Goal: Transaction & Acquisition: Purchase product/service

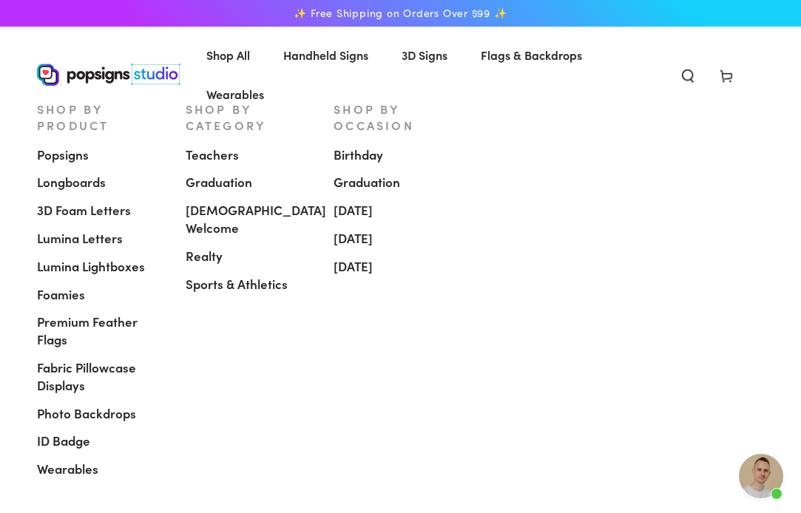
click at [256, 202] on span "[DEMOGRAPHIC_DATA] Welcome" at bounding box center [256, 220] width 141 height 36
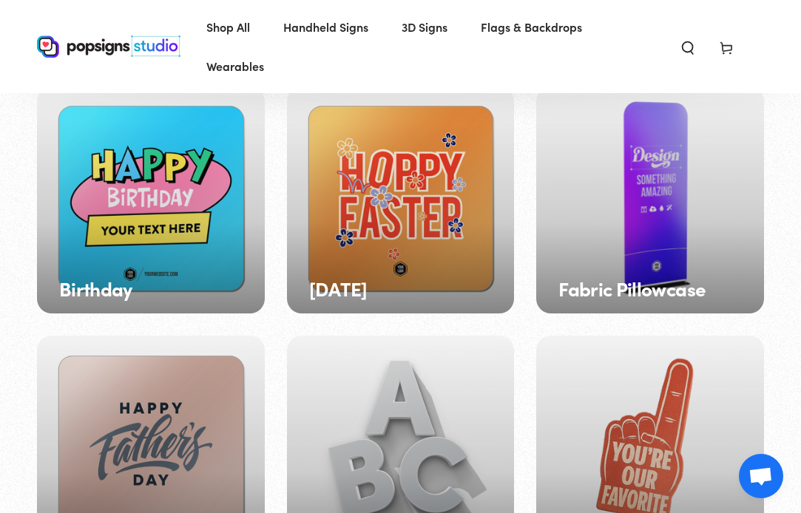
scroll to position [122, 0]
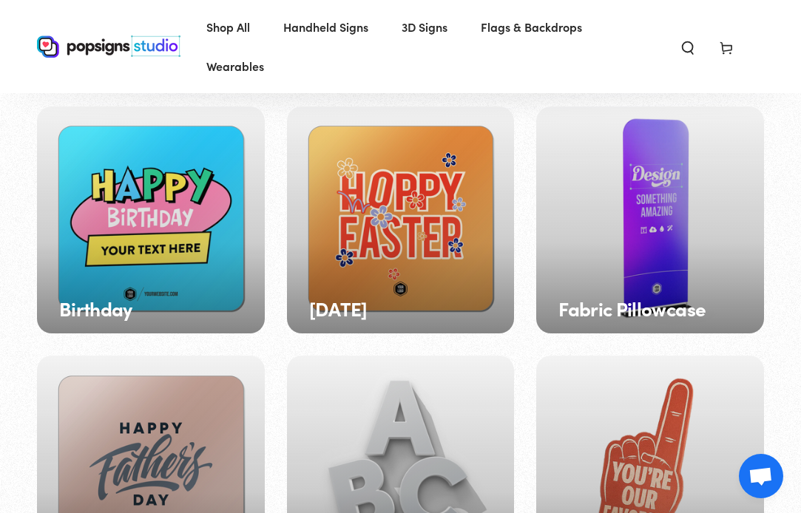
click at [661, 198] on div "Fabric Pillowcase" at bounding box center [650, 221] width 228 height 228
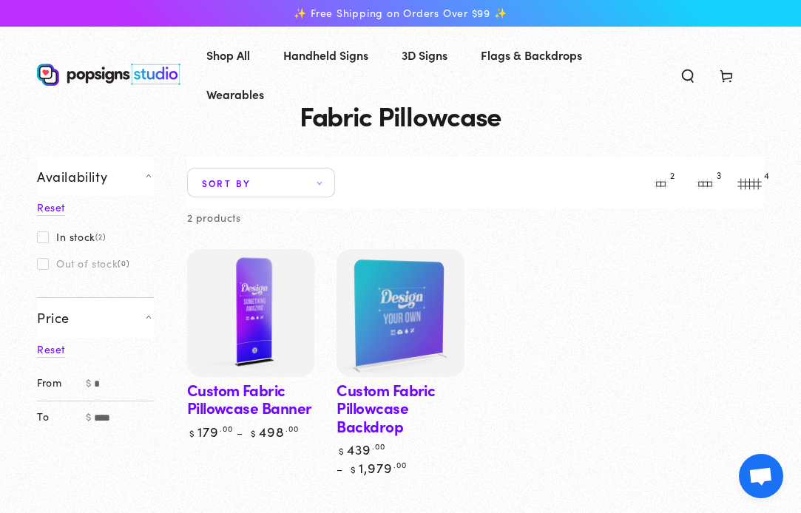
click at [382, 297] on img at bounding box center [401, 314] width 132 height 132
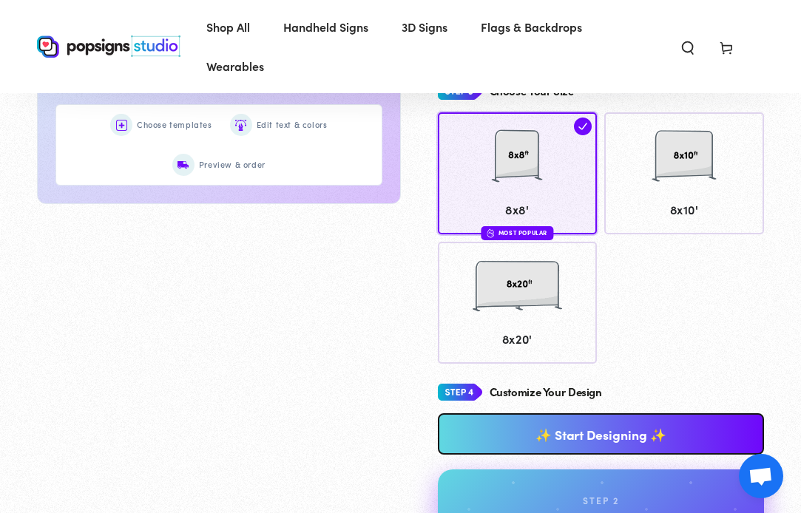
scroll to position [768, 0]
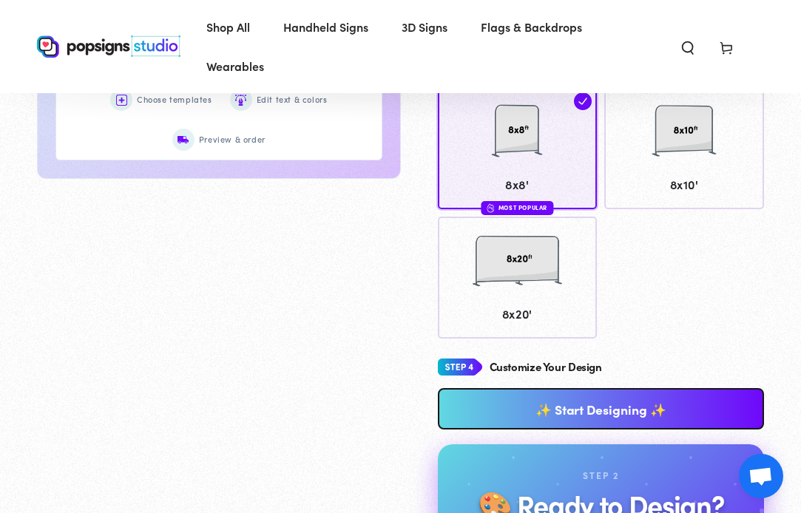
click at [508, 396] on link "✨ Start Designing ✨" at bounding box center [601, 408] width 327 height 41
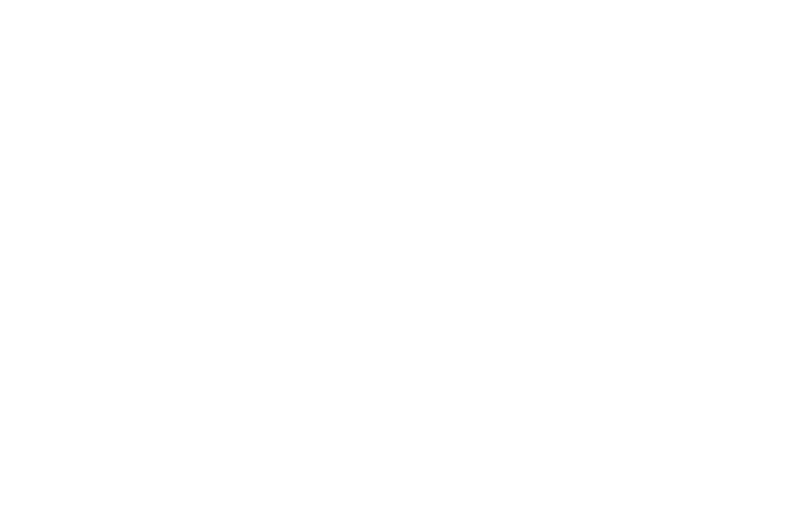
scroll to position [0, 0]
type textarea "An ancient tree with a door leading to a magical world"
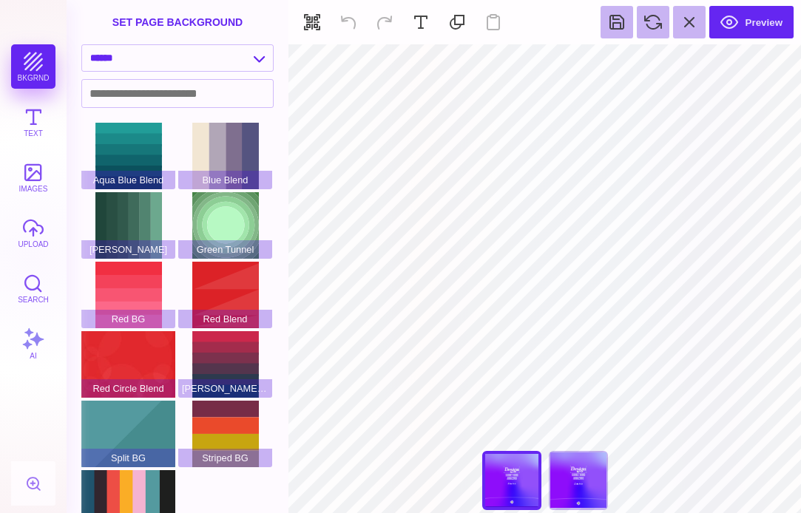
type input "#000000"
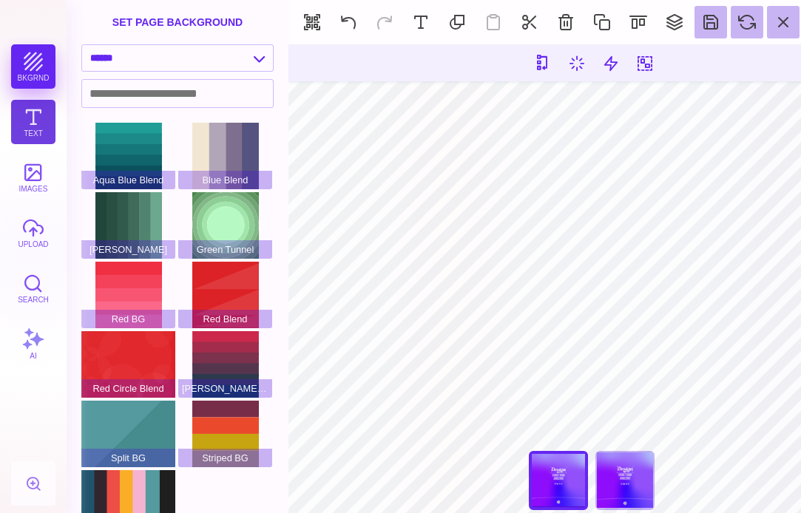
click at [27, 132] on button "Text" at bounding box center [33, 122] width 44 height 44
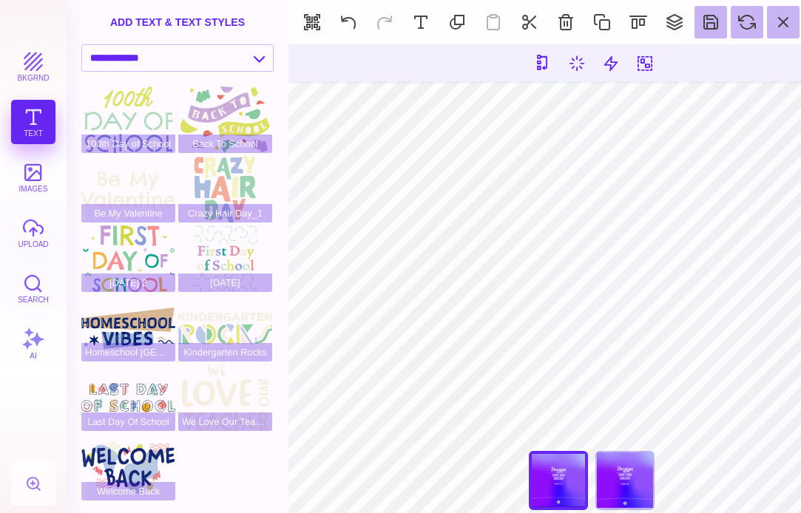
click at [35, 121] on div "bkgrnd Text images upload Search AI" at bounding box center [33, 278] width 67 height 469
click at [418, 21] on button at bounding box center [421, 22] width 33 height 33
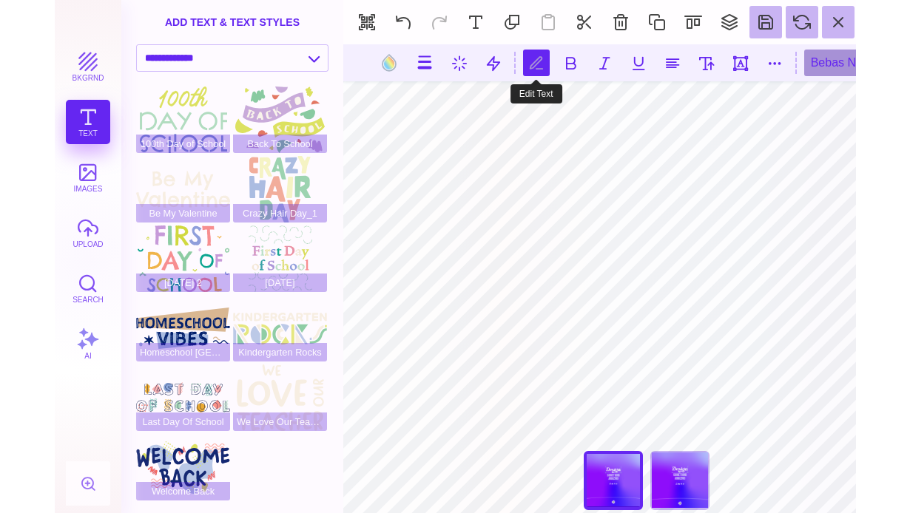
scroll to position [0, 1]
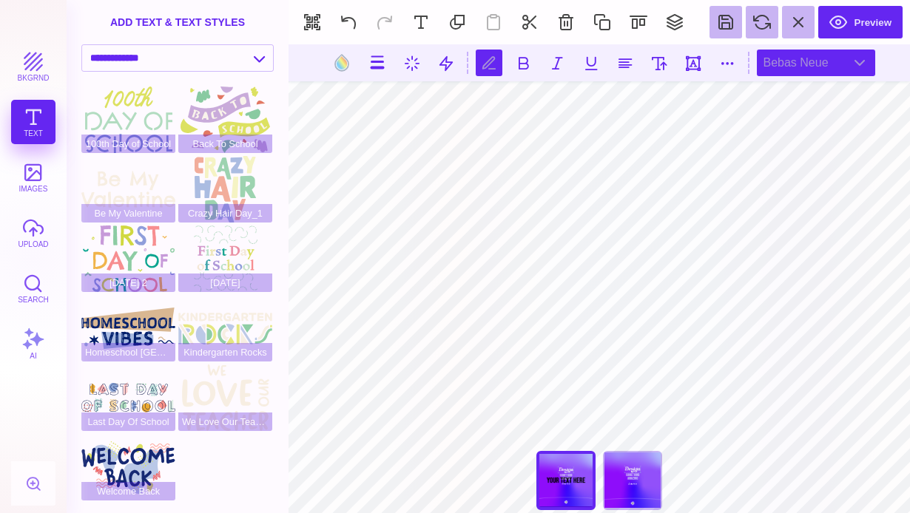
click at [801, 63] on div "Bebas Neue" at bounding box center [816, 63] width 118 height 27
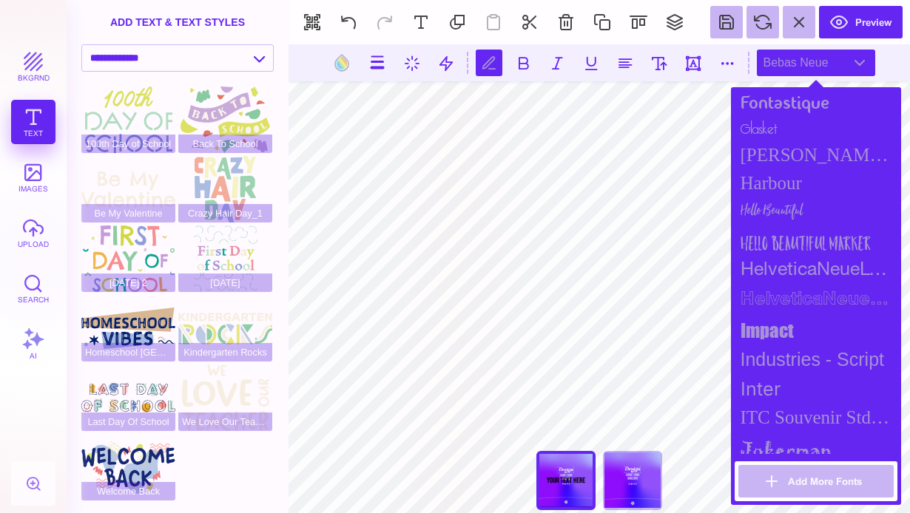
scroll to position [900, 0]
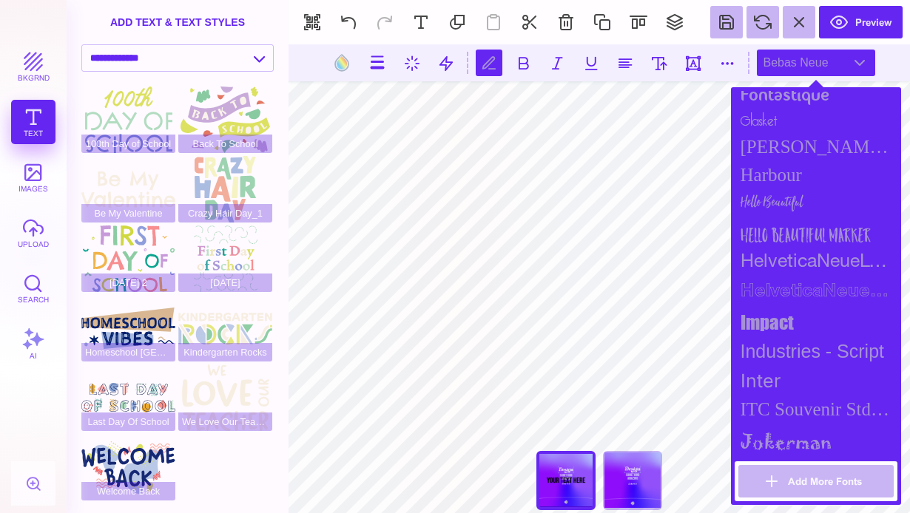
click at [55, 16] on section "bkgrnd Text images upload Search AI" at bounding box center [33, 256] width 67 height 513
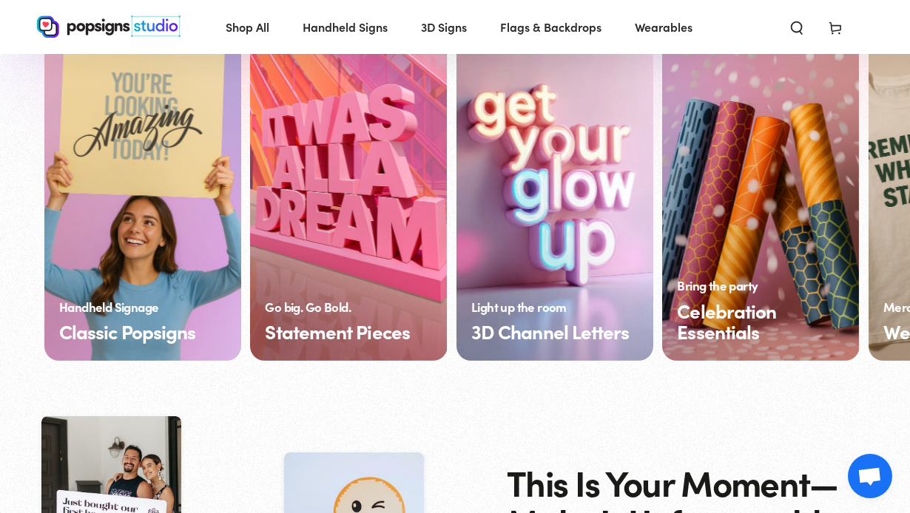
scroll to position [1122, 0]
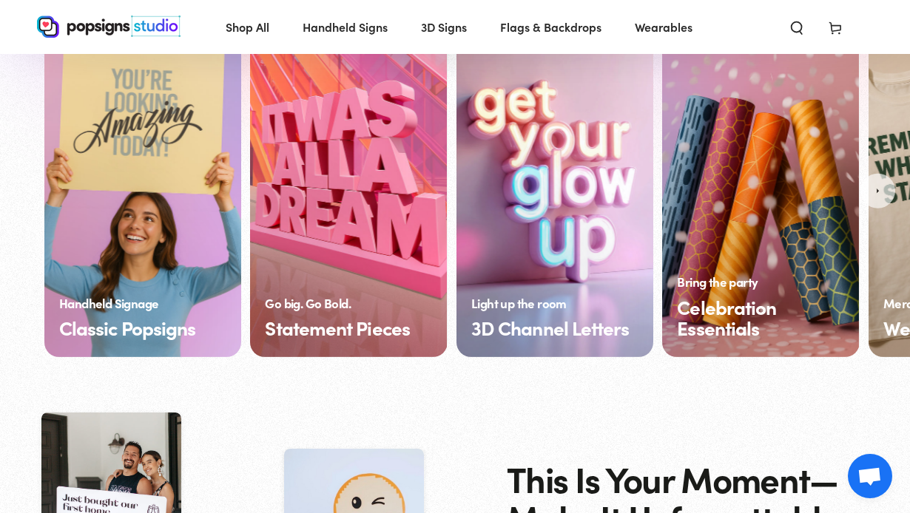
click at [127, 166] on link "Classic Popsigns" at bounding box center [142, 190] width 197 height 333
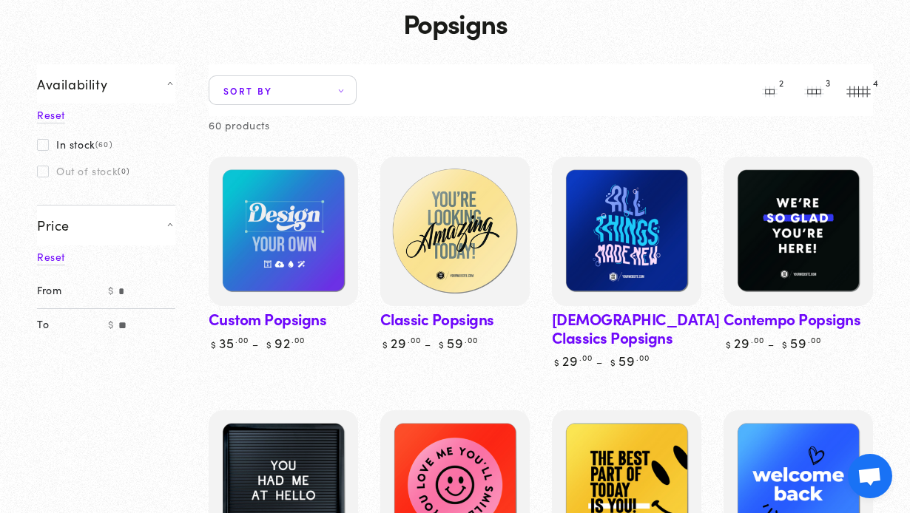
scroll to position [124, 0]
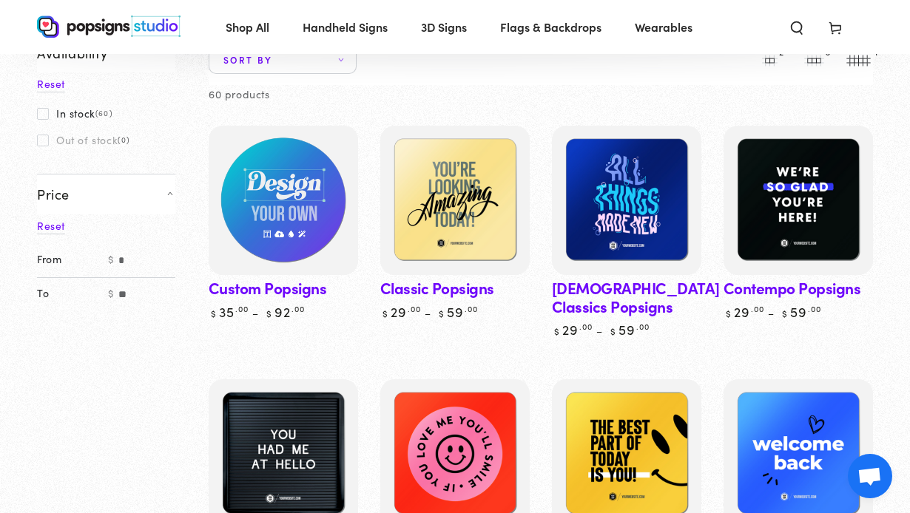
click at [321, 229] on img at bounding box center [283, 201] width 154 height 154
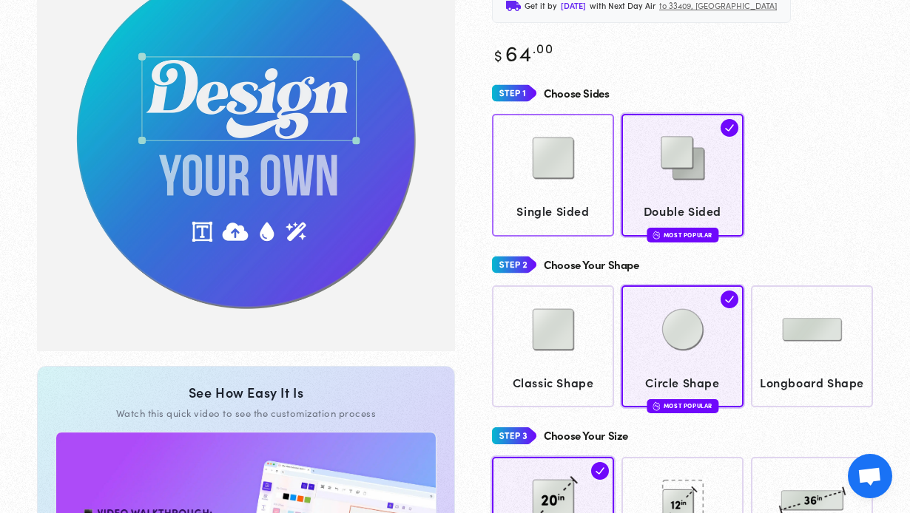
scroll to position [206, 0]
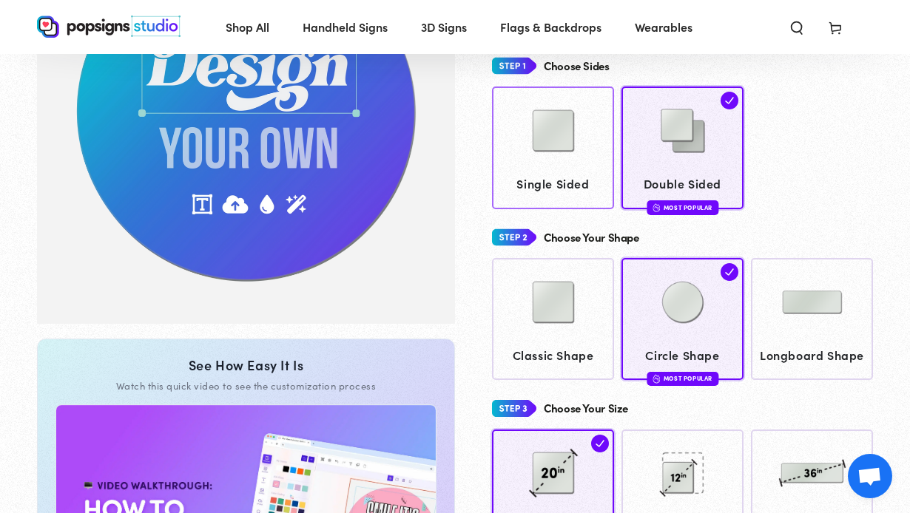
click at [565, 168] on div at bounding box center [553, 132] width 108 height 74
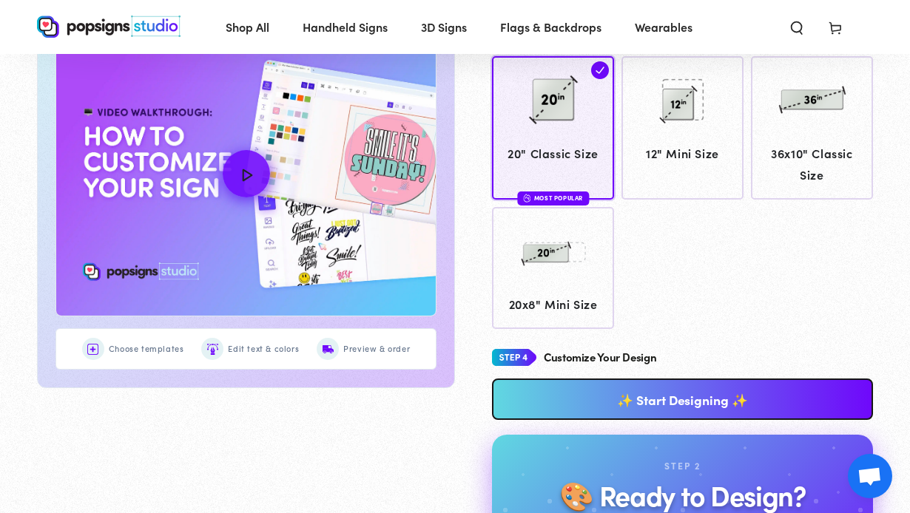
scroll to position [580, 0]
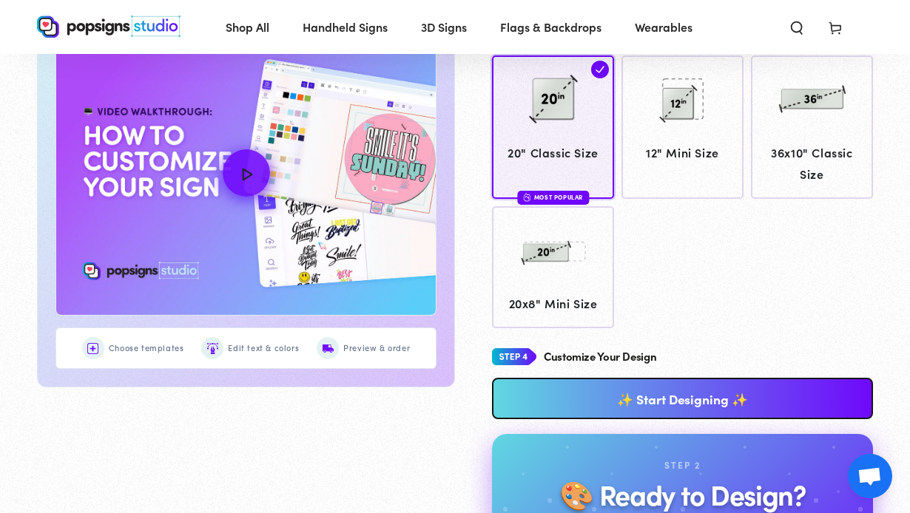
click at [616, 389] on link "✨ Start Designing ✨" at bounding box center [682, 398] width 381 height 41
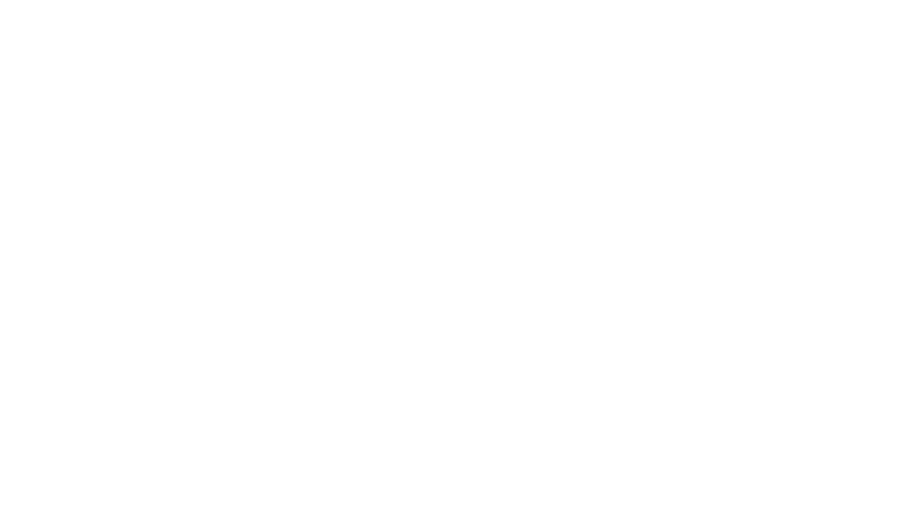
scroll to position [0, 0]
type textarea "An ancient tree with a door leading to a magical world"
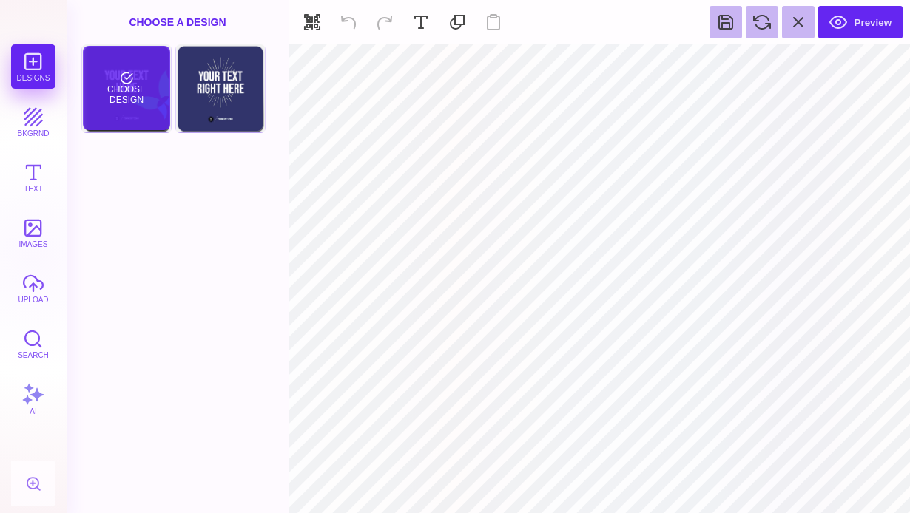
click at [149, 102] on div "Choose Design" at bounding box center [126, 88] width 87 height 84
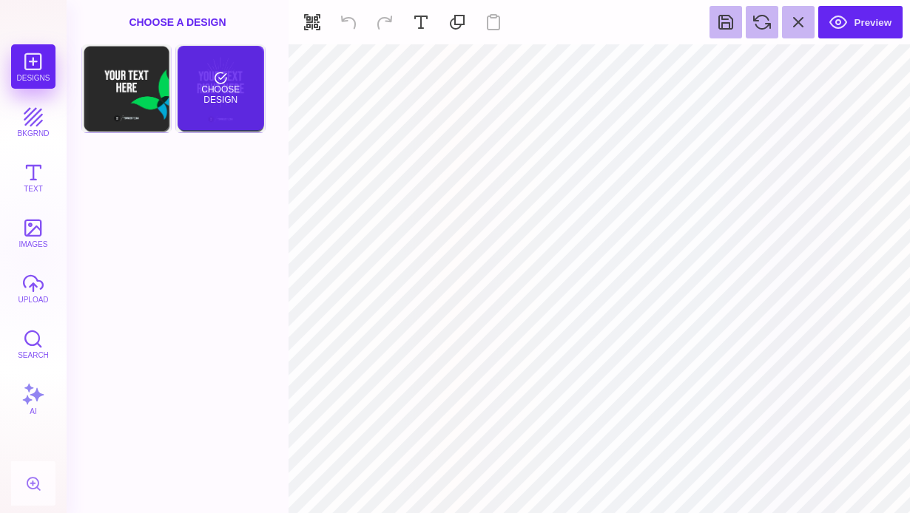
click at [212, 78] on div "Choose Design" at bounding box center [221, 88] width 87 height 84
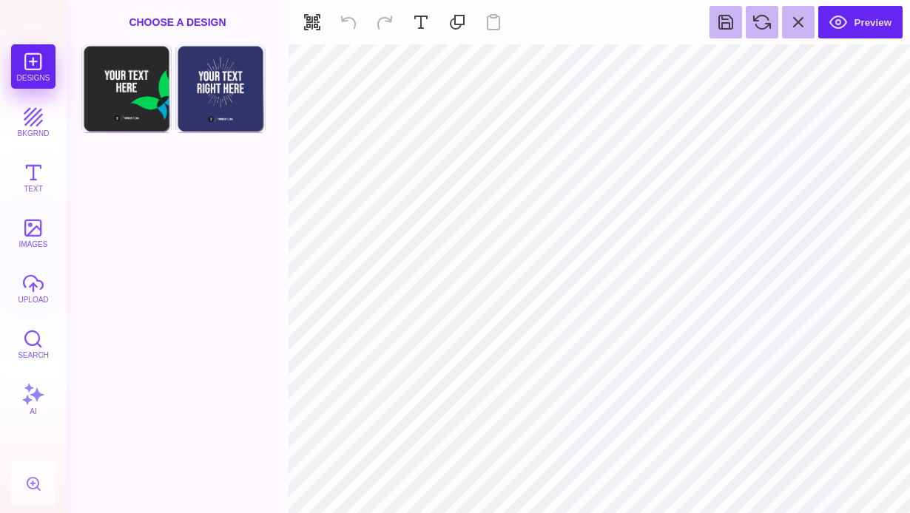
click at [38, 68] on div "Designs bkgrnd Text images upload Search AI" at bounding box center [33, 278] width 67 height 469
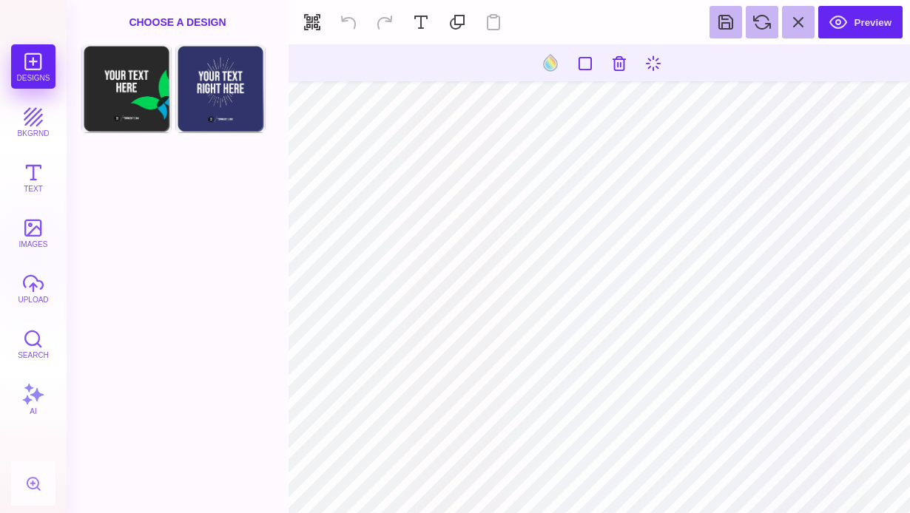
type input "#FFFFFF"
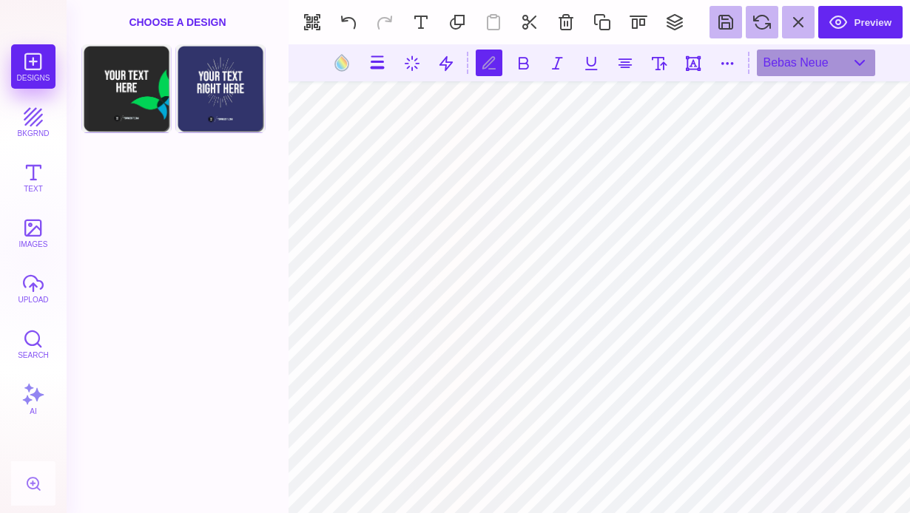
type textarea "**********"
click at [796, 65] on div "Bebas Neue" at bounding box center [816, 63] width 118 height 27
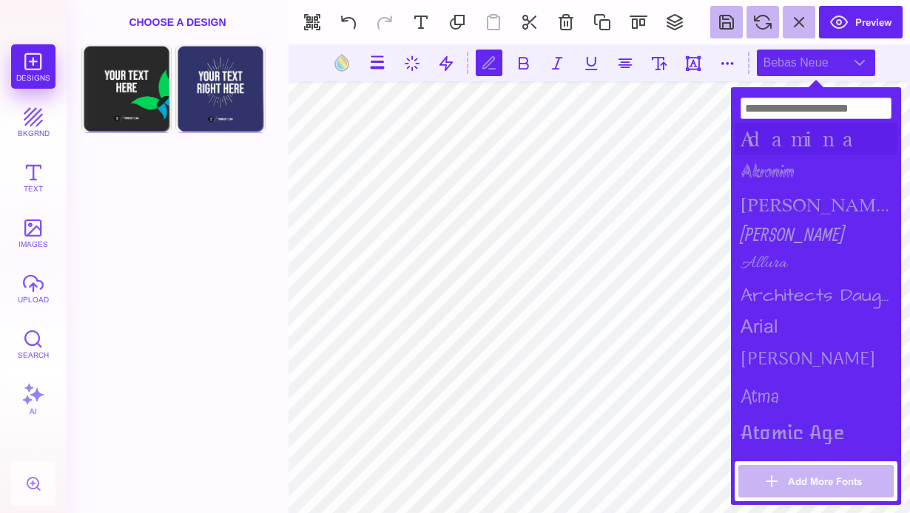
click at [798, 138] on div "Adamina" at bounding box center [816, 139] width 163 height 33
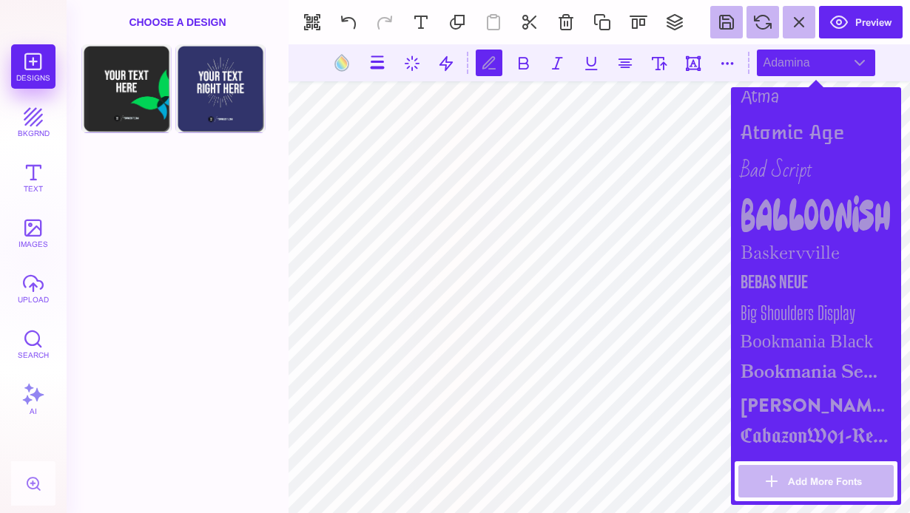
scroll to position [306, 0]
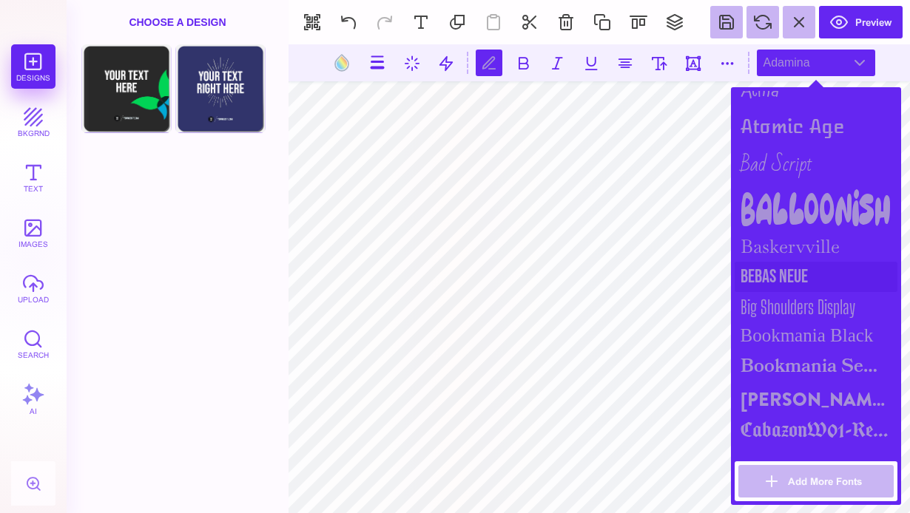
click at [768, 280] on div "Bebas Neue" at bounding box center [816, 277] width 163 height 30
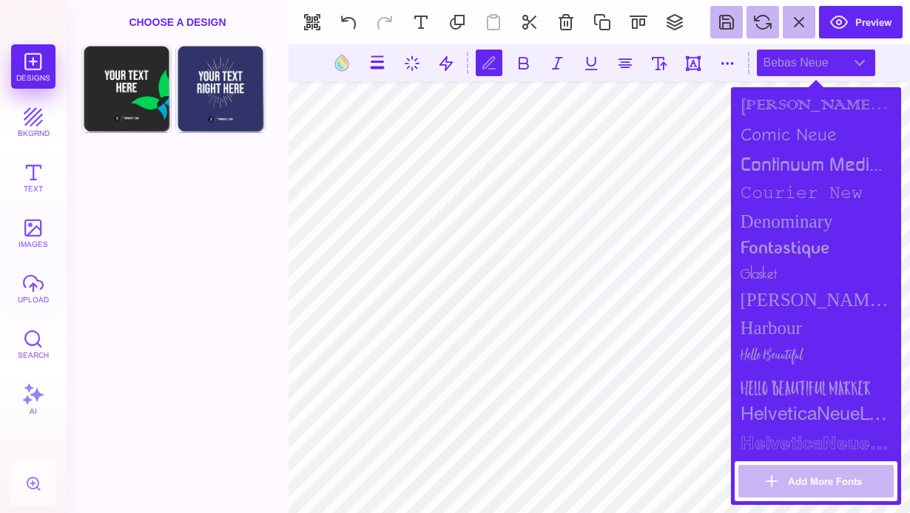
scroll to position [761, 0]
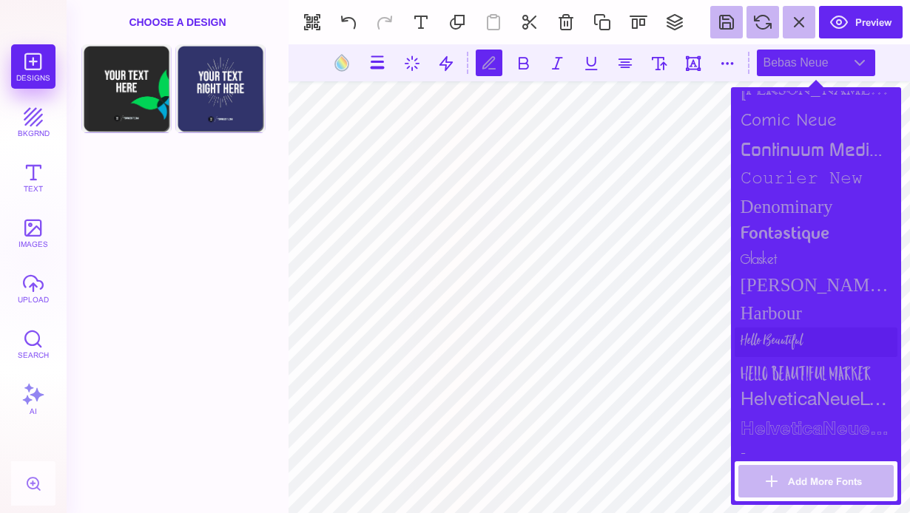
click at [769, 346] on div "Hello Beautiful" at bounding box center [816, 343] width 163 height 30
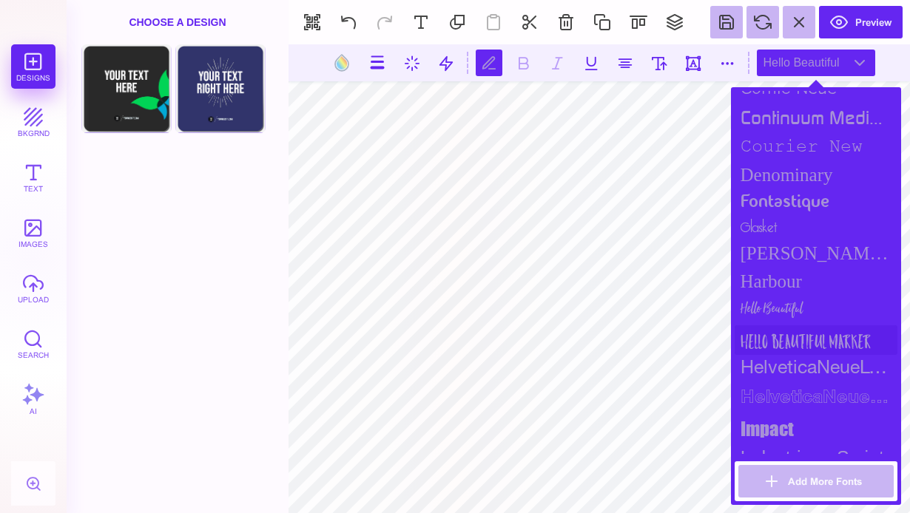
scroll to position [799, 0]
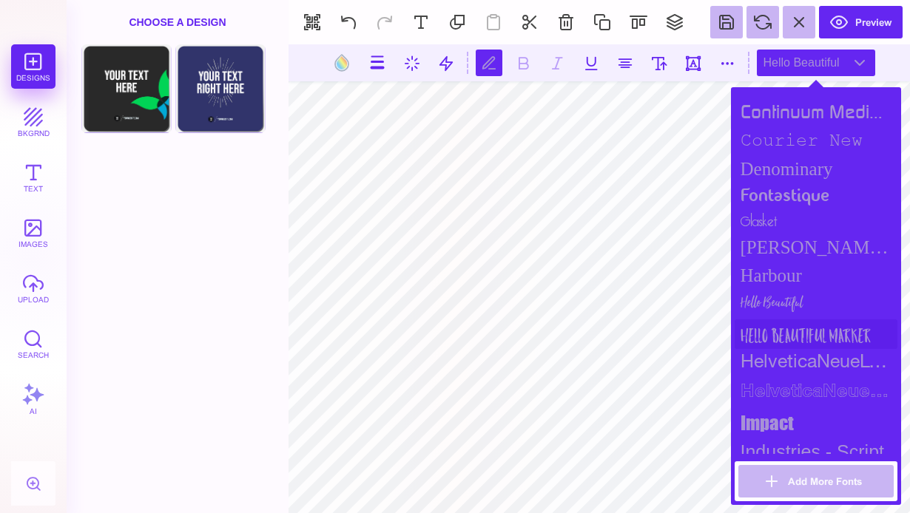
click at [797, 330] on div "Hello Beautiful Marker" at bounding box center [816, 335] width 163 height 30
click at [790, 300] on div "Hello Beautiful" at bounding box center [816, 305] width 163 height 30
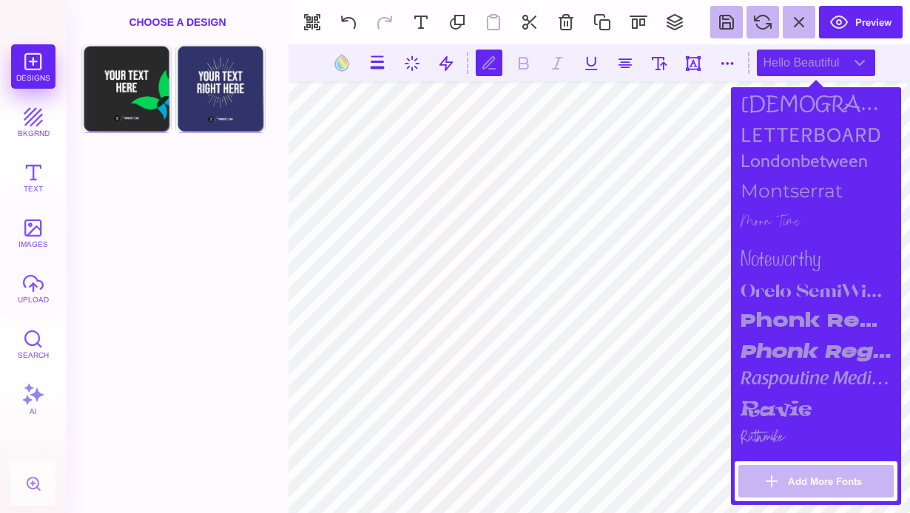
scroll to position [1347, 0]
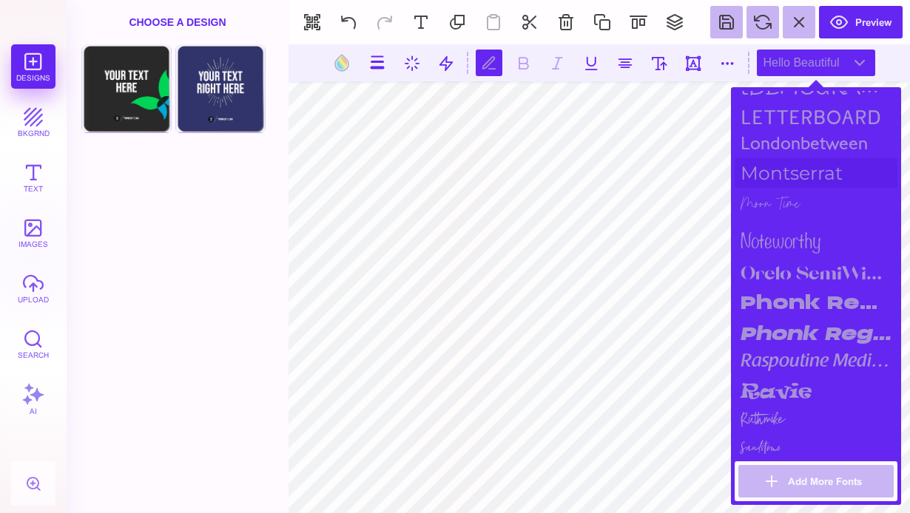
click at [816, 170] on div "Montserrat" at bounding box center [816, 173] width 163 height 30
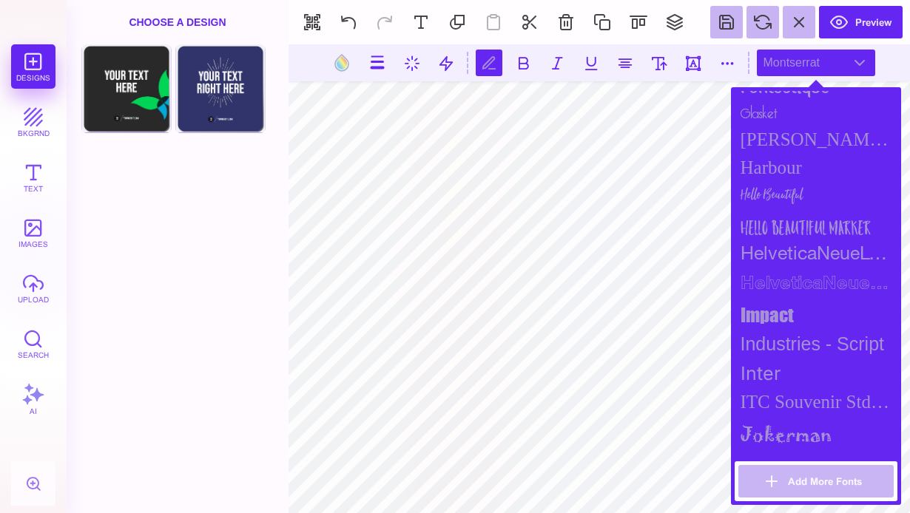
scroll to position [897, 0]
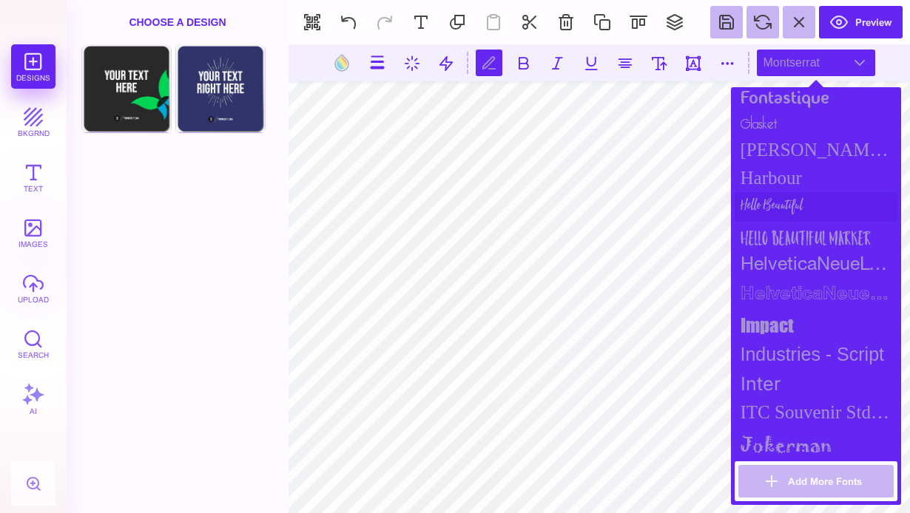
click at [799, 206] on div "Hello Beautiful" at bounding box center [816, 207] width 163 height 30
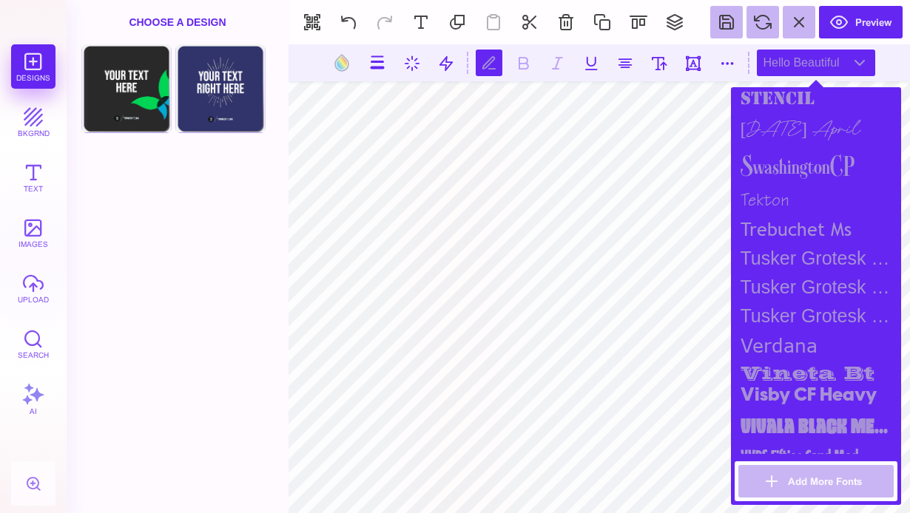
scroll to position [1854, 0]
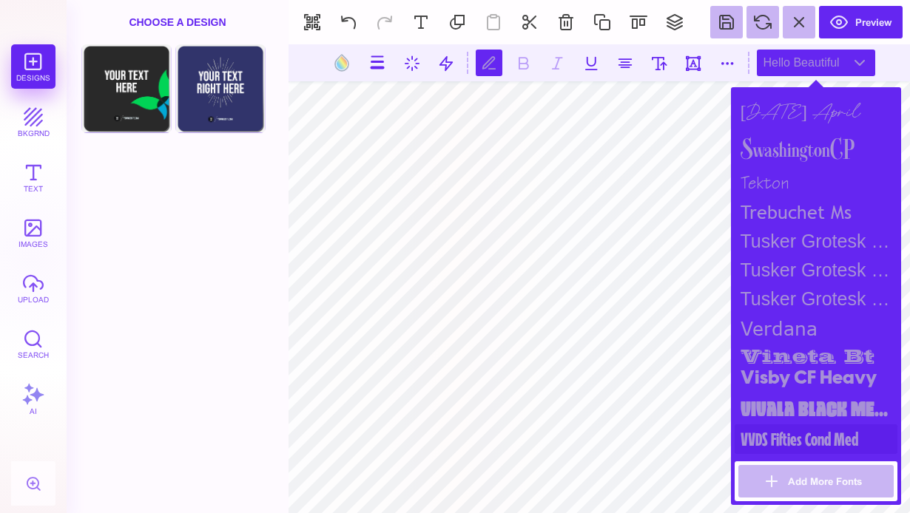
click at [815, 432] on div "VVDS Fifties Cond Med" at bounding box center [816, 440] width 163 height 30
click at [815, 394] on div "Vivala Black Medium" at bounding box center [816, 409] width 163 height 31
click at [812, 371] on div "Visby CF Heavy" at bounding box center [816, 379] width 163 height 30
click at [812, 349] on div "vineta bt" at bounding box center [816, 353] width 163 height 21
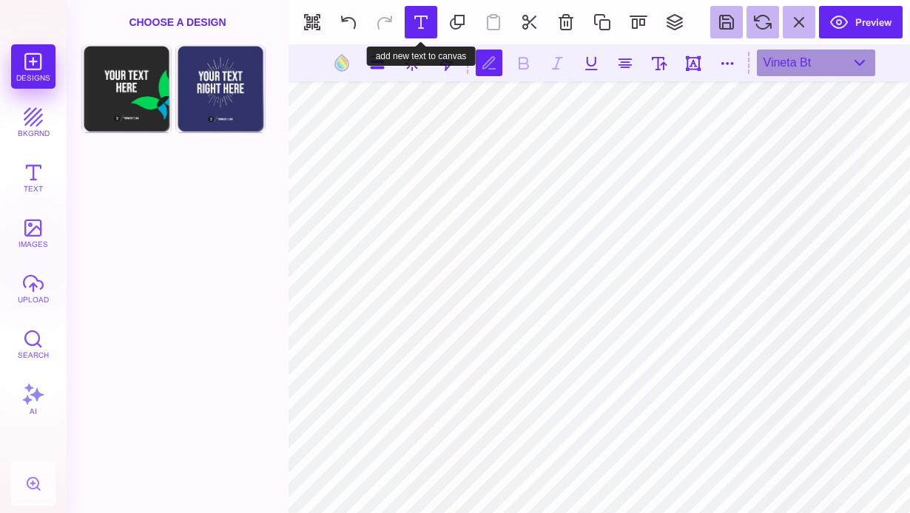
click at [427, 24] on button at bounding box center [421, 22] width 33 height 33
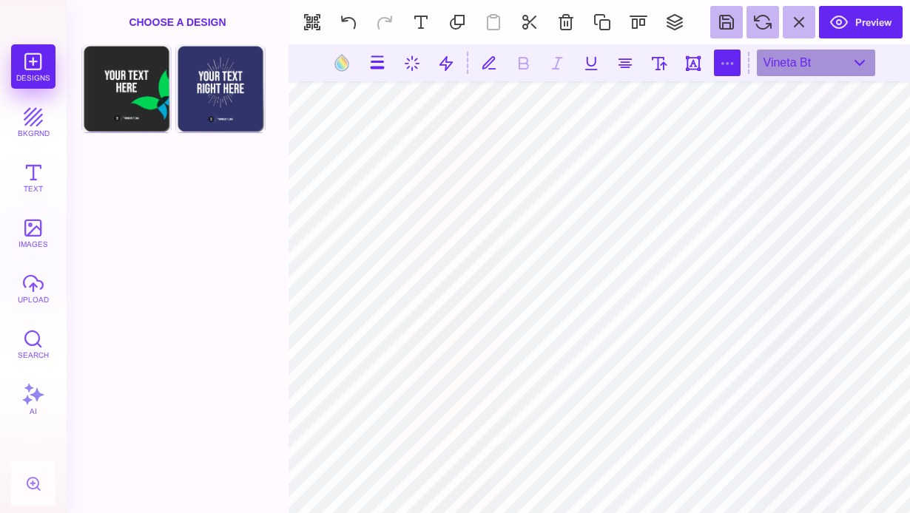
click at [727, 64] on button at bounding box center [727, 63] width 27 height 27
type input "*"
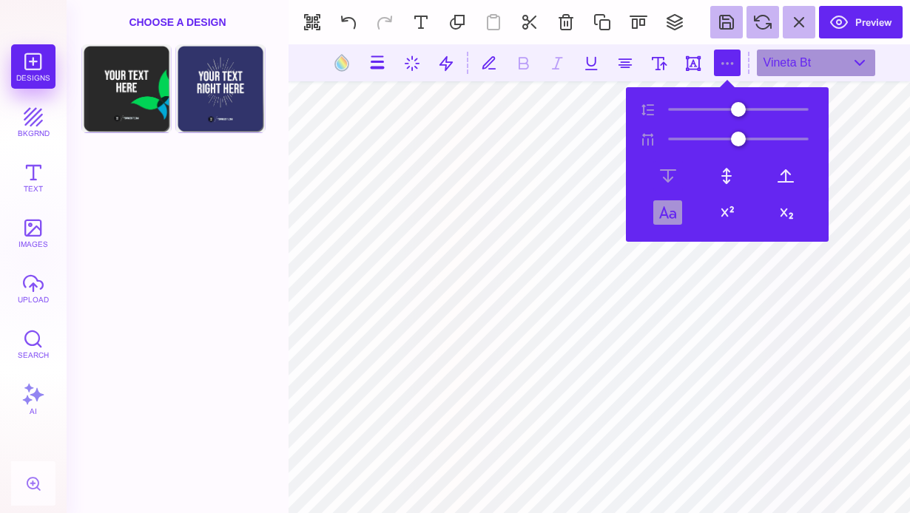
click at [673, 207] on button at bounding box center [667, 213] width 29 height 24
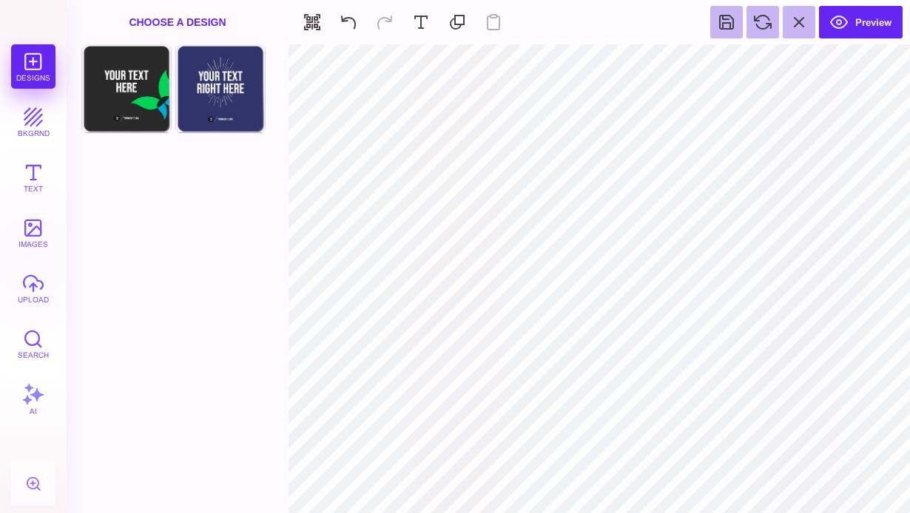
click at [203, 17] on div "Choose A Design" at bounding box center [178, 22] width 222 height 44
click at [203, 22] on div "Choose A Design" at bounding box center [178, 22] width 222 height 44
type input "#FFFFFF"
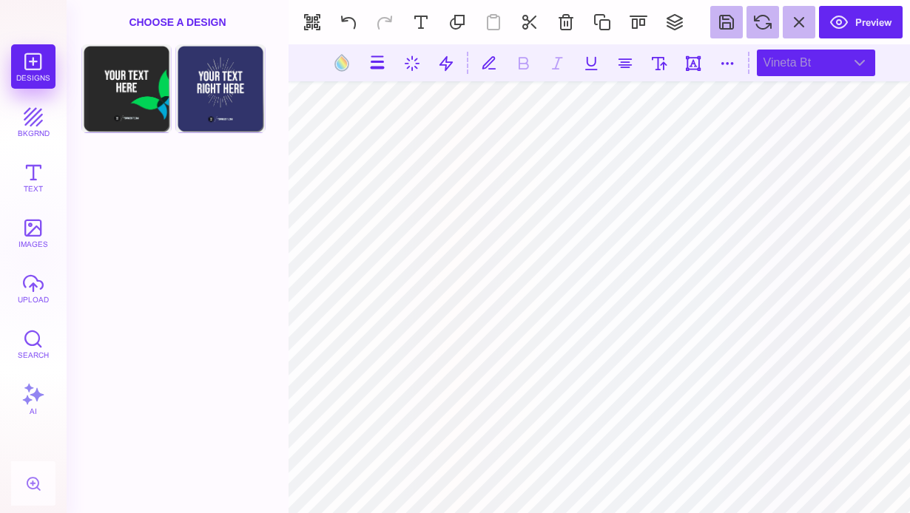
click at [789, 64] on div "vineta bt" at bounding box center [816, 63] width 118 height 27
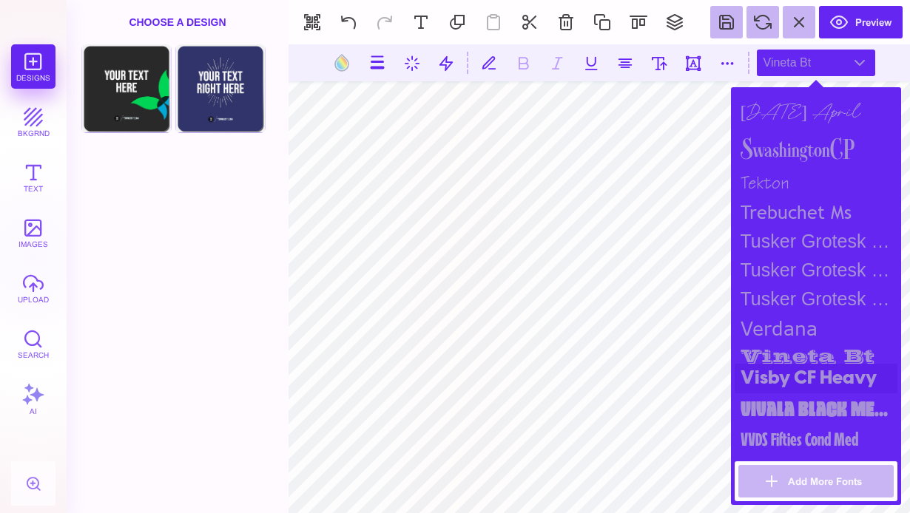
click at [775, 376] on div "Visby CF Heavy" at bounding box center [816, 379] width 163 height 30
click at [799, 343] on div "vineta bt" at bounding box center [816, 353] width 163 height 21
click at [663, 62] on button at bounding box center [659, 63] width 27 height 27
type input "****"
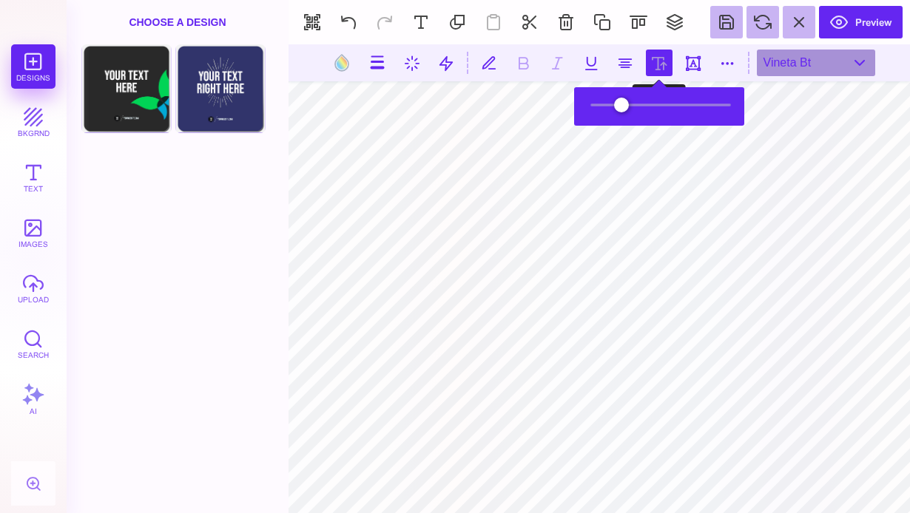
click at [663, 62] on button at bounding box center [659, 63] width 27 height 27
click at [683, 63] on button at bounding box center [693, 63] width 27 height 27
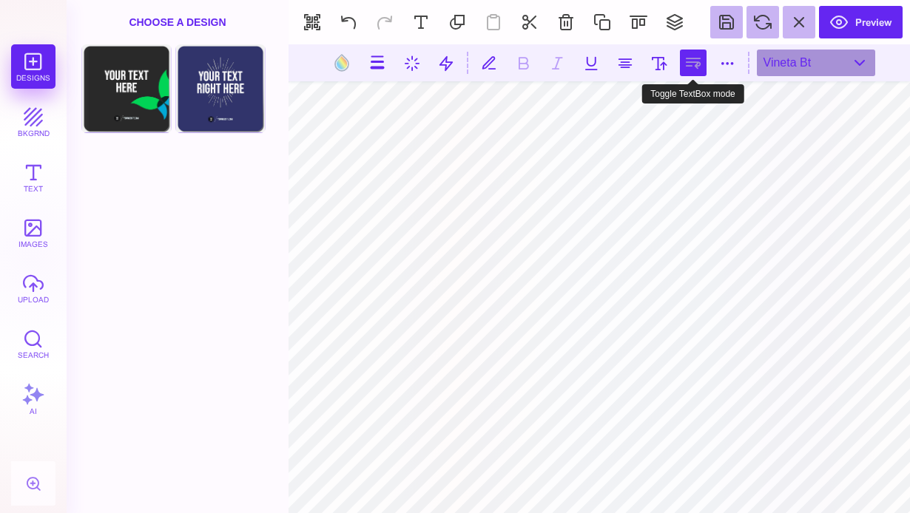
click at [681, 62] on button at bounding box center [693, 63] width 27 height 27
click at [683, 64] on button at bounding box center [693, 63] width 27 height 27
click at [684, 64] on button at bounding box center [693, 63] width 27 height 27
click at [686, 67] on button at bounding box center [693, 63] width 27 height 27
click at [687, 67] on button at bounding box center [693, 63] width 27 height 27
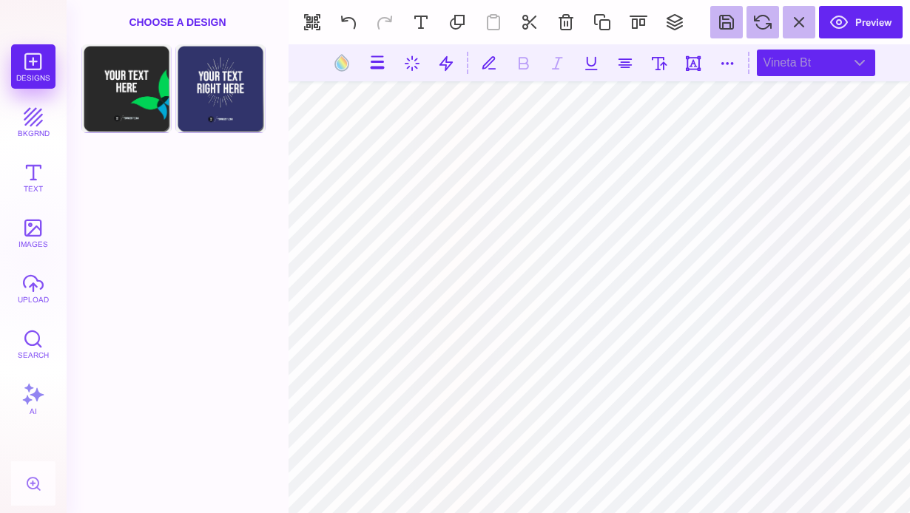
click at [847, 64] on div "vineta bt" at bounding box center [816, 63] width 118 height 27
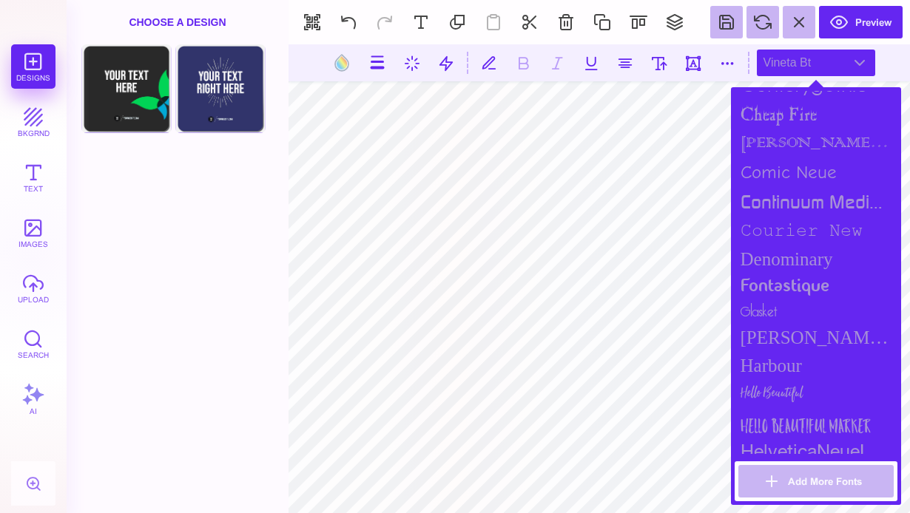
scroll to position [738, 0]
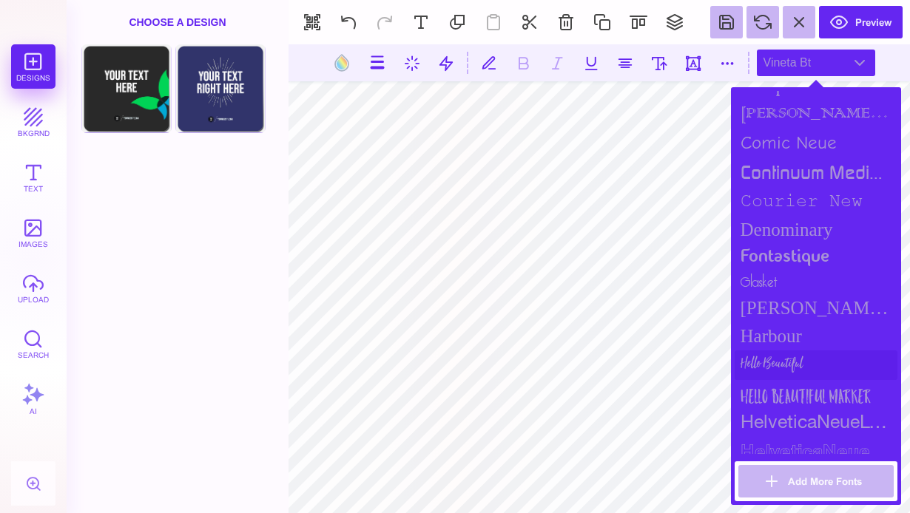
click at [761, 363] on div "Hello Beautiful" at bounding box center [816, 366] width 163 height 30
click at [772, 388] on div "Hello Beautiful Marker" at bounding box center [816, 395] width 163 height 30
click at [772, 361] on div "Hello Beautiful" at bounding box center [816, 366] width 163 height 30
click at [427, 16] on button at bounding box center [421, 22] width 33 height 33
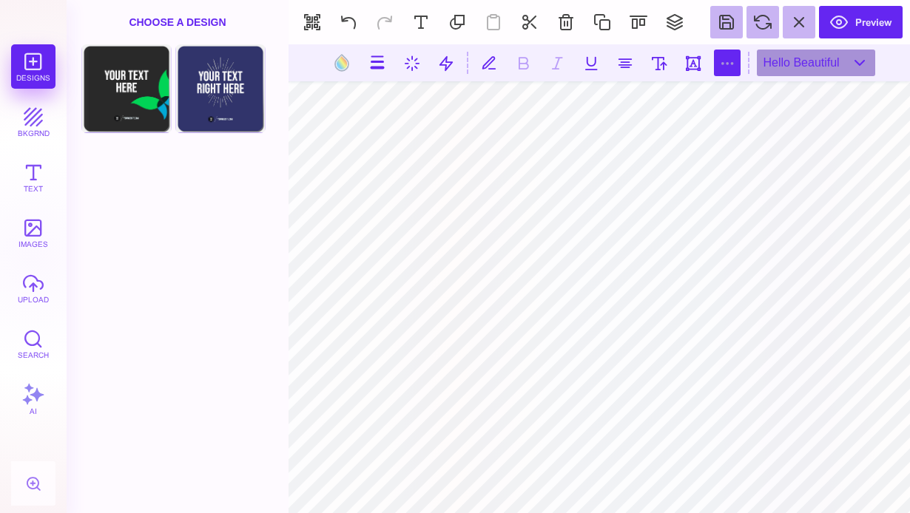
click at [727, 61] on button at bounding box center [727, 63] width 27 height 27
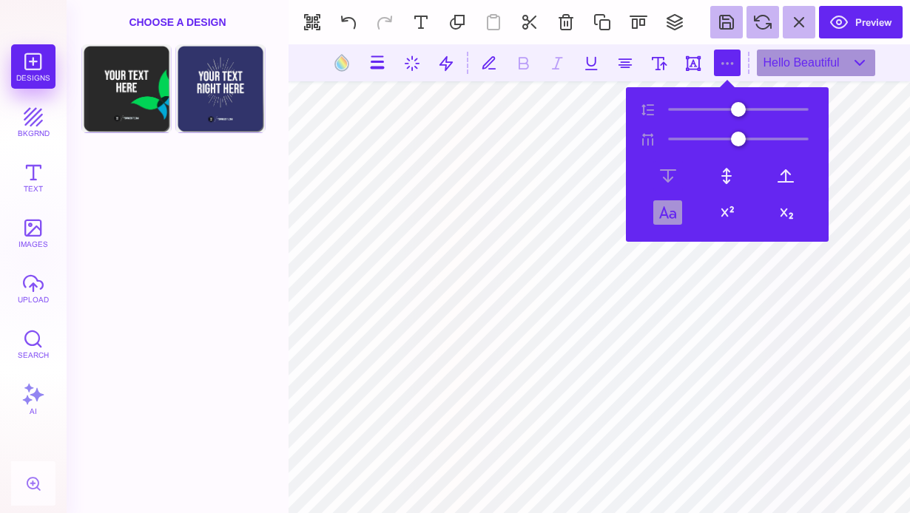
click at [677, 217] on button at bounding box center [667, 213] width 29 height 24
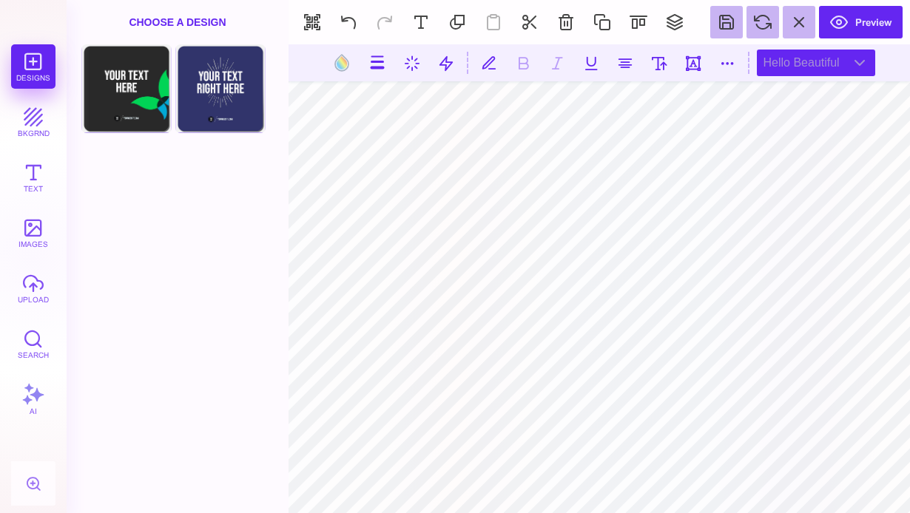
click at [825, 60] on div "Hello Beautiful" at bounding box center [816, 63] width 118 height 27
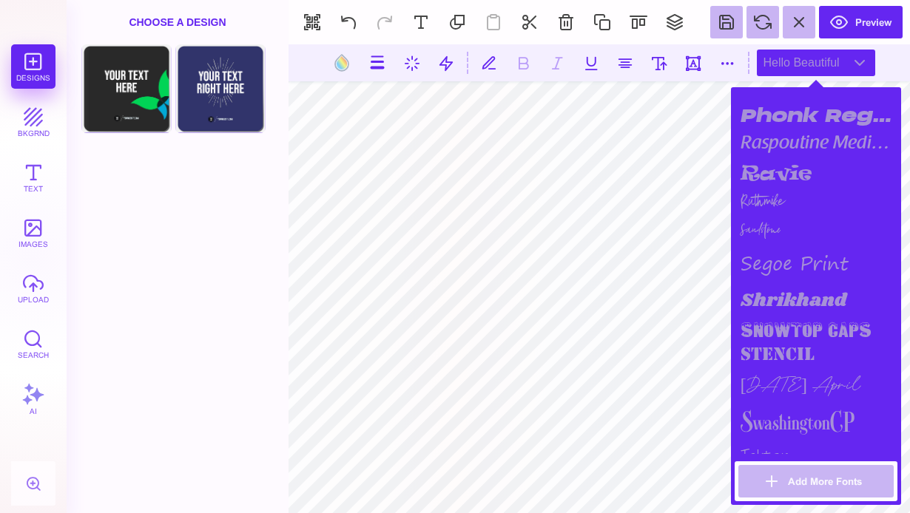
scroll to position [1854, 0]
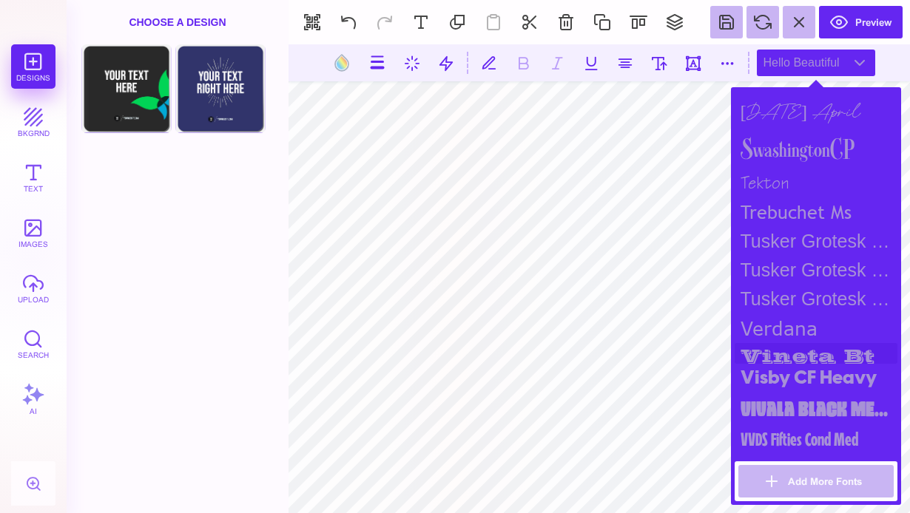
click at [792, 345] on div "vineta bt" at bounding box center [816, 353] width 163 height 21
click at [792, 377] on div "Visby CF Heavy" at bounding box center [816, 379] width 163 height 30
click at [792, 316] on div "verdana" at bounding box center [816, 329] width 163 height 30
click at [790, 288] on div "Tusker Grotesk 4800 Super" at bounding box center [816, 299] width 163 height 29
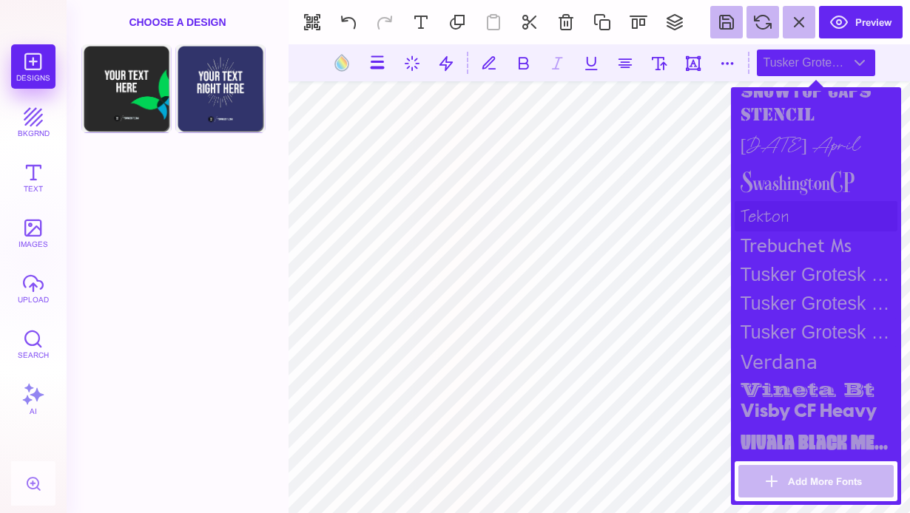
scroll to position [1805, 0]
click at [787, 213] on div "tekton" at bounding box center [816, 216] width 163 height 30
click at [784, 193] on div "SwashingtonCP" at bounding box center [816, 182] width 163 height 38
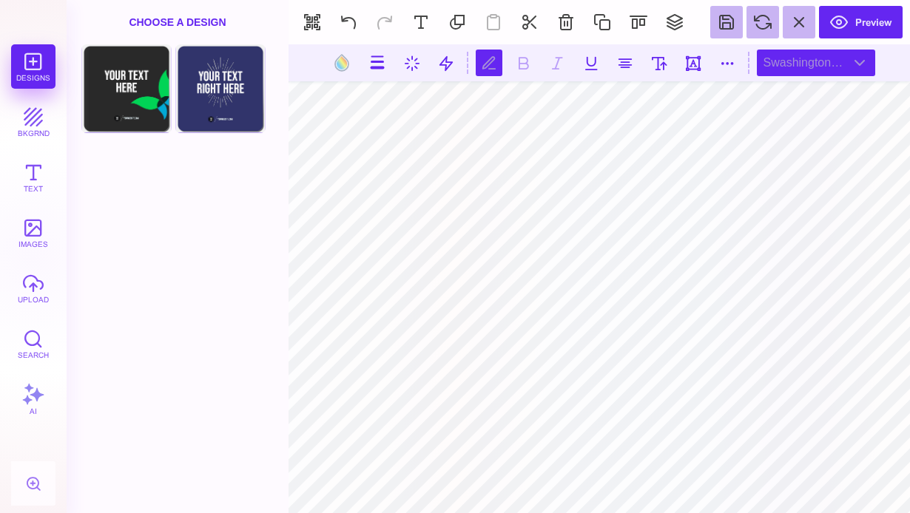
click at [824, 53] on div "SwashingtonCP" at bounding box center [816, 63] width 118 height 27
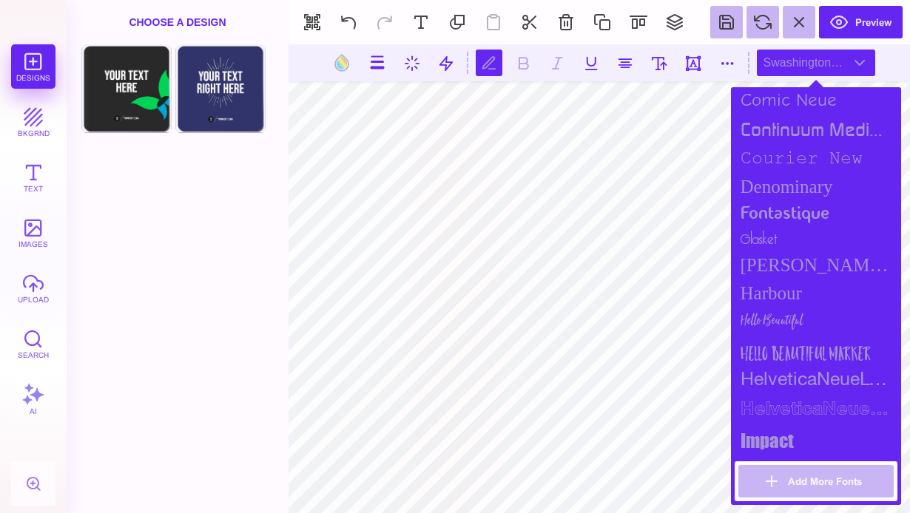
scroll to position [785, 0]
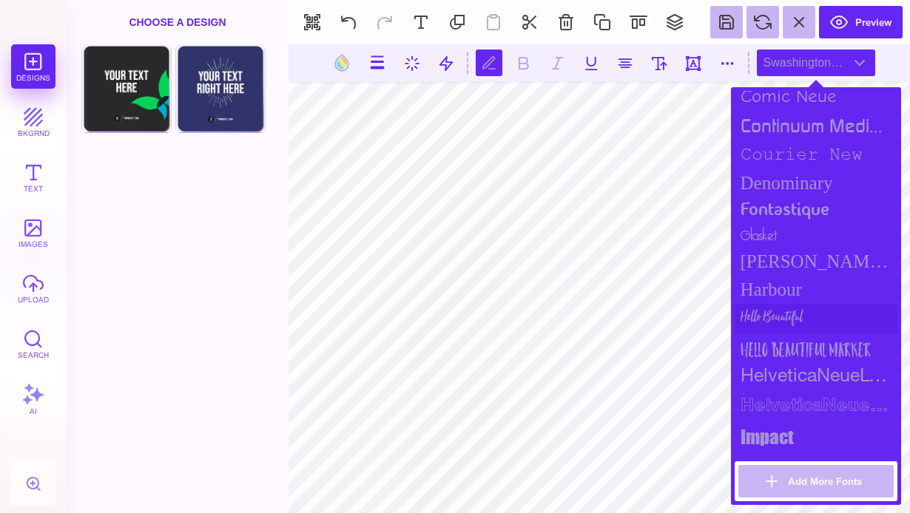
click at [771, 314] on div "Hello Beautiful" at bounding box center [816, 319] width 163 height 30
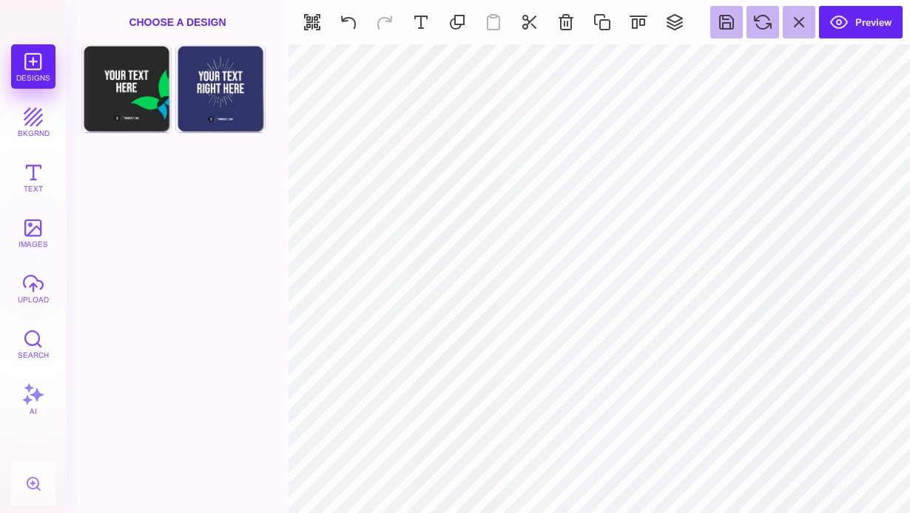
type input "#30346A"
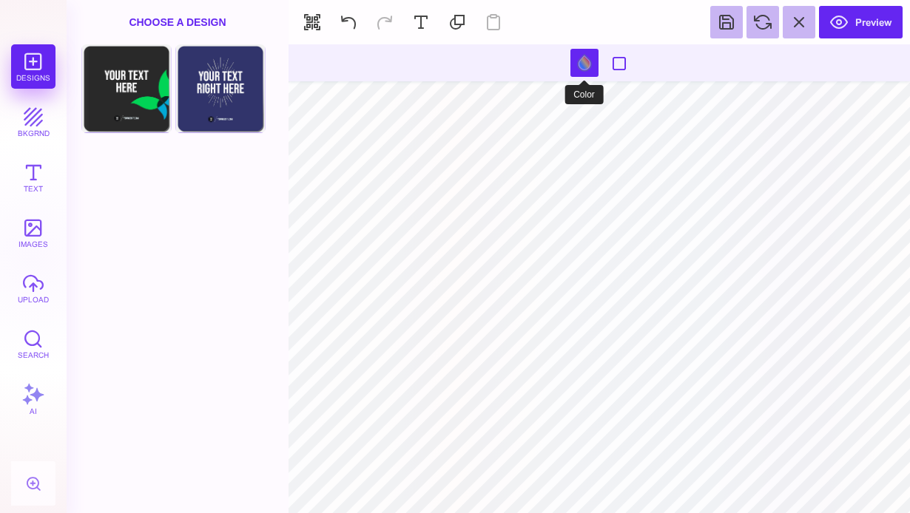
click at [581, 58] on button at bounding box center [584, 63] width 28 height 28
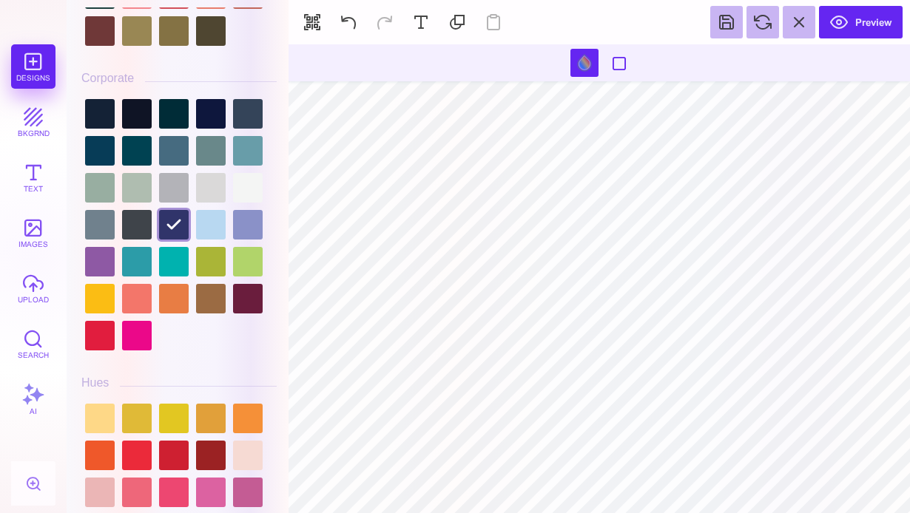
scroll to position [1529, 0]
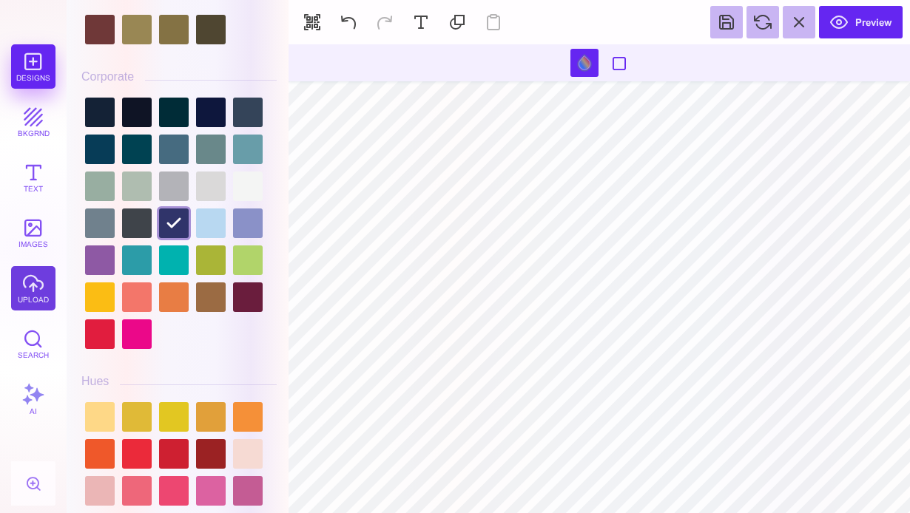
click at [34, 286] on button "upload" at bounding box center [33, 288] width 44 height 44
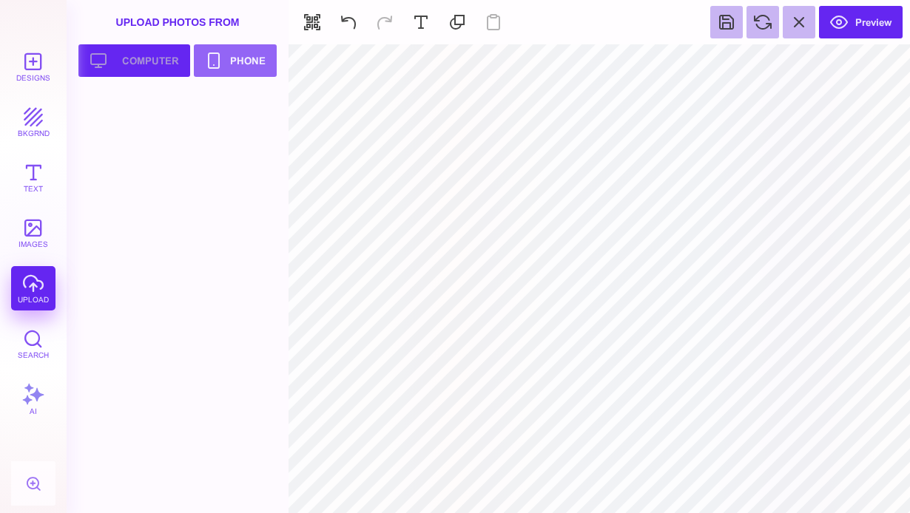
click at [164, 61] on button "Upload your artwork Computer" at bounding box center [134, 60] width 112 height 33
click at [158, 56] on button "Upload your artwork Computer" at bounding box center [134, 60] width 112 height 33
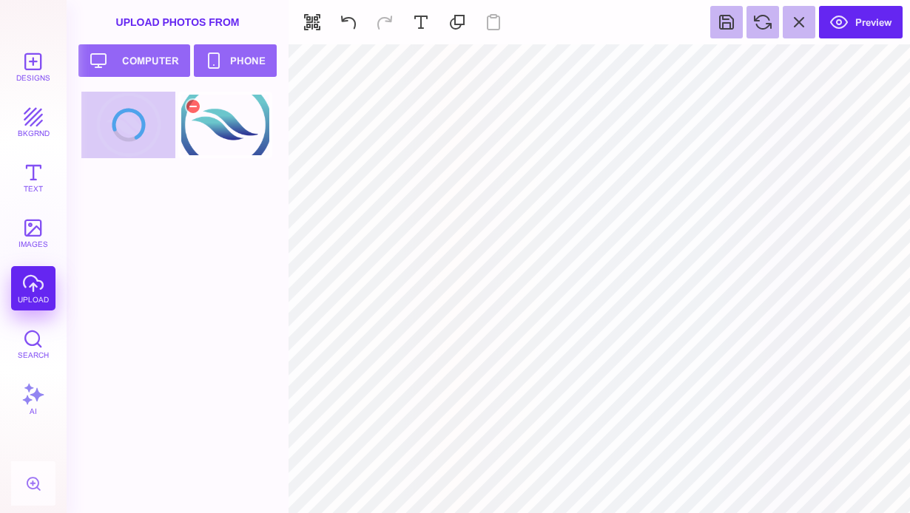
click at [228, 125] on div at bounding box center [225, 125] width 94 height 67
type input "#000000"
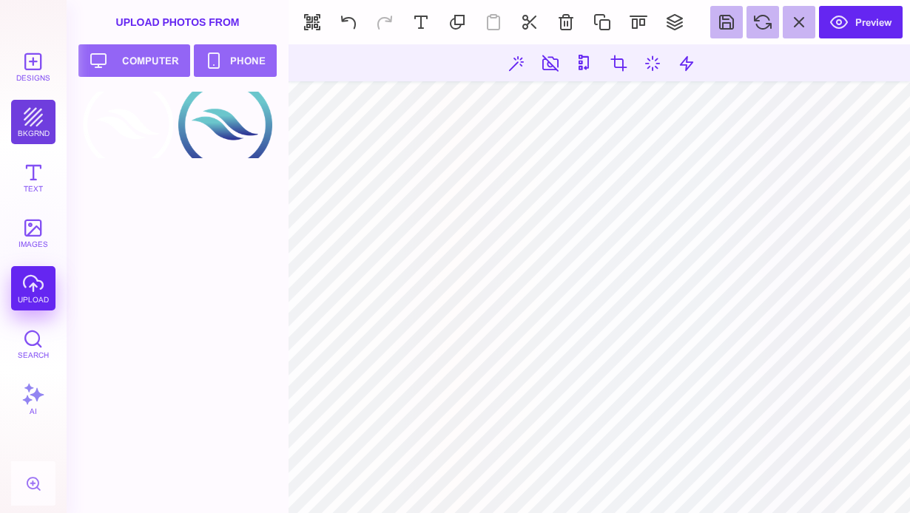
click at [34, 118] on button "bkgrnd" at bounding box center [33, 122] width 44 height 44
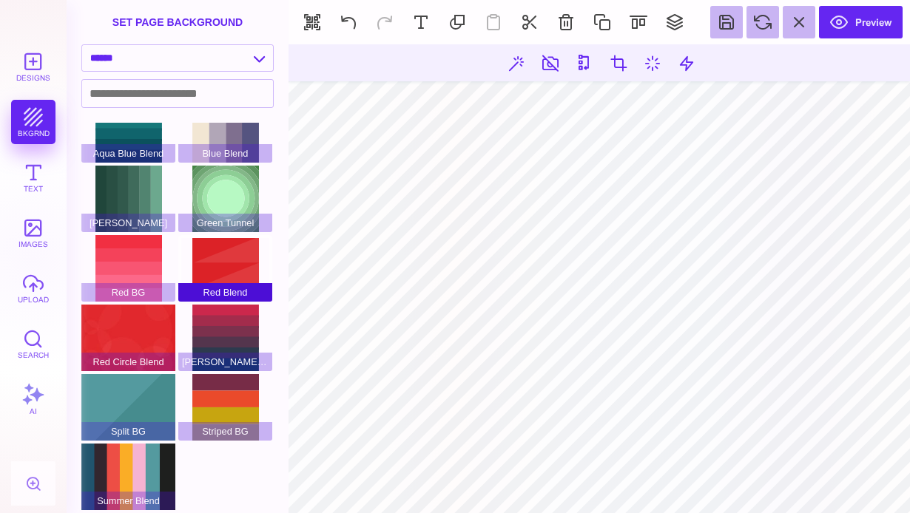
scroll to position [0, 0]
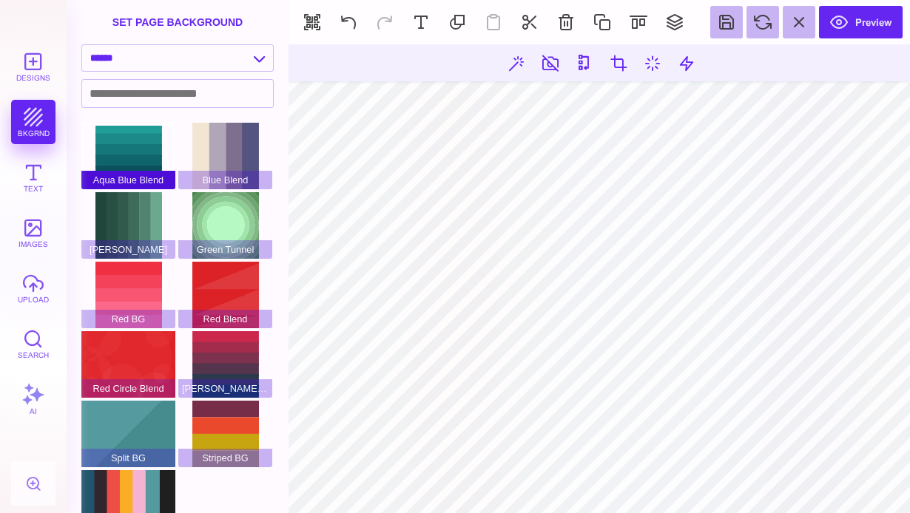
click at [152, 139] on div "Aqua Blue Blend" at bounding box center [128, 156] width 94 height 67
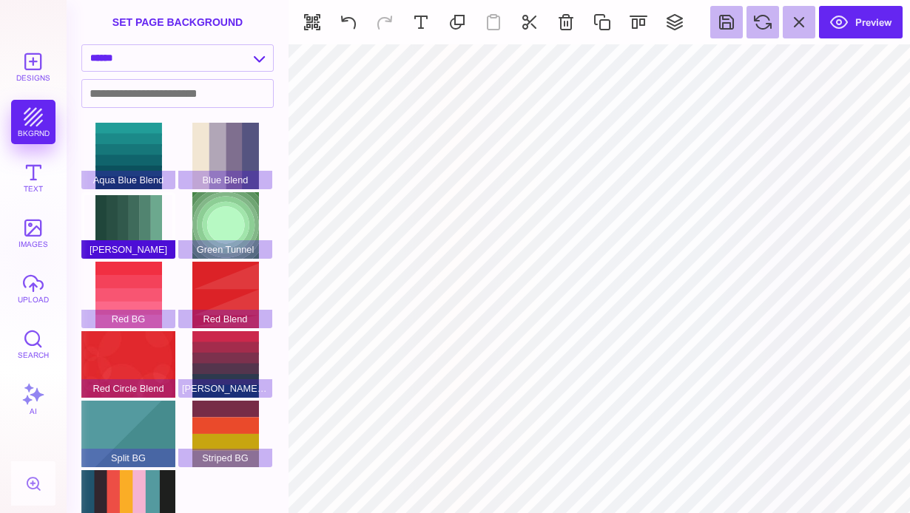
scroll to position [29, 0]
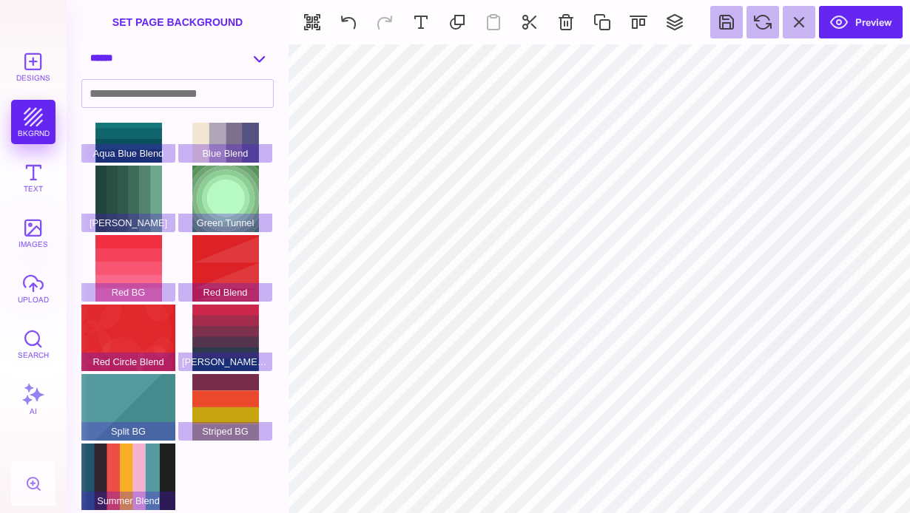
click at [222, 64] on select "**********" at bounding box center [177, 58] width 191 height 26
select select "**********"
click at [82, 45] on select "**********" at bounding box center [177, 58] width 191 height 26
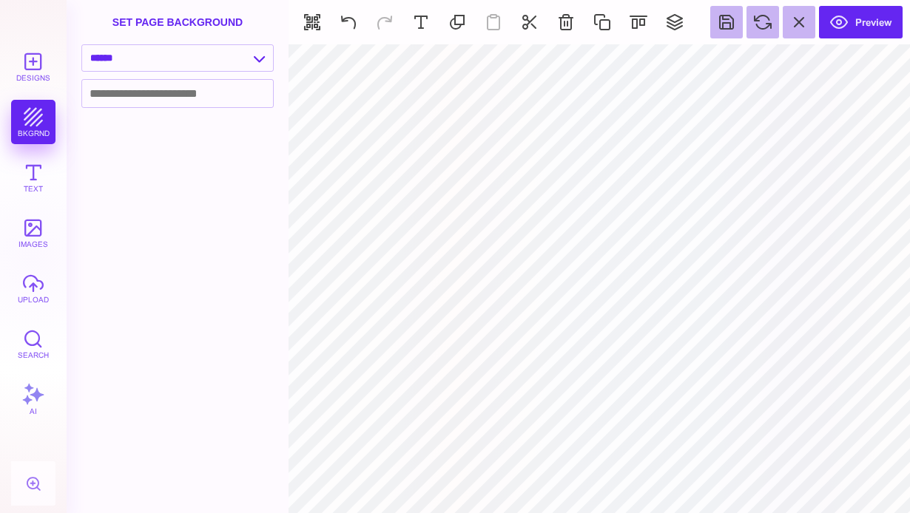
scroll to position [0, 0]
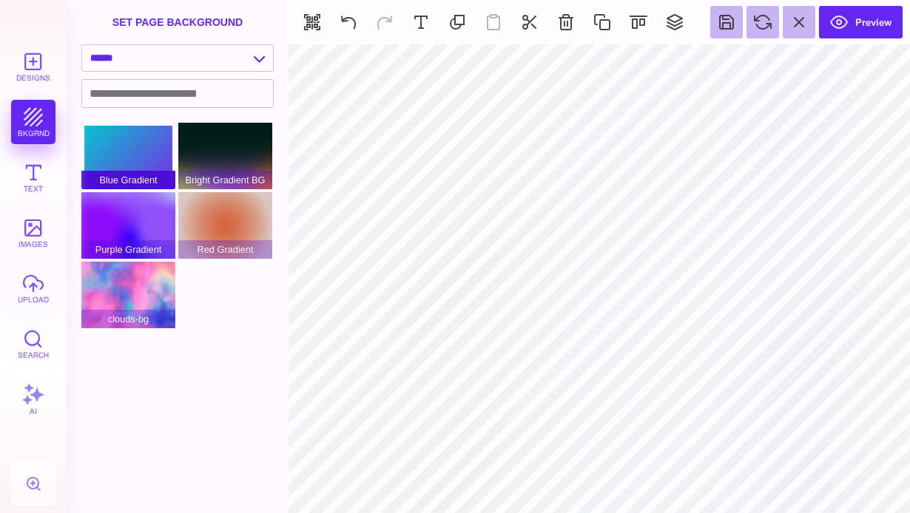
click at [137, 154] on div "Blue Gradient" at bounding box center [128, 156] width 94 height 67
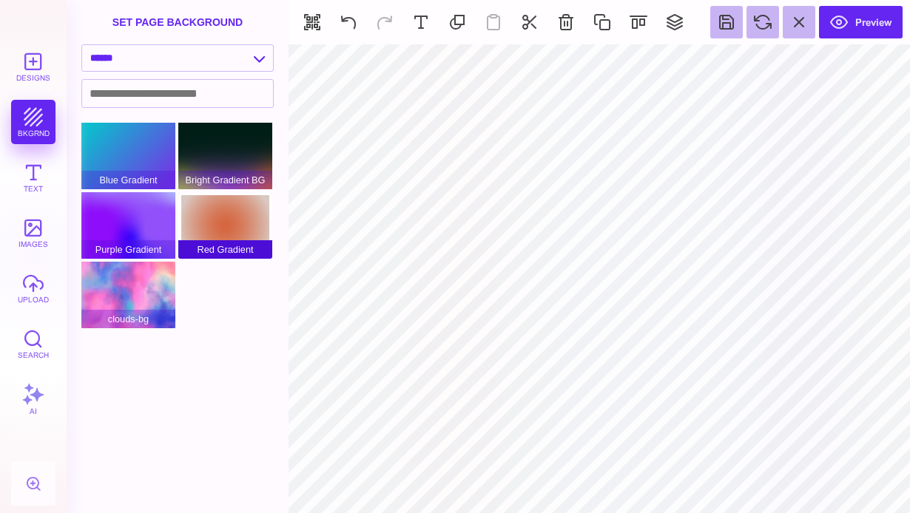
type input "#000000"
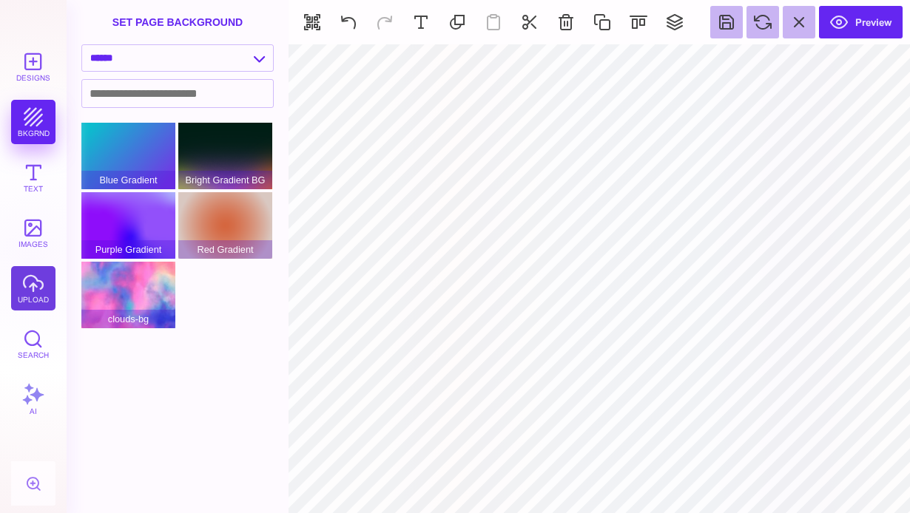
click at [29, 296] on button "upload" at bounding box center [33, 288] width 44 height 44
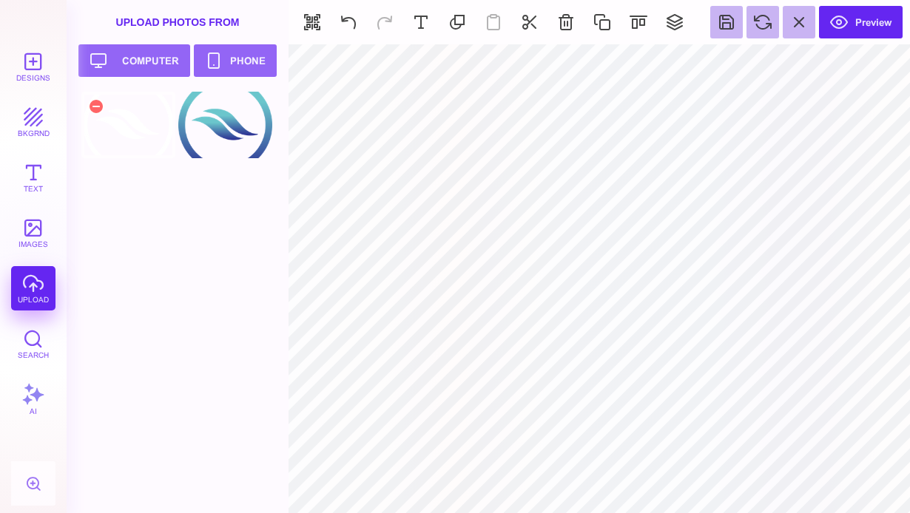
click at [144, 152] on div at bounding box center [128, 125] width 94 height 67
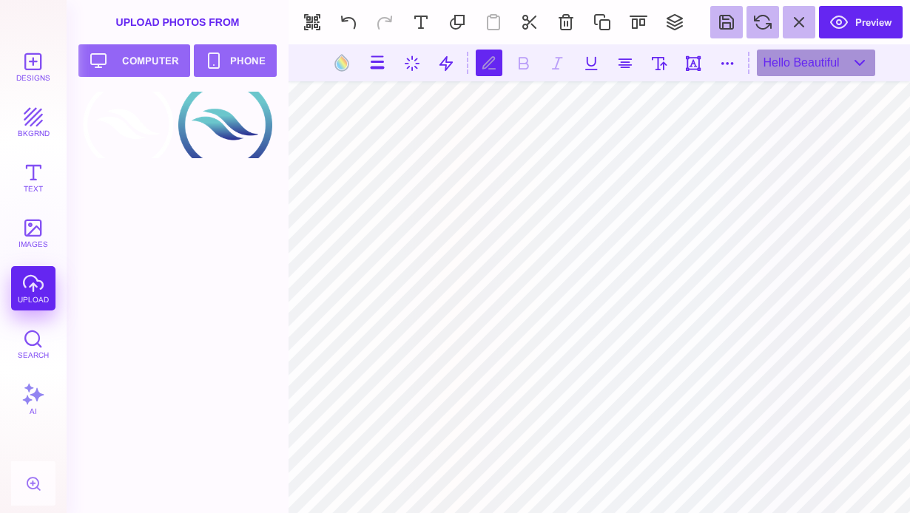
scroll to position [0, 4]
type textarea "**********"
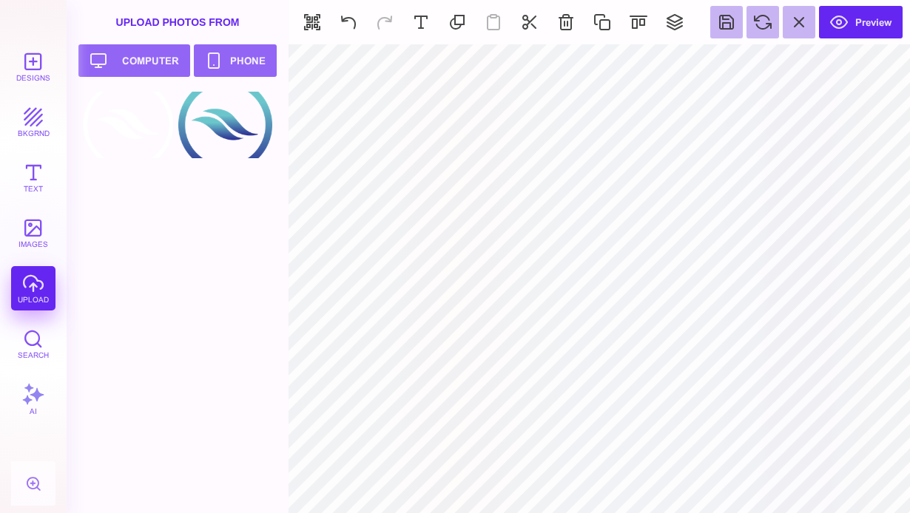
type input "#E7F3F5"
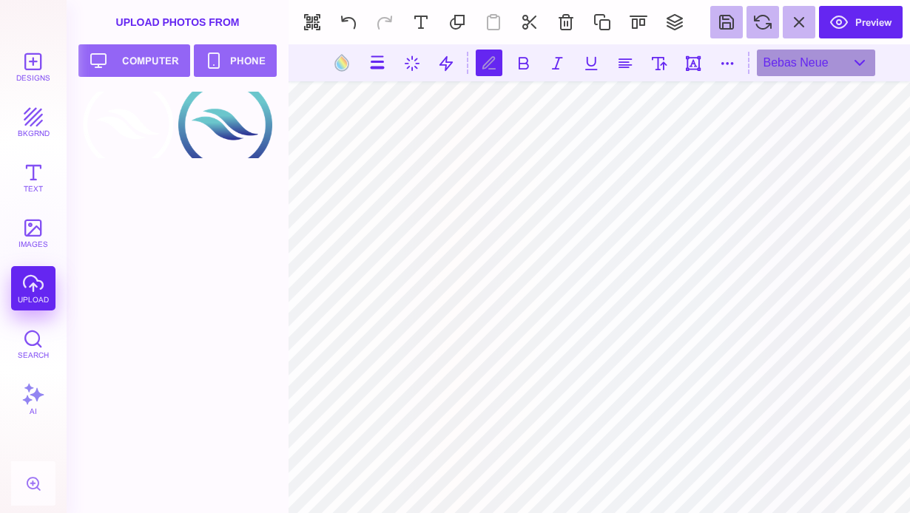
scroll to position [0, 1]
type textarea "**********"
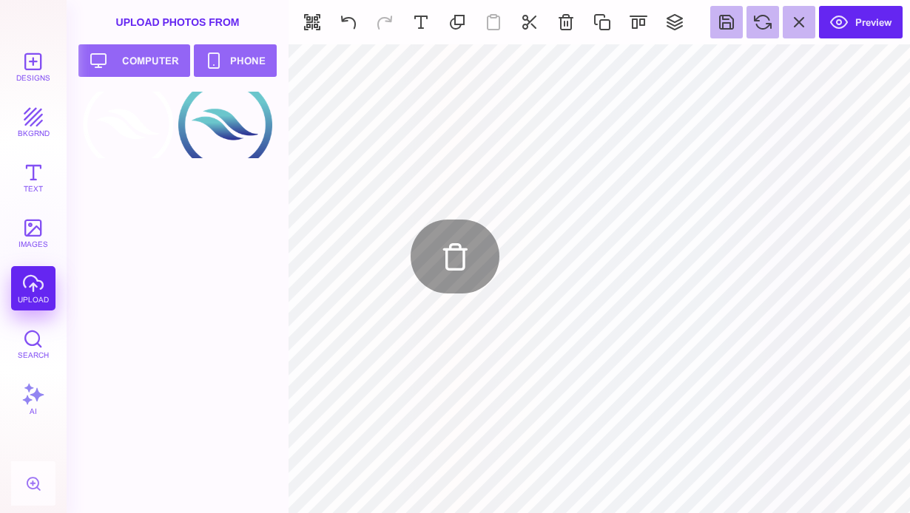
type input "#E7F3F5"
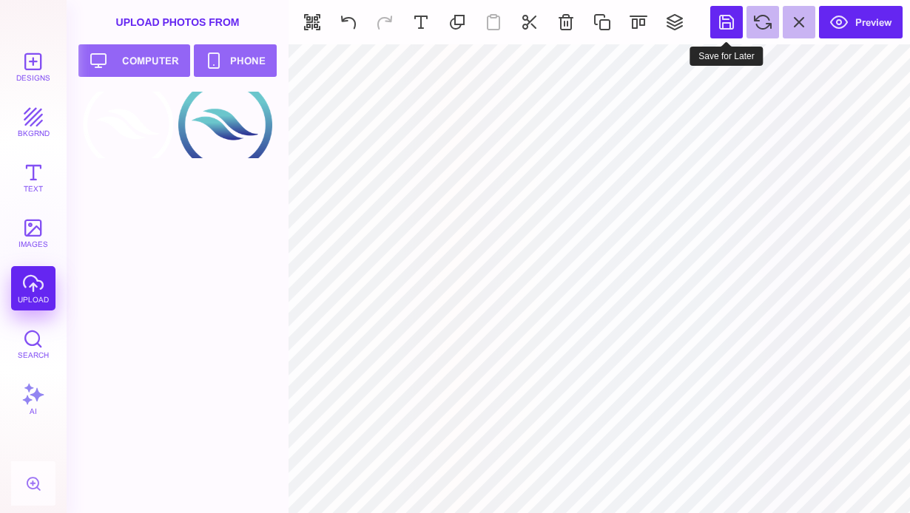
click at [733, 20] on button at bounding box center [726, 22] width 33 height 33
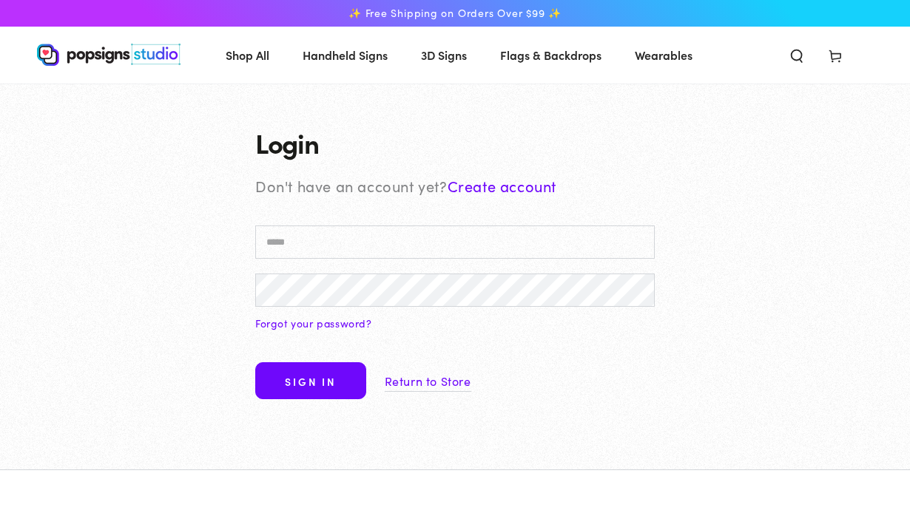
click at [542, 249] on input "Email" at bounding box center [455, 242] width 400 height 33
click at [505, 187] on link "Create account" at bounding box center [502, 185] width 109 height 21
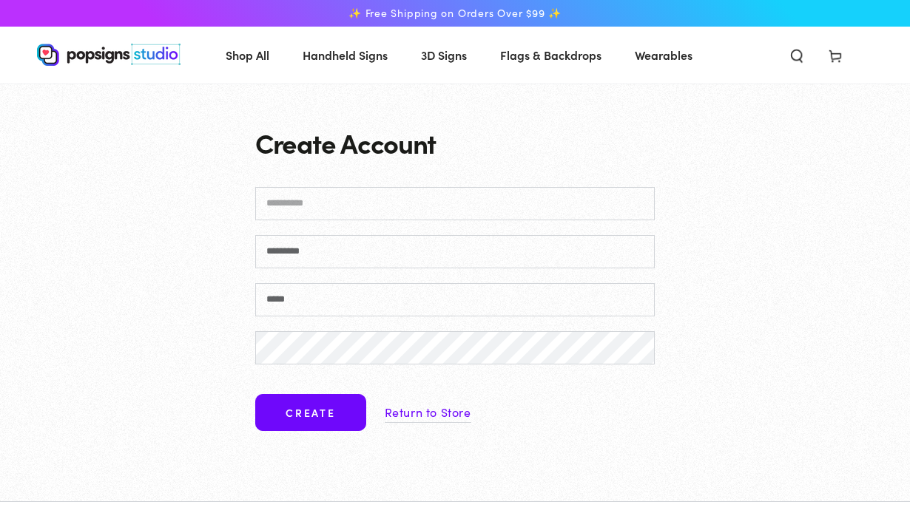
click at [429, 218] on input "First name" at bounding box center [455, 203] width 400 height 33
type input "**********"
click at [428, 263] on input "Last name" at bounding box center [455, 251] width 400 height 33
type input "*****"
drag, startPoint x: 416, startPoint y: 206, endPoint x: 229, endPoint y: 183, distance: 187.9
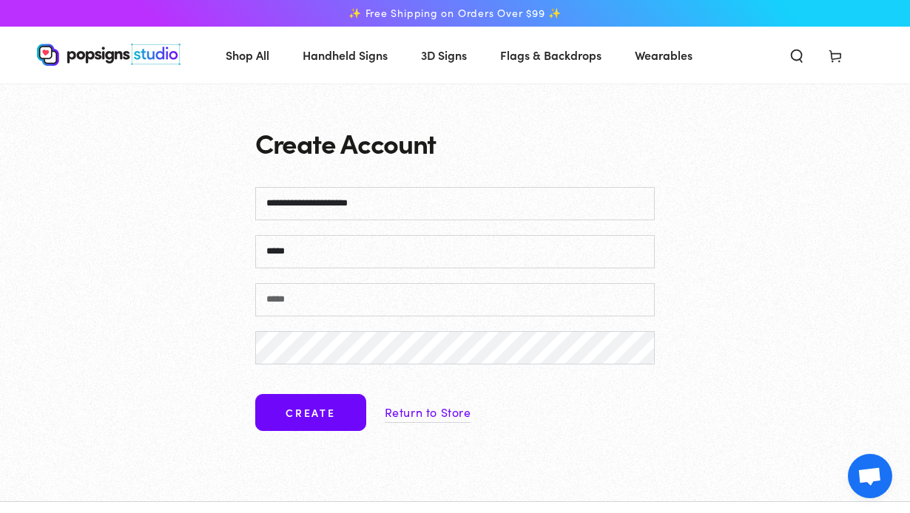
click at [230, 186] on div "**********" at bounding box center [455, 293] width 474 height 418
type input "******"
paste input "**********"
type input "**********"
click at [305, 428] on button "Create" at bounding box center [310, 412] width 111 height 37
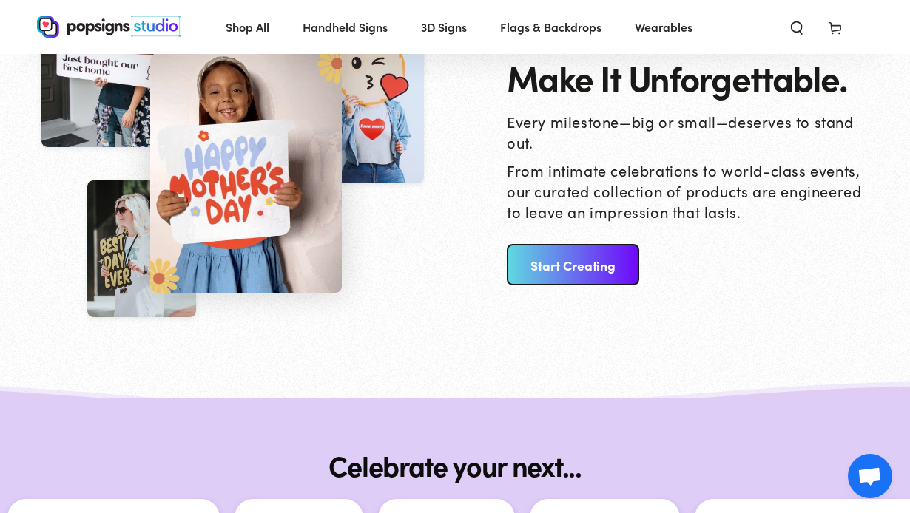
scroll to position [1564, 0]
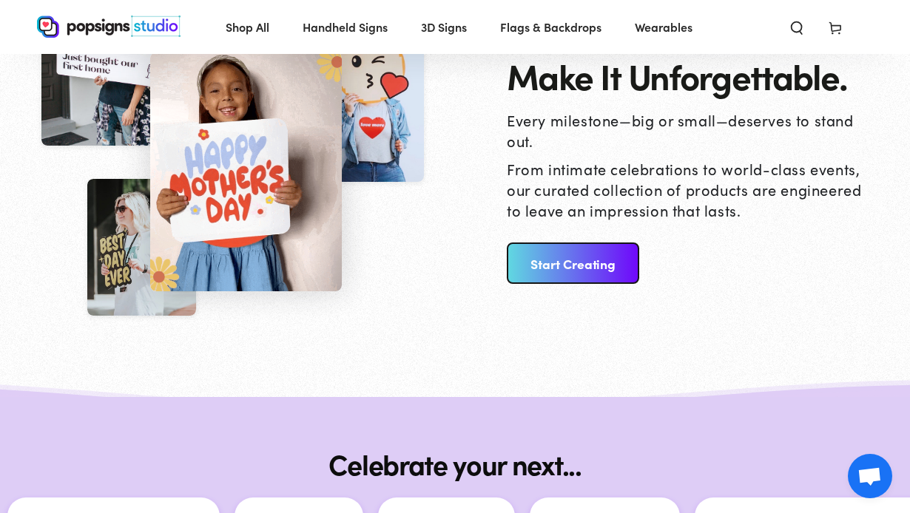
click at [579, 273] on link "Start Creating" at bounding box center [573, 263] width 132 height 41
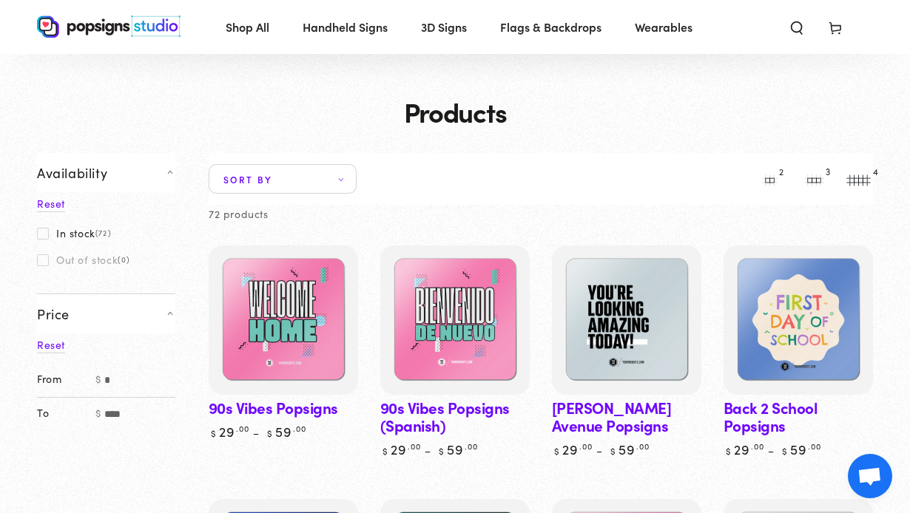
scroll to position [56, 0]
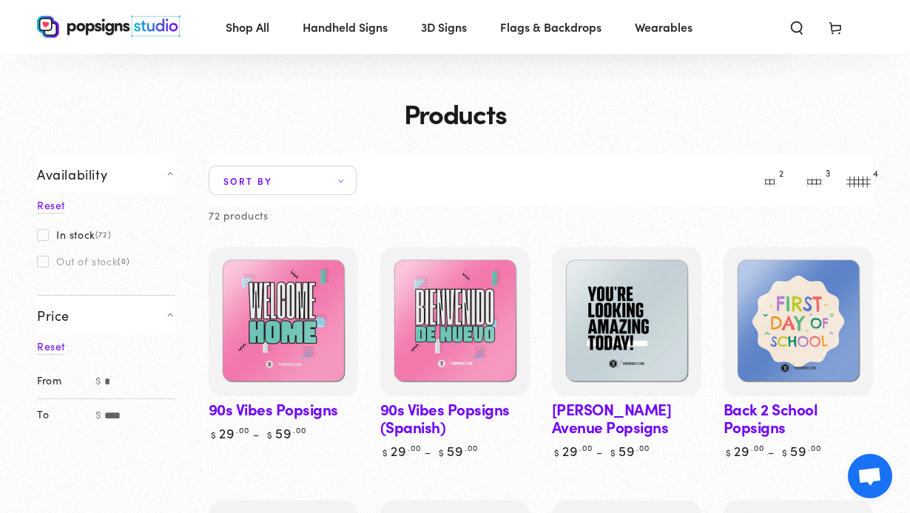
click at [838, 23] on icon at bounding box center [835, 27] width 15 height 15
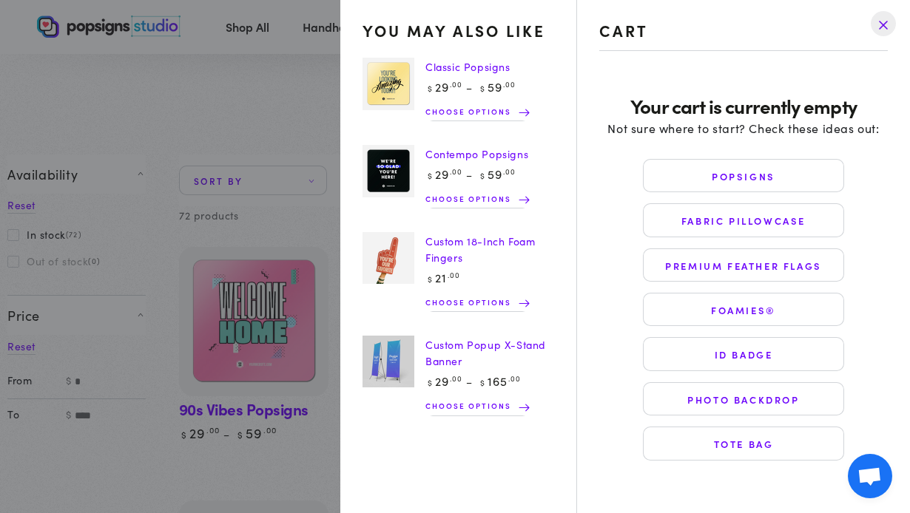
click at [496, 110] on span "Choose options" at bounding box center [471, 111] width 93 height 15
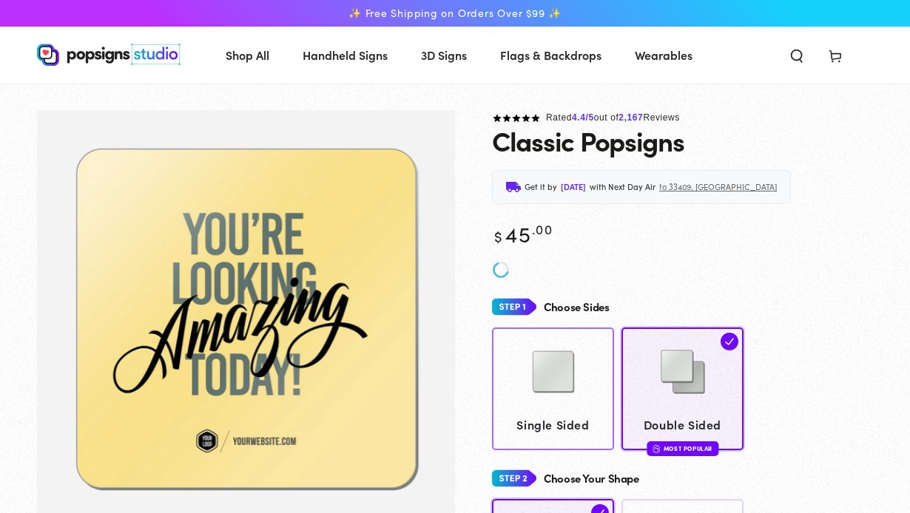
click at [582, 351] on img at bounding box center [553, 372] width 74 height 74
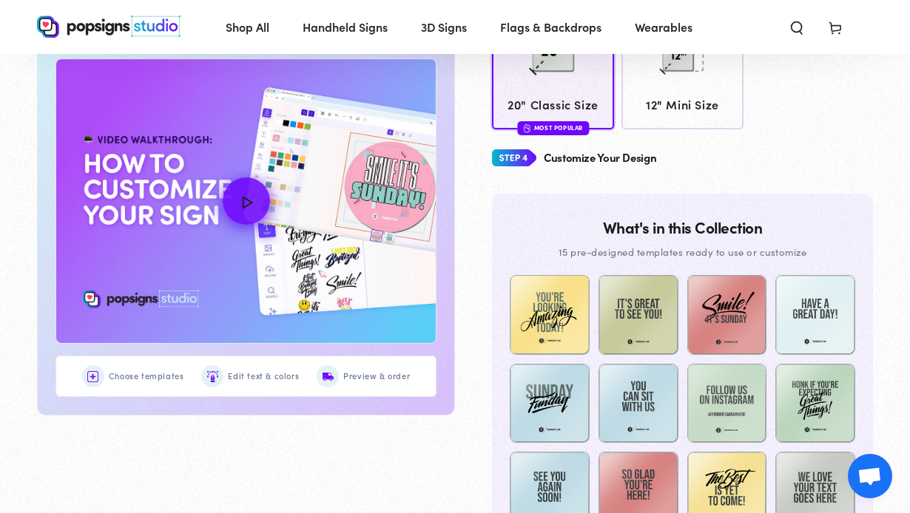
scroll to position [631, 0]
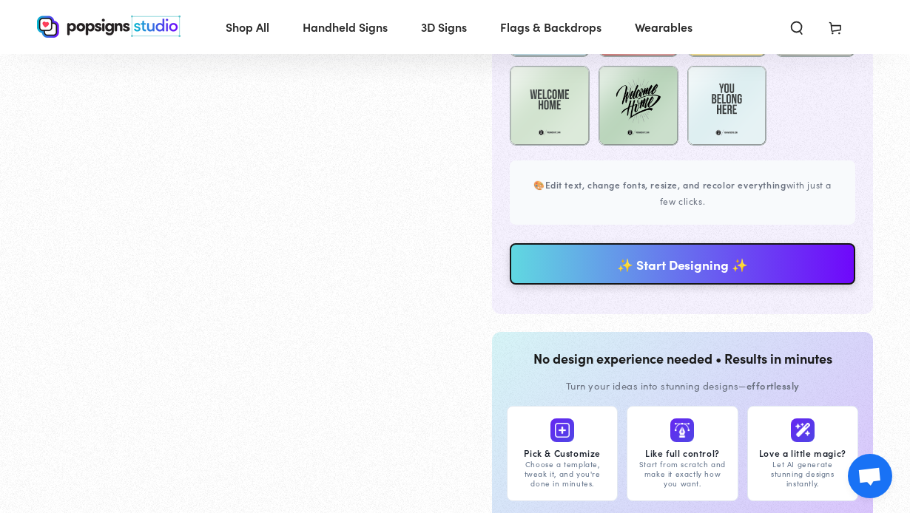
click at [644, 278] on link "✨ Start Designing ✨" at bounding box center [683, 263] width 346 height 41
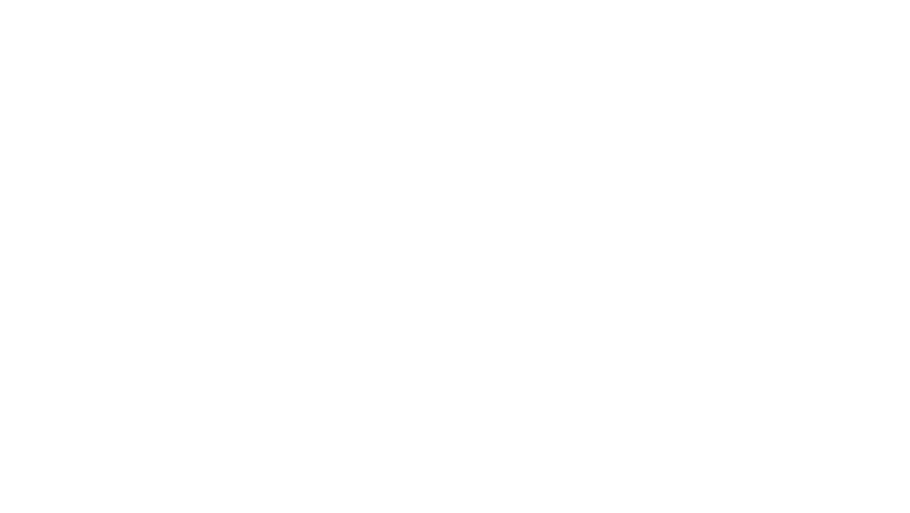
scroll to position [0, 0]
type textarea "An ancient tree with a door leading to a magical world"
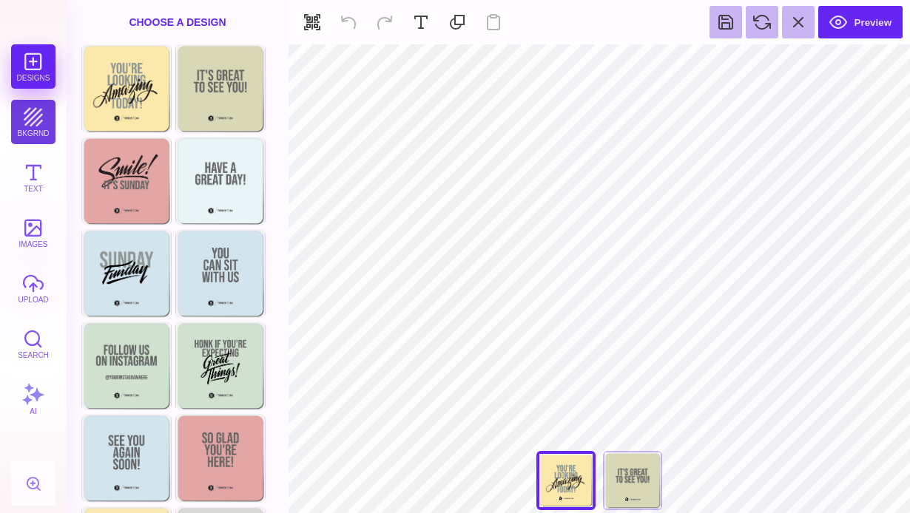
click at [33, 121] on button "bkgrnd" at bounding box center [33, 122] width 44 height 44
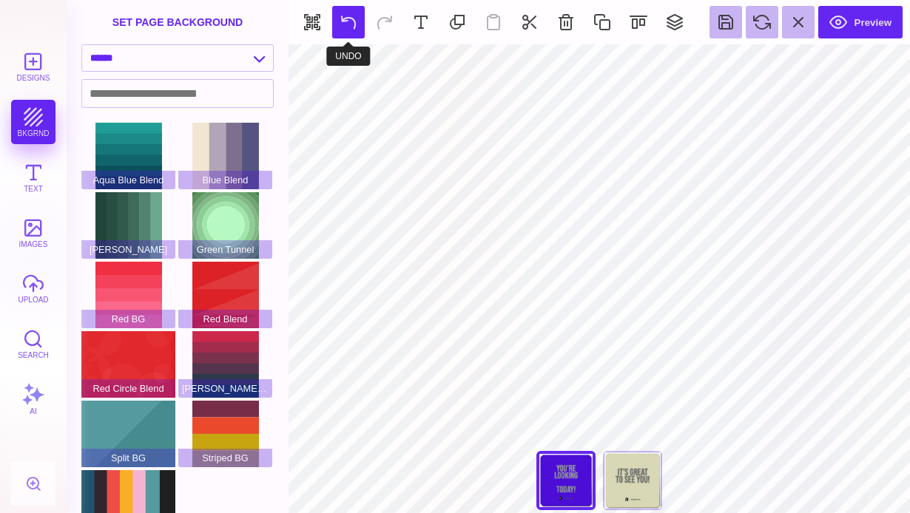
click at [351, 22] on button at bounding box center [348, 22] width 33 height 33
type input "#8F9895"
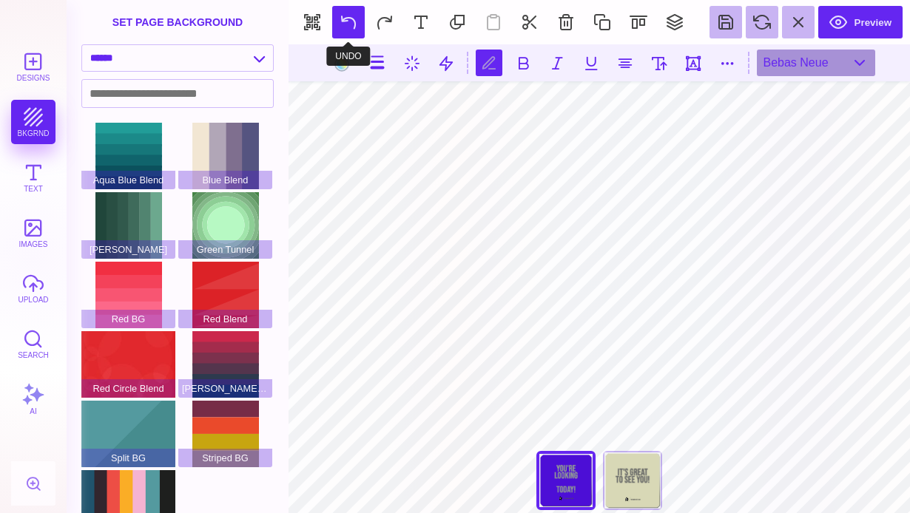
scroll to position [0, 4]
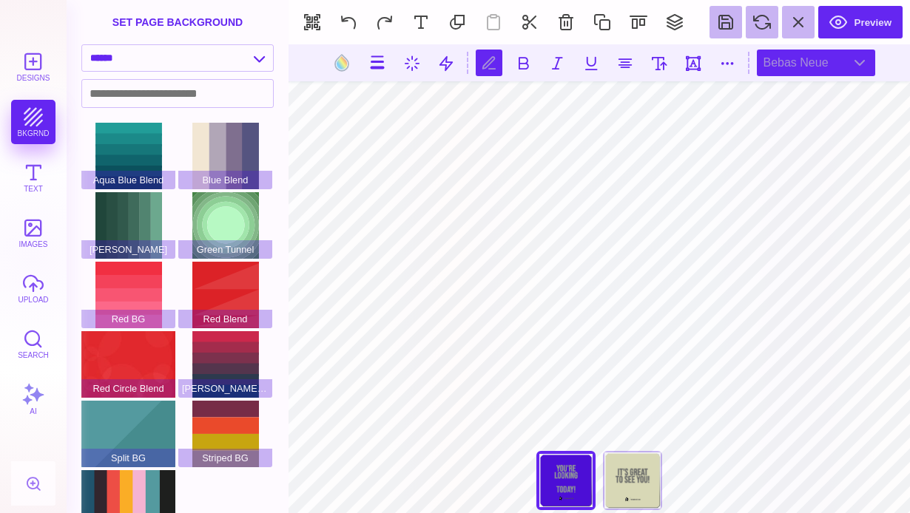
type textarea "**********"
click at [855, 66] on div "Bebas Neue" at bounding box center [816, 63] width 118 height 27
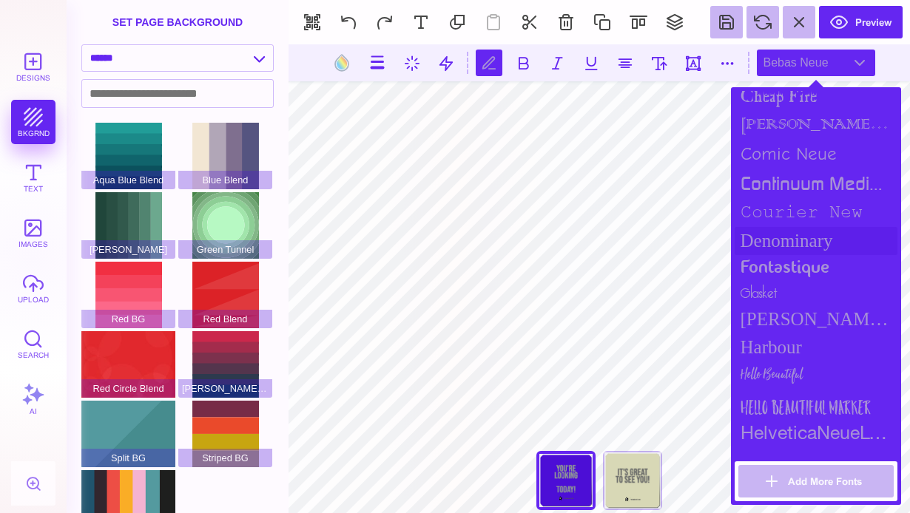
scroll to position [738, 0]
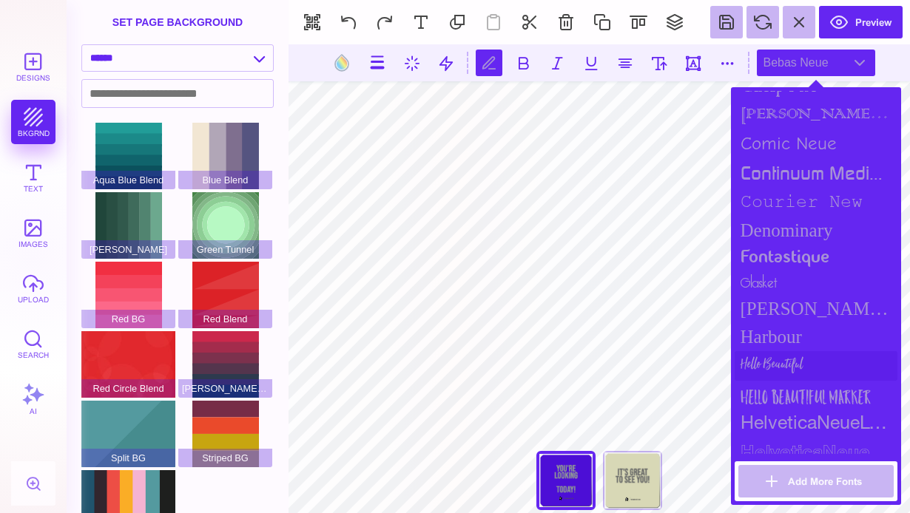
click at [787, 366] on div "Hello Beautiful" at bounding box center [816, 366] width 163 height 30
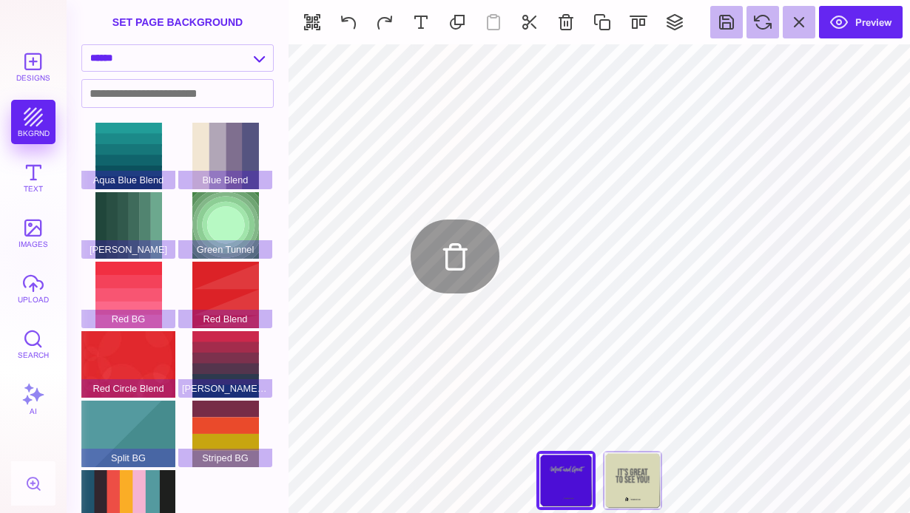
type input "#505050"
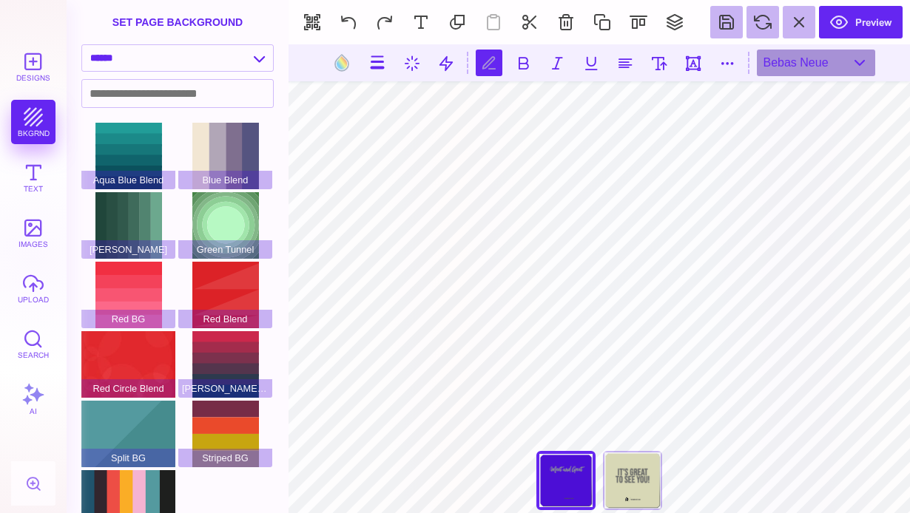
scroll to position [0, 0]
type textarea "**********"
click at [226, 56] on select "**********" at bounding box center [177, 58] width 191 height 26
click at [82, 45] on select "**********" at bounding box center [177, 58] width 191 height 26
click at [145, 160] on div "Aqua Blue Blend" at bounding box center [128, 156] width 94 height 67
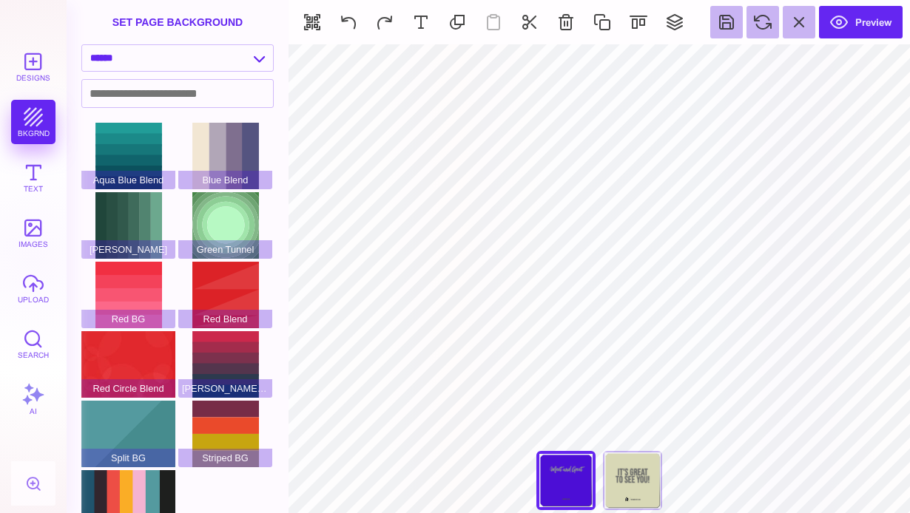
type input "#FBE9AB"
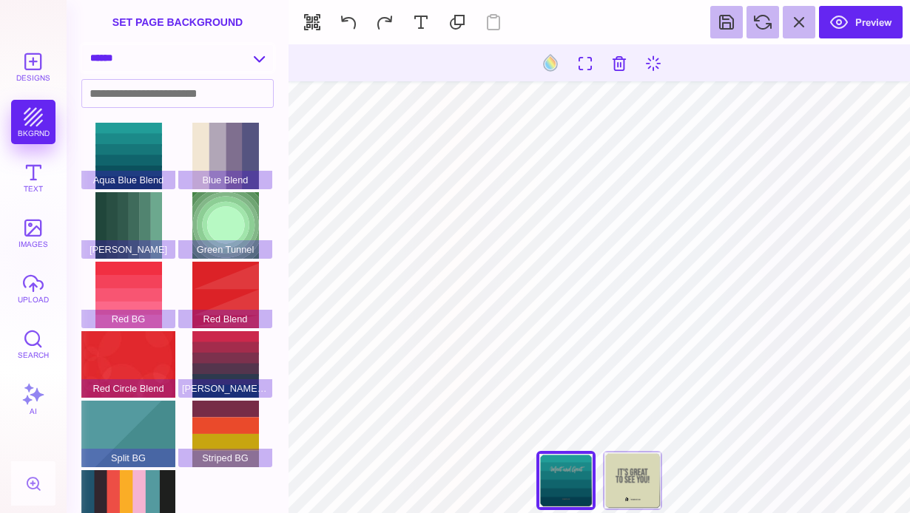
click at [249, 59] on select "**********" at bounding box center [177, 58] width 191 height 26
select select "**********"
click at [82, 45] on select "**********" at bounding box center [177, 58] width 191 height 26
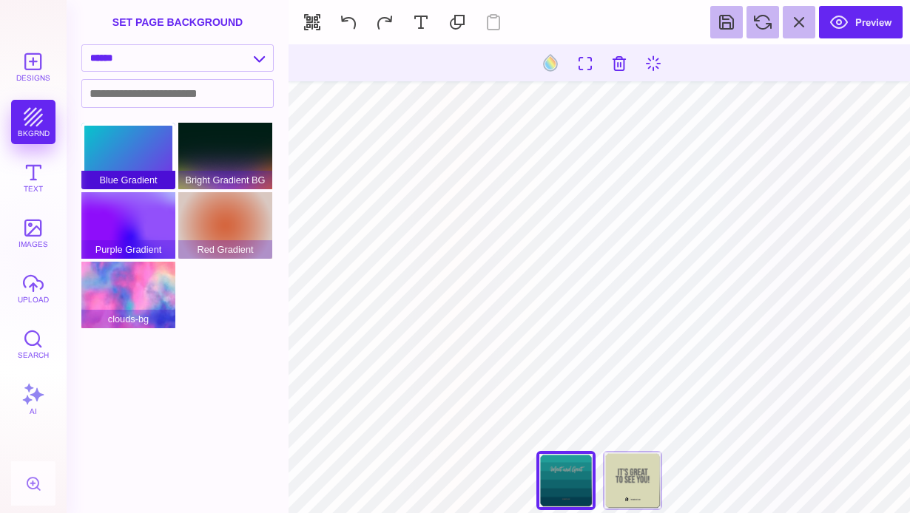
click at [142, 158] on div "Blue Gradient" at bounding box center [128, 156] width 94 height 67
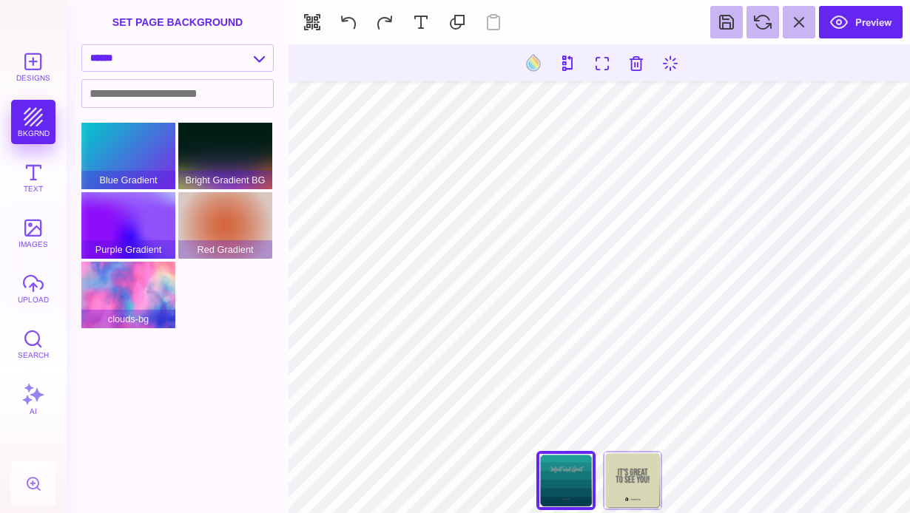
type input "#8F9895"
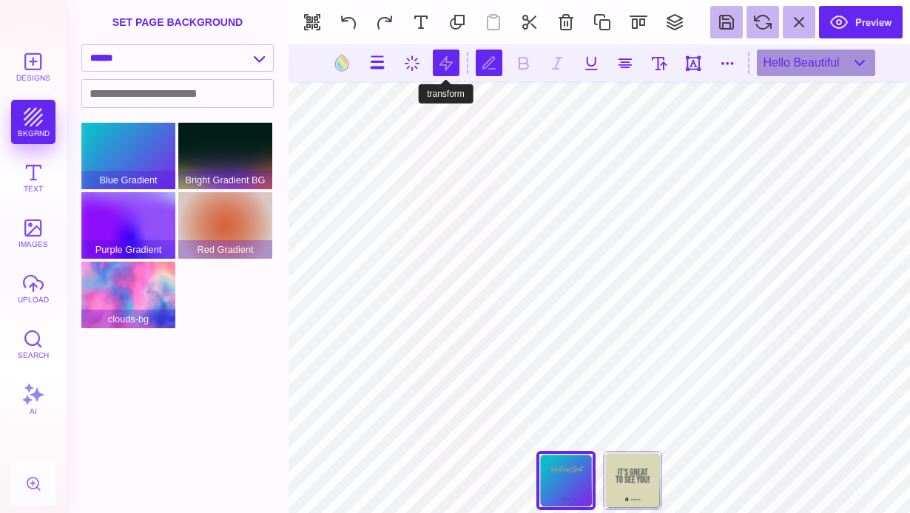
scroll to position [0, 4]
click at [340, 67] on button at bounding box center [342, 63] width 28 height 28
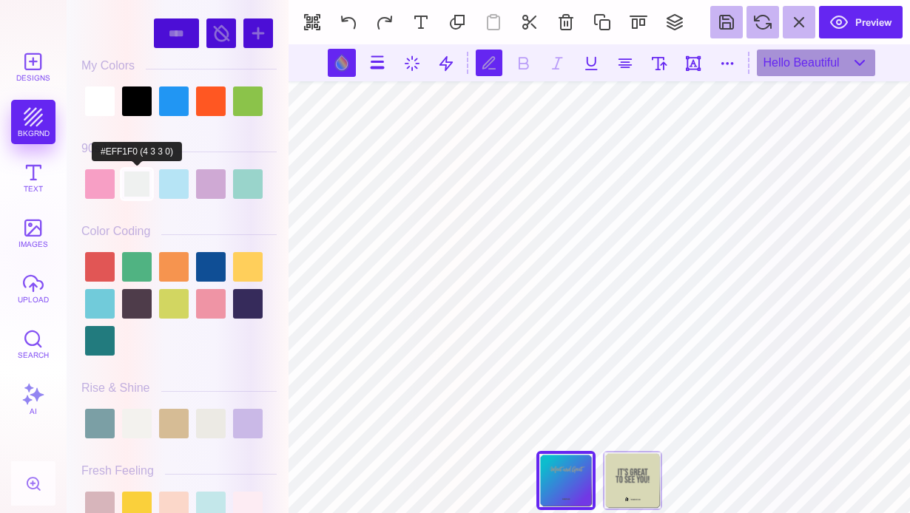
click at [137, 183] on div at bounding box center [137, 184] width 30 height 30
type input "#EFF1F0"
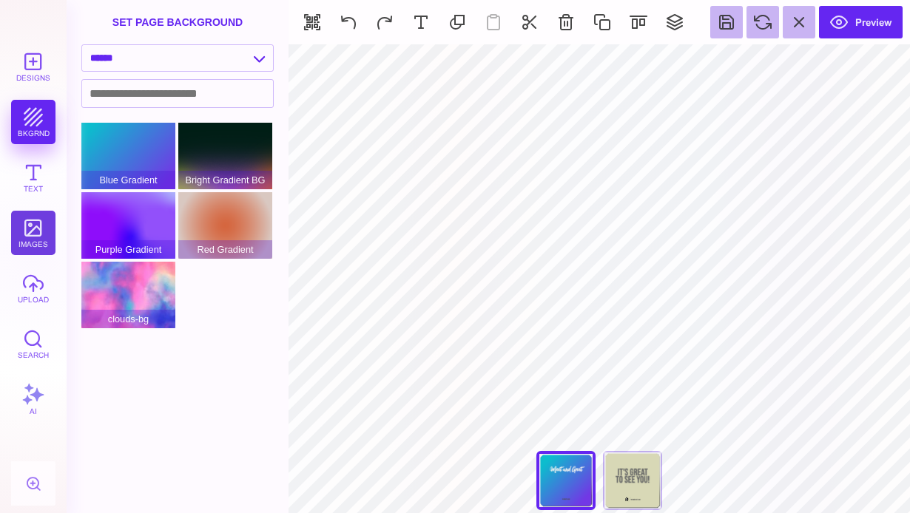
click at [34, 238] on button "images" at bounding box center [33, 233] width 44 height 44
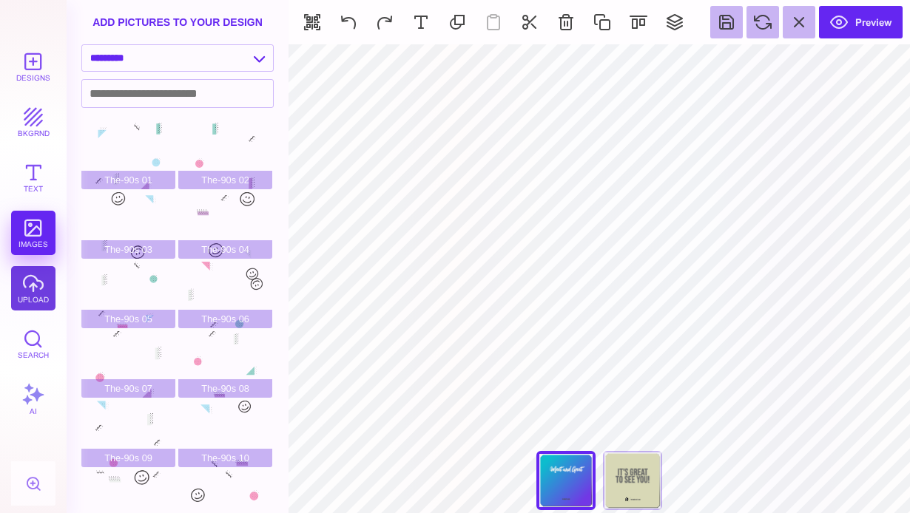
click at [25, 295] on button "upload" at bounding box center [33, 288] width 44 height 44
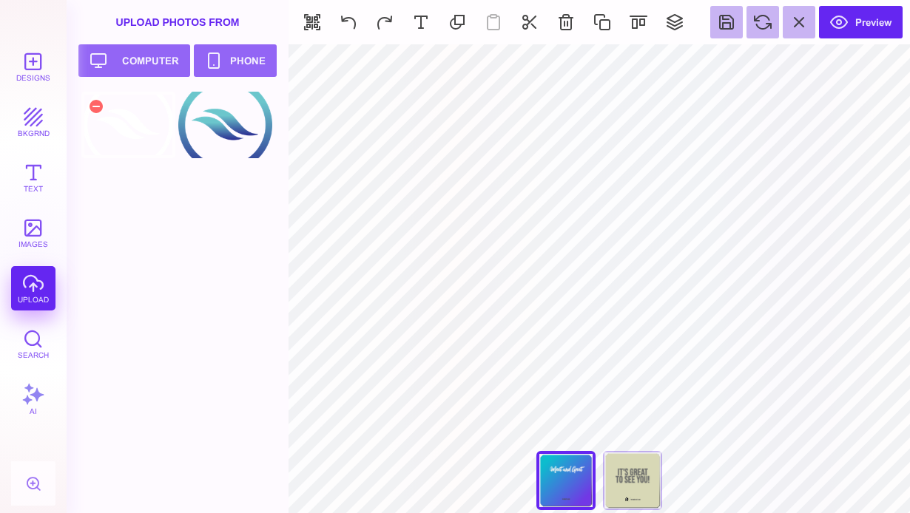
click at [138, 134] on div at bounding box center [128, 125] width 94 height 67
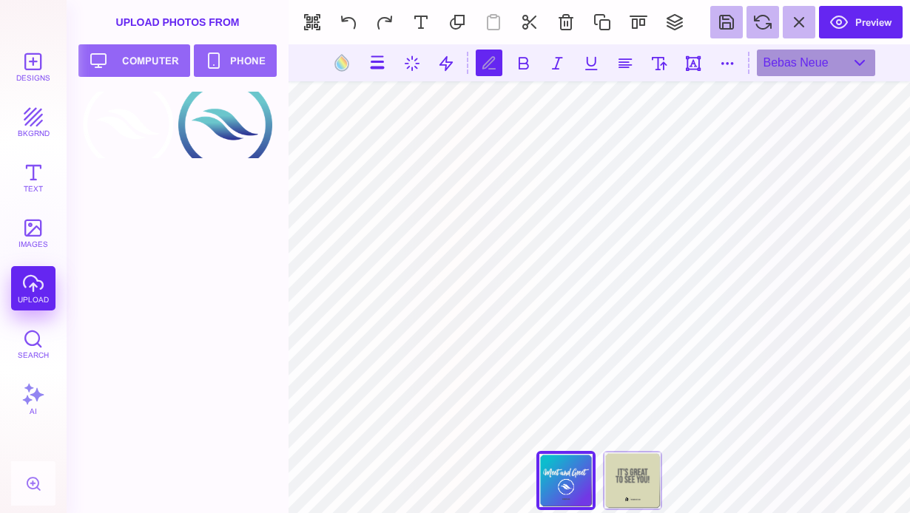
scroll to position [0, 3]
click at [337, 61] on button at bounding box center [342, 63] width 28 height 28
type input "#505050"
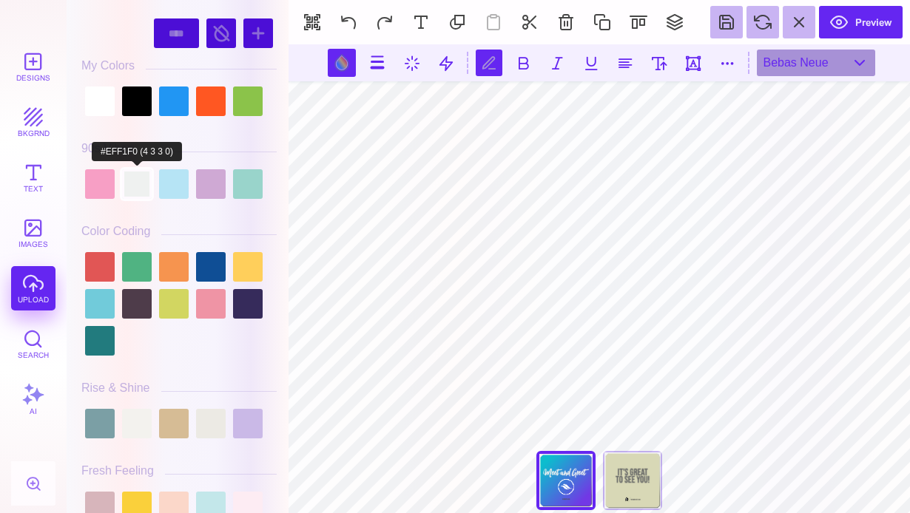
click at [139, 174] on div at bounding box center [137, 184] width 30 height 30
type input "#EFF1F0"
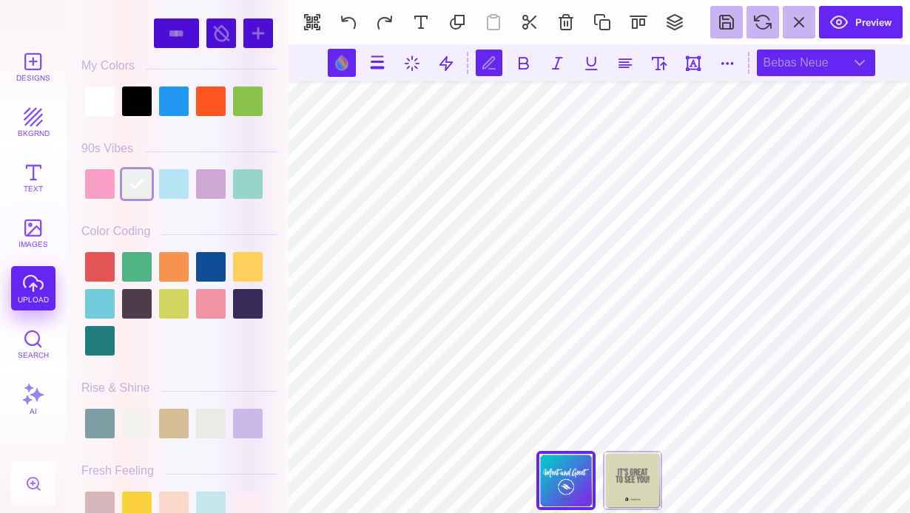
click at [828, 65] on div "Bebas Neue" at bounding box center [816, 63] width 118 height 27
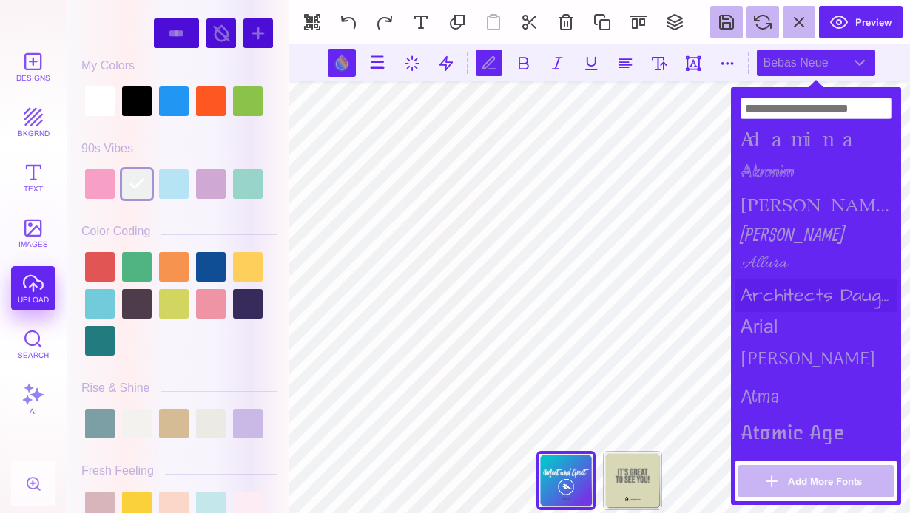
click at [809, 285] on div "Architects Daughter" at bounding box center [816, 295] width 163 height 33
click at [800, 328] on div "arial" at bounding box center [816, 326] width 163 height 29
click at [799, 388] on div "Atma" at bounding box center [816, 398] width 163 height 38
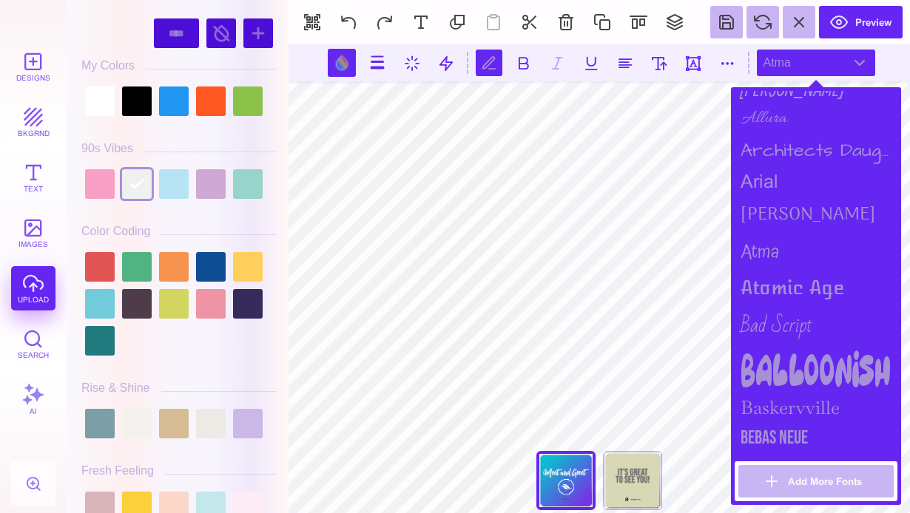
scroll to position [146, 0]
click at [802, 319] on div "Bad Script" at bounding box center [816, 325] width 163 height 44
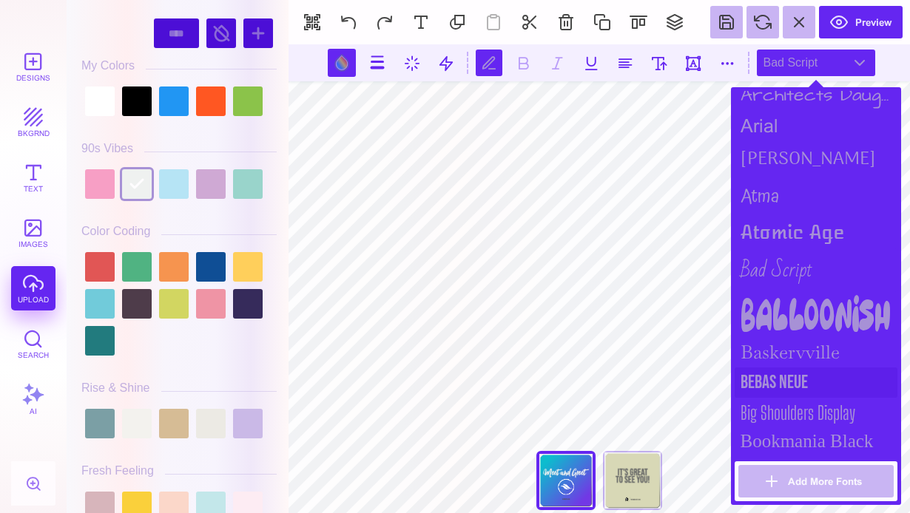
scroll to position [202, 0]
click at [801, 377] on div "Bebas Neue" at bounding box center [816, 381] width 163 height 30
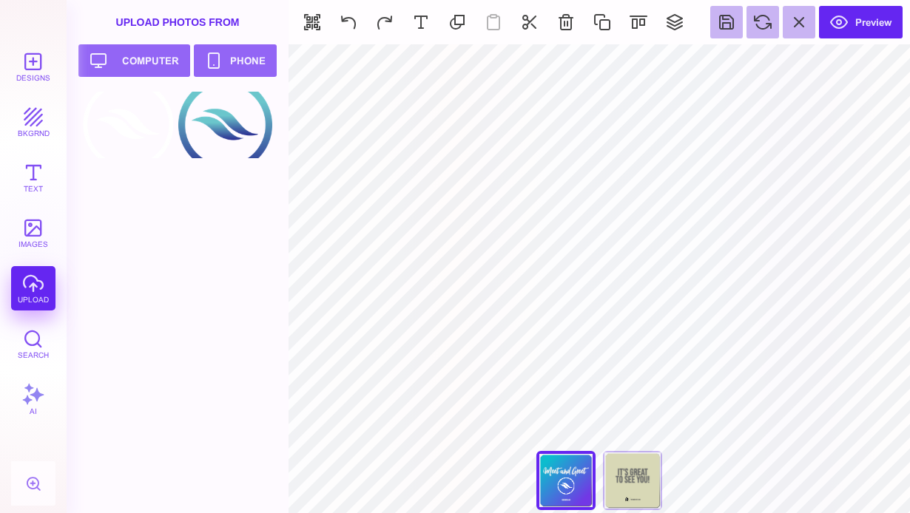
type input "#EFF1F0"
click at [732, 33] on button at bounding box center [726, 22] width 33 height 33
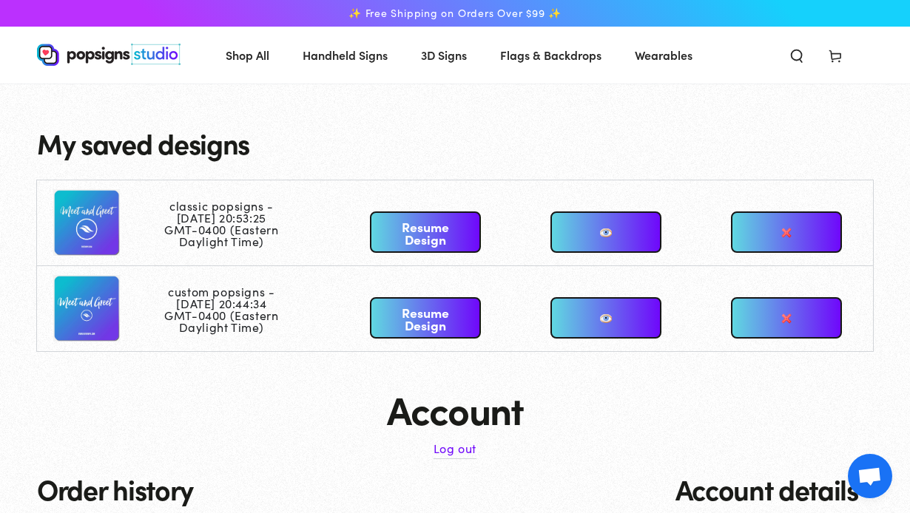
click at [420, 236] on link "Resume Design" at bounding box center [425, 232] width 111 height 41
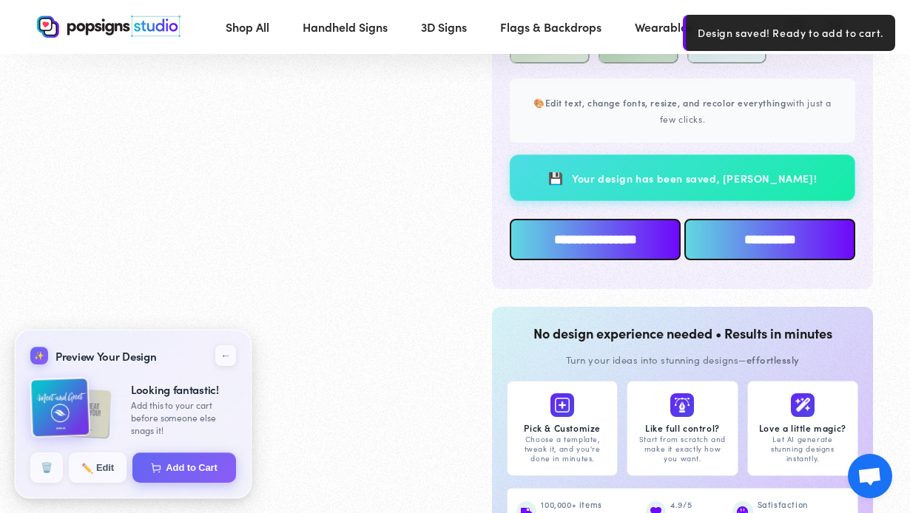
click at [571, 246] on input "**********" at bounding box center [595, 239] width 171 height 41
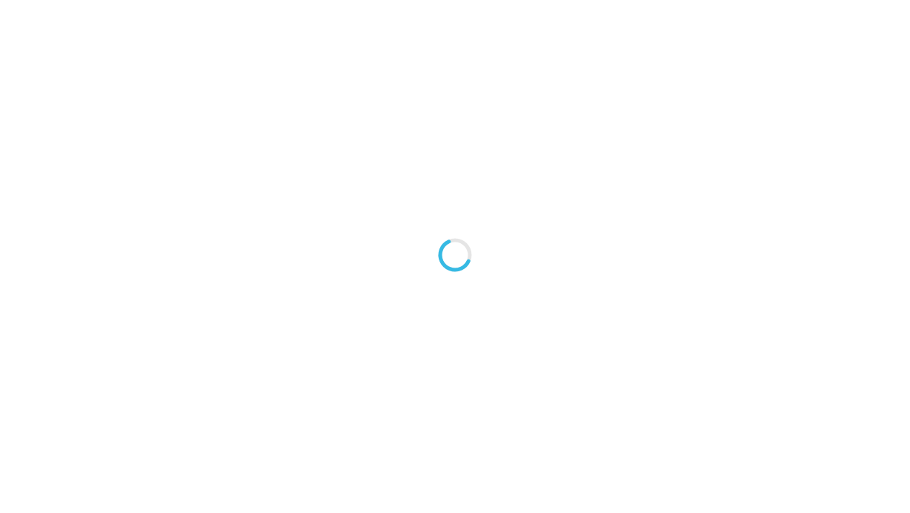
type textarea "An ancient tree with a door leading to a magical world"
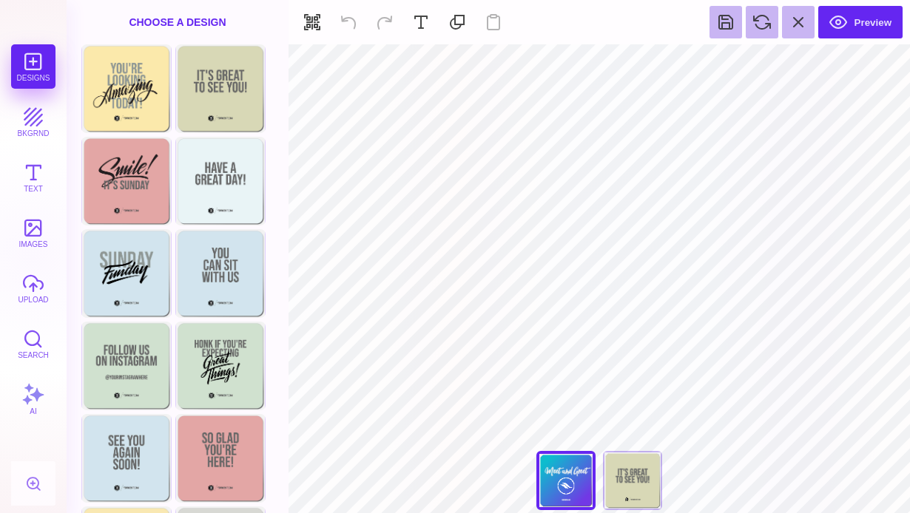
type input "#EFF1F0"
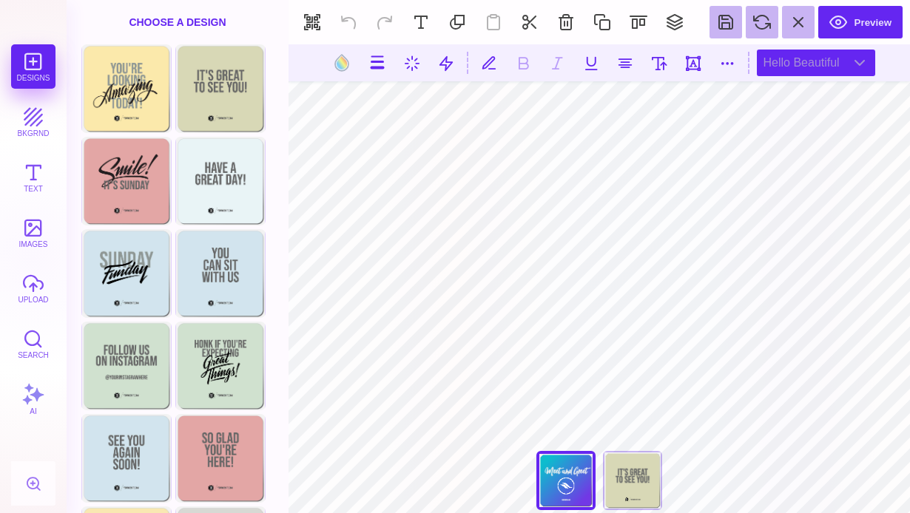
click at [837, 58] on div "Hello Beautiful" at bounding box center [816, 63] width 118 height 27
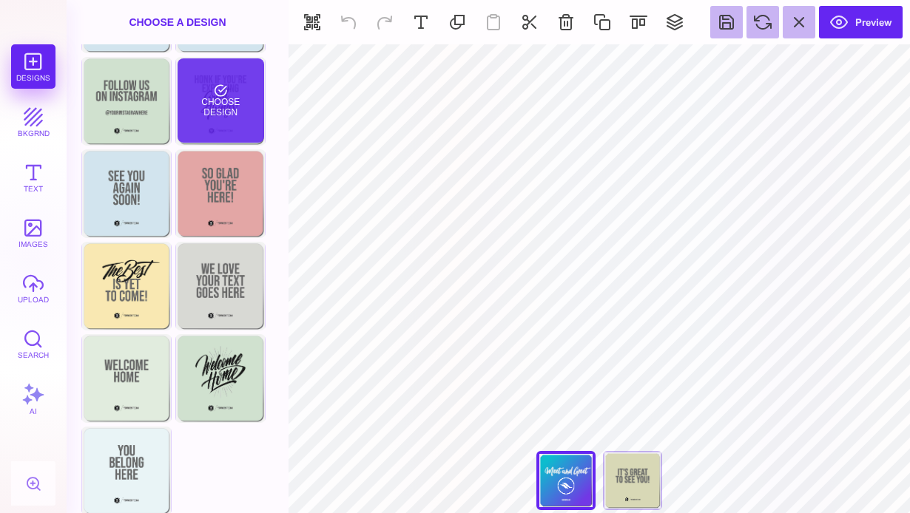
scroll to position [271, 0]
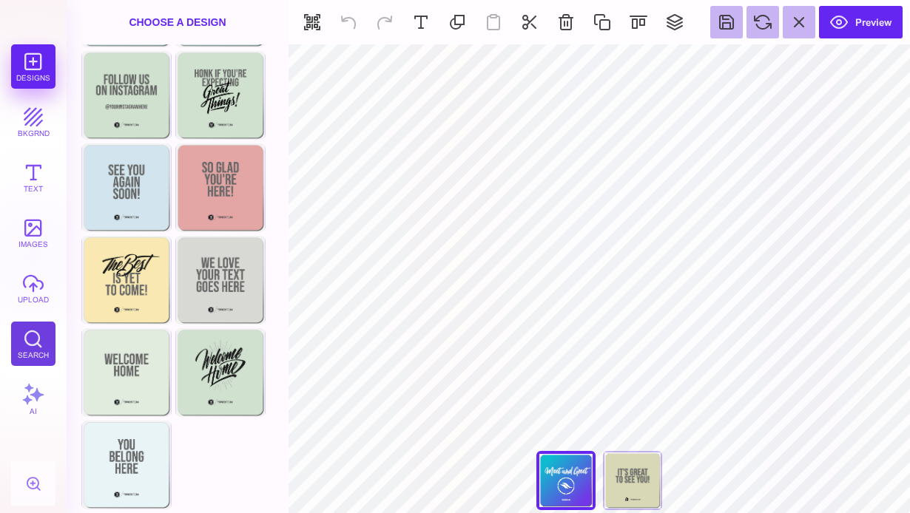
click at [40, 352] on button "Search" at bounding box center [33, 344] width 44 height 44
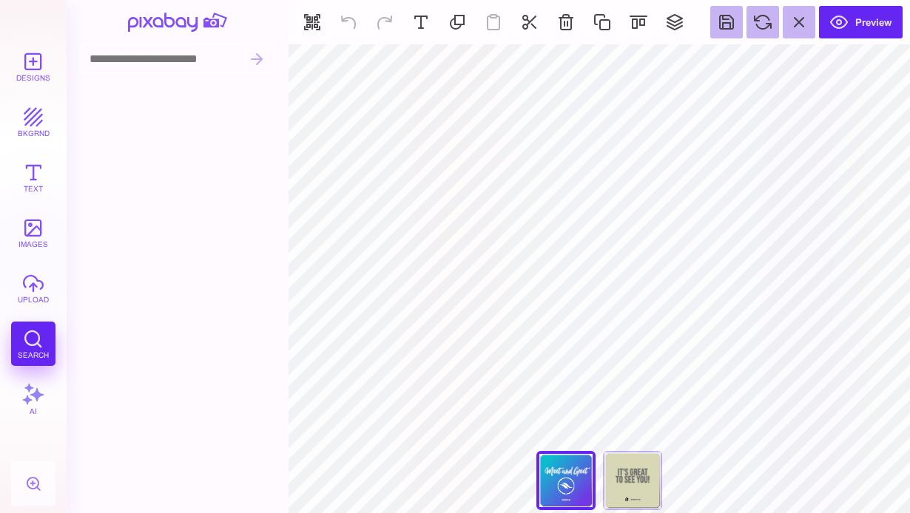
click at [174, 63] on input at bounding box center [163, 58] width 162 height 27
type input "*******"
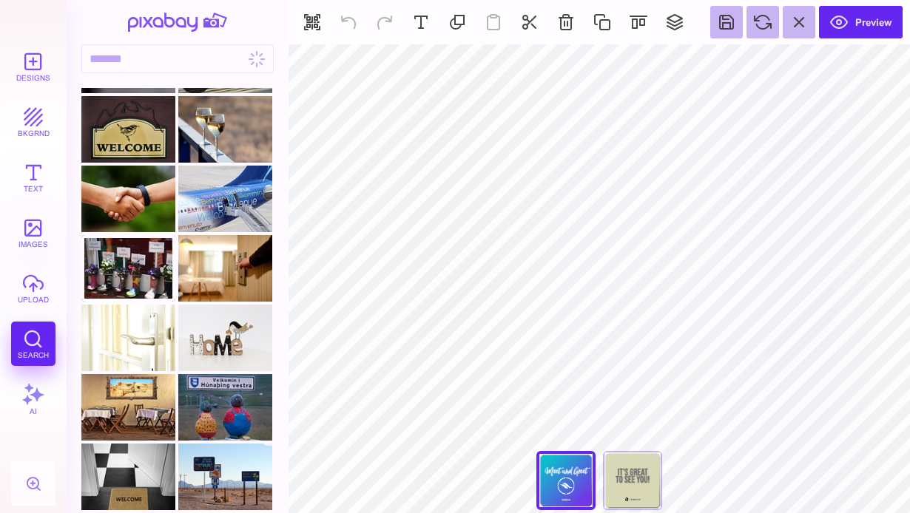
scroll to position [0, 0]
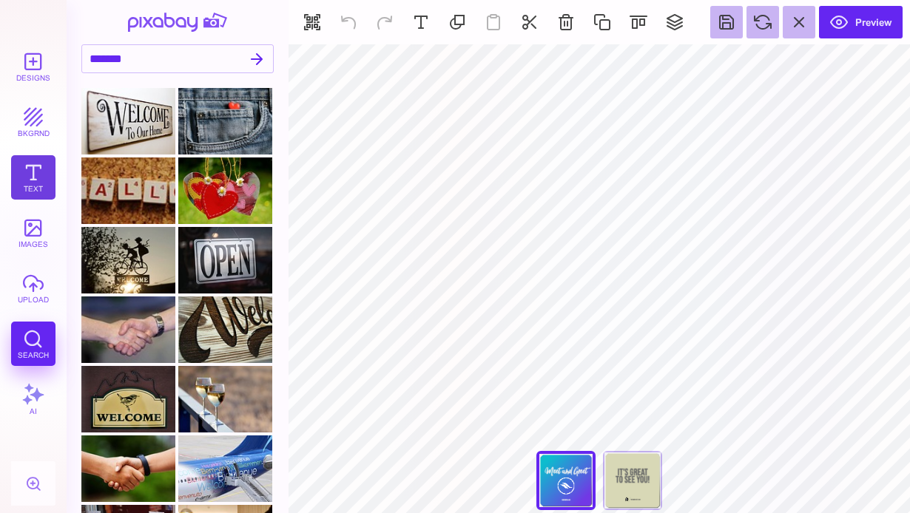
click at [37, 192] on button "Text" at bounding box center [33, 177] width 44 height 44
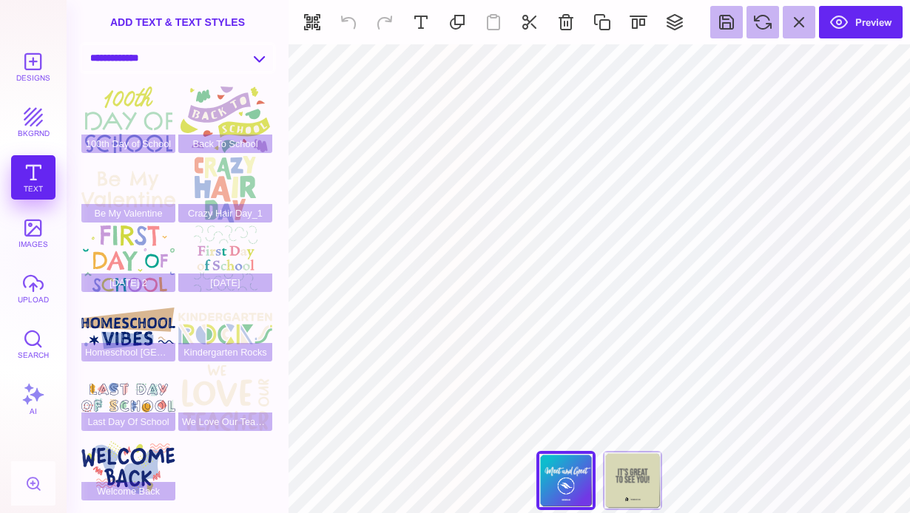
click at [243, 58] on select "**********" at bounding box center [177, 58] width 191 height 26
click at [33, 295] on button "upload" at bounding box center [33, 288] width 44 height 44
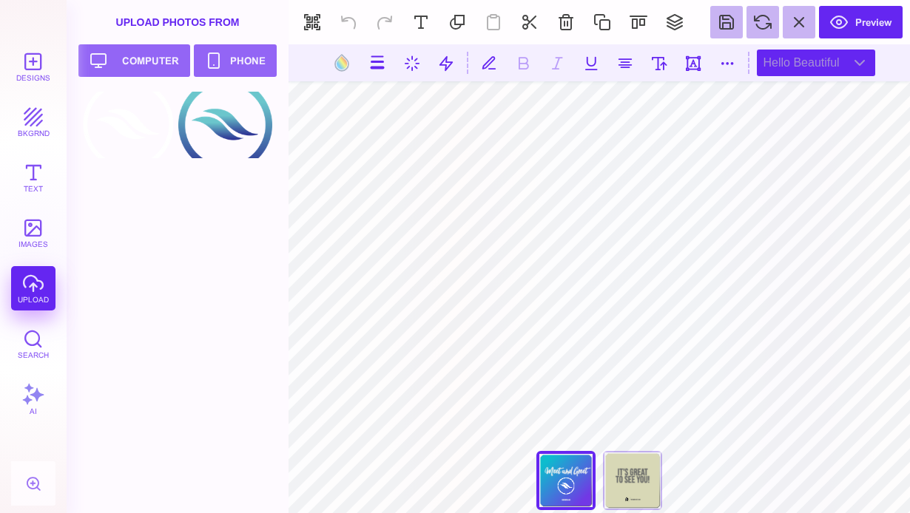
click at [815, 68] on div "Hello Beautiful" at bounding box center [816, 63] width 118 height 27
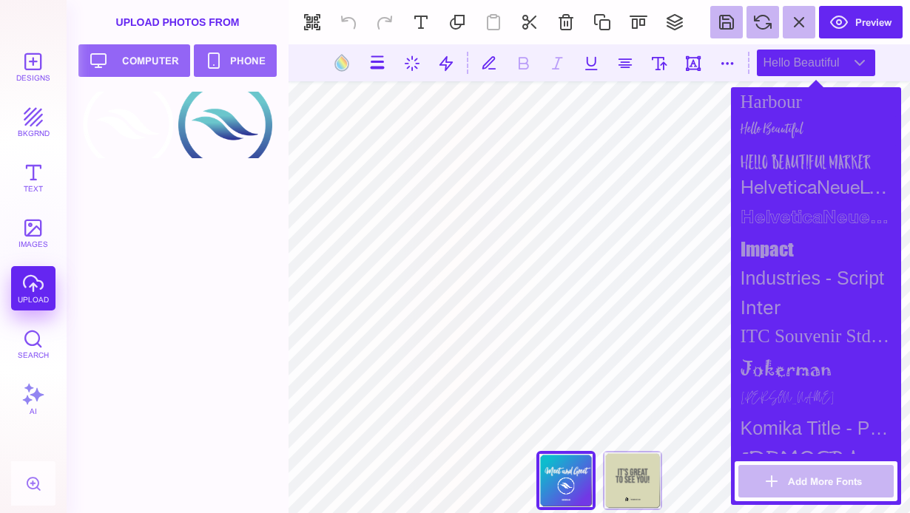
scroll to position [1854, 0]
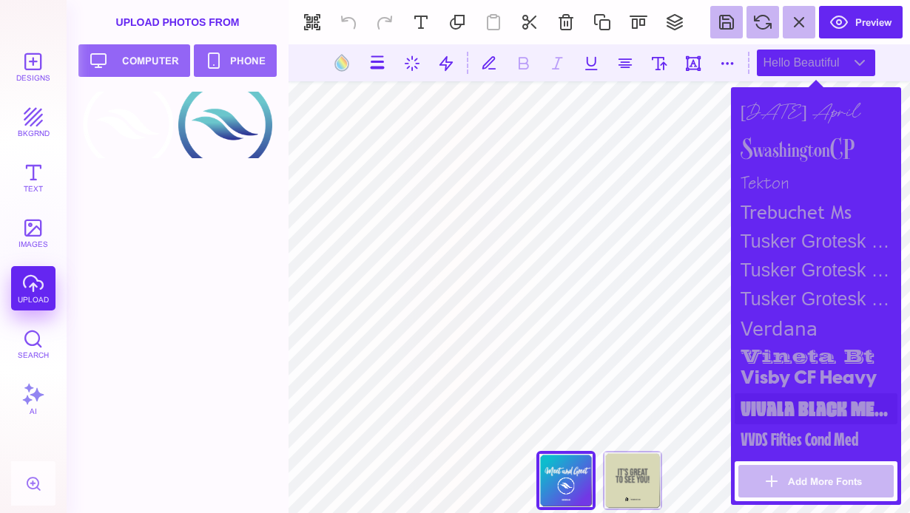
click at [835, 411] on div "Vivala Black Medium" at bounding box center [816, 409] width 163 height 31
click at [826, 372] on div "Visby CF Heavy" at bounding box center [816, 379] width 163 height 30
click at [824, 440] on div "VVDS Fifties Cond Med" at bounding box center [816, 440] width 163 height 30
click at [793, 314] on div "verdana" at bounding box center [816, 329] width 163 height 30
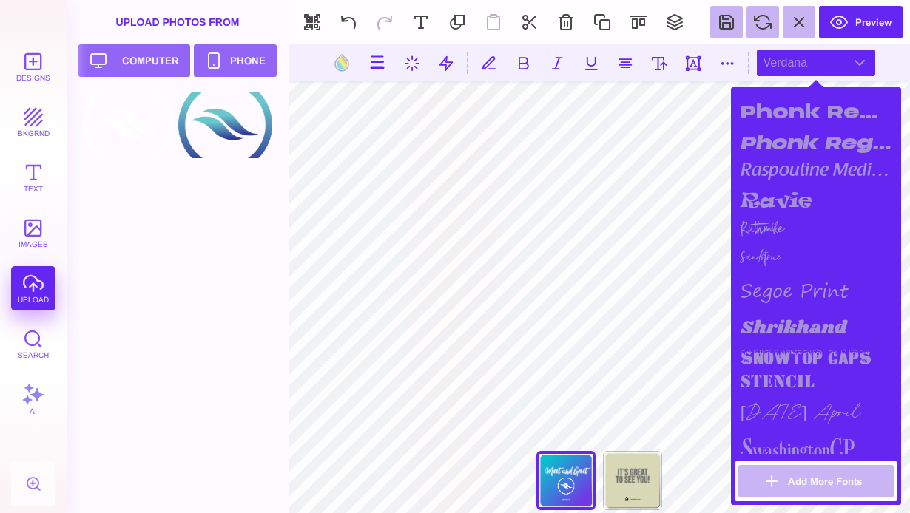
scroll to position [1533, 0]
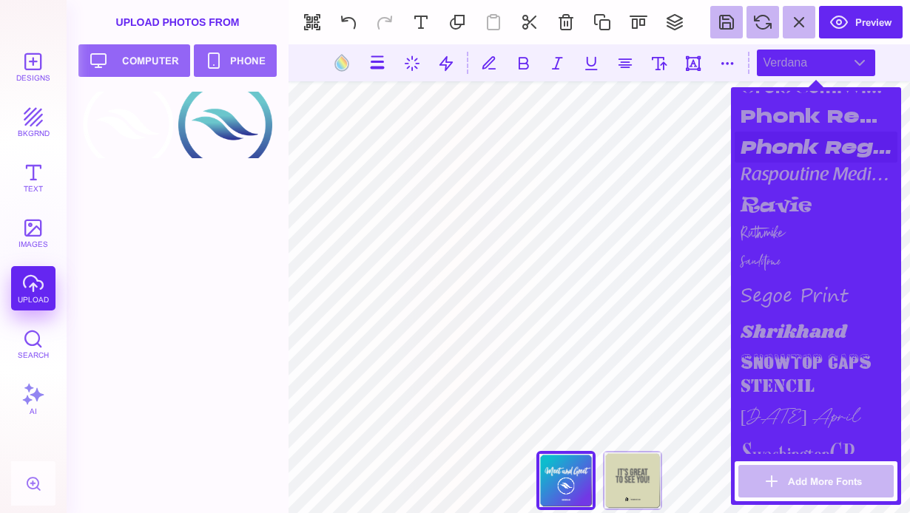
click at [777, 151] on div "Phonk Regular Italic" at bounding box center [816, 147] width 163 height 31
click at [779, 181] on div "raspoutine medium" at bounding box center [816, 176] width 163 height 27
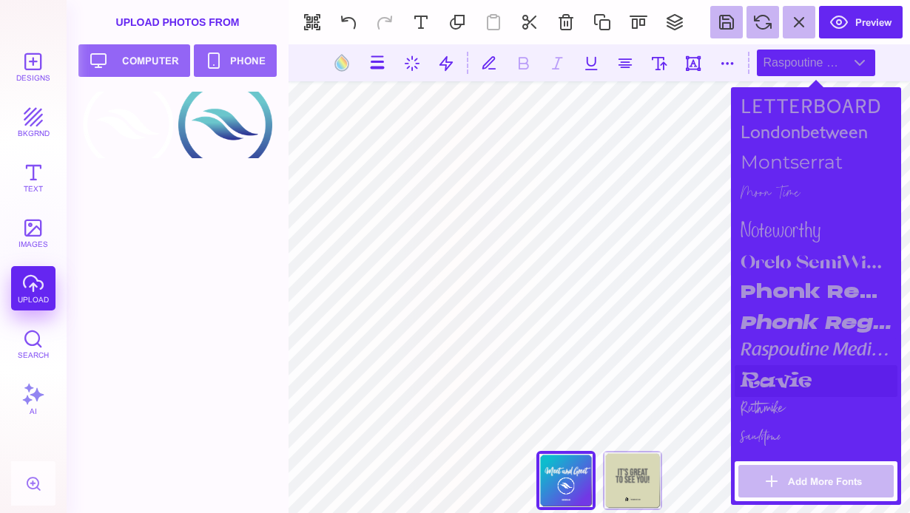
scroll to position [1355, 0]
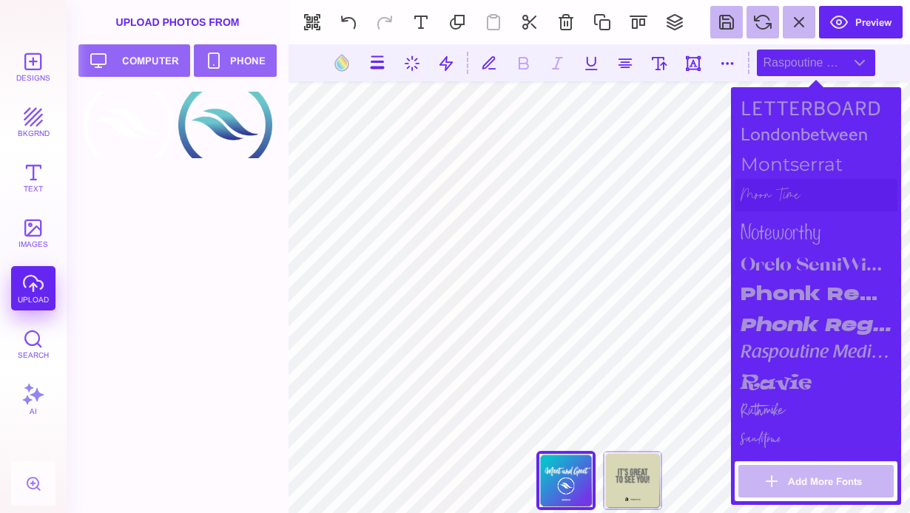
click at [767, 205] on div "Moon Time" at bounding box center [816, 195] width 163 height 33
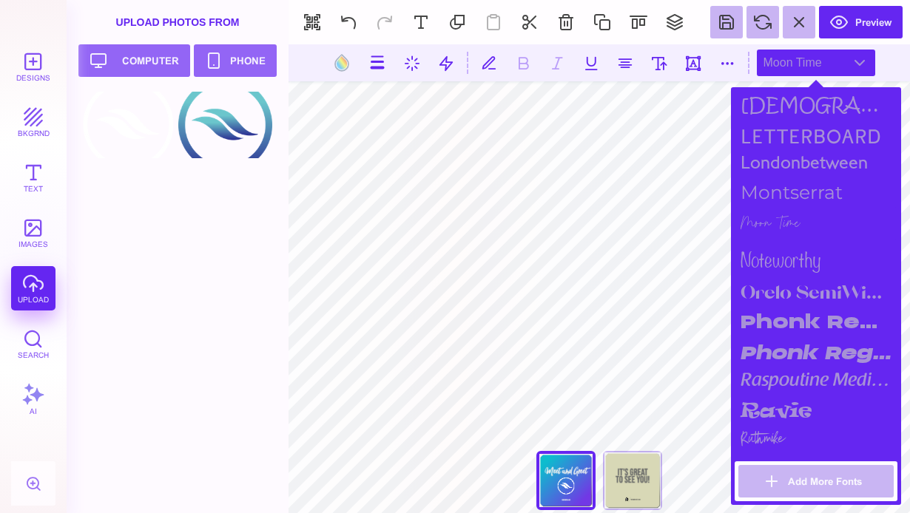
scroll to position [1325, 0]
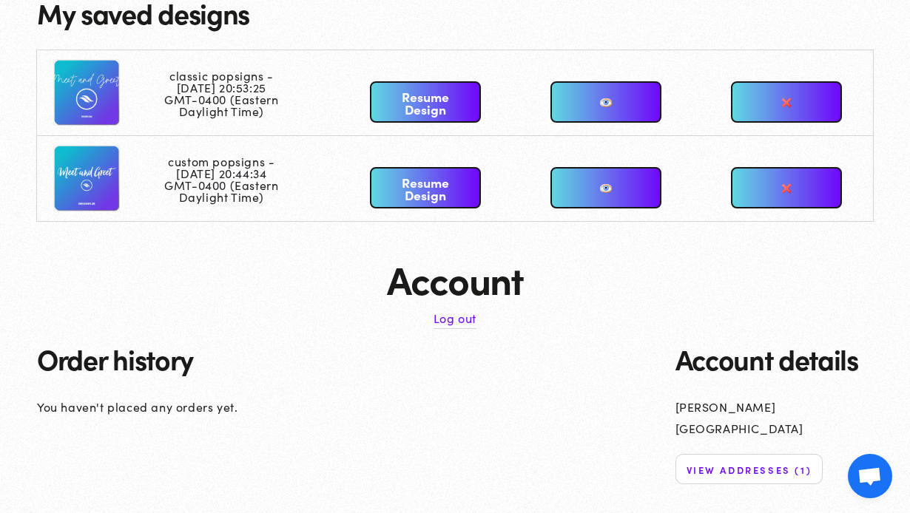
scroll to position [127, 0]
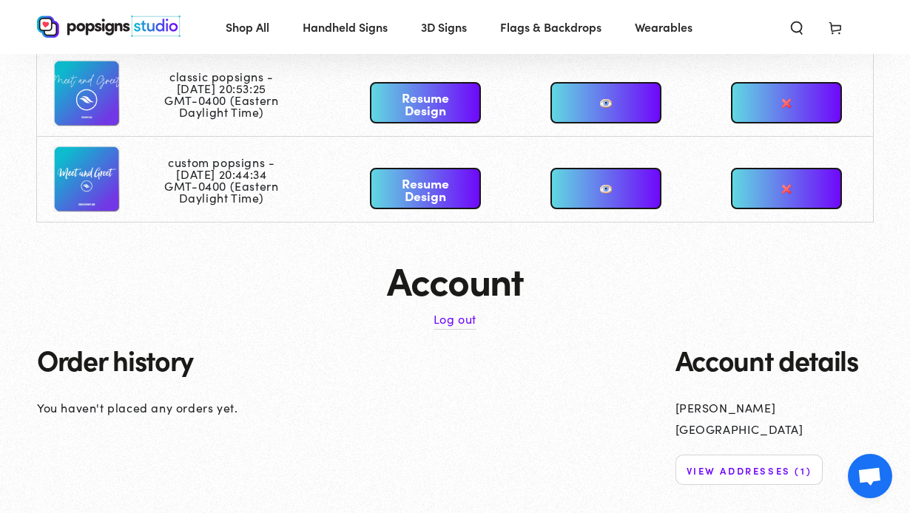
click at [424, 183] on link "Resume Design" at bounding box center [425, 188] width 111 height 41
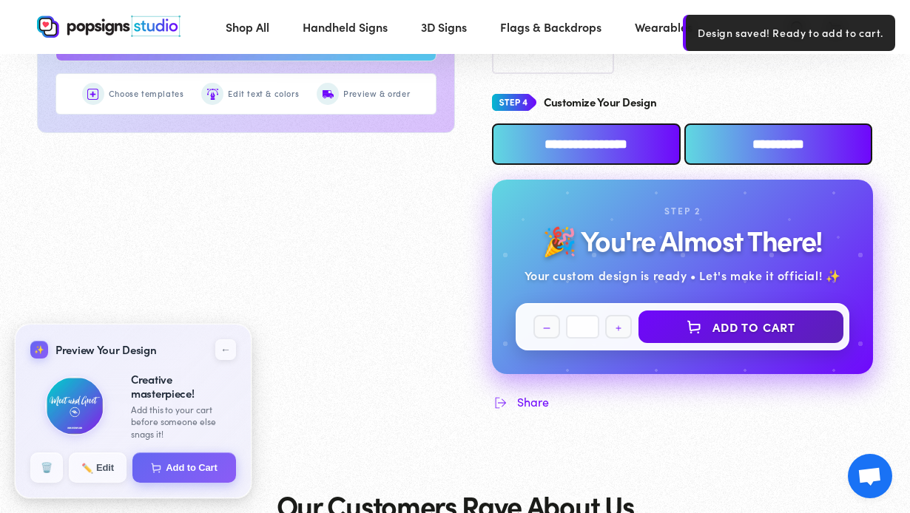
scroll to position [830, 0]
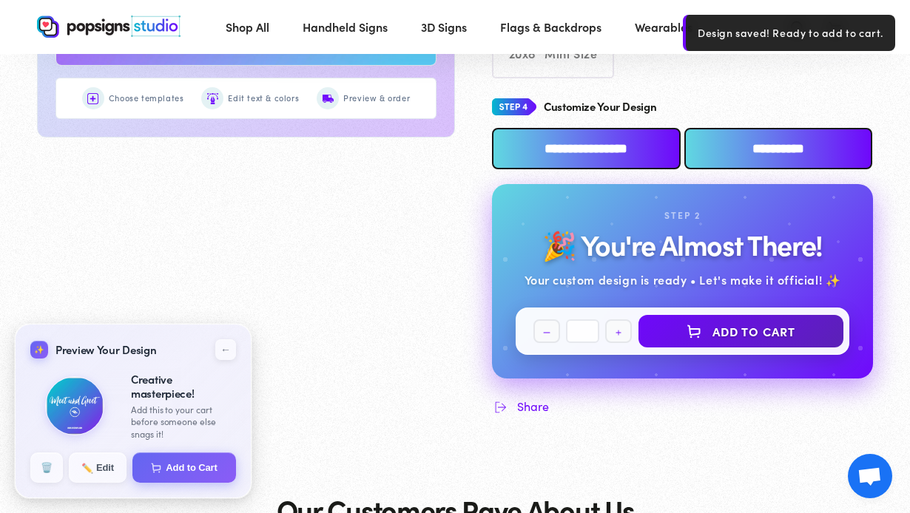
click at [626, 155] on input "**********" at bounding box center [586, 148] width 189 height 41
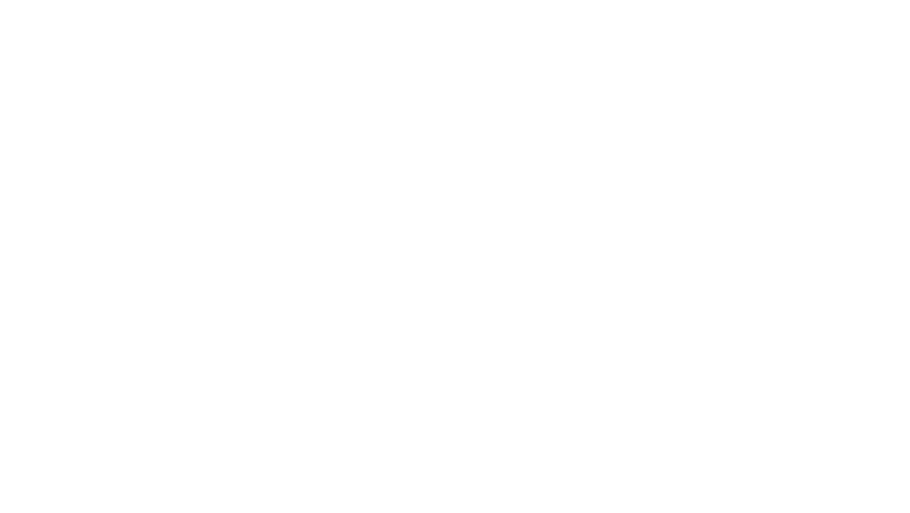
scroll to position [0, 0]
type textarea "An ancient tree with a door leading to a magical world"
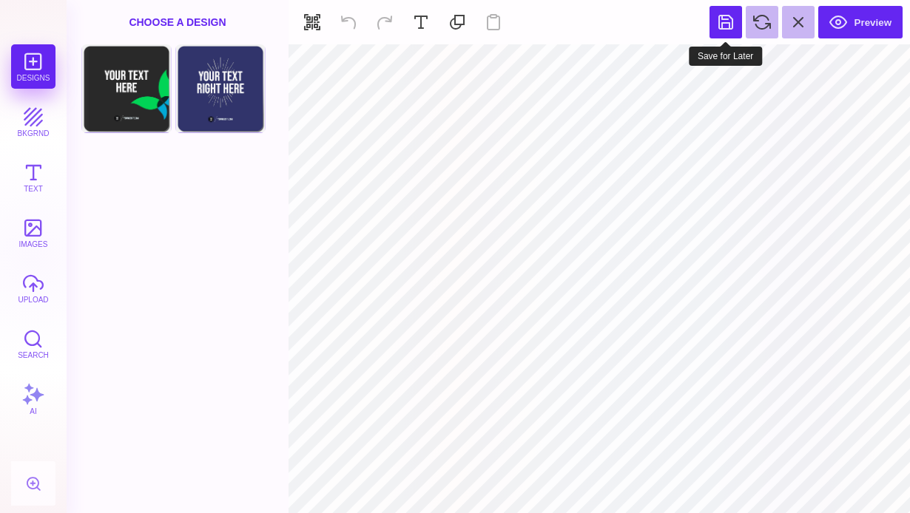
click at [729, 27] on button at bounding box center [726, 22] width 33 height 33
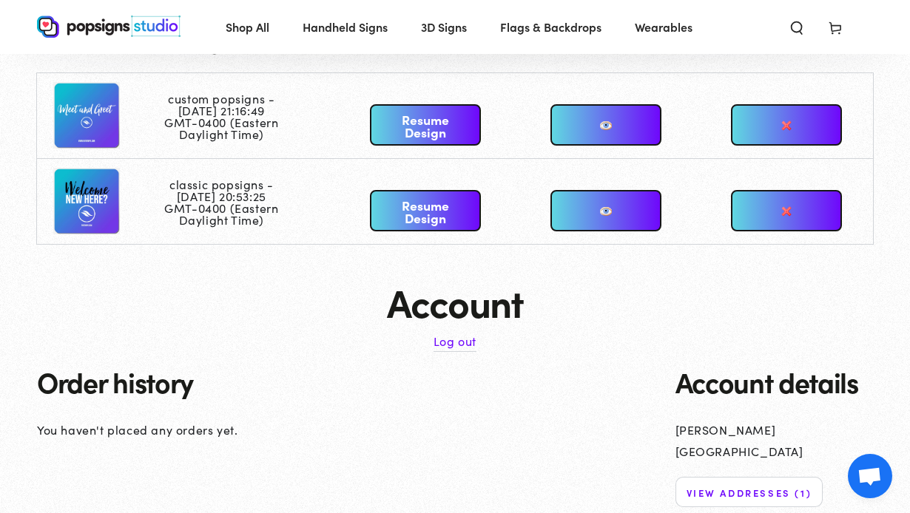
scroll to position [107, 0]
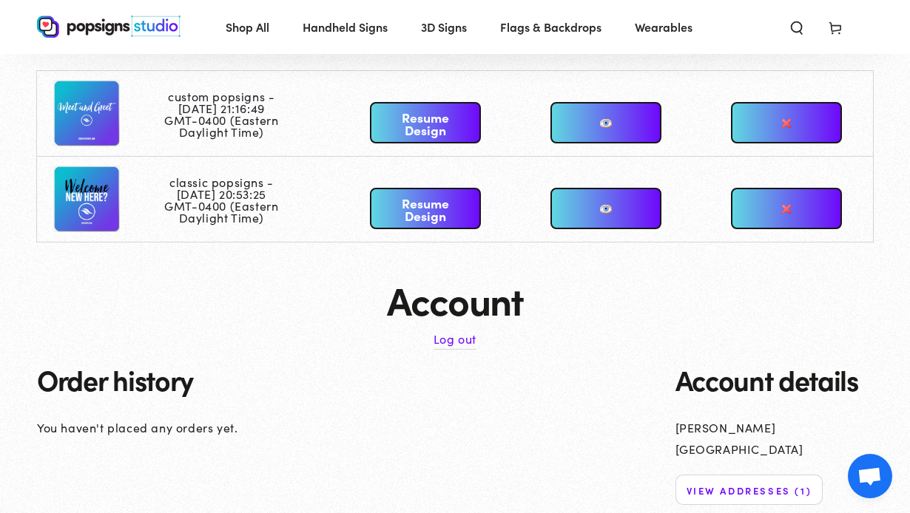
click at [613, 219] on link at bounding box center [605, 208] width 111 height 41
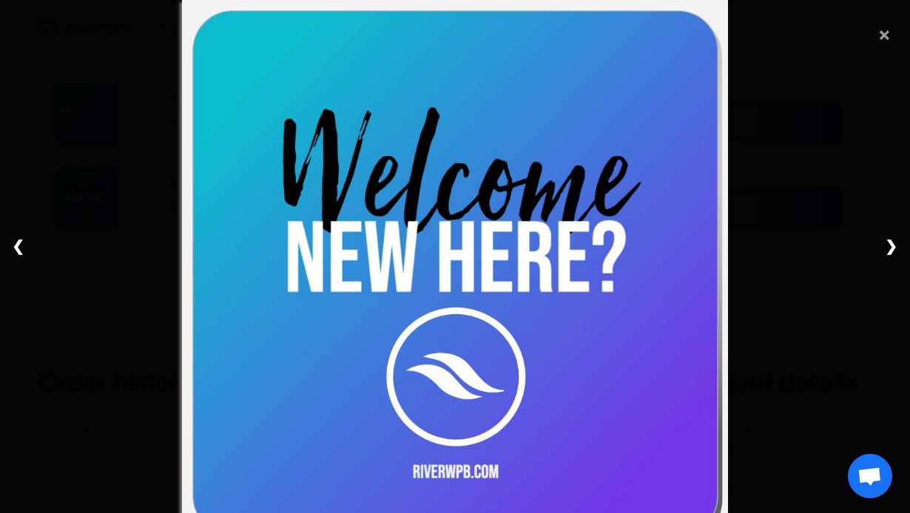
click at [882, 38] on span "×" at bounding box center [884, 30] width 13 height 47
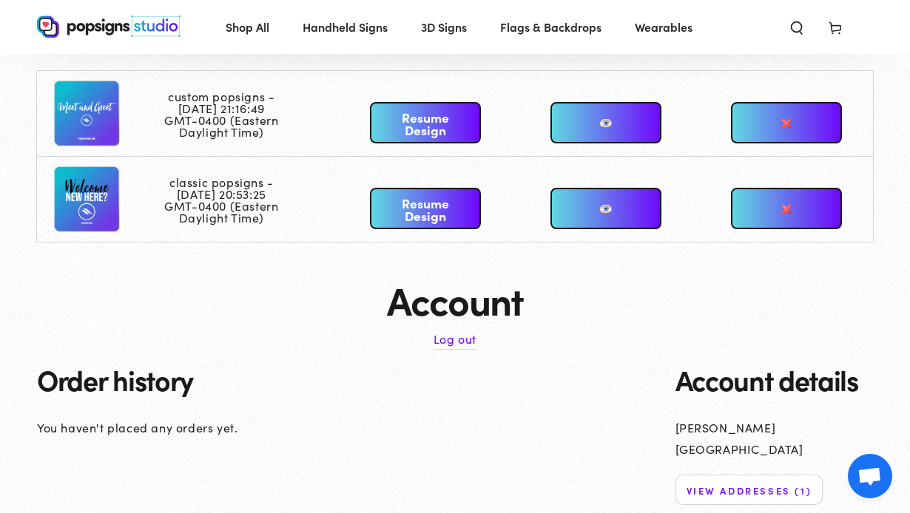
click at [613, 121] on link at bounding box center [605, 122] width 111 height 41
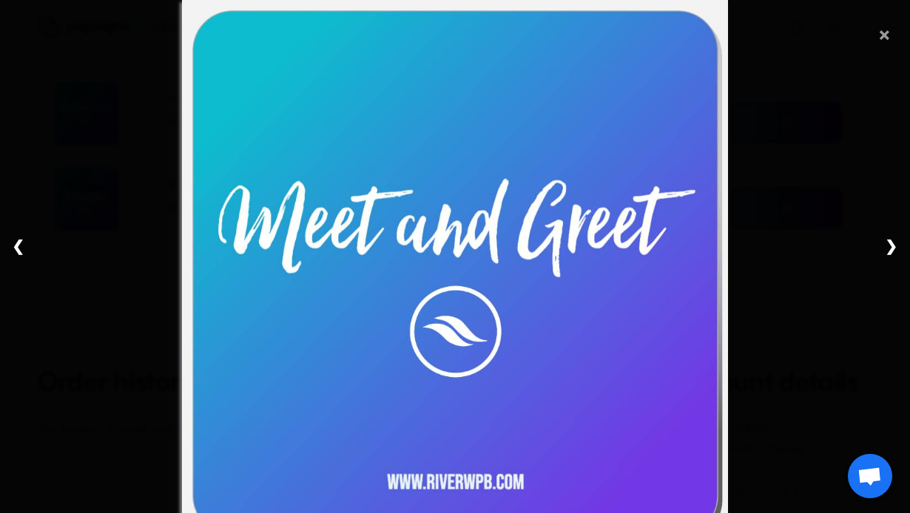
click at [885, 41] on span "×" at bounding box center [884, 30] width 13 height 47
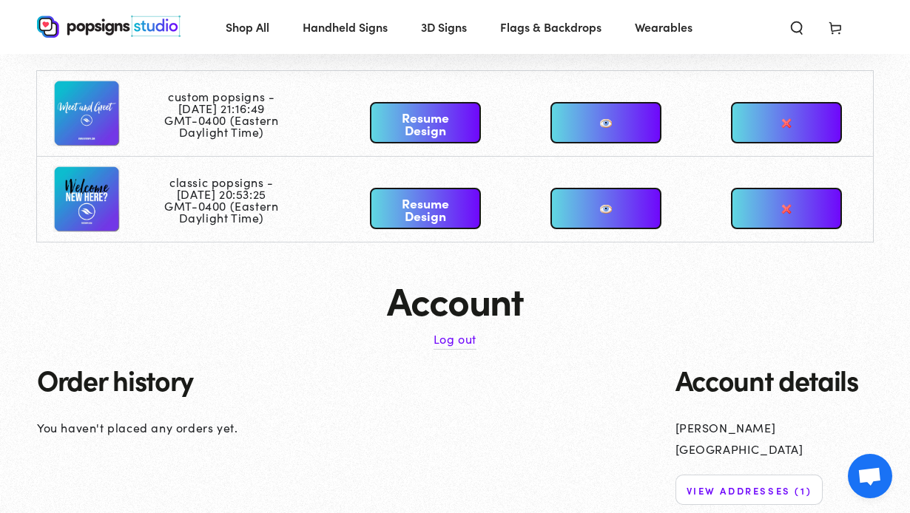
click at [440, 212] on link "Resume Design" at bounding box center [425, 208] width 111 height 41
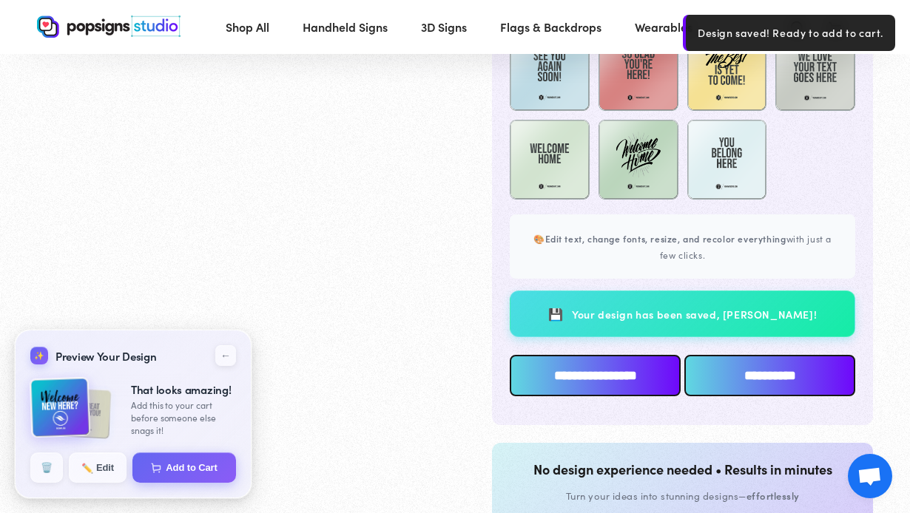
click at [573, 374] on input "**********" at bounding box center [595, 375] width 171 height 41
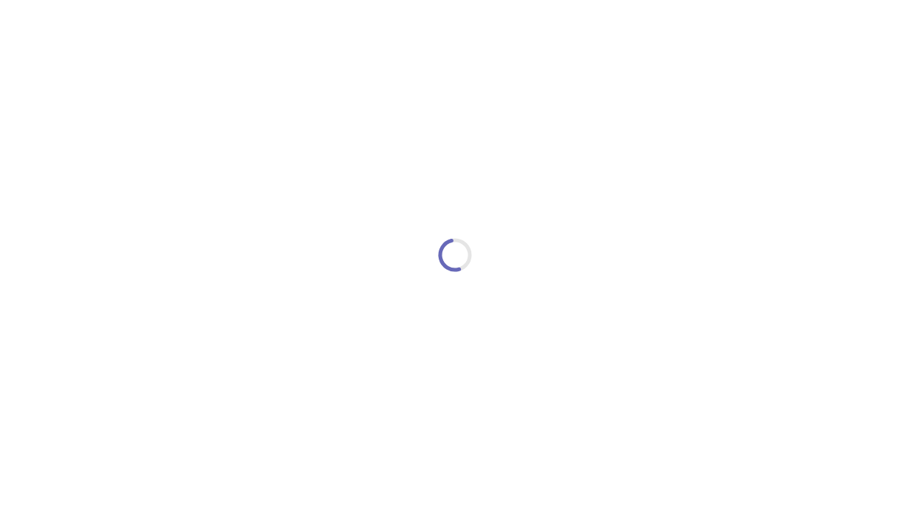
type textarea "An ancient tree with a door leading to a magical world"
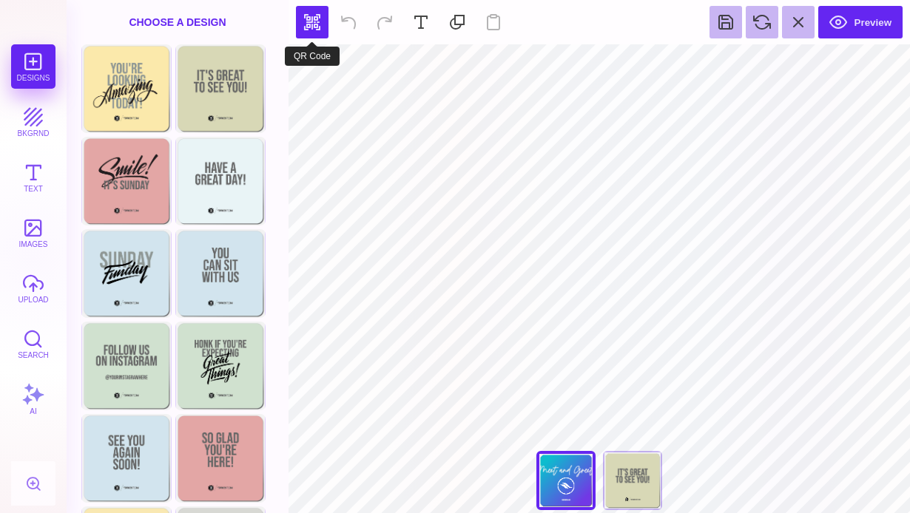
type input "#EFF1F0"
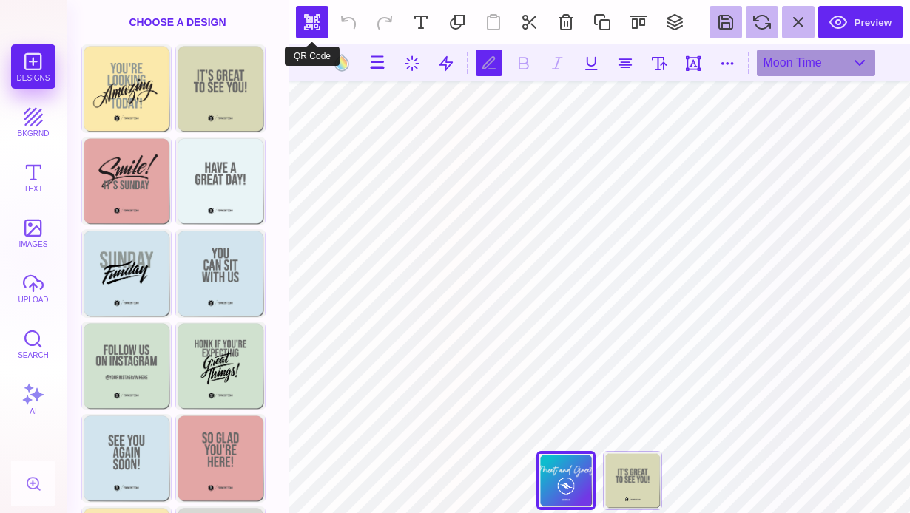
scroll to position [0, 1]
type textarea "*"
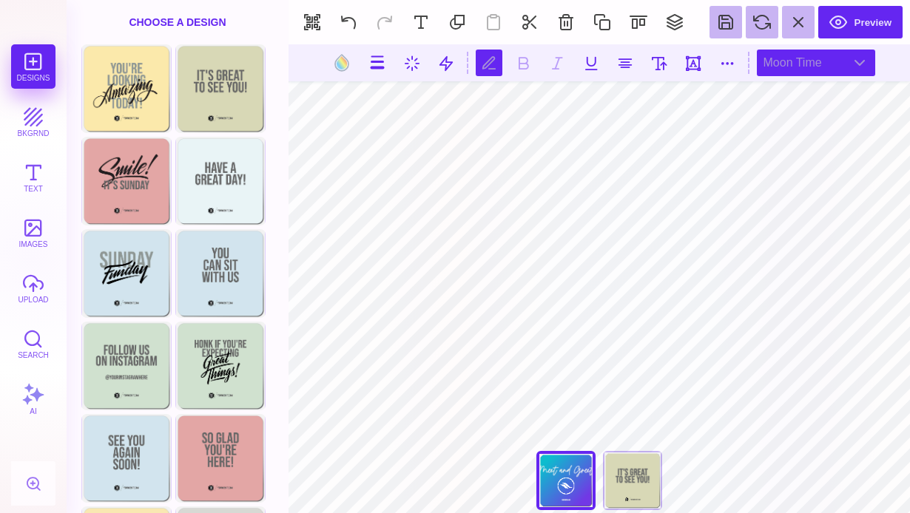
type textarea "*********"
click at [838, 56] on div "Moon Time" at bounding box center [816, 63] width 118 height 27
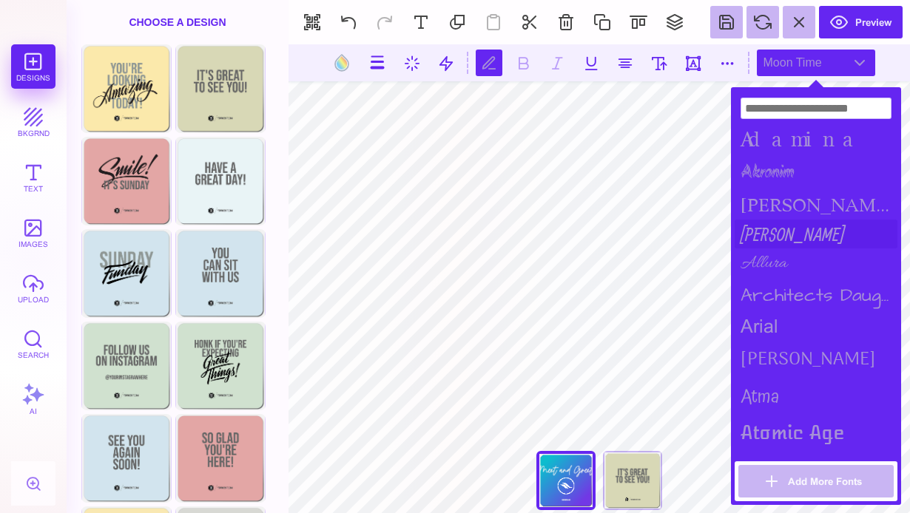
click at [773, 234] on div "[PERSON_NAME]" at bounding box center [816, 234] width 163 height 29
click at [779, 200] on div "[PERSON_NAME]" at bounding box center [816, 205] width 163 height 30
click at [798, 150] on div "Adamina" at bounding box center [816, 139] width 163 height 33
click at [779, 326] on div "arial" at bounding box center [816, 326] width 163 height 29
click at [786, 343] on div "Arima Madurai" at bounding box center [816, 360] width 163 height 38
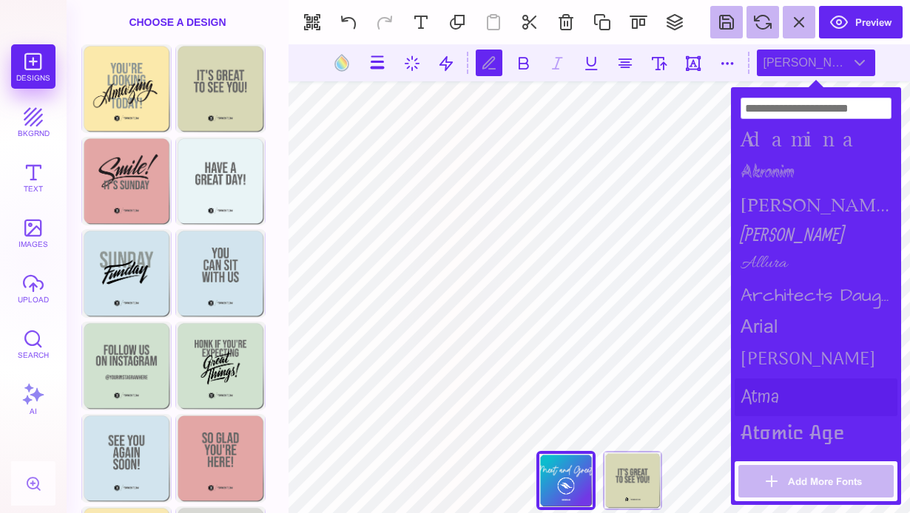
click at [778, 379] on div "Atma" at bounding box center [816, 398] width 163 height 38
click at [778, 420] on div "Atomic Age" at bounding box center [816, 433] width 163 height 33
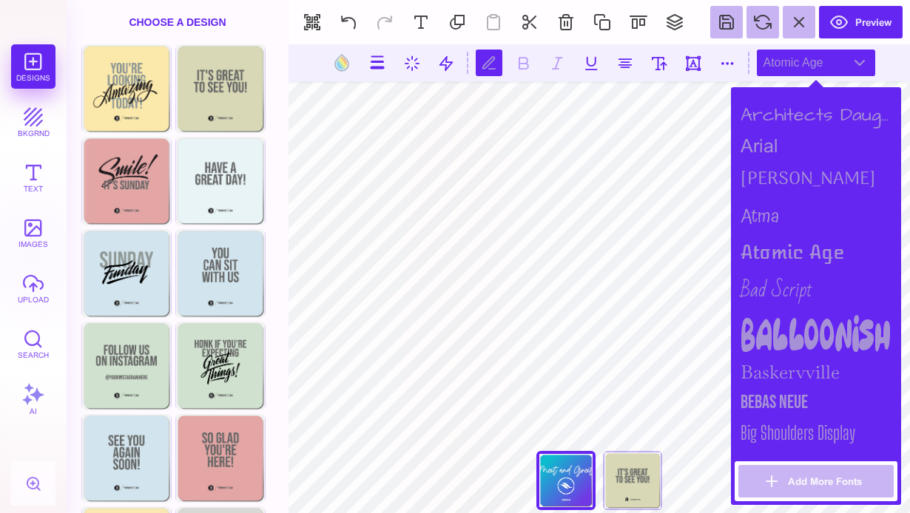
scroll to position [185, 0]
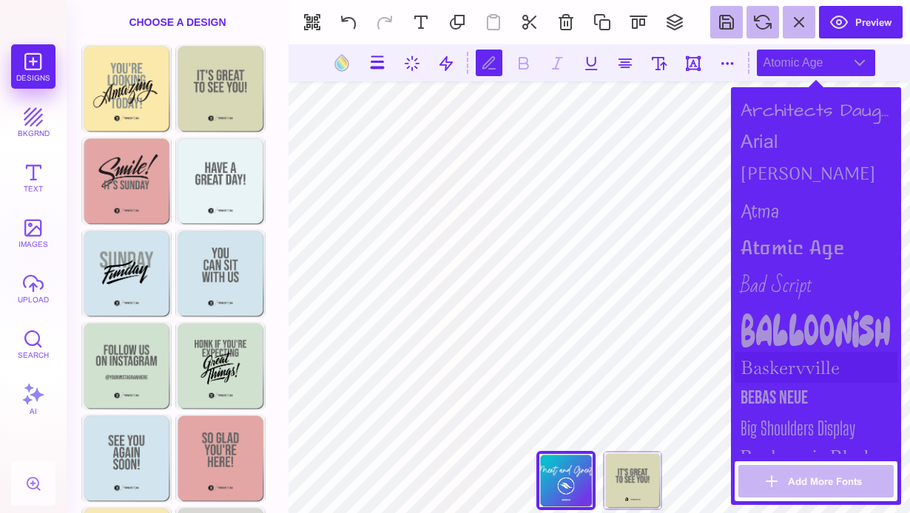
click at [801, 366] on div "Baskervville" at bounding box center [816, 367] width 163 height 31
click at [798, 394] on div "Bebas Neue" at bounding box center [816, 398] width 163 height 30
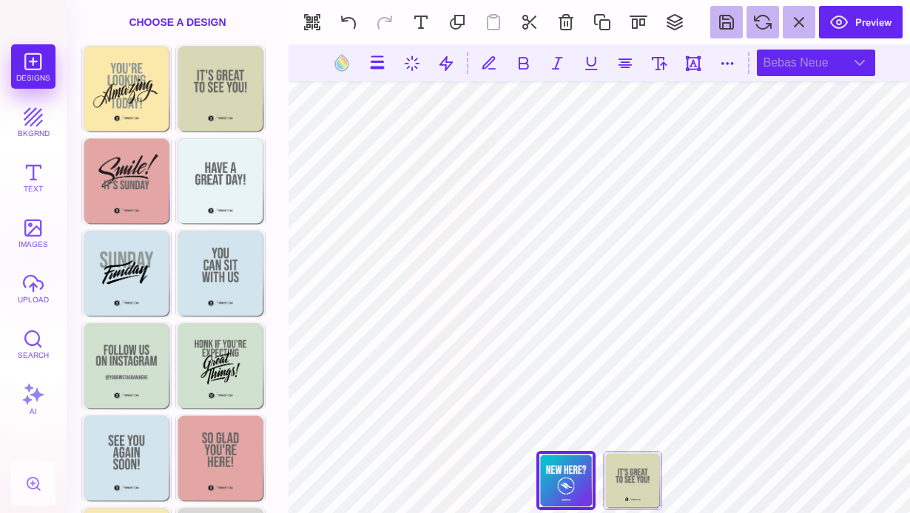
click at [794, 57] on div "Bebas Neue" at bounding box center [816, 63] width 118 height 27
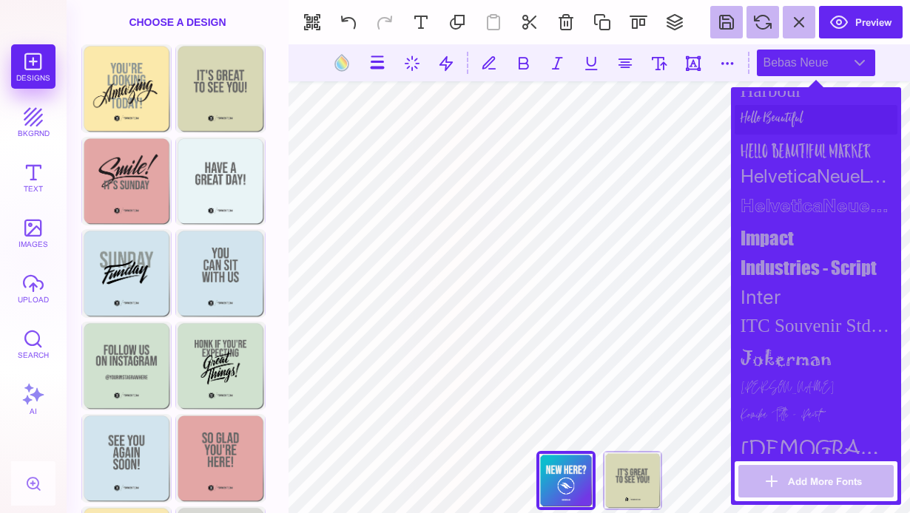
scroll to position [989, 0]
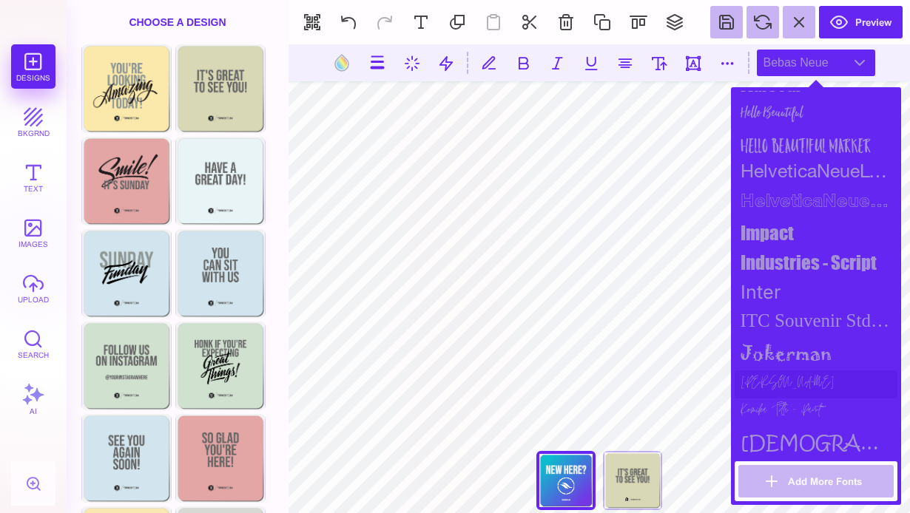
click at [750, 378] on div "Jonathan" at bounding box center [816, 385] width 163 height 28
click at [786, 240] on div "impact" at bounding box center [816, 233] width 163 height 30
click at [784, 277] on div "Inter" at bounding box center [816, 292] width 163 height 30
click at [784, 262] on div "Industries - Script" at bounding box center [816, 263] width 163 height 30
click at [781, 238] on div "impact" at bounding box center [816, 233] width 163 height 30
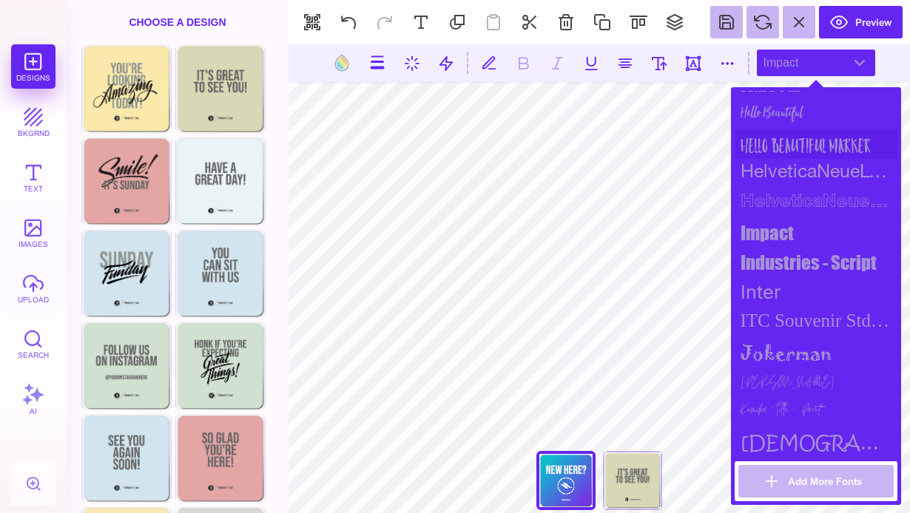
click at [785, 149] on div "Hello Beautiful Marker" at bounding box center [816, 144] width 163 height 30
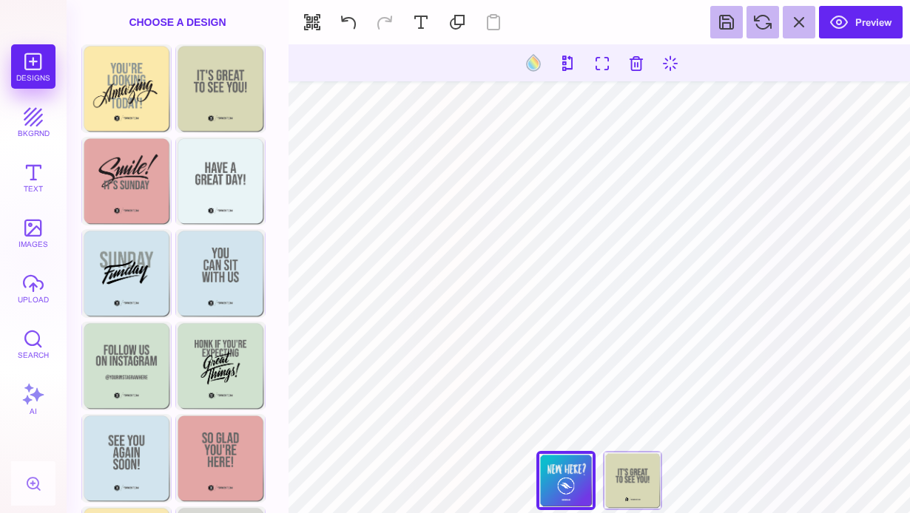
type input "#EFF1F0"
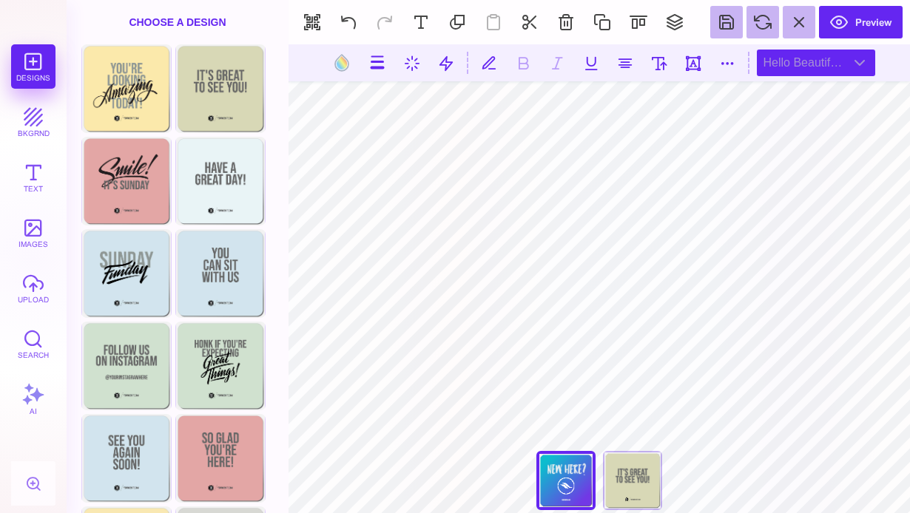
click at [852, 65] on div "Hello Beautiful Marker" at bounding box center [816, 63] width 118 height 27
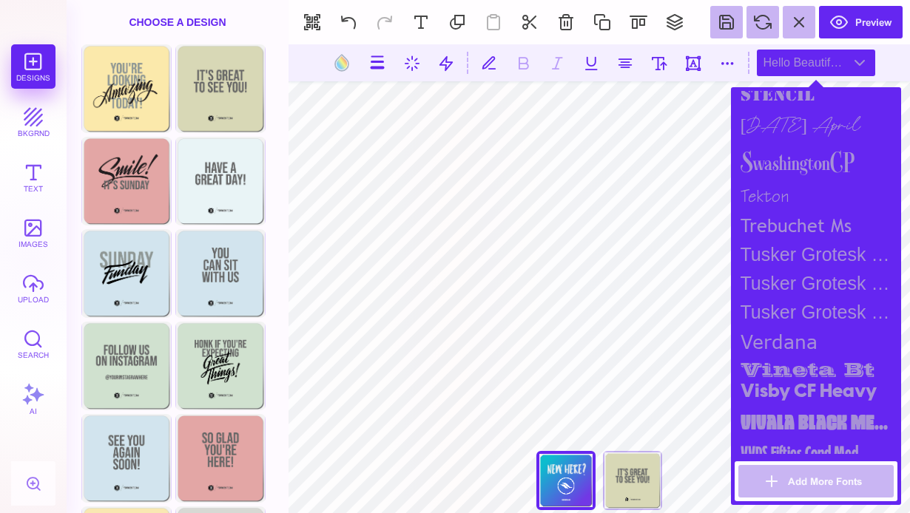
scroll to position [1809, 0]
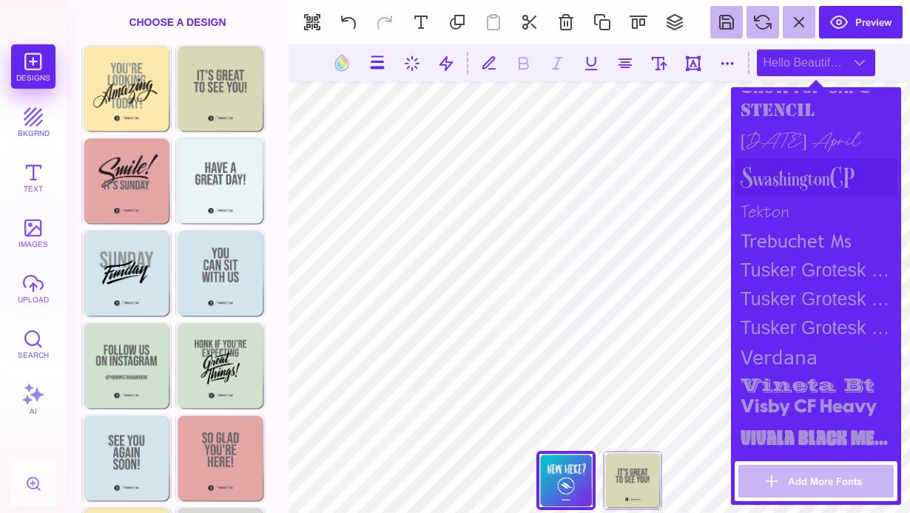
click at [785, 179] on div "SwashingtonCP" at bounding box center [816, 178] width 163 height 38
click at [792, 146] on div "Sunday April" at bounding box center [816, 142] width 163 height 34
click at [777, 383] on div "vineta bt" at bounding box center [816, 382] width 163 height 21
click at [785, 420] on div "Visby CF Heavy" at bounding box center [816, 408] width 163 height 30
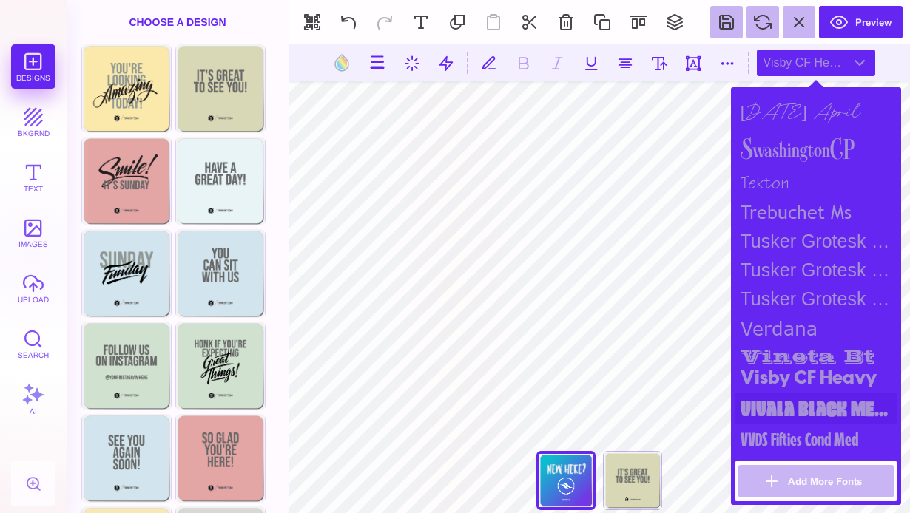
click at [785, 417] on div "Vivala Black Medium" at bounding box center [816, 409] width 163 height 31
click at [781, 440] on div "VVDS Fifties Cond Med" at bounding box center [816, 440] width 163 height 30
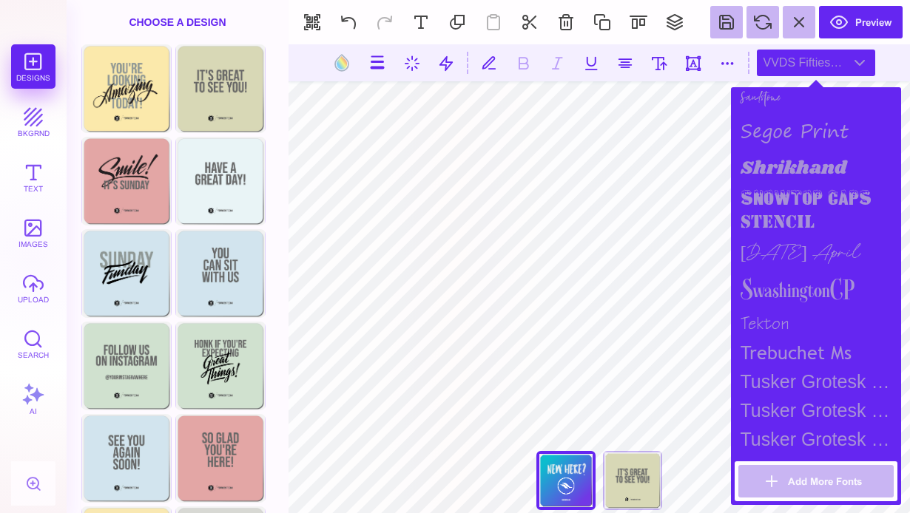
scroll to position [1676, 0]
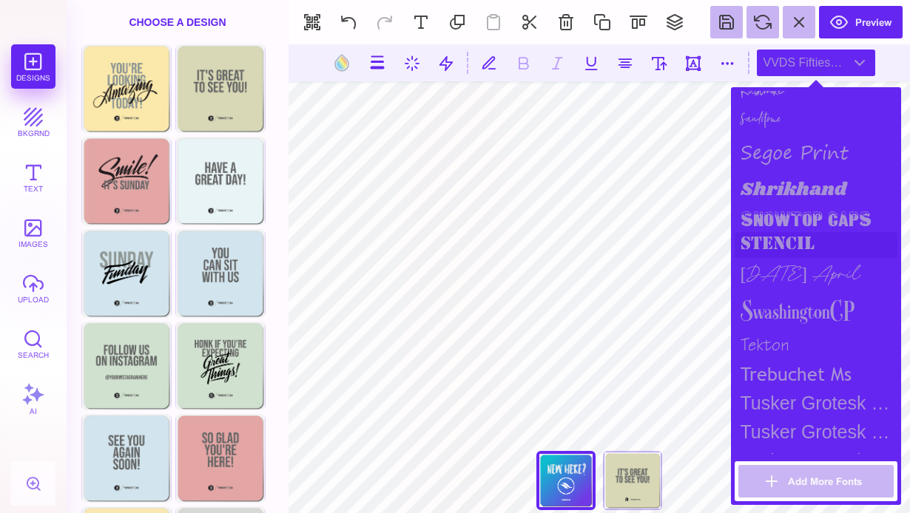
click at [812, 240] on div "stencil" at bounding box center [816, 245] width 163 height 26
click at [804, 220] on div "snowtop caps" at bounding box center [816, 219] width 163 height 25
click at [795, 191] on div "Shrikhand" at bounding box center [816, 189] width 163 height 35
click at [787, 158] on div "segoe print" at bounding box center [816, 152] width 163 height 40
click at [777, 135] on div "segoe print" at bounding box center [816, 152] width 163 height 40
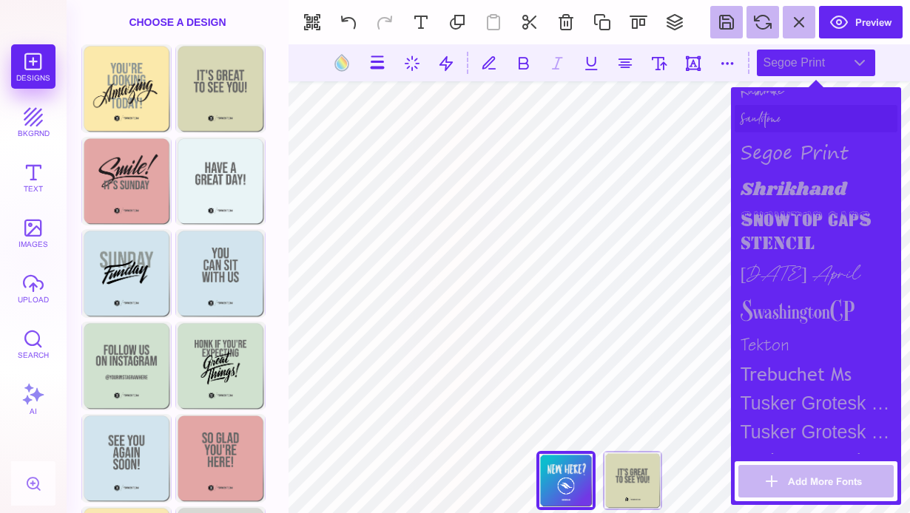
click at [768, 119] on div "Sandstone" at bounding box center [816, 118] width 163 height 27
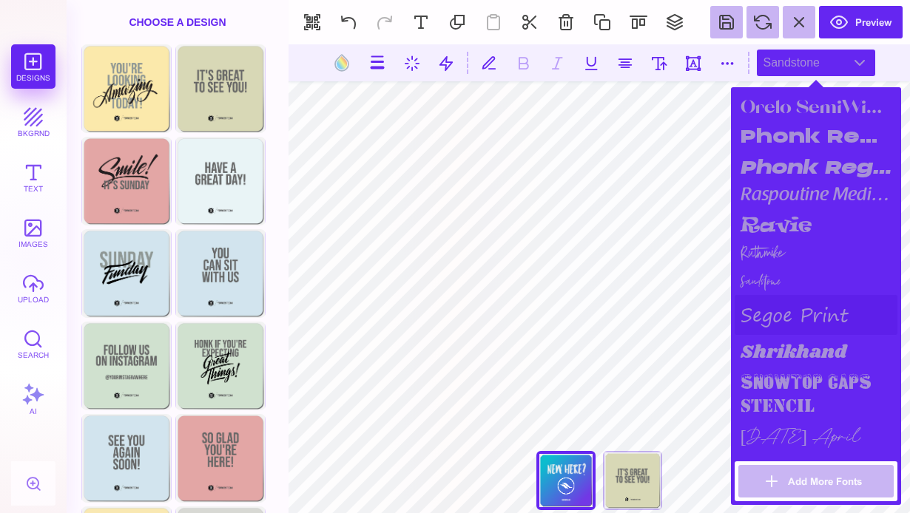
scroll to position [1512, 0]
click at [815, 196] on div "raspoutine medium" at bounding box center [816, 196] width 163 height 27
click at [780, 234] on div "ravie" at bounding box center [816, 227] width 163 height 32
click at [773, 250] on div "Ruthmike" at bounding box center [816, 256] width 163 height 26
click at [771, 274] on div "Sandstone" at bounding box center [816, 282] width 163 height 27
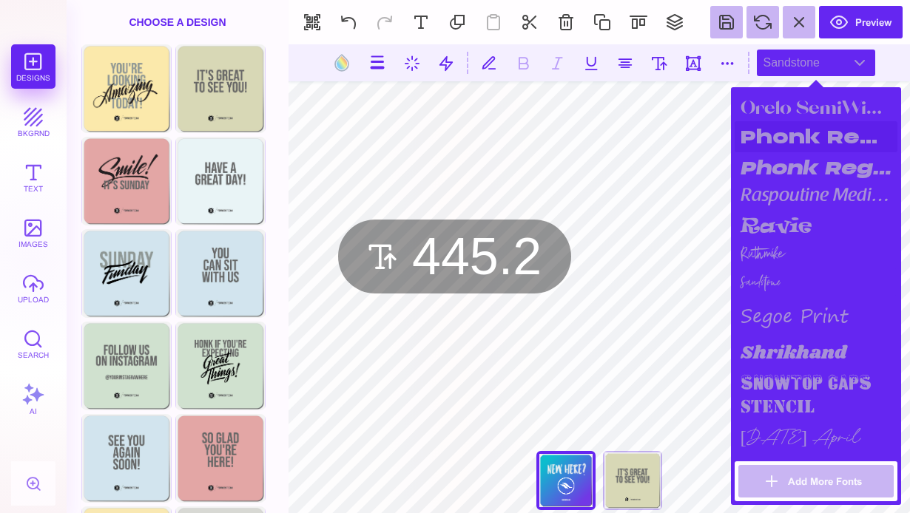
click at [751, 142] on body "Designs bkgrnd Text images upload Search AI set page background" at bounding box center [455, 256] width 910 height 513
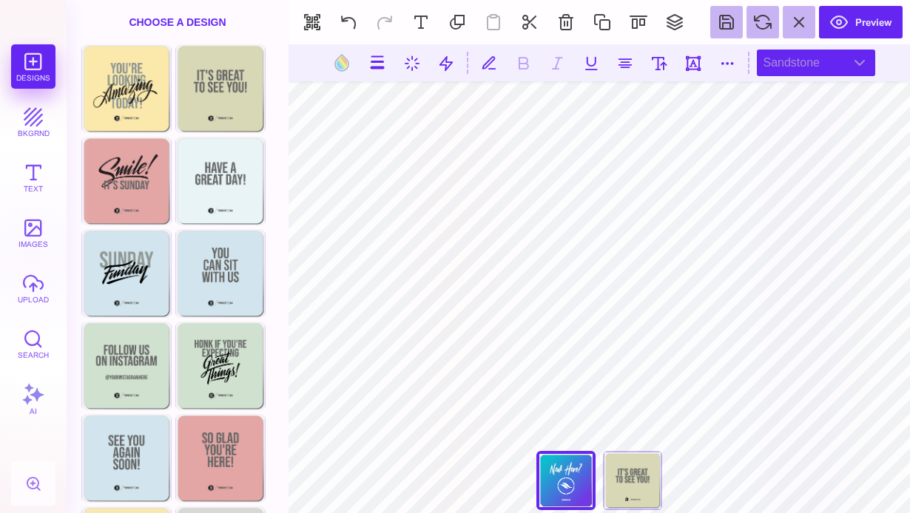
click at [804, 69] on div "Sandstone" at bounding box center [816, 63] width 118 height 27
type textarea "*******"
click at [807, 69] on div "Sandstone" at bounding box center [816, 63] width 118 height 27
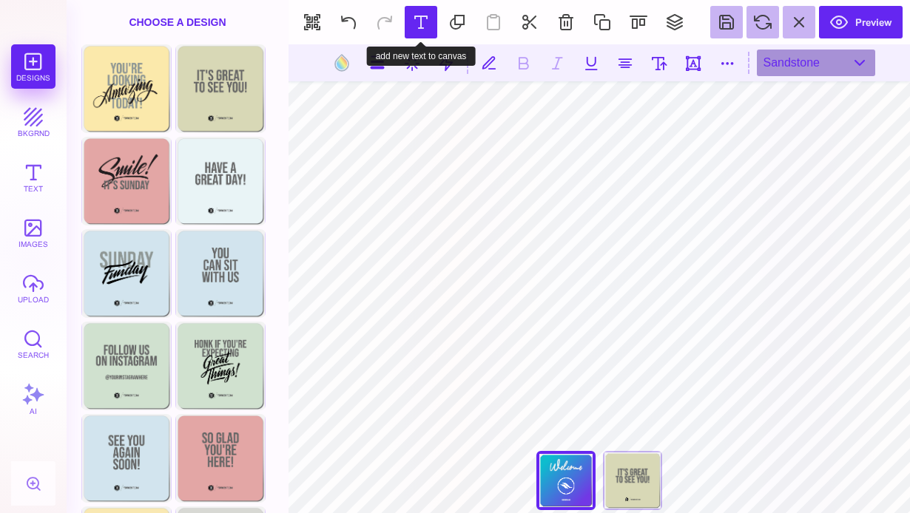
click at [420, 28] on button at bounding box center [421, 22] width 33 height 33
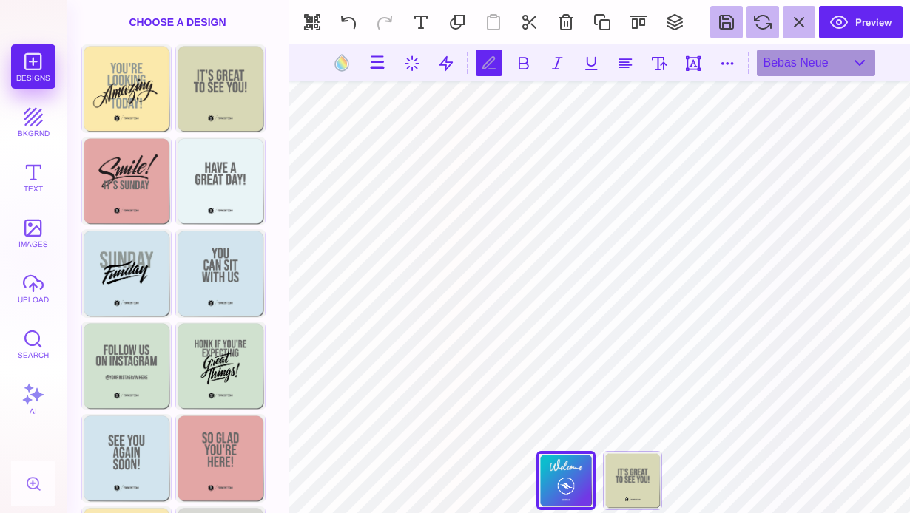
scroll to position [0, 0]
type textarea "*********"
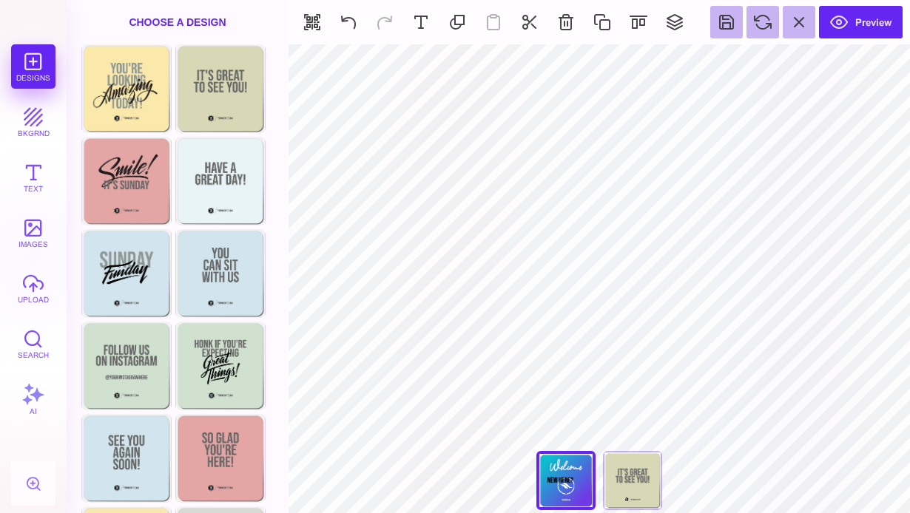
type input "#000000"
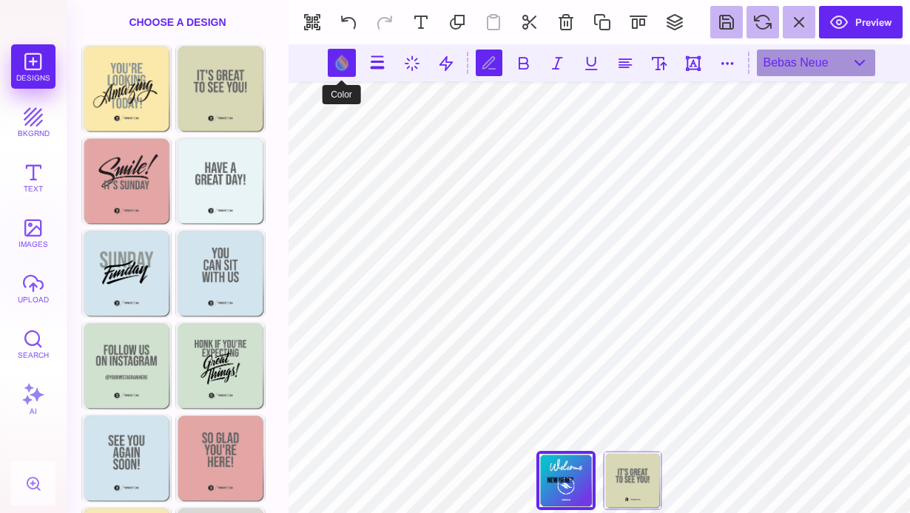
click at [340, 61] on button at bounding box center [342, 63] width 28 height 28
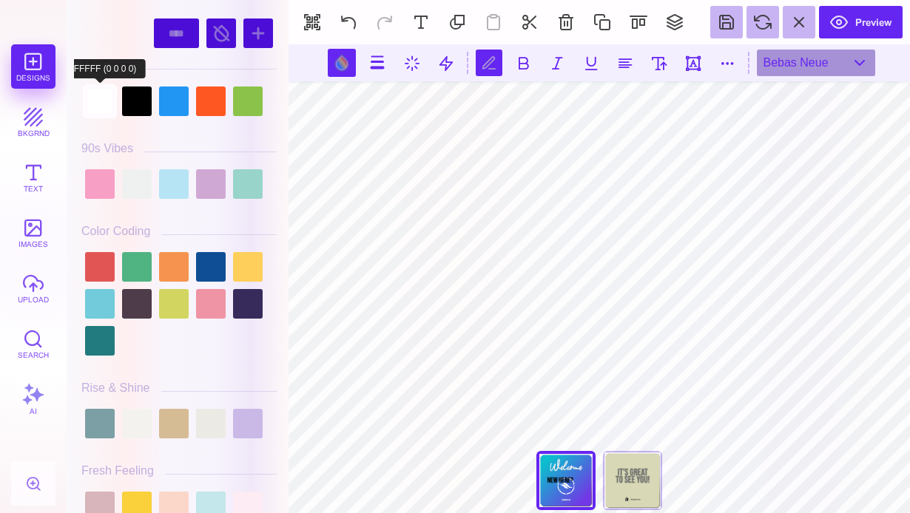
click at [104, 104] on div at bounding box center [100, 102] width 30 height 30
type input "#FFFFFF"
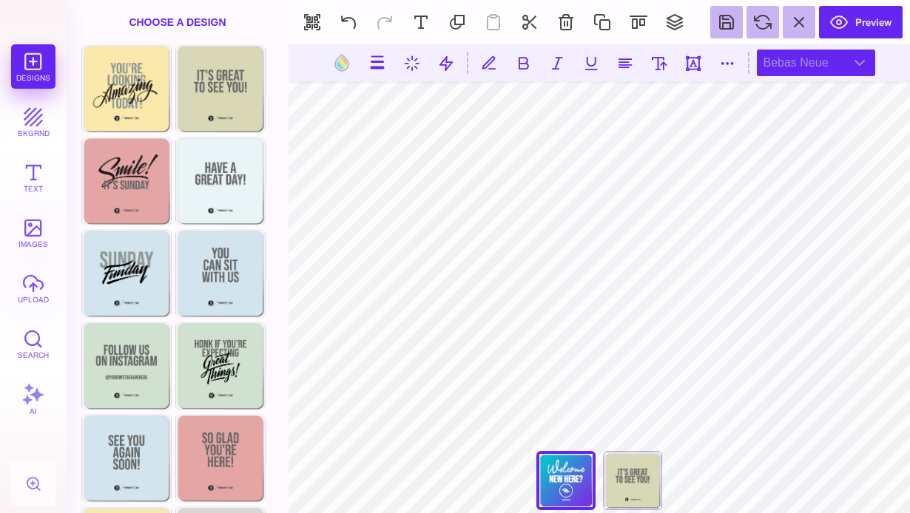
click at [810, 59] on div "Bebas Neue" at bounding box center [816, 63] width 118 height 27
click at [818, 73] on div "Sandstone" at bounding box center [816, 63] width 118 height 27
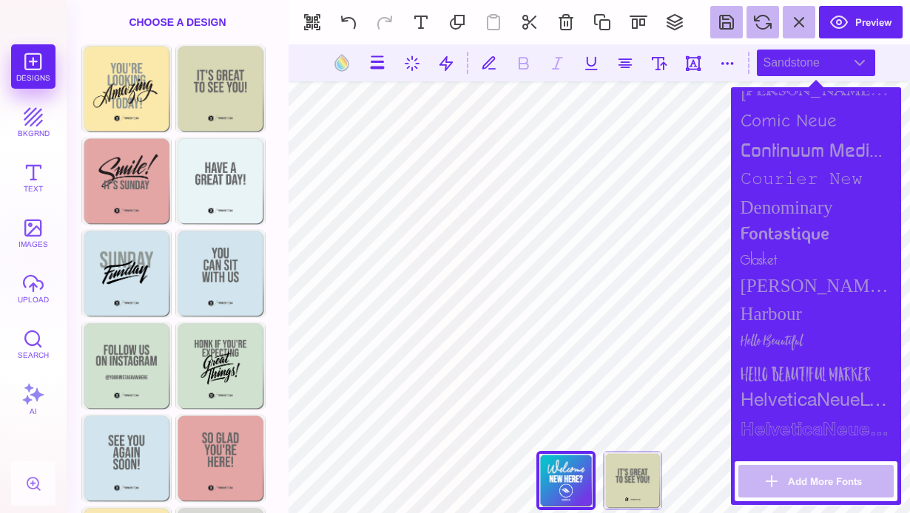
scroll to position [768, 0]
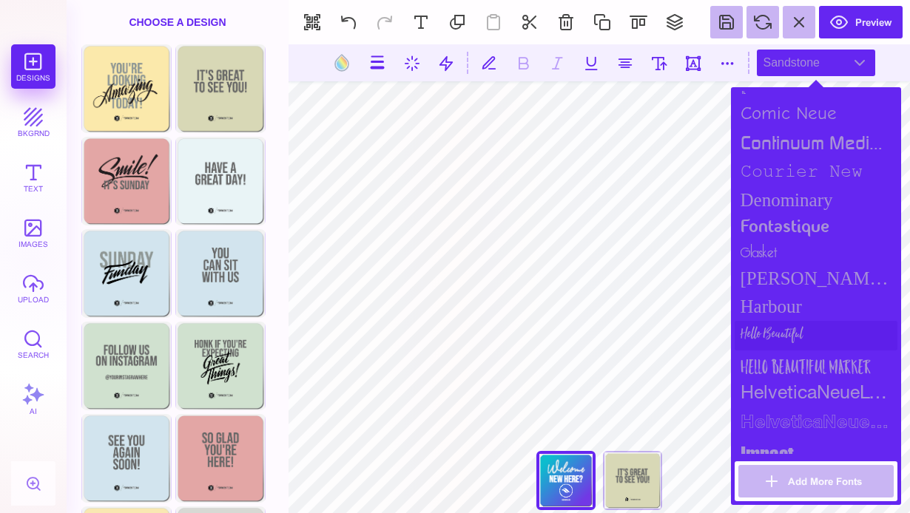
click at [784, 332] on div "Hello Beautiful" at bounding box center [816, 336] width 163 height 30
click at [810, 363] on div "Hello Beautiful Marker" at bounding box center [816, 366] width 163 height 30
click at [795, 332] on div "Hello Beautiful" at bounding box center [816, 336] width 163 height 30
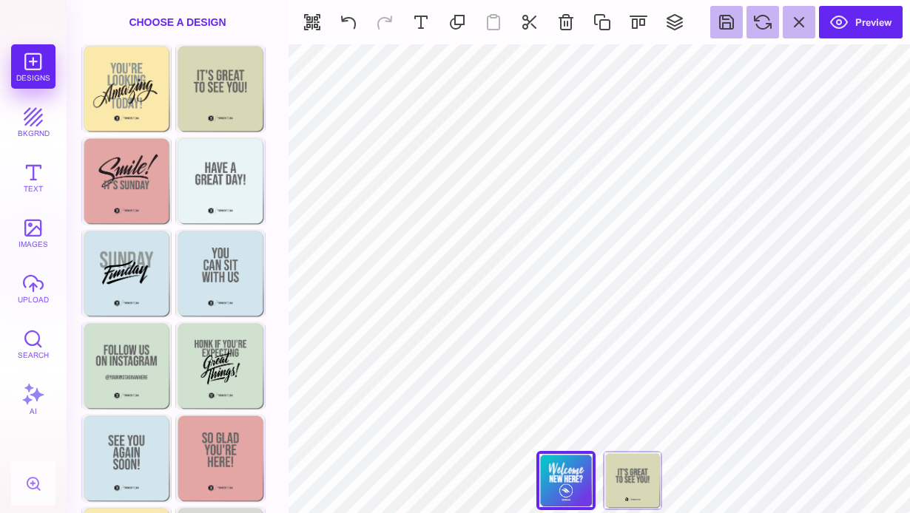
type input "#EFF1F0"
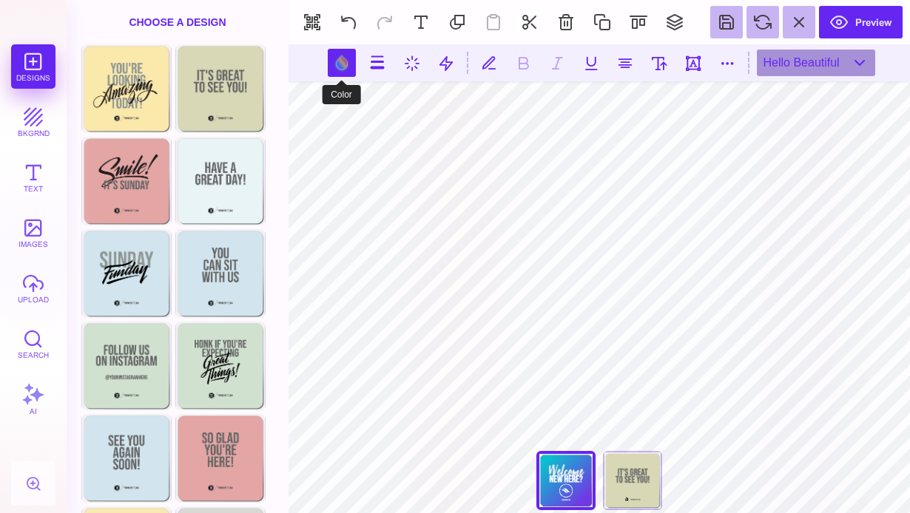
click at [337, 60] on button at bounding box center [342, 63] width 28 height 28
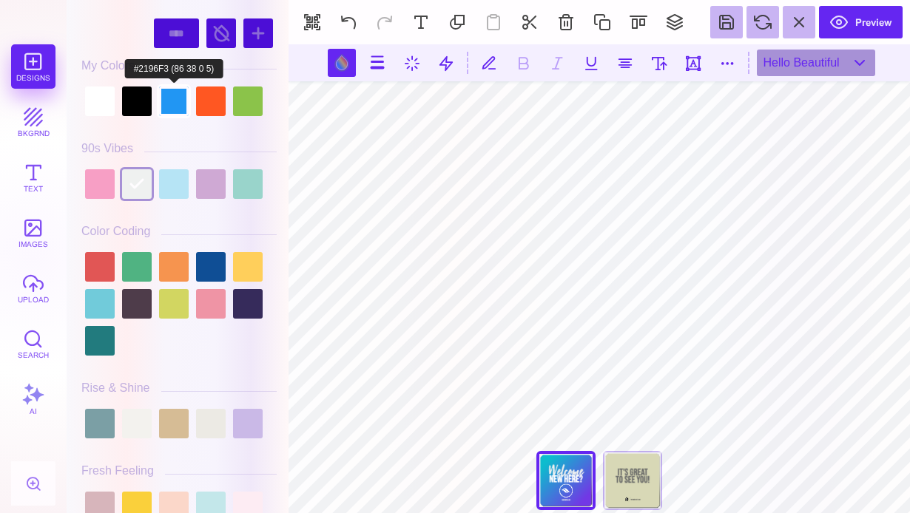
click at [159, 110] on div at bounding box center [174, 102] width 30 height 30
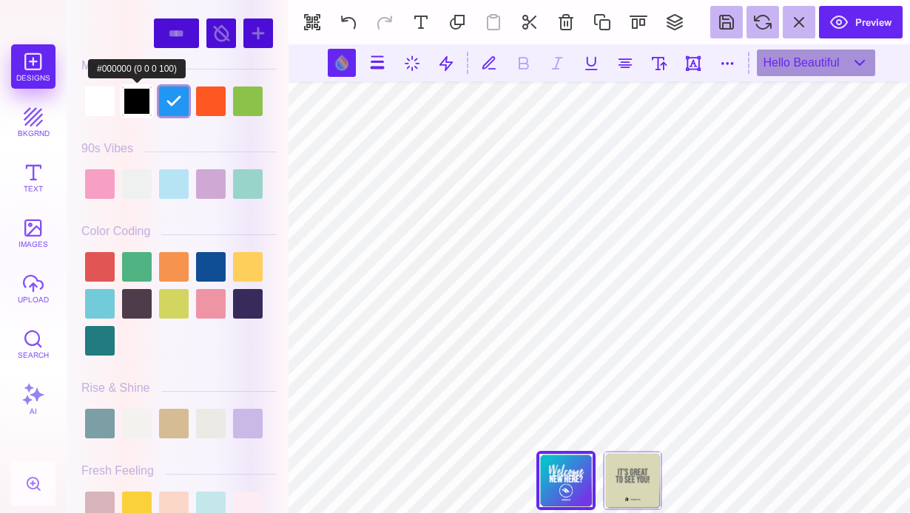
click at [138, 102] on div at bounding box center [137, 102] width 30 height 30
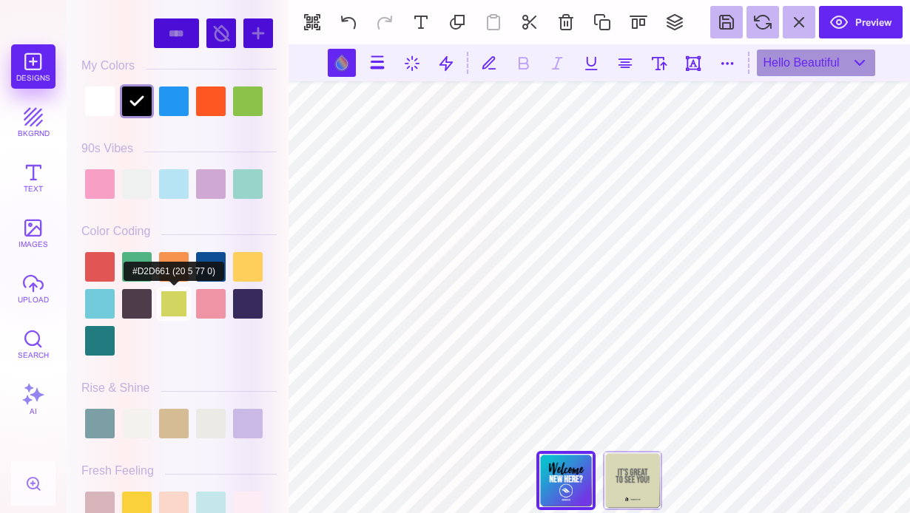
click at [189, 289] on div at bounding box center [174, 304] width 30 height 30
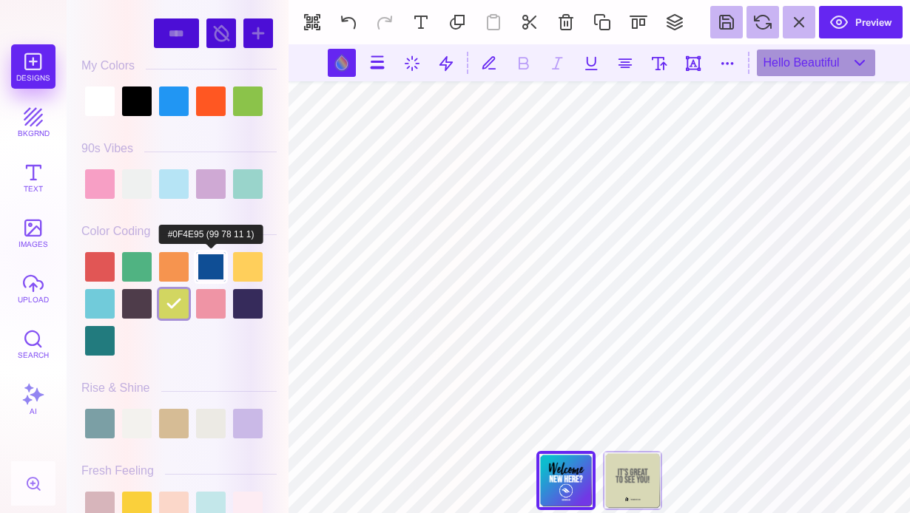
click at [206, 260] on div at bounding box center [211, 267] width 30 height 30
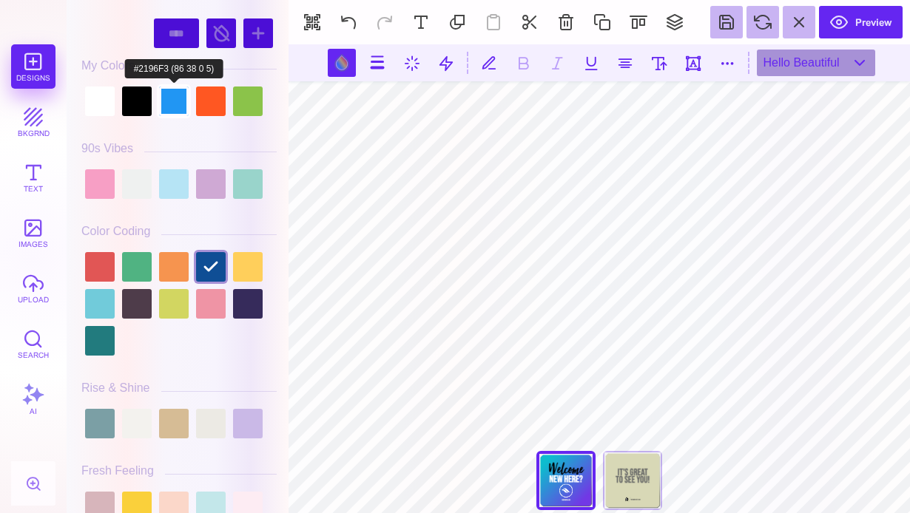
click at [168, 113] on div at bounding box center [174, 102] width 30 height 30
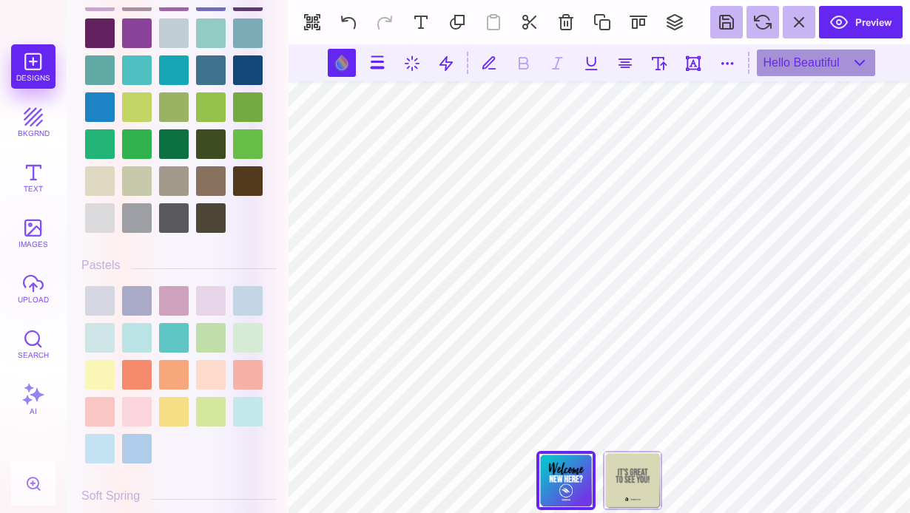
scroll to position [2093, 0]
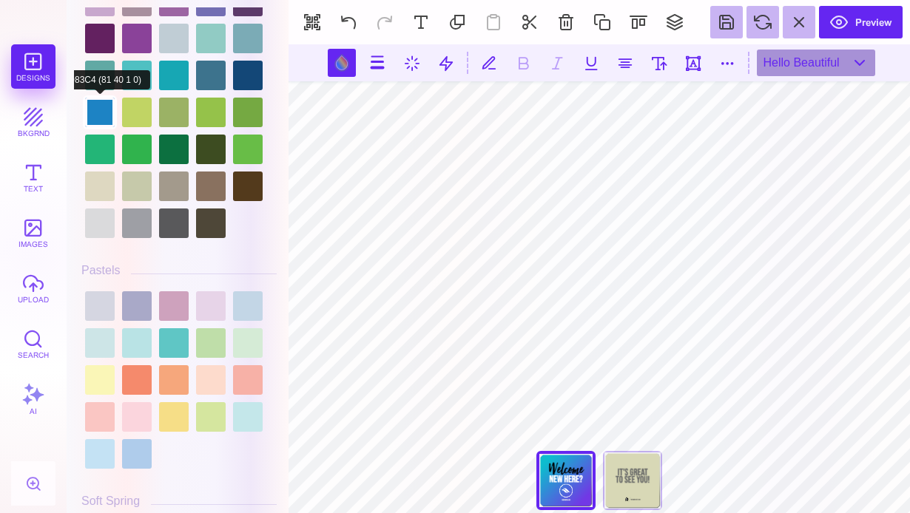
click at [102, 127] on div at bounding box center [100, 113] width 30 height 30
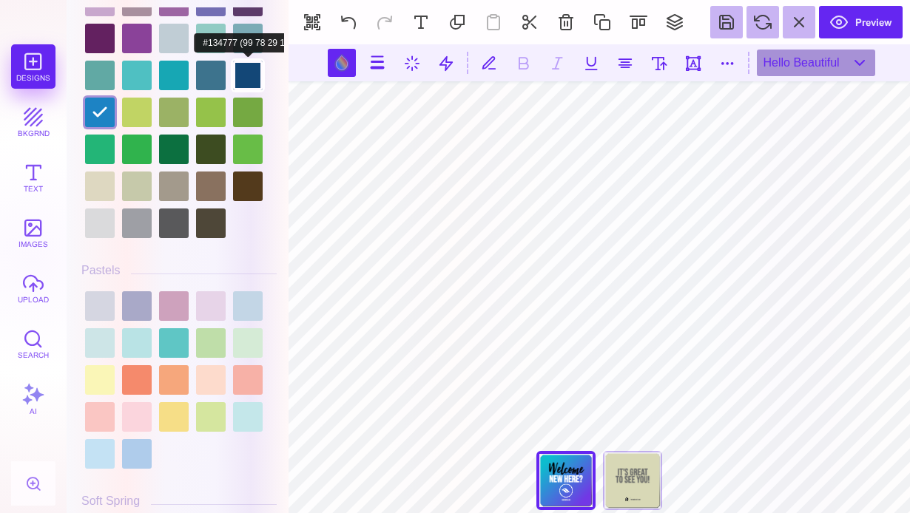
click at [256, 80] on div at bounding box center [248, 76] width 30 height 30
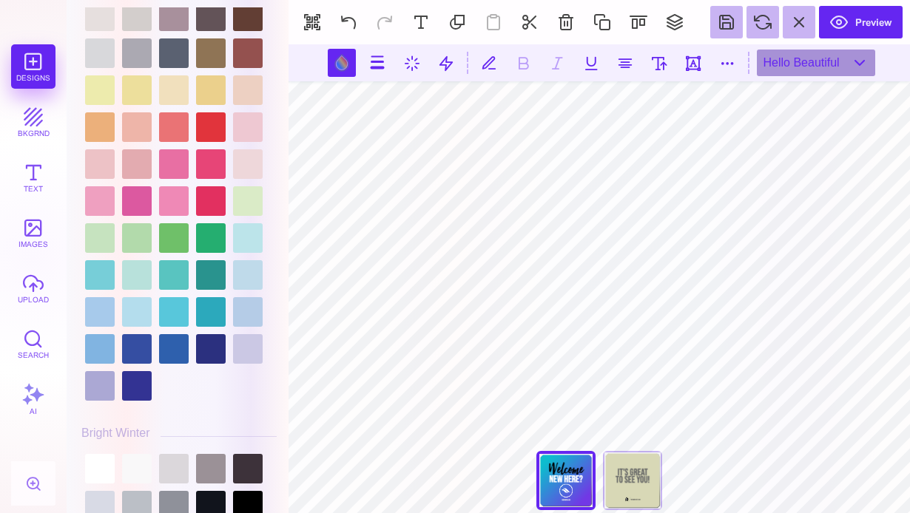
scroll to position [2689, 0]
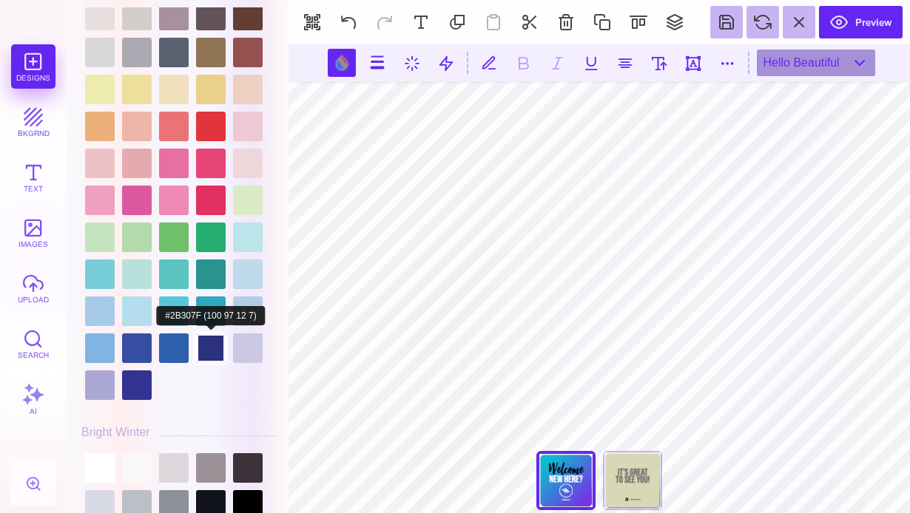
click at [204, 363] on div at bounding box center [211, 349] width 30 height 30
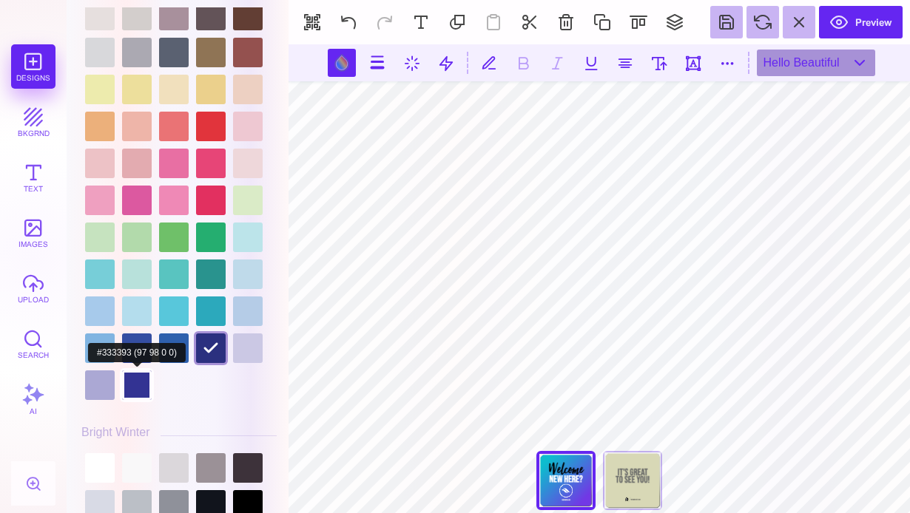
click at [135, 400] on div at bounding box center [137, 386] width 30 height 30
type input "#333393"
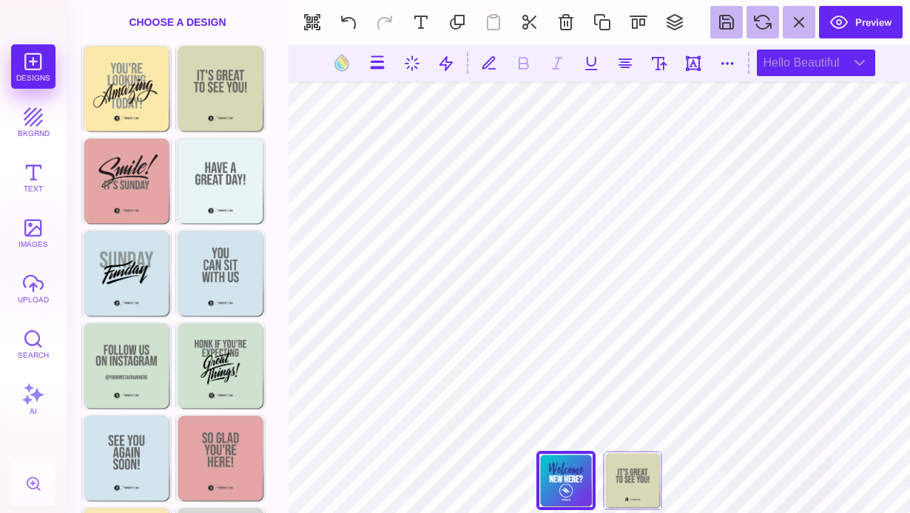
click at [779, 75] on div "Hello Beautiful" at bounding box center [816, 63] width 118 height 27
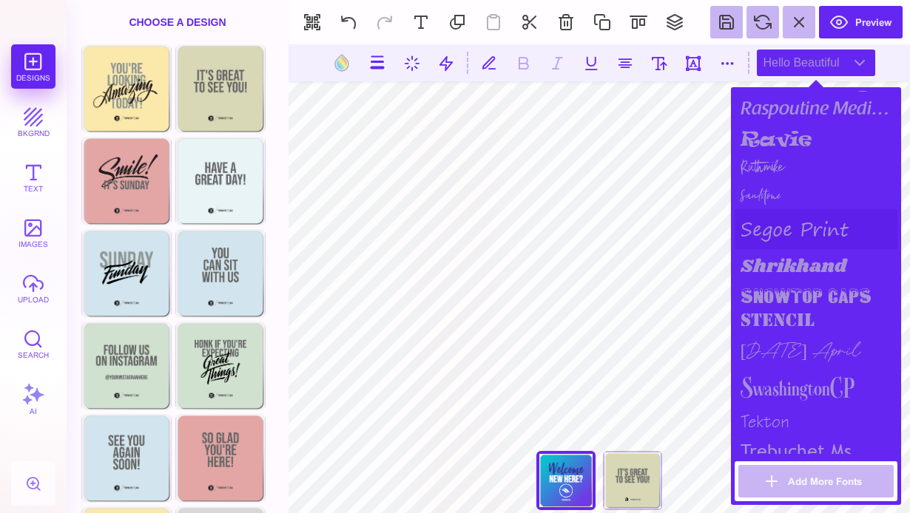
scroll to position [1597, 0]
click at [771, 196] on div "Sandstone" at bounding box center [816, 196] width 163 height 27
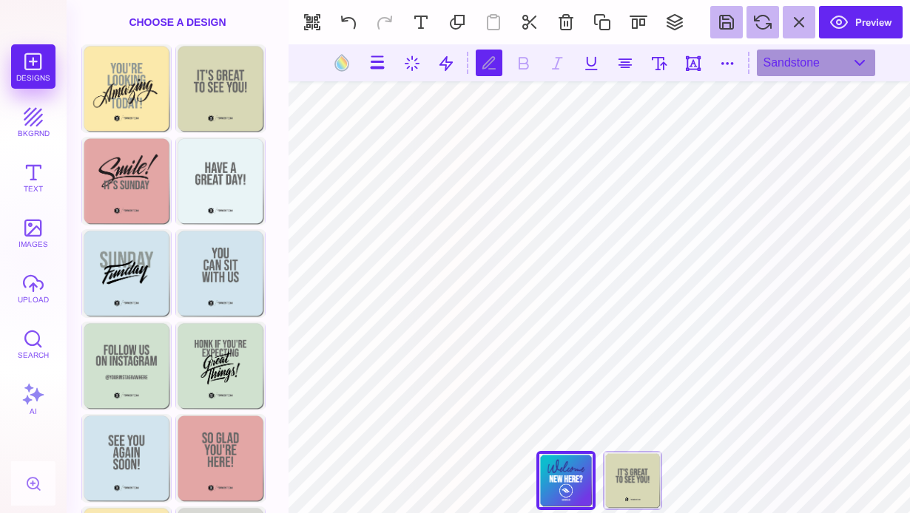
type textarea "*******"
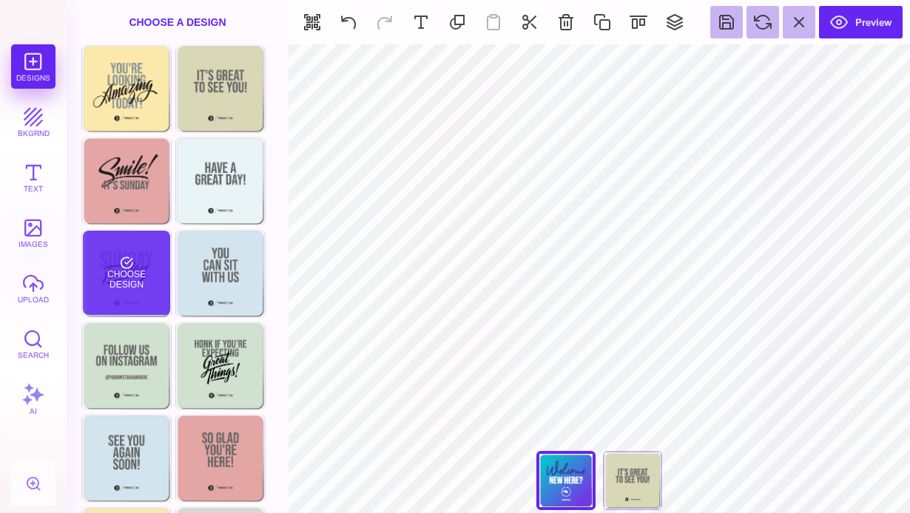
type input "#333393"
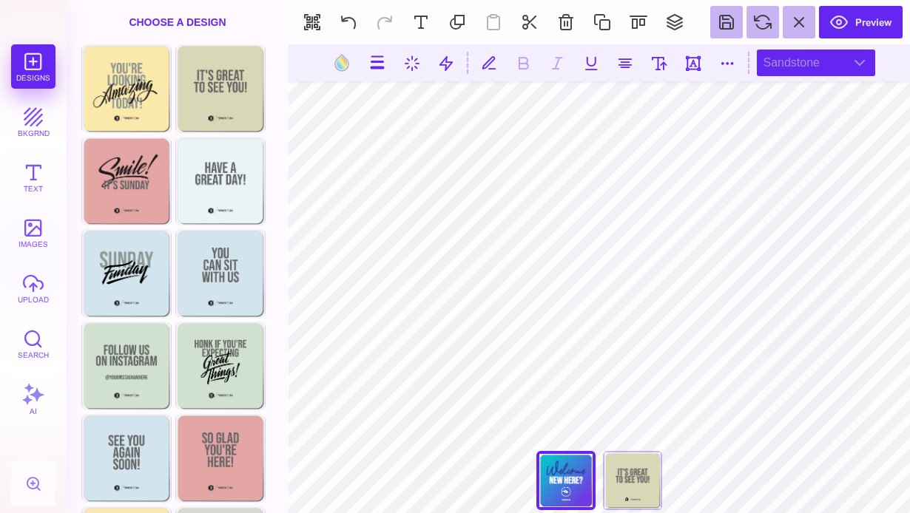
click at [798, 61] on div "Sandstone" at bounding box center [816, 63] width 118 height 27
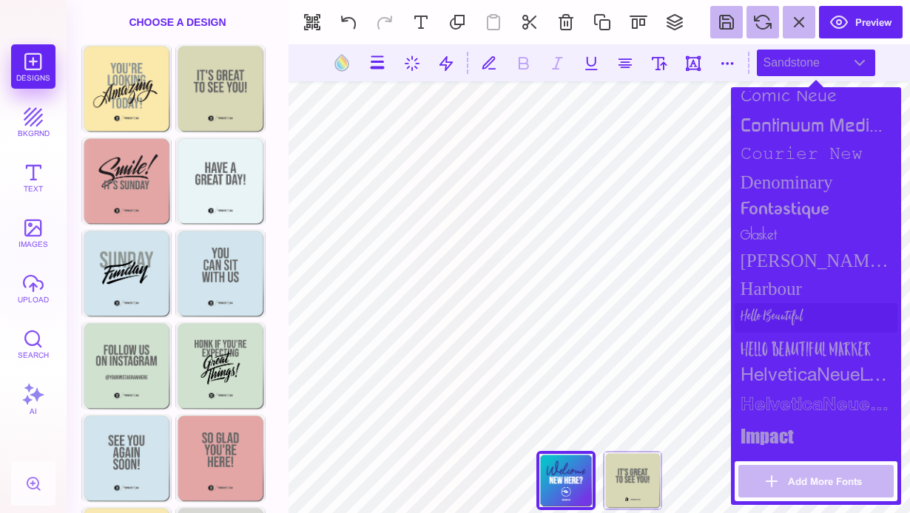
scroll to position [787, 0]
click at [776, 317] on div "Hello Beautiful" at bounding box center [816, 317] width 163 height 30
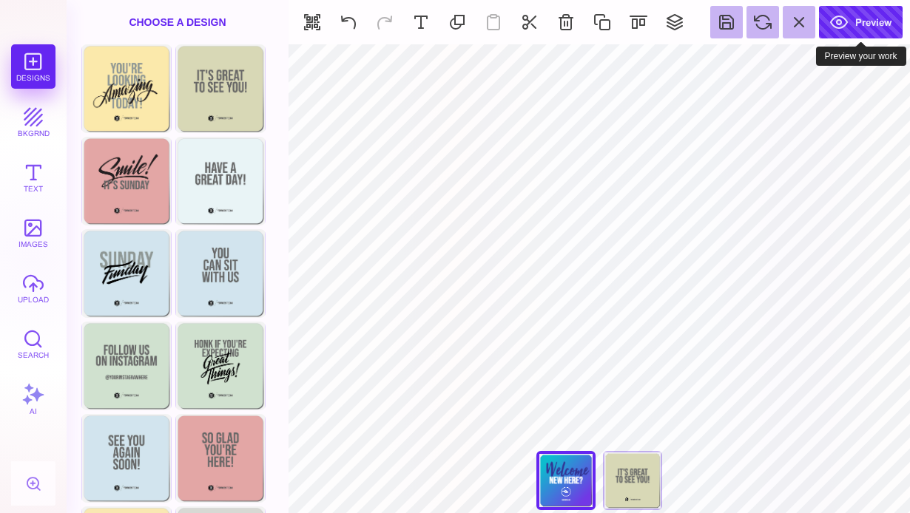
click at [842, 24] on button "Preview" at bounding box center [861, 22] width 84 height 33
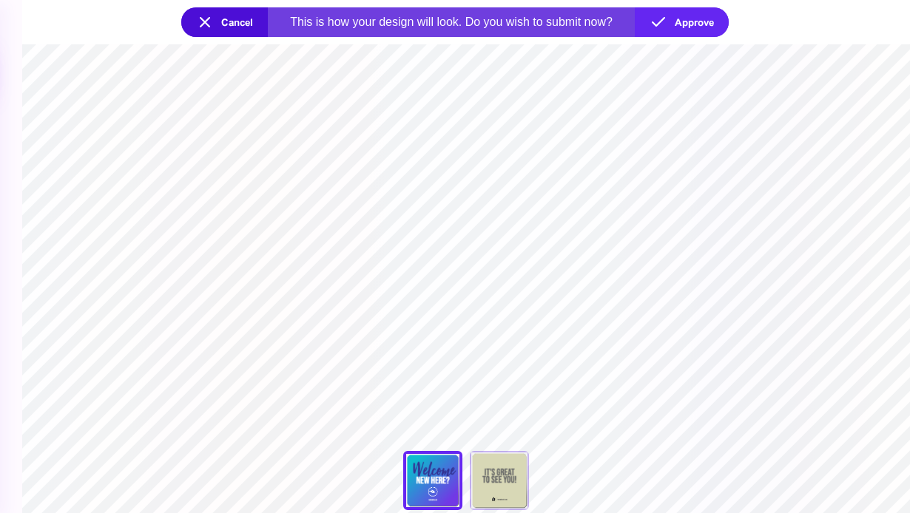
click at [231, 17] on button "Cancel" at bounding box center [224, 22] width 87 height 30
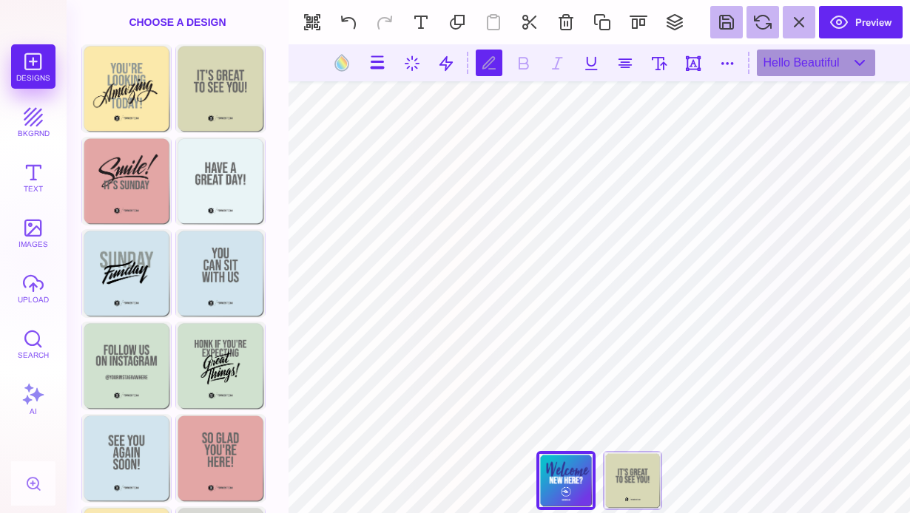
scroll to position [0, 0]
click at [798, 70] on div "Hello Beautiful" at bounding box center [816, 63] width 118 height 27
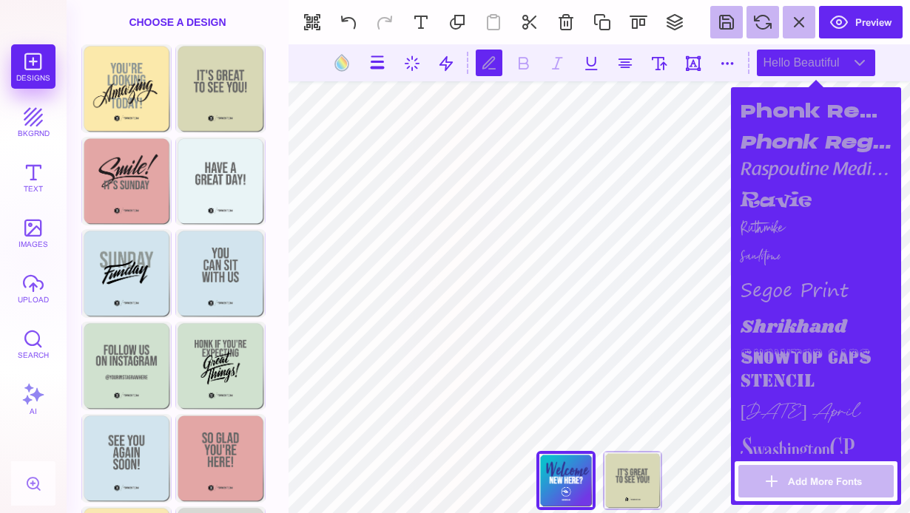
scroll to position [1525, 0]
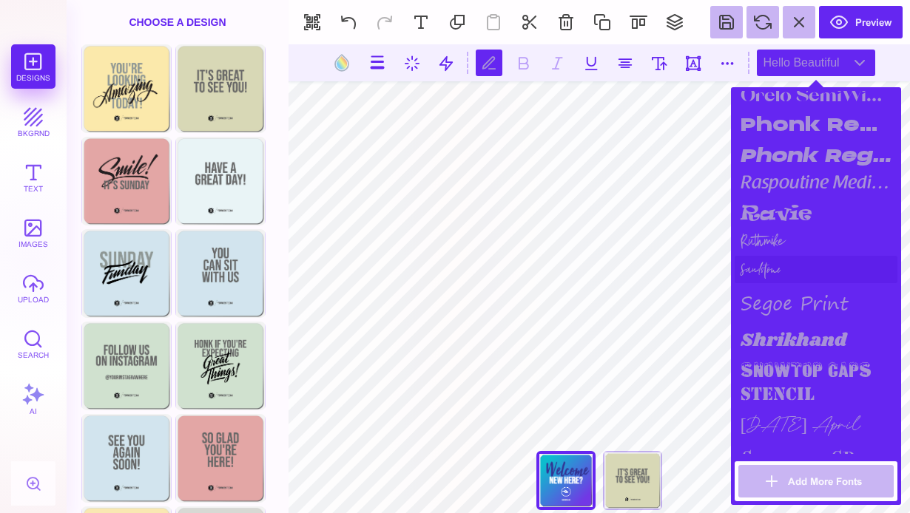
click at [775, 274] on div "Sandstone" at bounding box center [816, 269] width 163 height 27
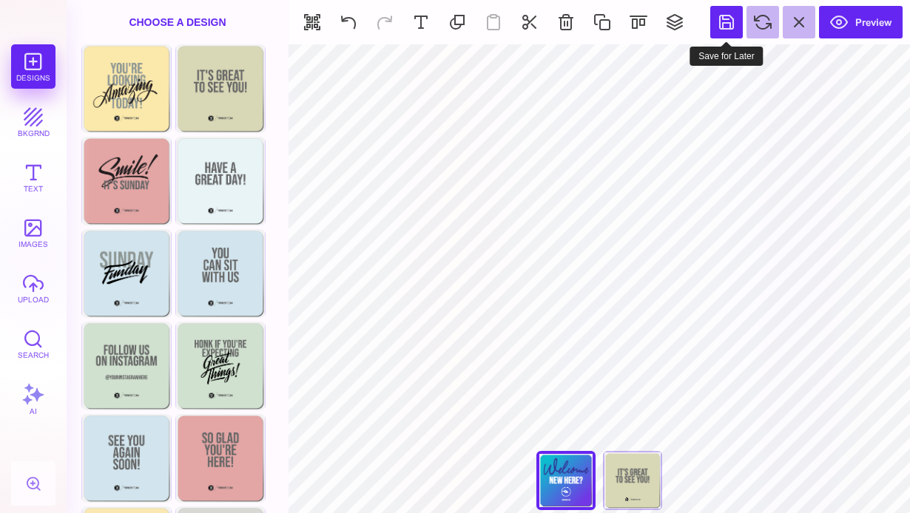
click at [718, 37] on button at bounding box center [726, 22] width 33 height 33
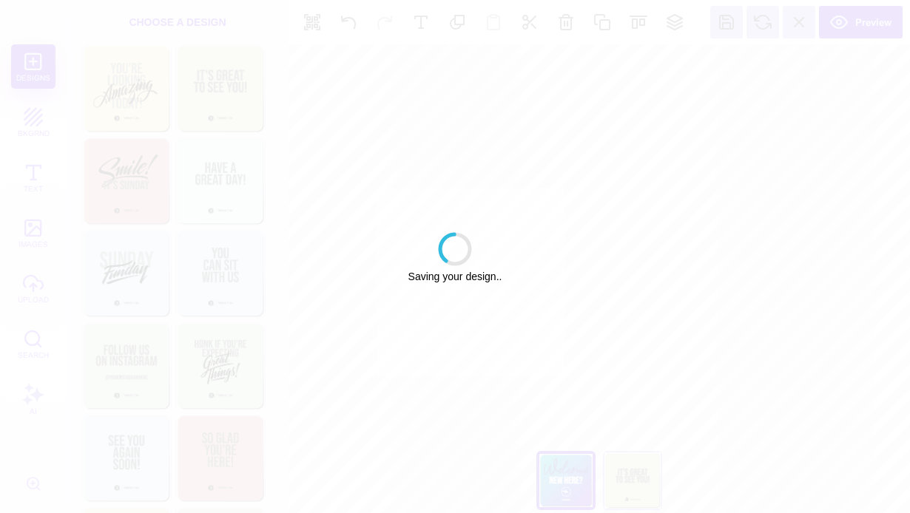
click at [659, 181] on div "Saving your design.." at bounding box center [455, 256] width 910 height 513
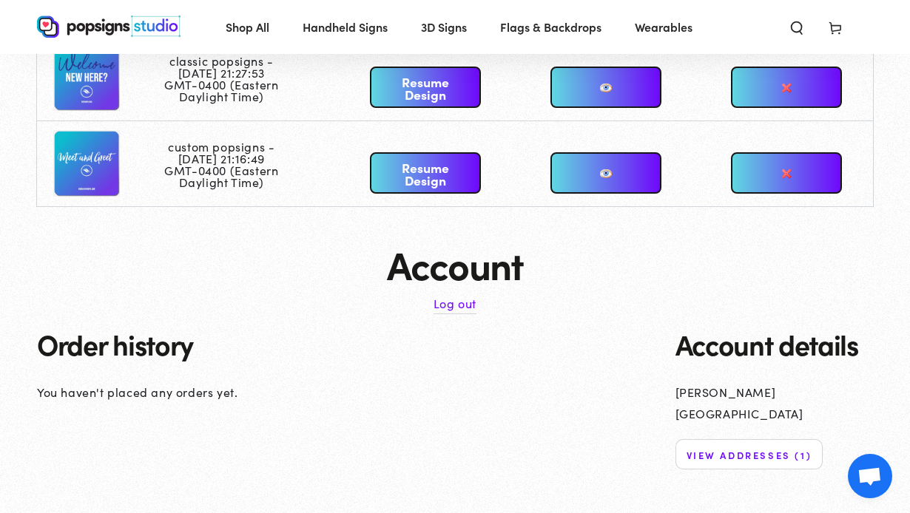
scroll to position [130, 0]
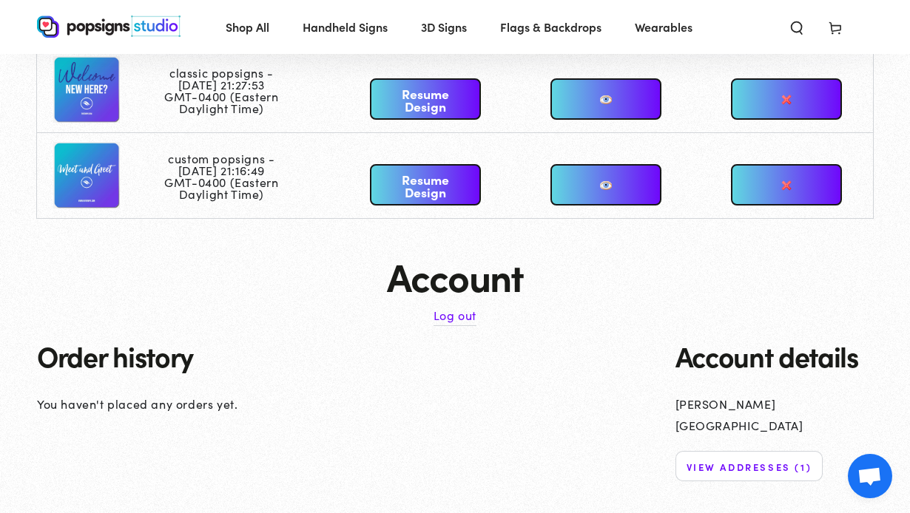
click at [454, 99] on link "Resume Design" at bounding box center [425, 98] width 111 height 41
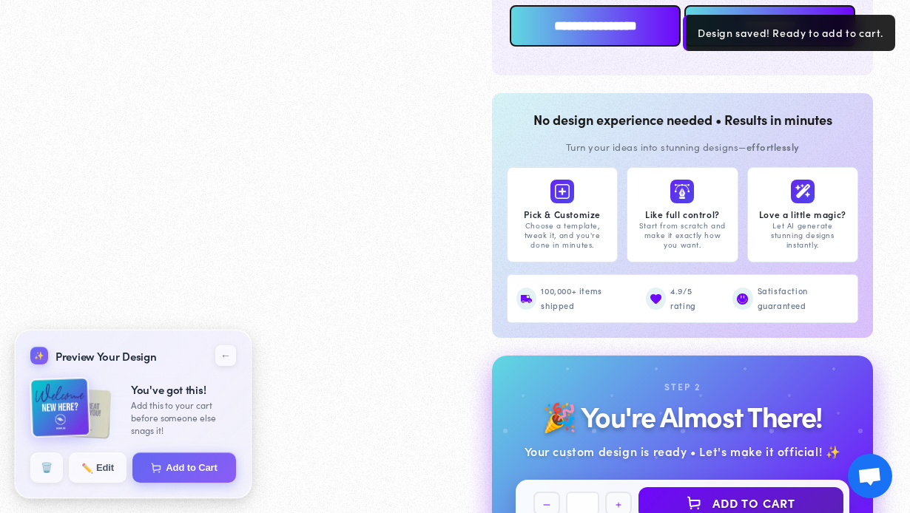
scroll to position [1345, 0]
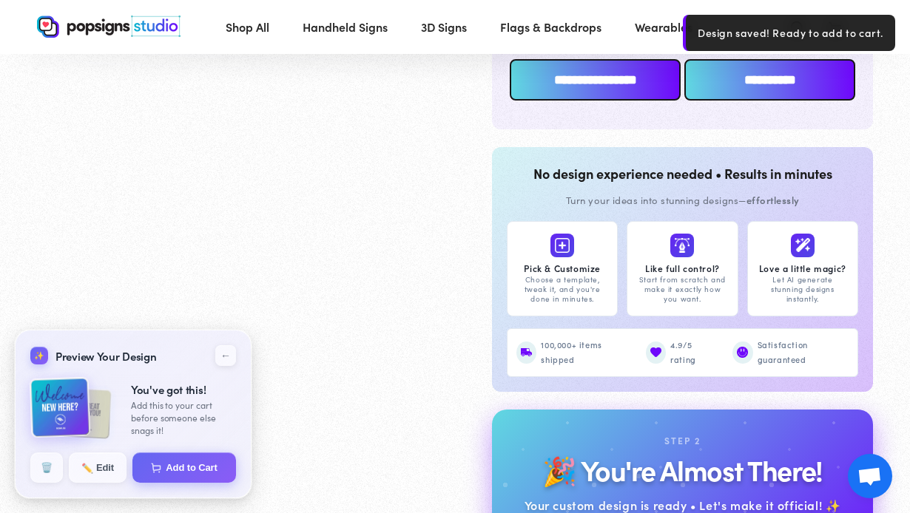
click at [568, 87] on input "**********" at bounding box center [595, 79] width 171 height 41
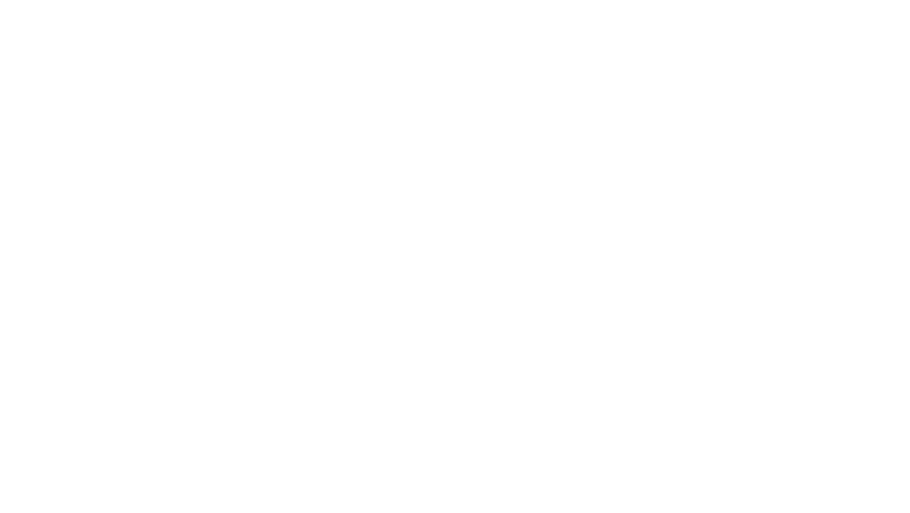
scroll to position [0, 0]
type textarea "An ancient tree with a door leading to a magical world"
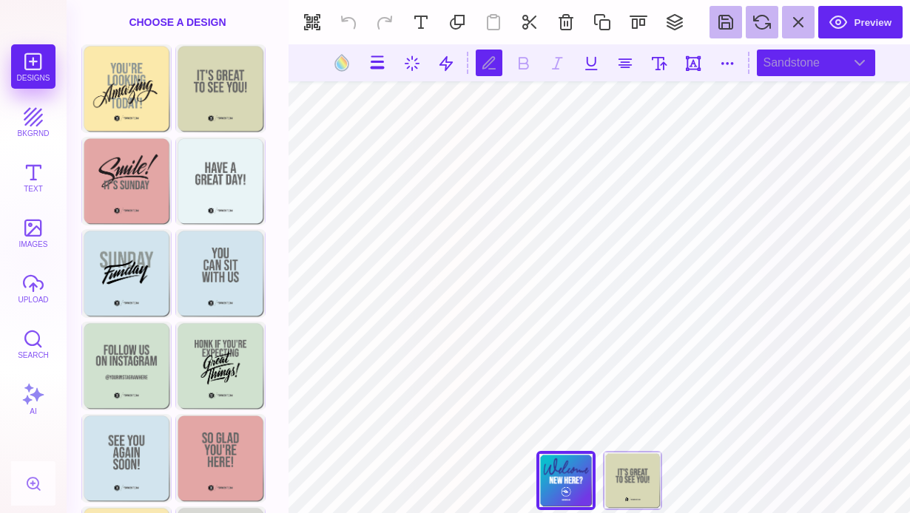
click at [791, 67] on div "Sandstone" at bounding box center [816, 63] width 118 height 27
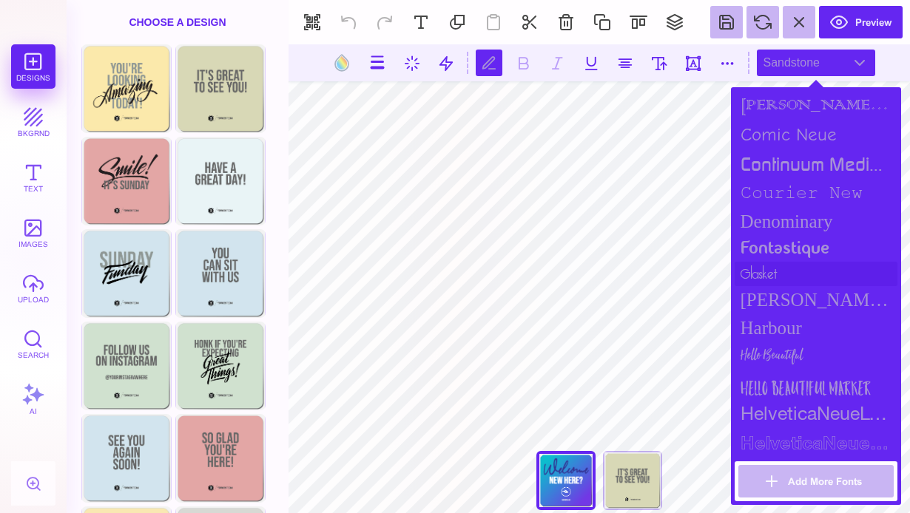
scroll to position [750, 0]
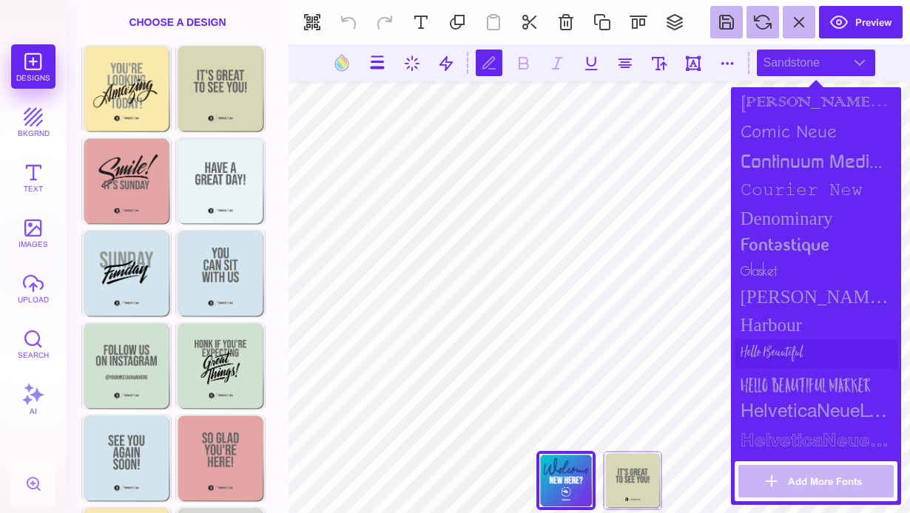
click at [781, 351] on div "Hello Beautiful" at bounding box center [816, 355] width 163 height 30
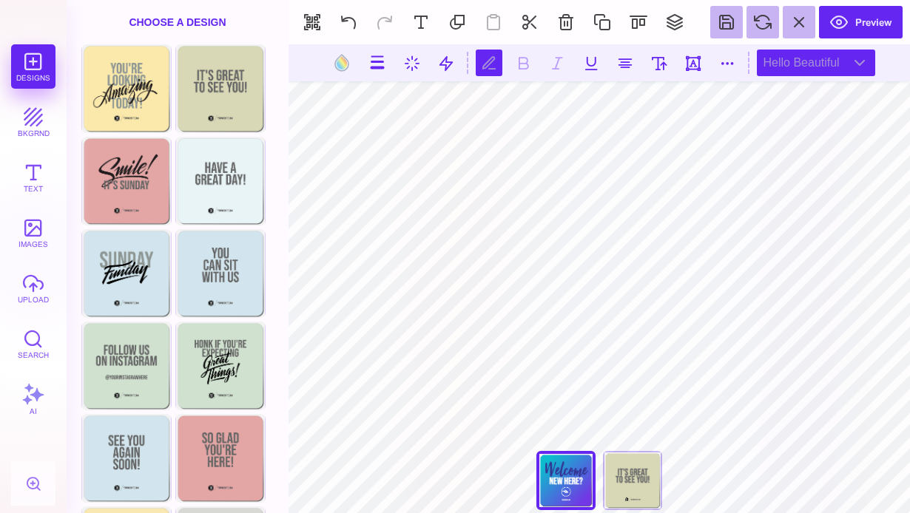
click at [809, 65] on div "Hello Beautiful" at bounding box center [816, 63] width 118 height 27
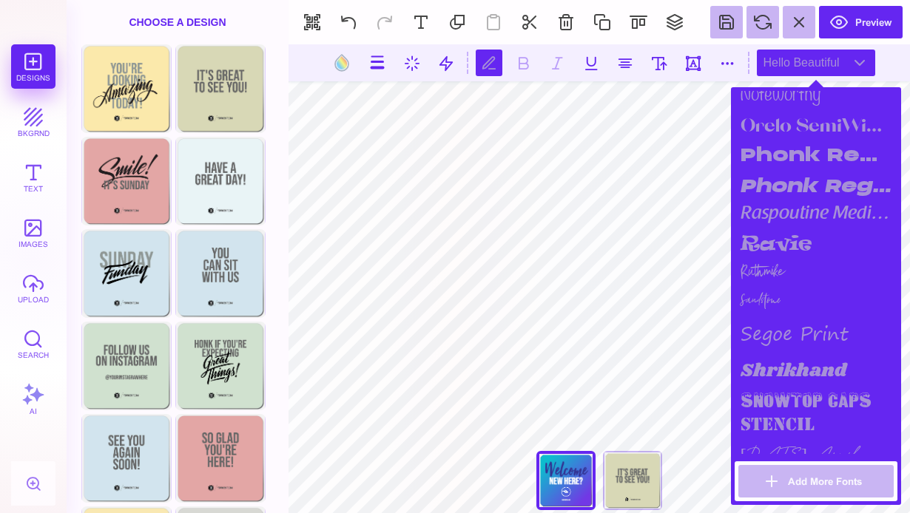
scroll to position [1503, 0]
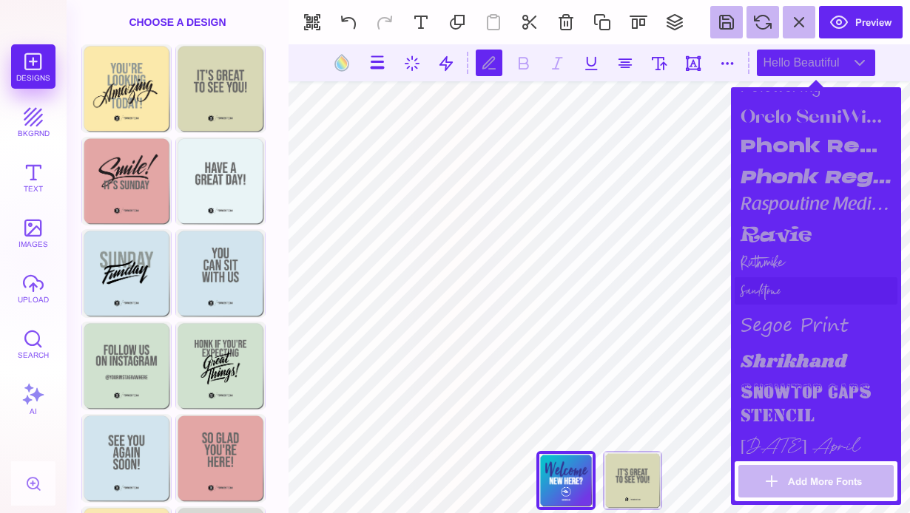
click at [764, 289] on div "Sandstone" at bounding box center [816, 290] width 163 height 27
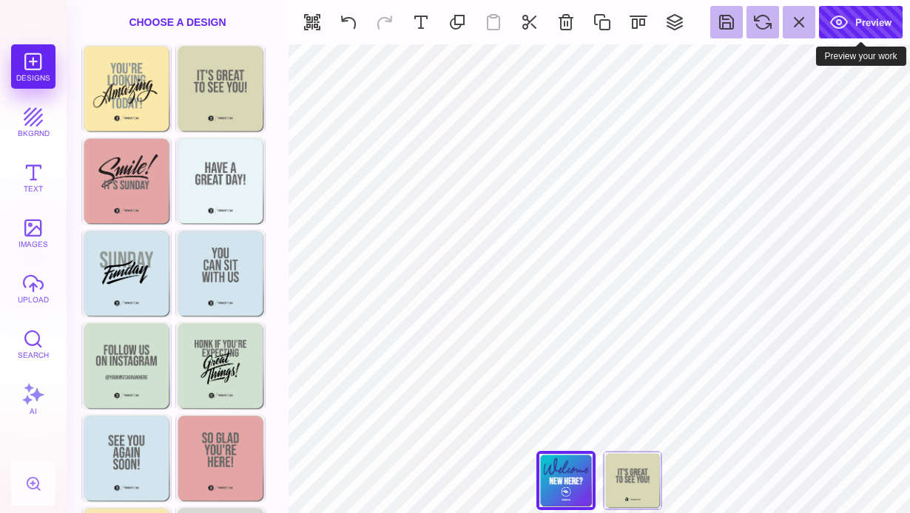
click at [852, 30] on button "Preview" at bounding box center [861, 22] width 84 height 33
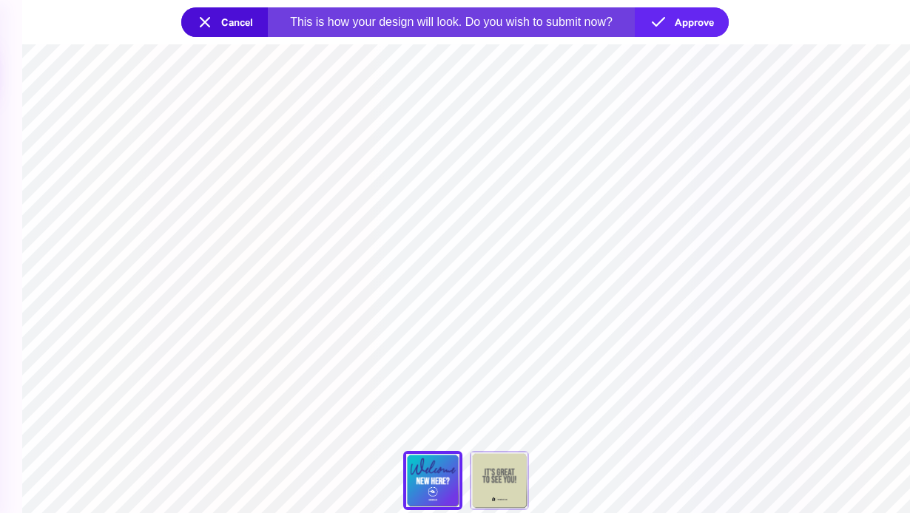
click at [225, 18] on button "Cancel" at bounding box center [224, 22] width 87 height 30
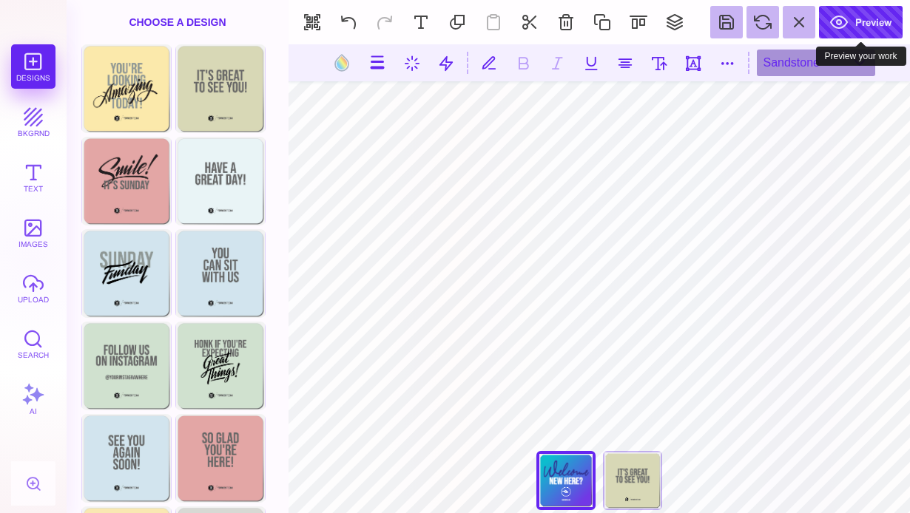
click at [872, 24] on button "Preview" at bounding box center [861, 22] width 84 height 33
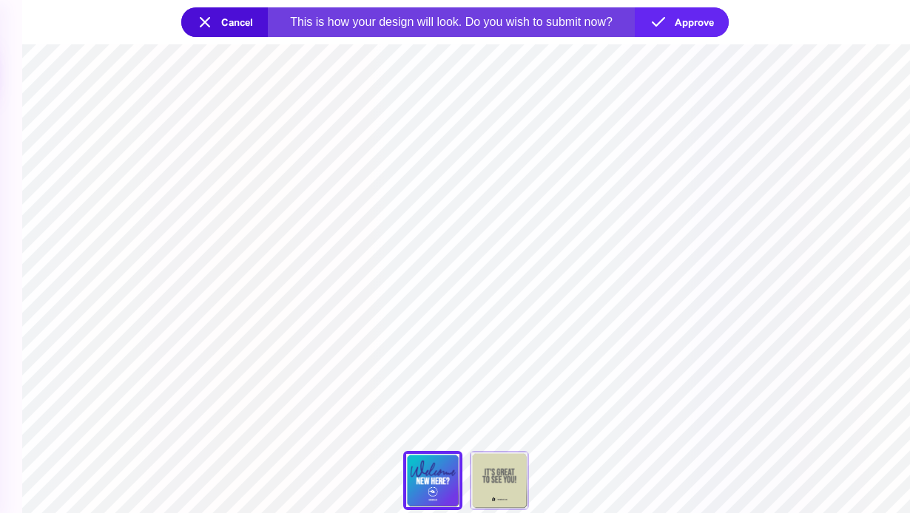
click at [215, 17] on button "Cancel" at bounding box center [224, 22] width 87 height 30
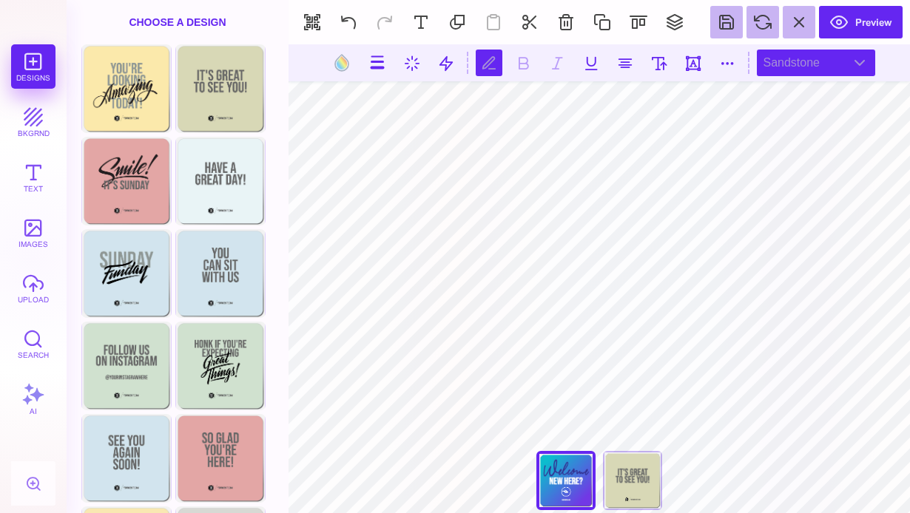
scroll to position [0, 0]
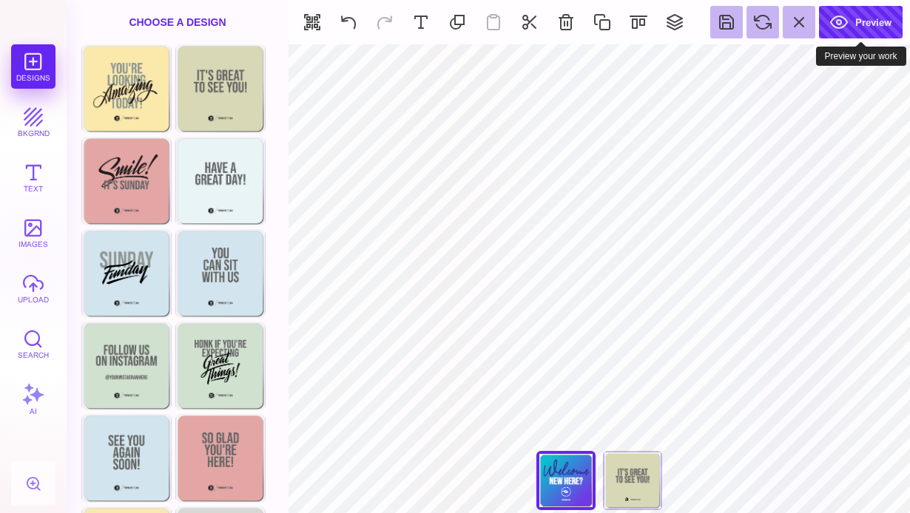
click at [852, 24] on button "Preview" at bounding box center [861, 22] width 84 height 33
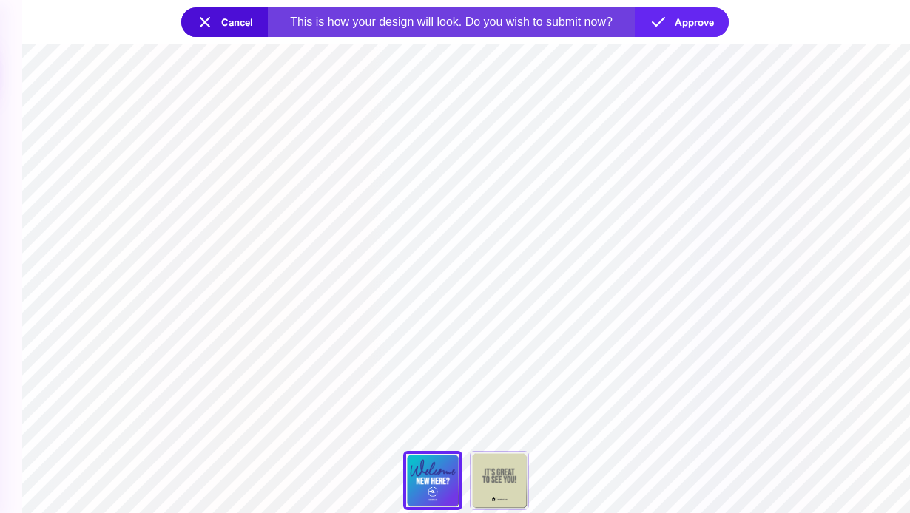
click at [238, 24] on button "Cancel" at bounding box center [224, 22] width 87 height 30
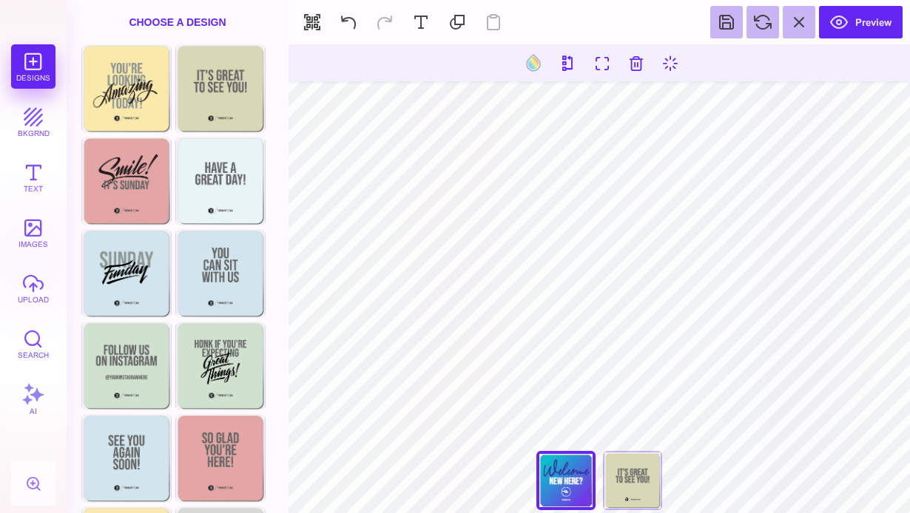
type input "#333393"
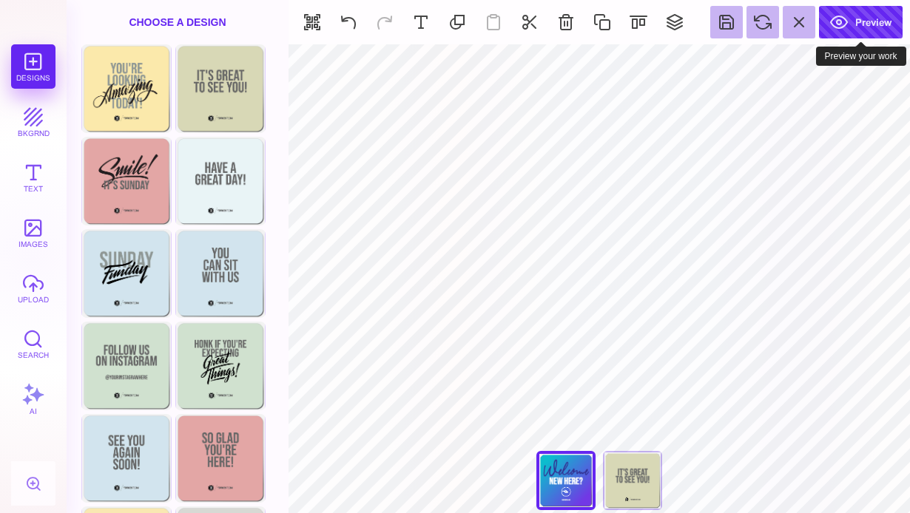
click at [897, 20] on button "Preview" at bounding box center [861, 22] width 84 height 33
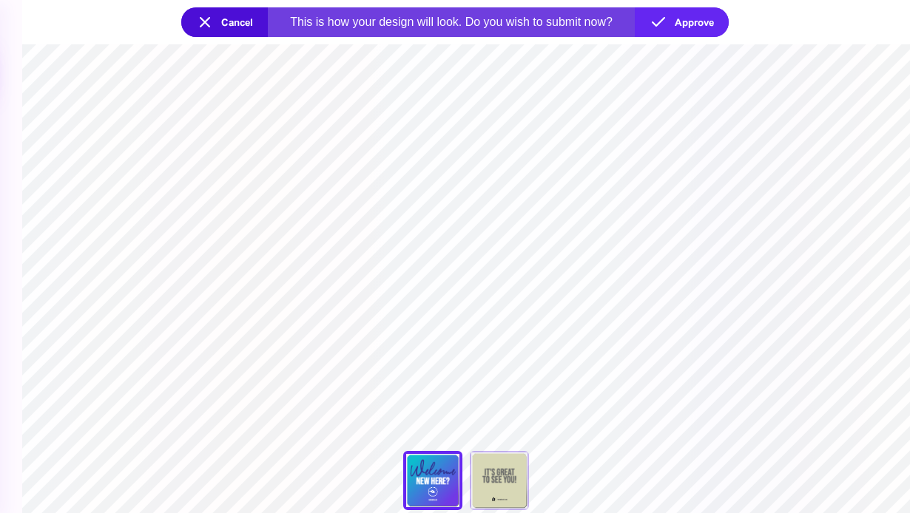
click at [241, 23] on button "Cancel" at bounding box center [224, 22] width 87 height 30
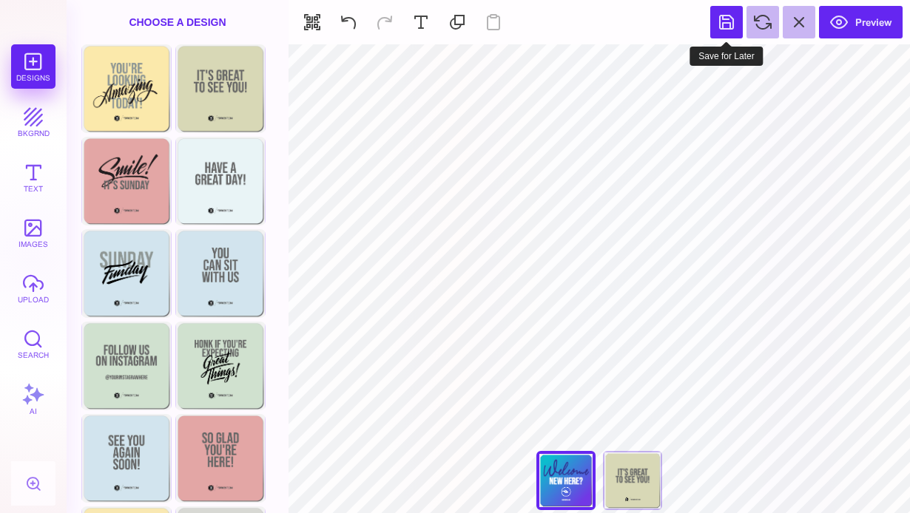
click at [727, 24] on button at bounding box center [726, 22] width 33 height 33
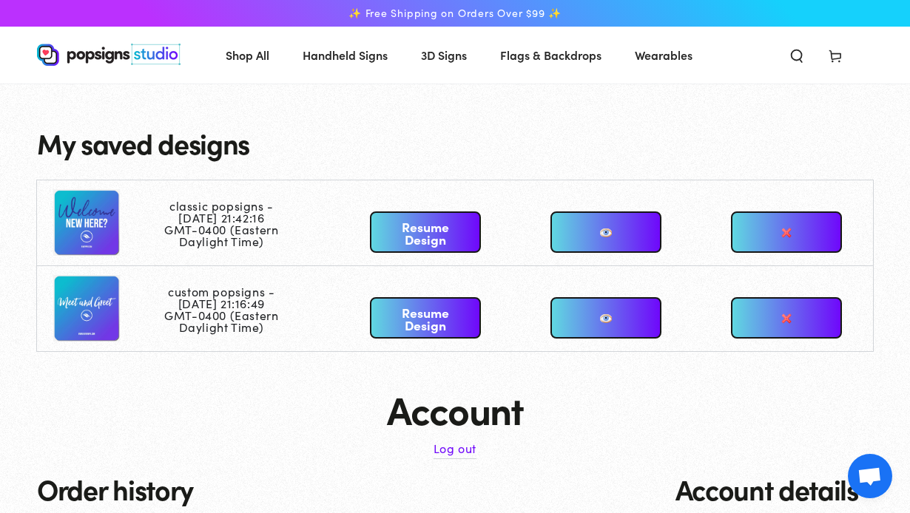
click at [110, 232] on td at bounding box center [100, 224] width 126 height 86
click at [411, 232] on link "Resume Design" at bounding box center [425, 232] width 111 height 41
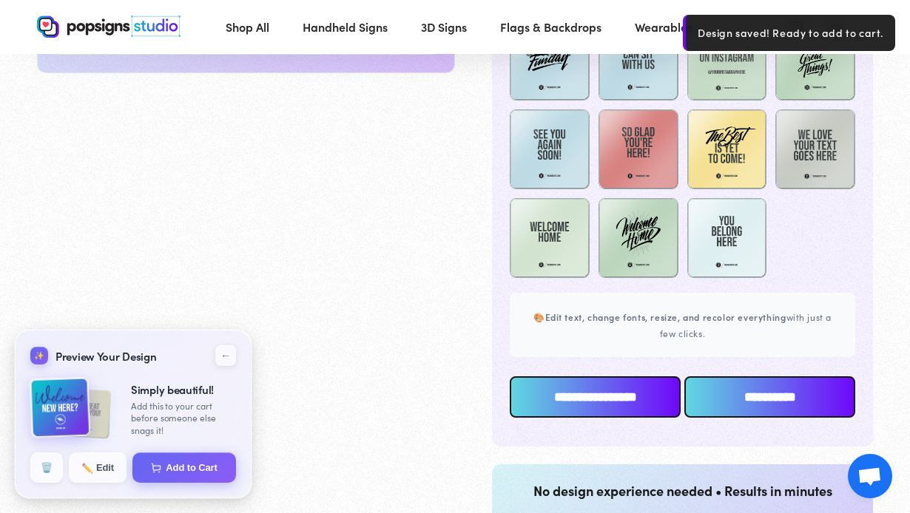
scroll to position [978, 0]
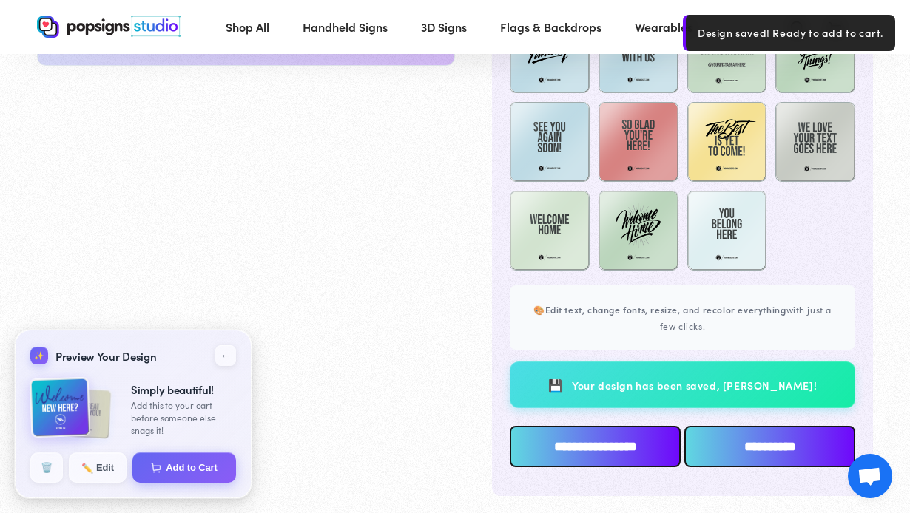
click at [591, 453] on input "**********" at bounding box center [595, 446] width 171 height 41
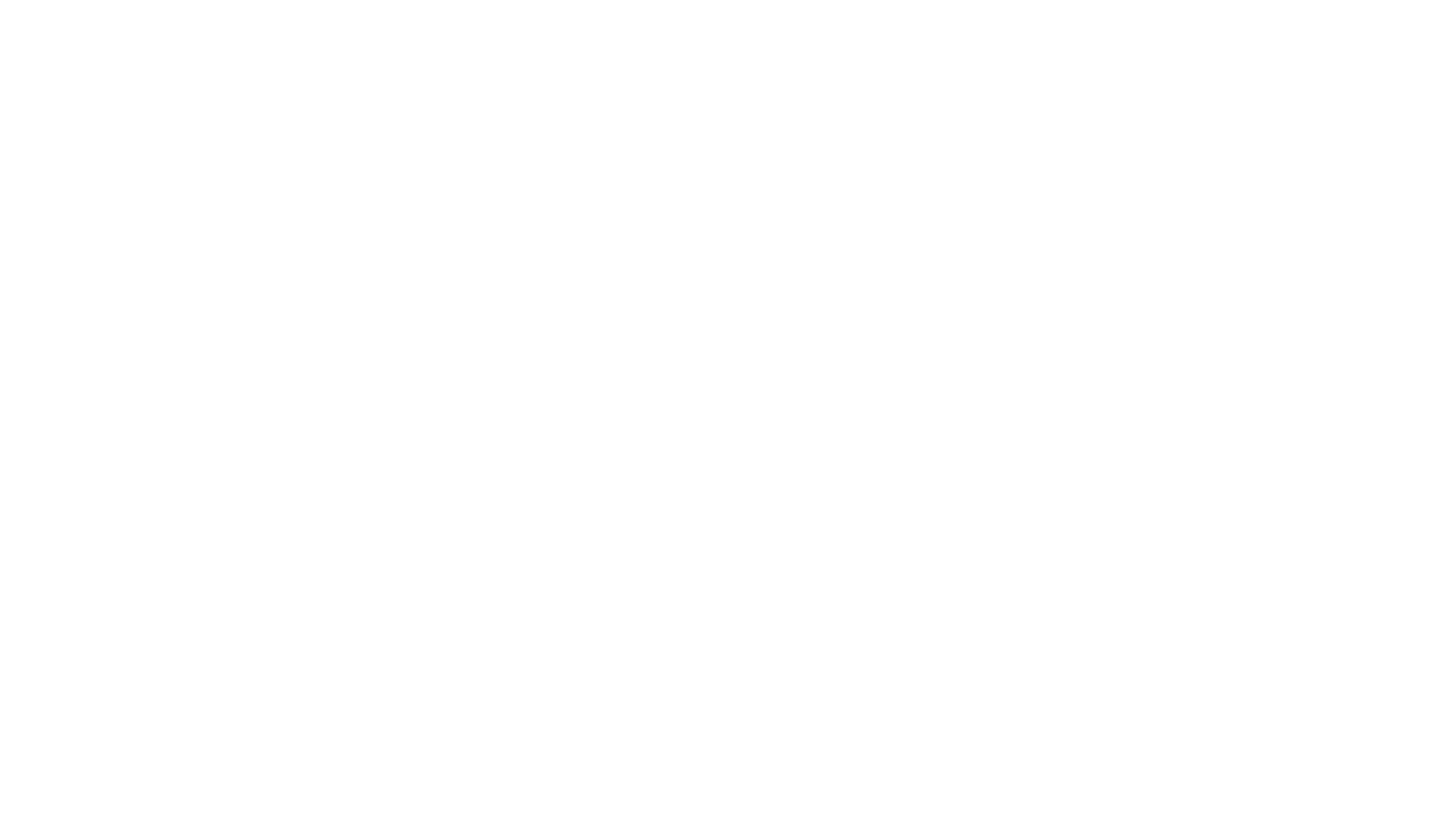
scroll to position [0, 0]
type textarea "An ancient tree with a door leading to a magical world"
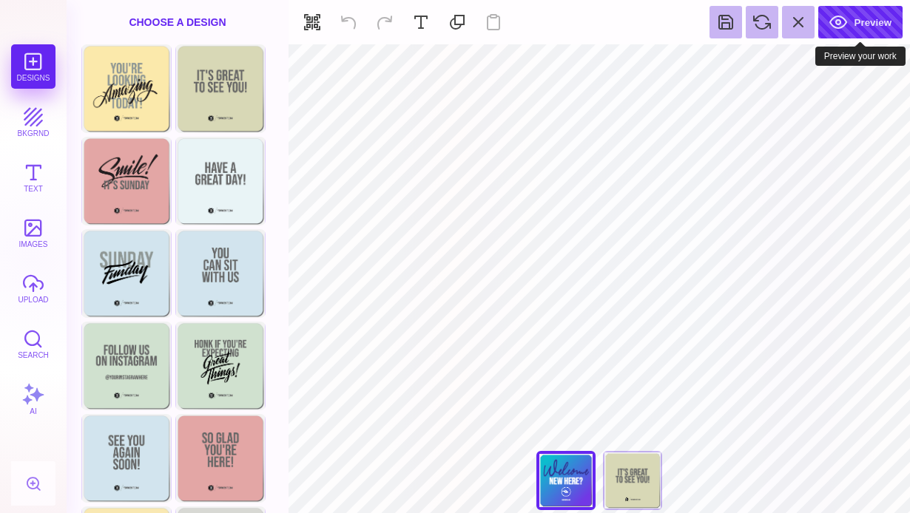
click at [850, 31] on button "Preview" at bounding box center [860, 22] width 84 height 33
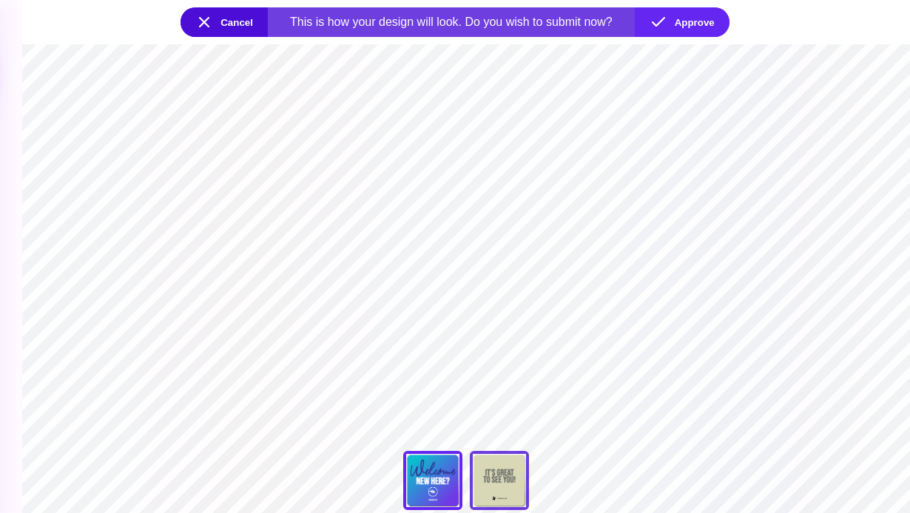
click at [510, 473] on div "Back" at bounding box center [499, 480] width 59 height 59
click at [438, 481] on div "Front" at bounding box center [432, 480] width 59 height 59
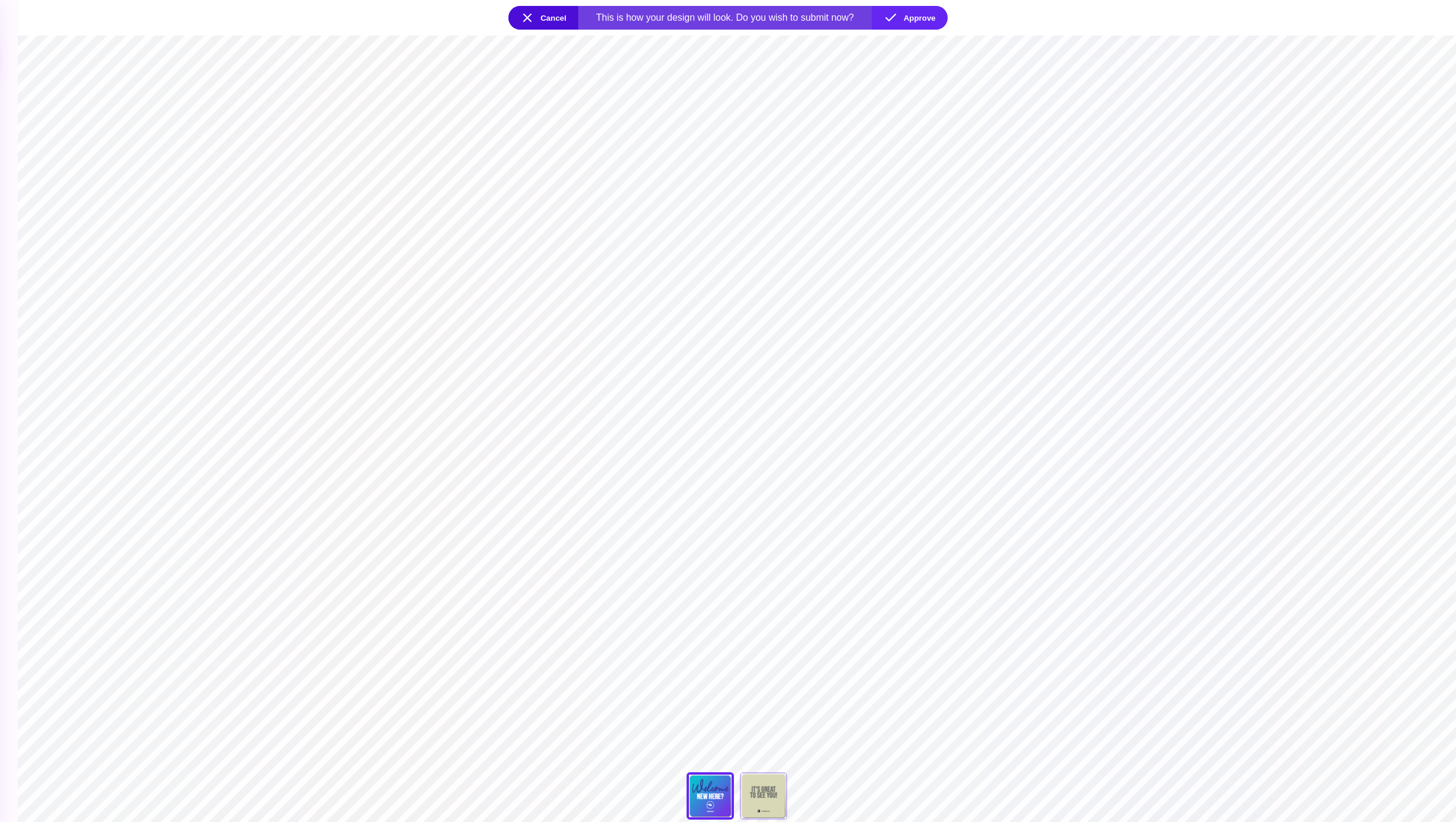
click at [562, 21] on button "Cancel" at bounding box center [543, 18] width 70 height 24
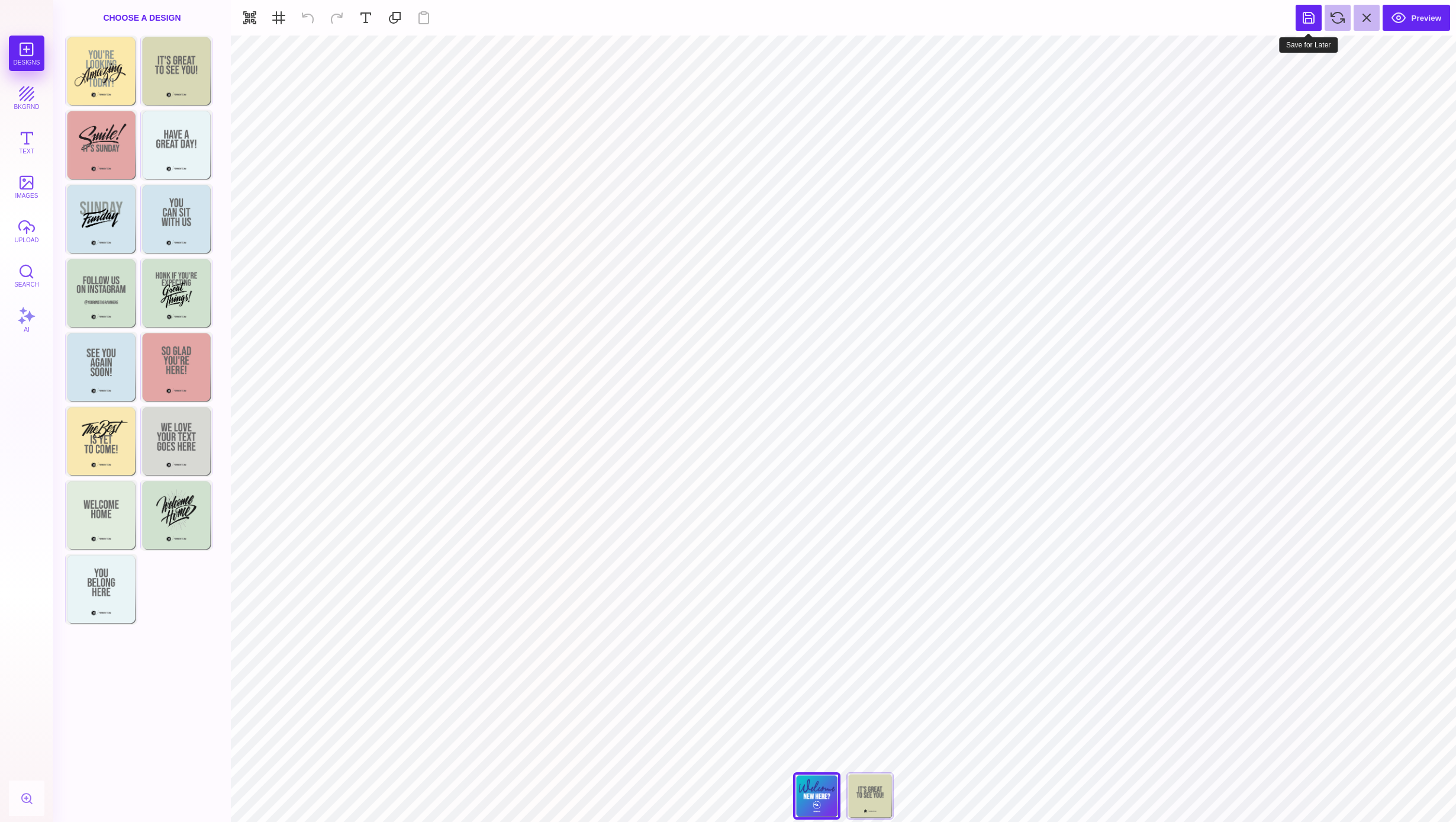
click at [727, 18] on button at bounding box center [1309, 18] width 26 height 26
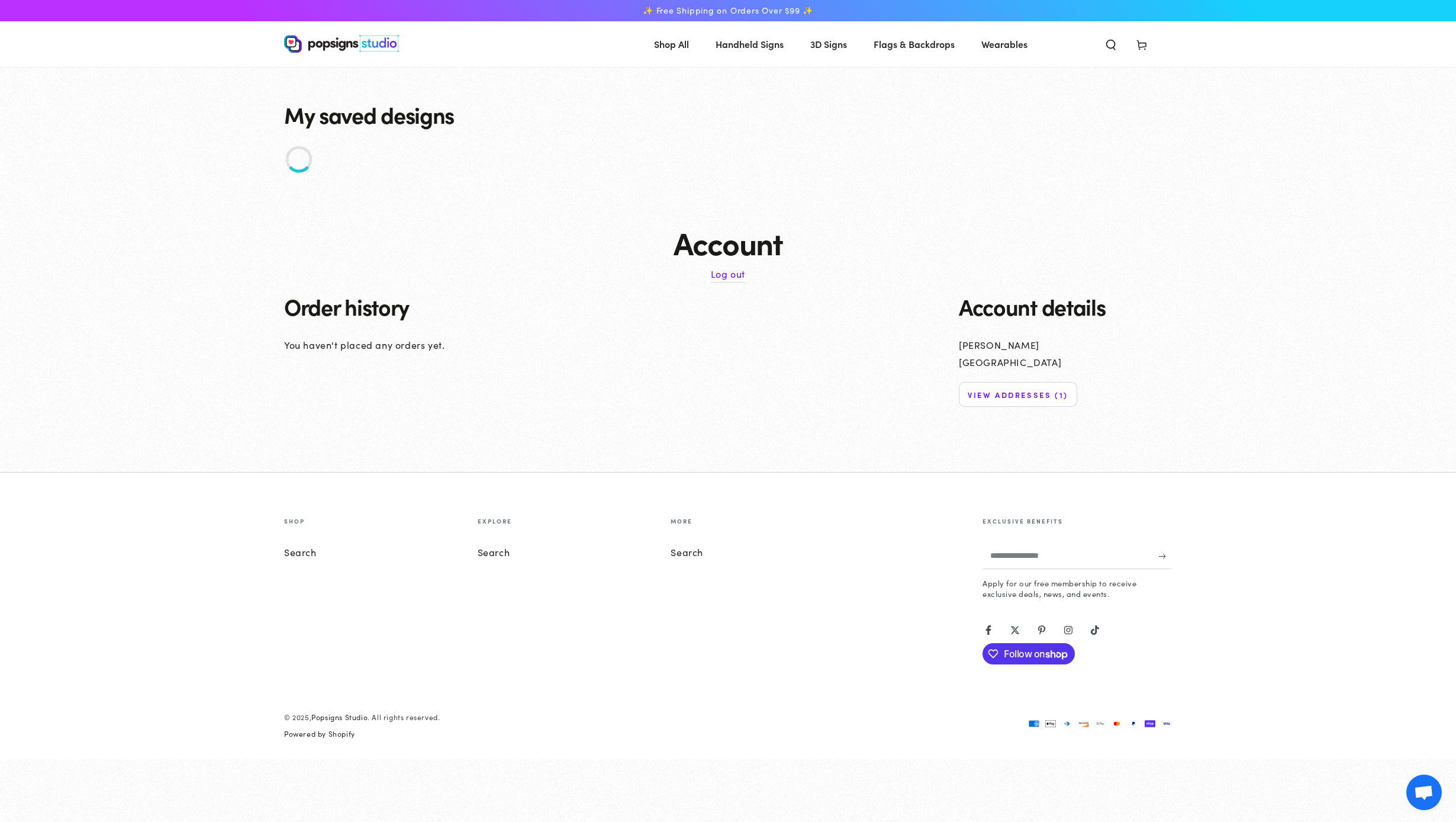
scroll to position [6, 0]
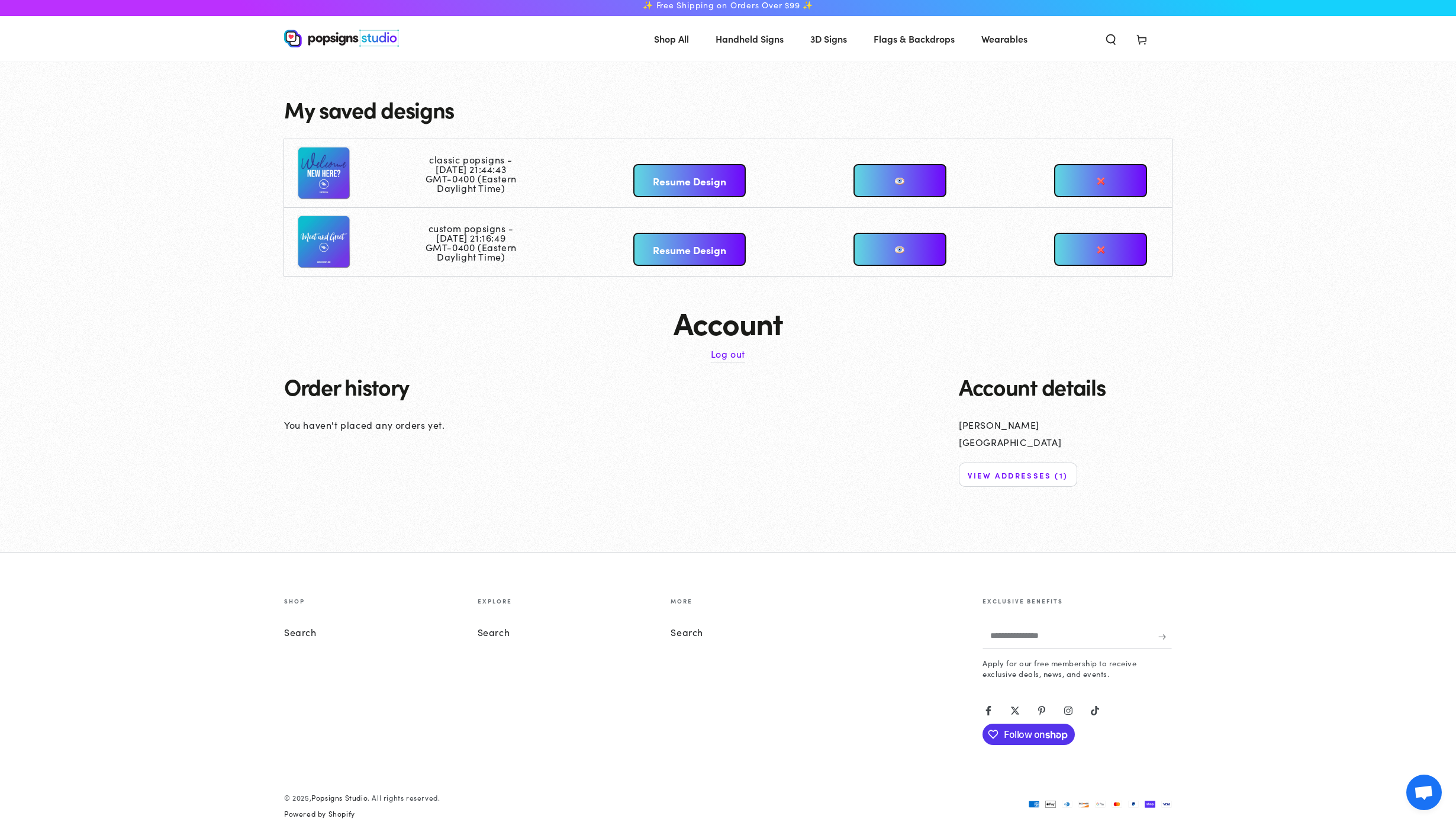
click at [699, 249] on link "Resume Design" at bounding box center [690, 249] width 113 height 33
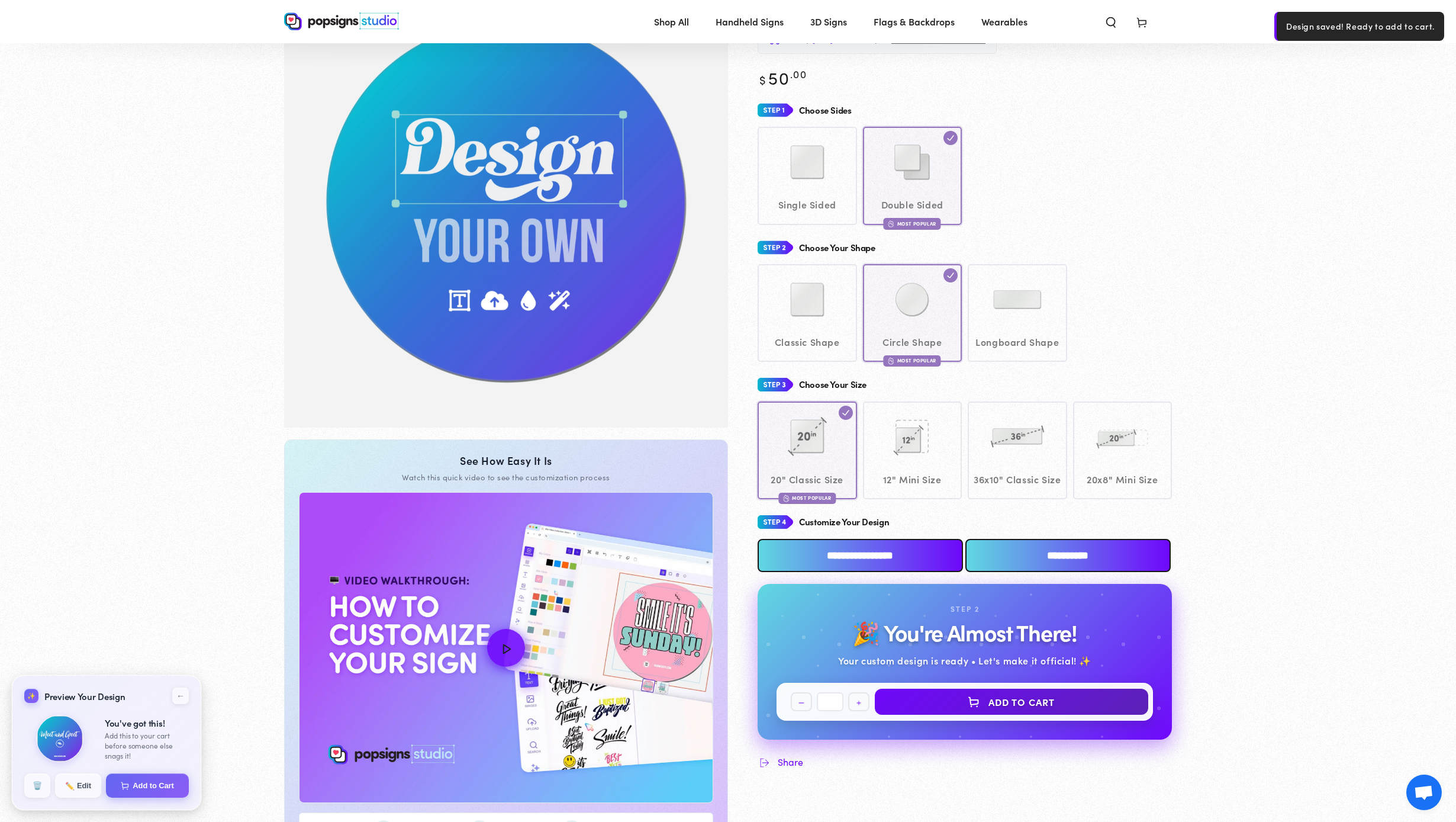
scroll to position [90, 0]
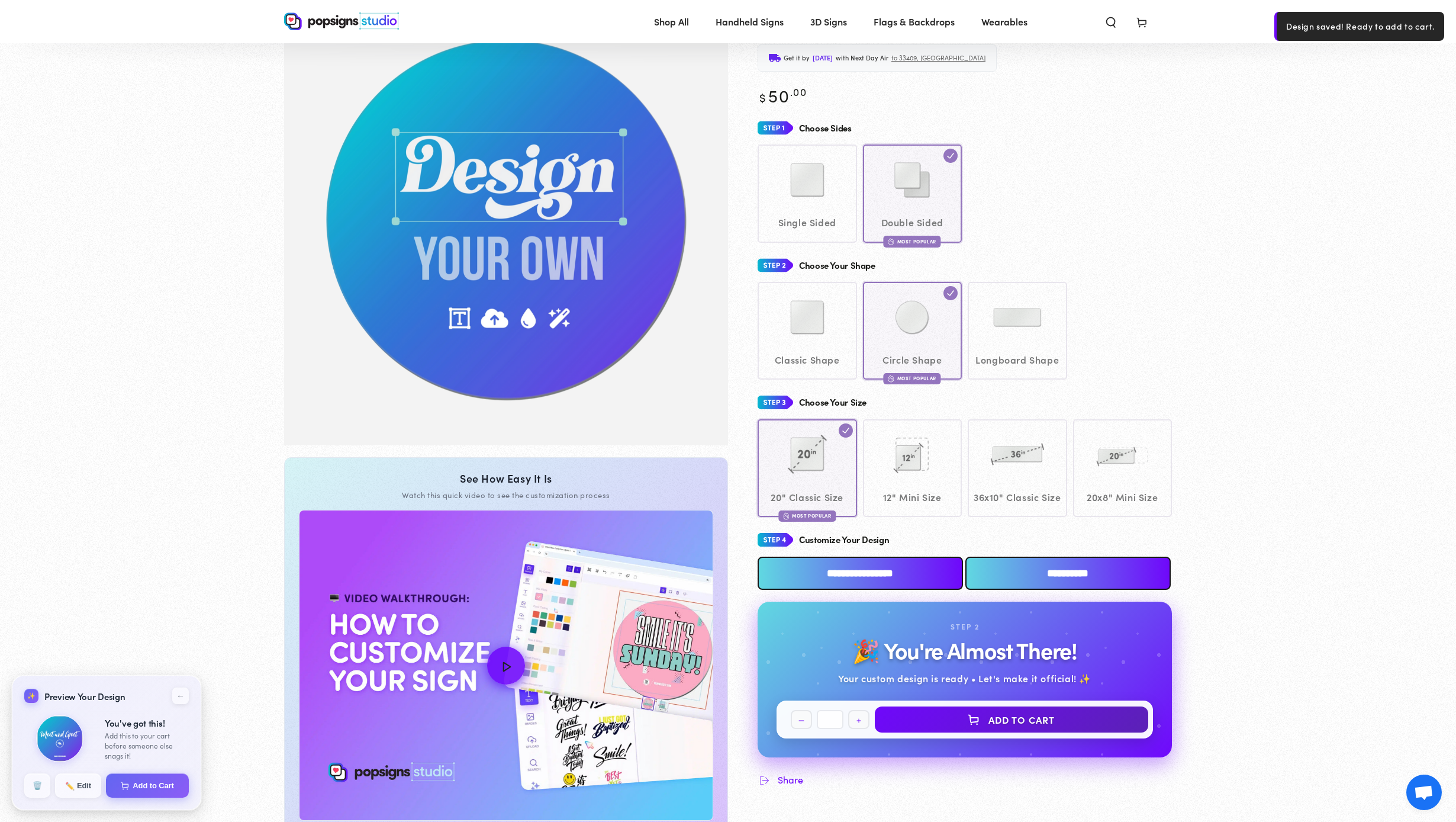
click at [876, 582] on input "**********" at bounding box center [860, 572] width 206 height 33
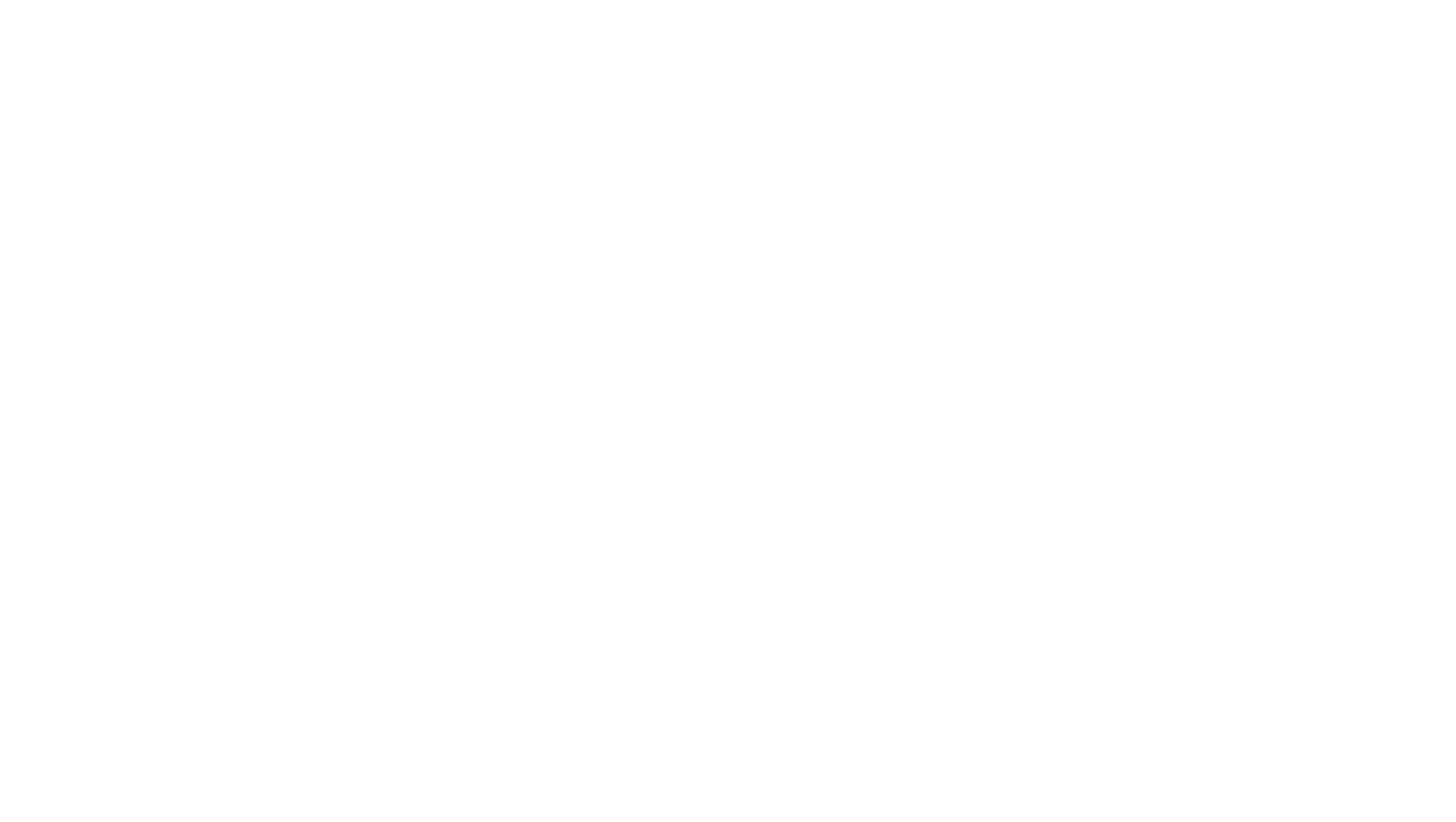
scroll to position [0, 0]
type textarea "An ancient tree with a door leading to a magical world"
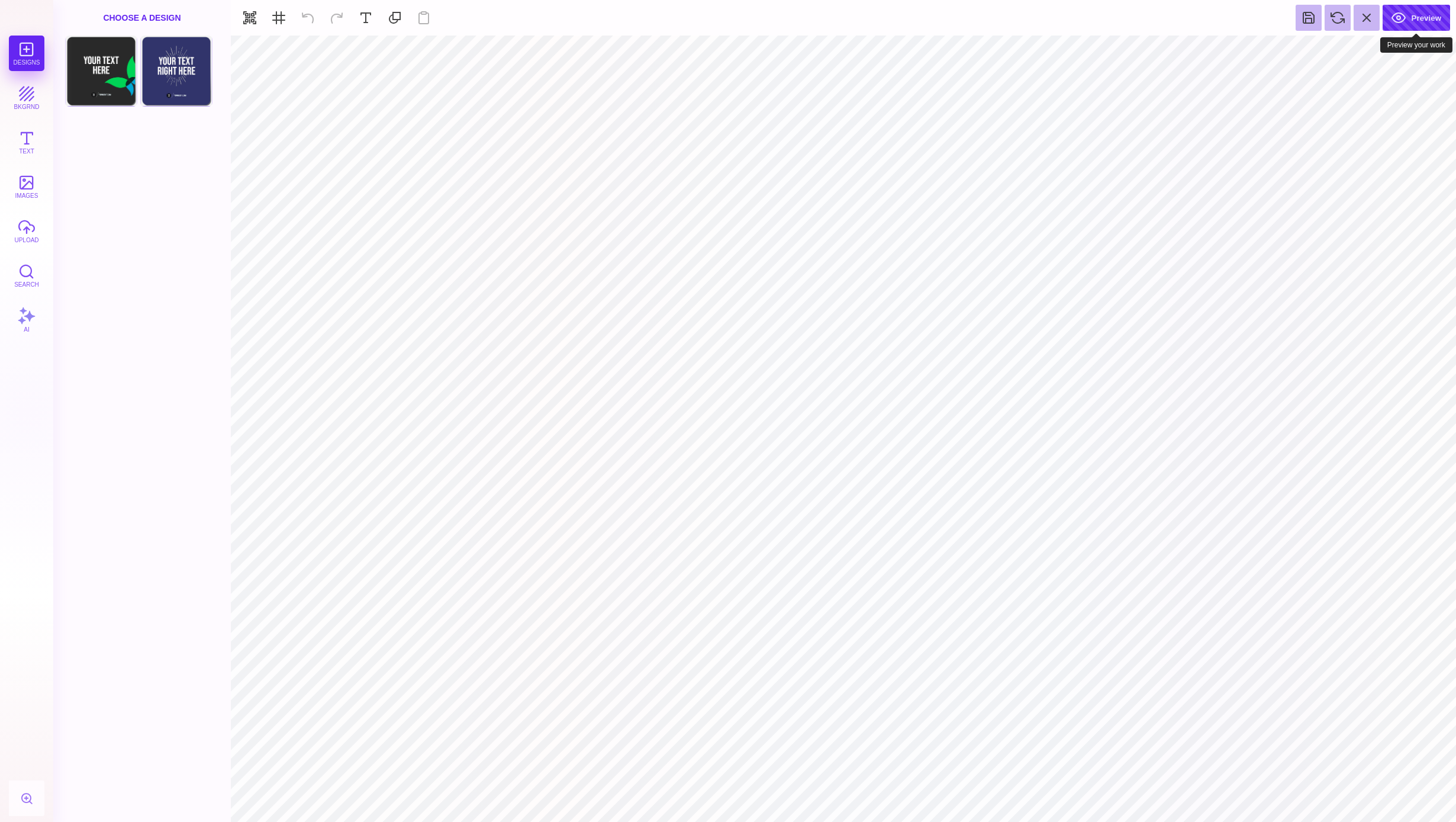
click at [1417, 15] on button "Preview" at bounding box center [1416, 18] width 67 height 26
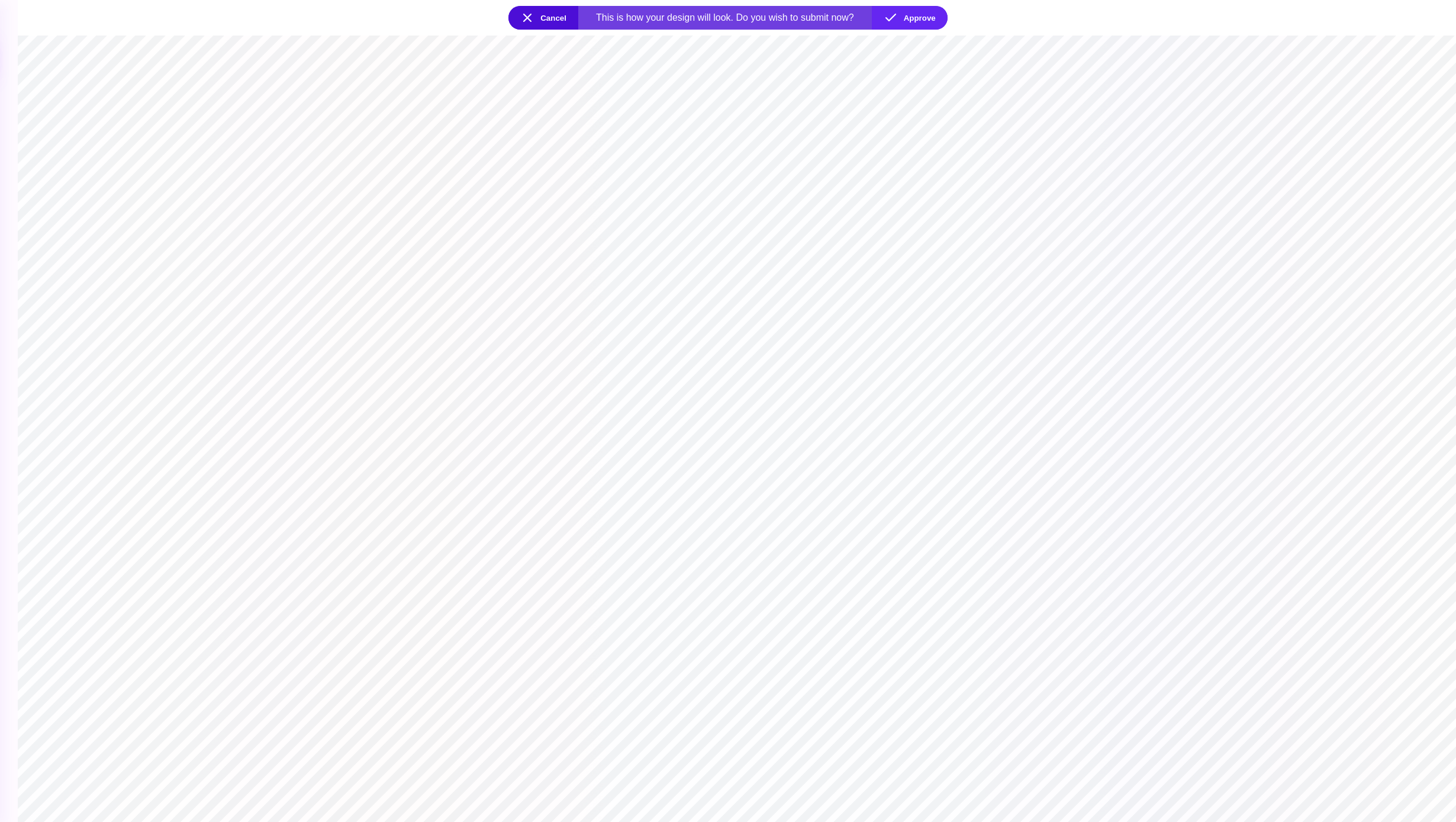
click at [541, 21] on button "Cancel" at bounding box center [543, 18] width 70 height 24
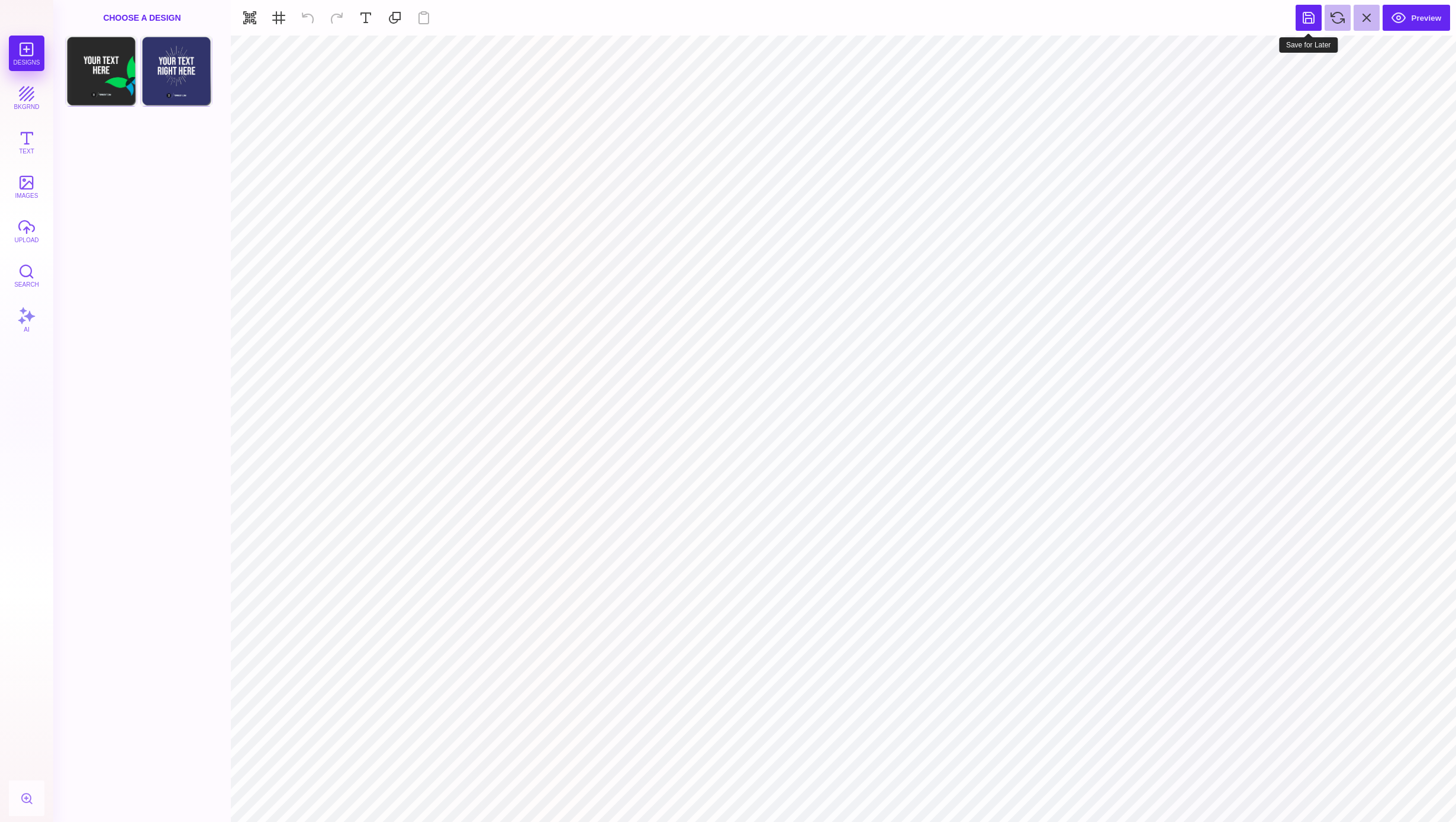
click at [1312, 6] on button at bounding box center [1309, 18] width 26 height 26
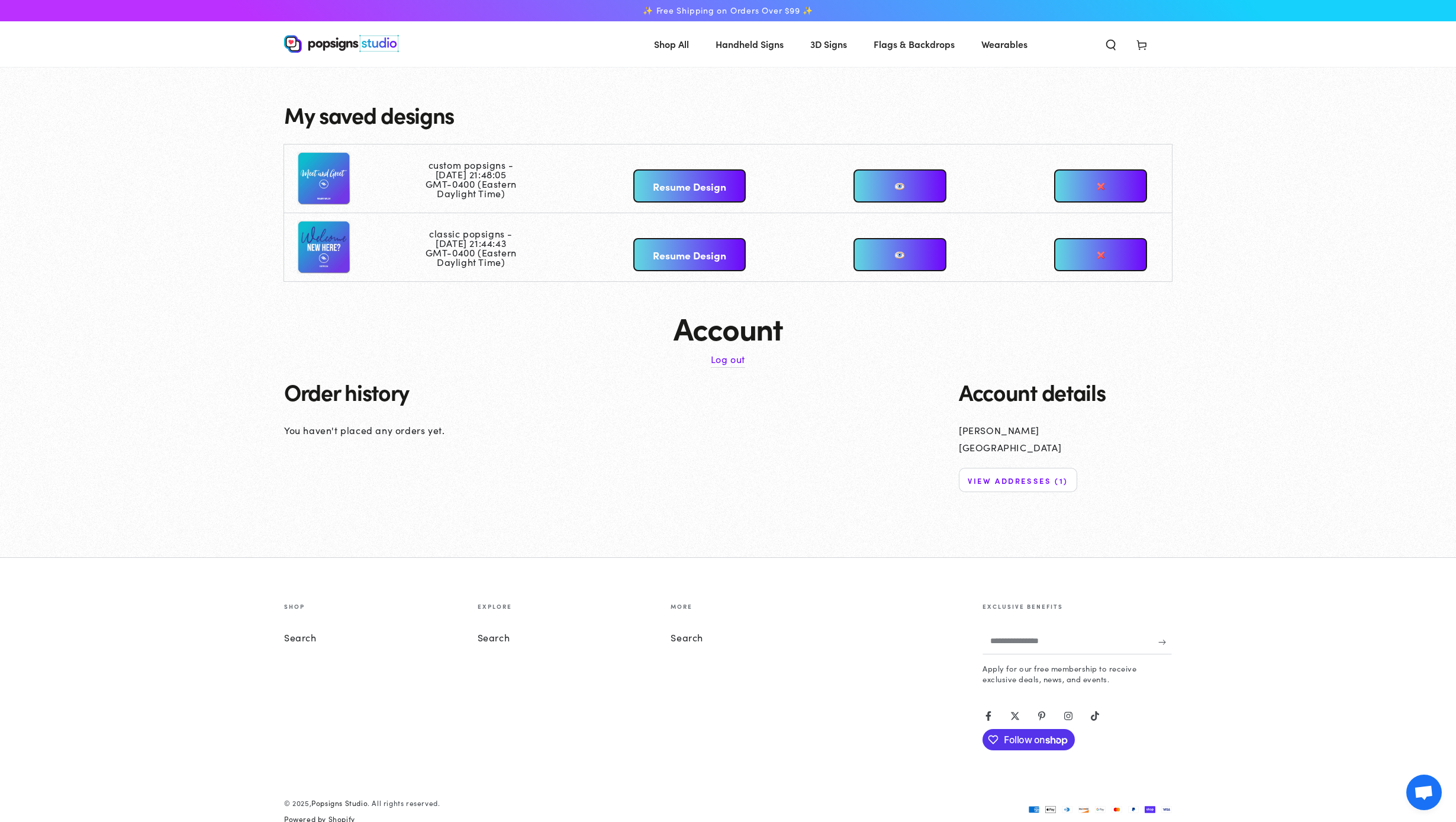
click at [1030, 486] on link "View addresses (1)" at bounding box center [1018, 480] width 118 height 24
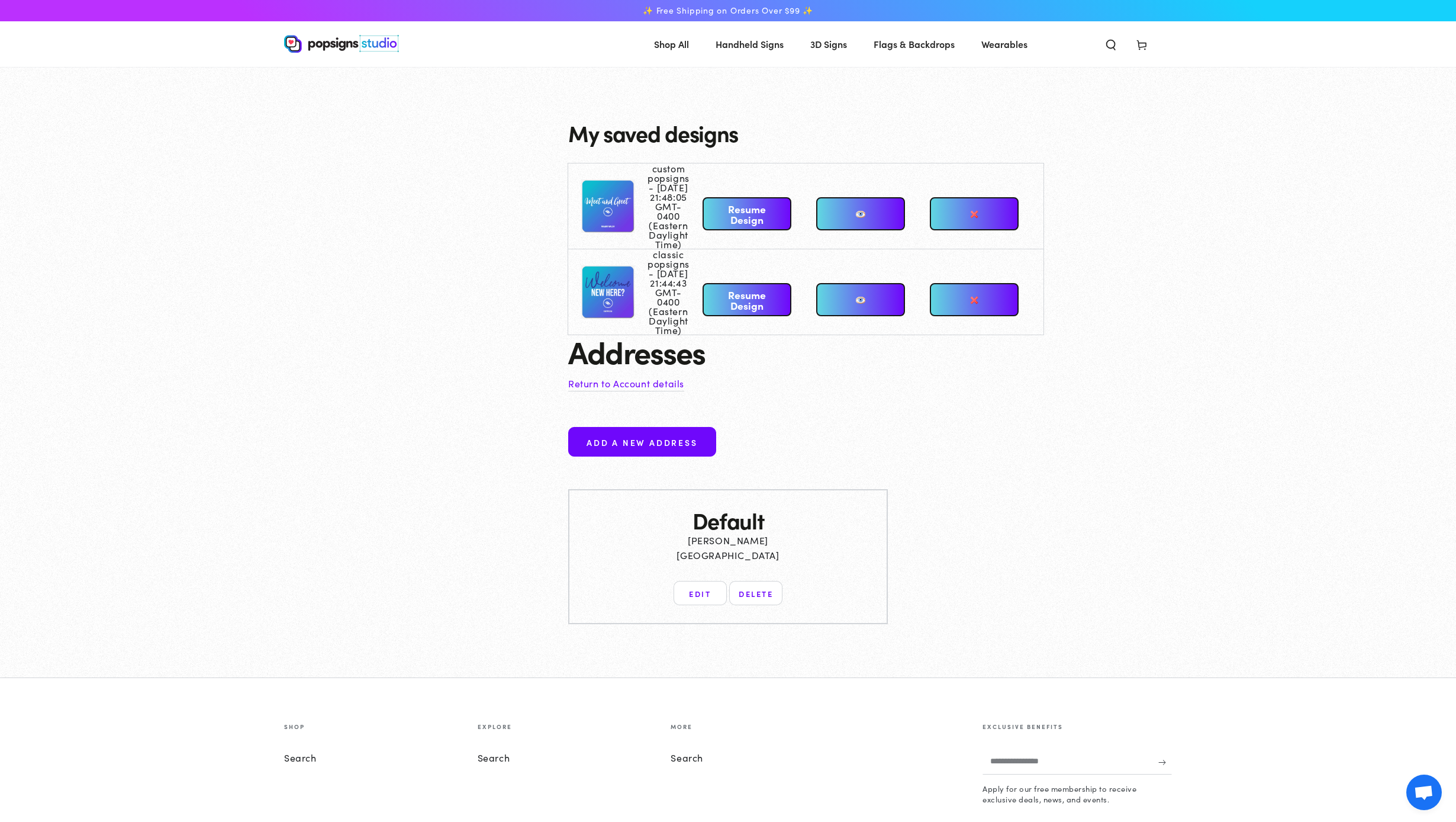
click at [704, 605] on button "Edit" at bounding box center [700, 593] width 54 height 24
click at [1140, 48] on icon at bounding box center [1142, 44] width 12 height 12
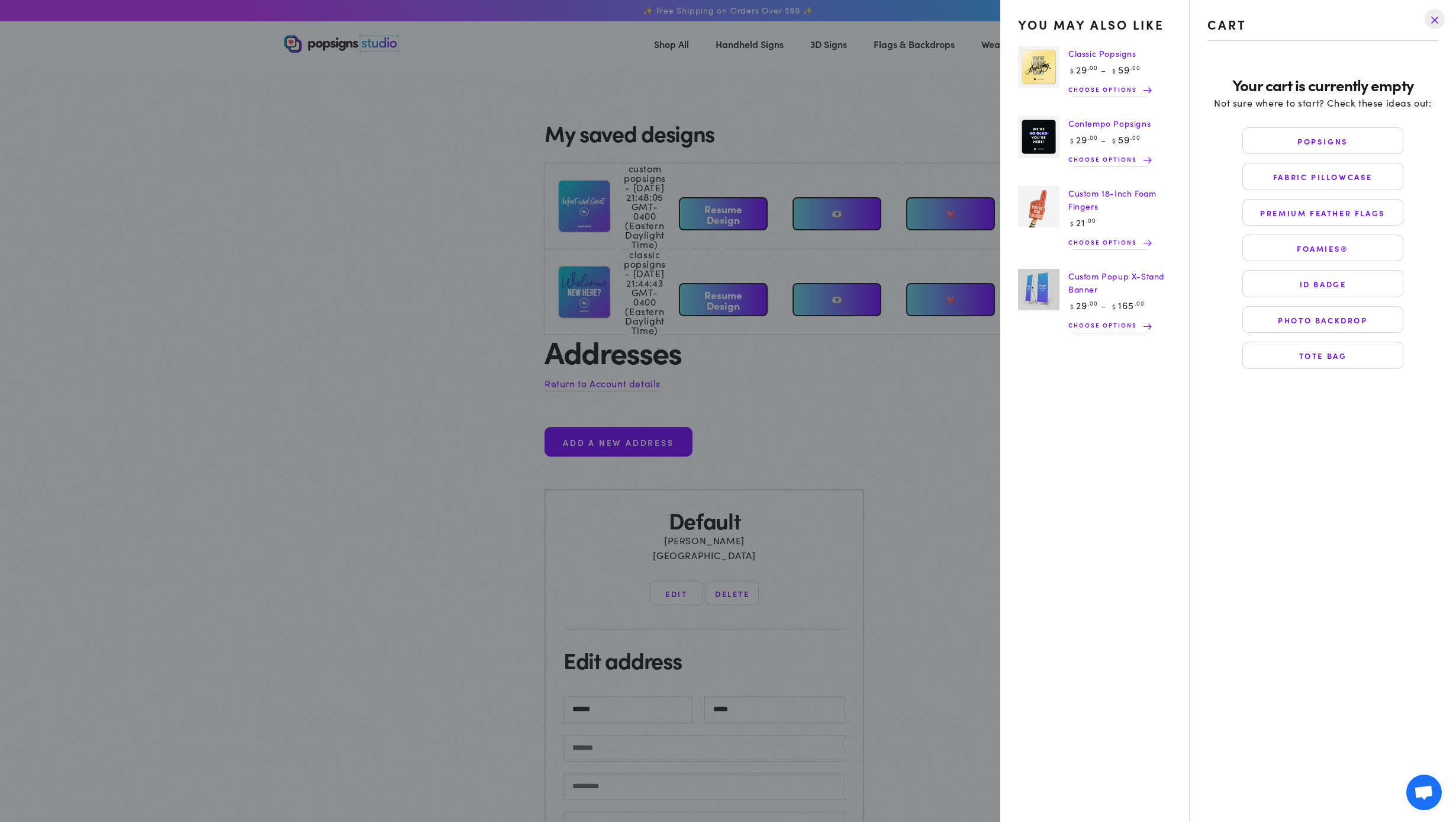
click at [1435, 19] on drawer-close-button at bounding box center [1434, 18] width 30 height 26
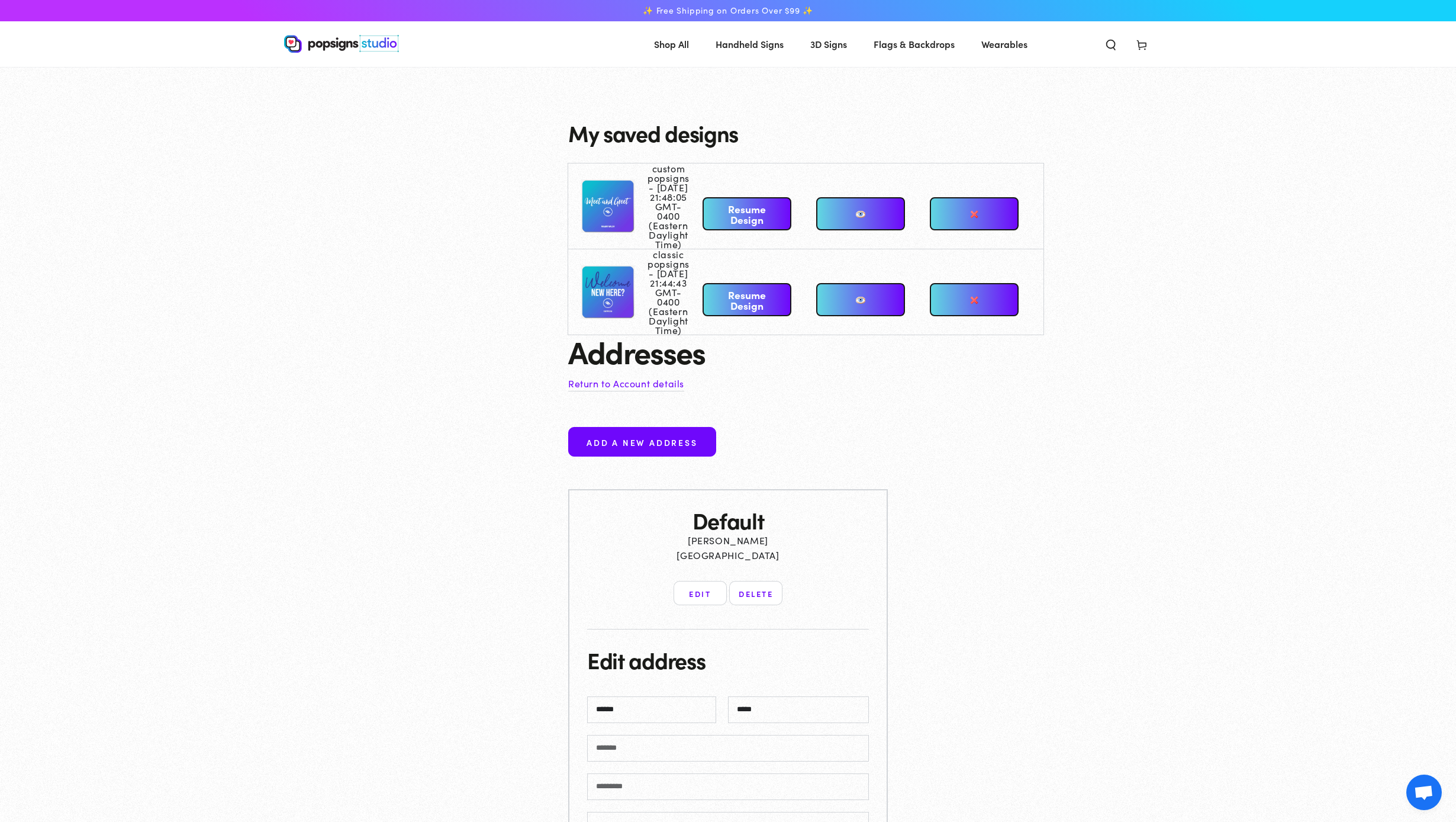
click at [645, 392] on link "Return to Account details" at bounding box center [626, 383] width 116 height 17
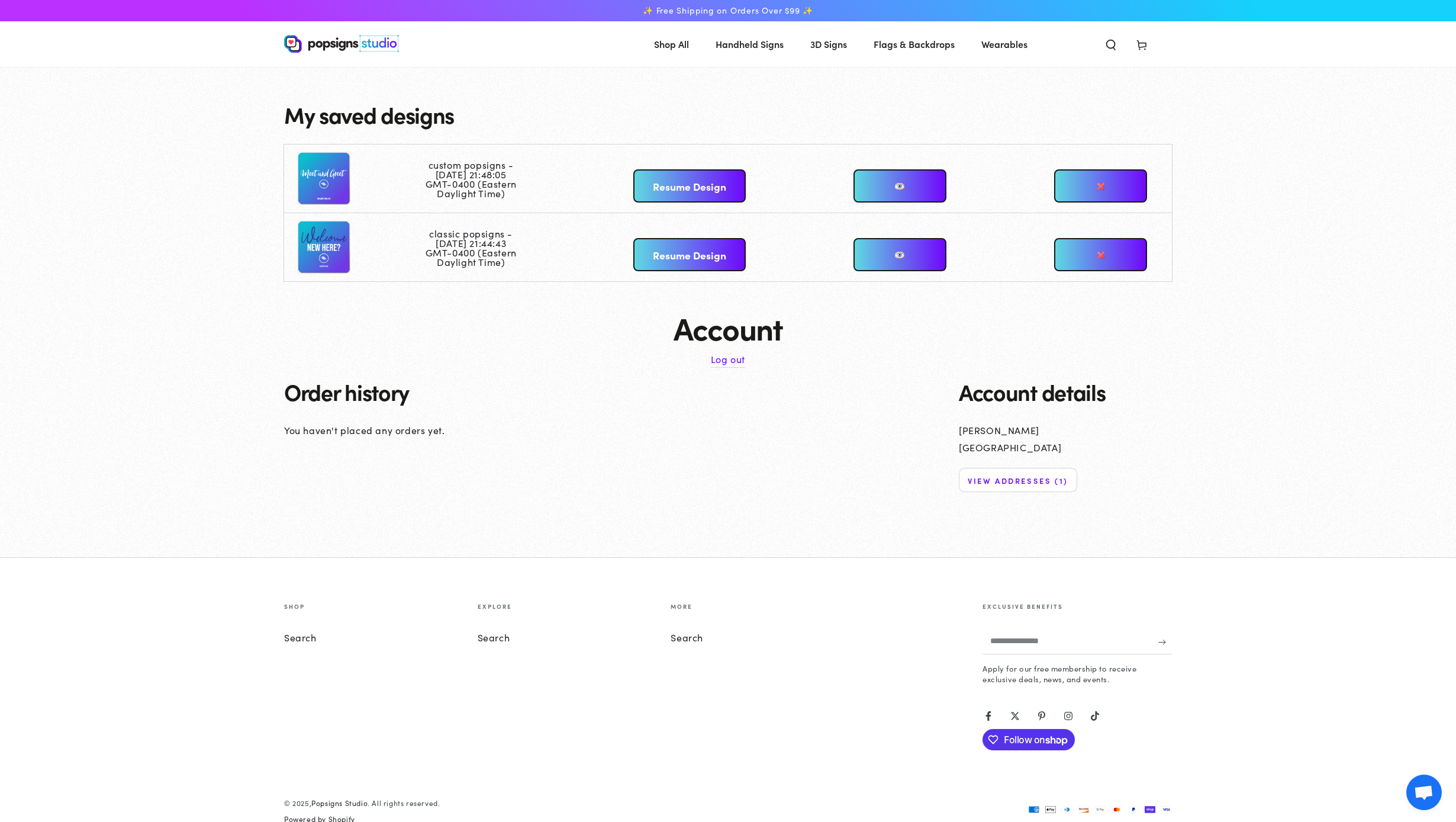
click at [1141, 52] on span "Cart" at bounding box center [1142, 43] width 30 height 26
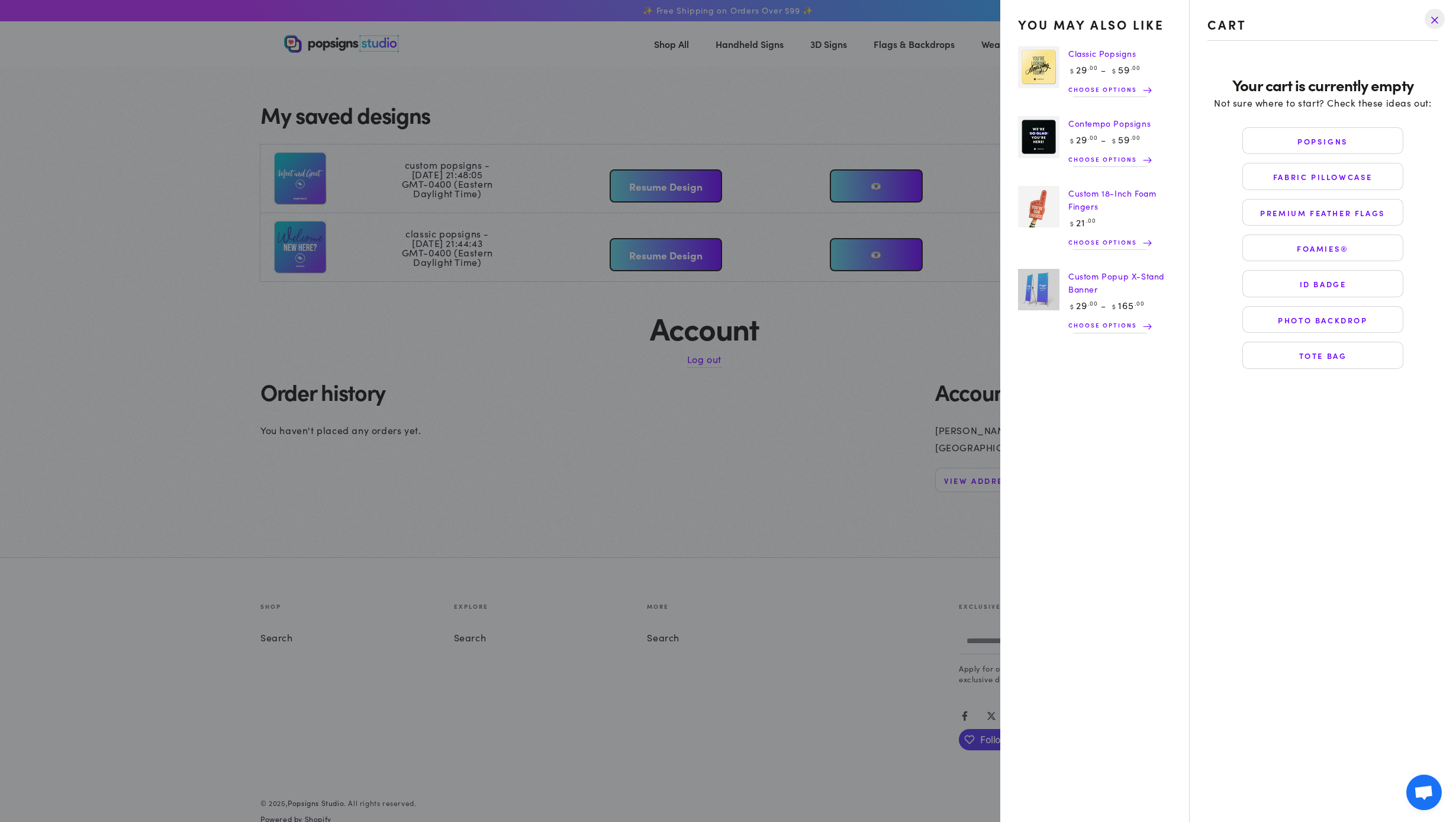
click at [1434, 22] on drawer-close-button at bounding box center [1434, 18] width 30 height 26
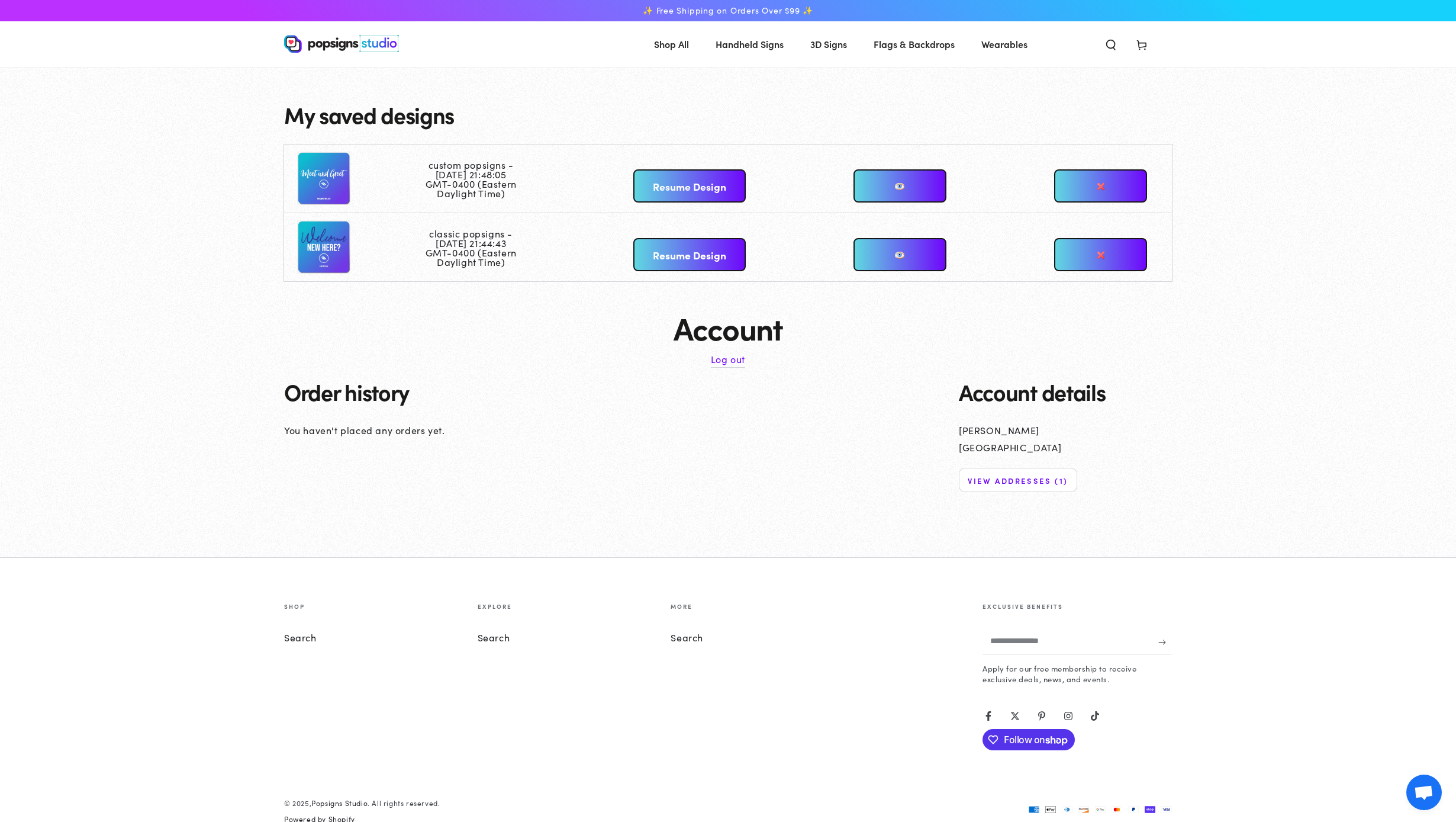
scroll to position [24, 0]
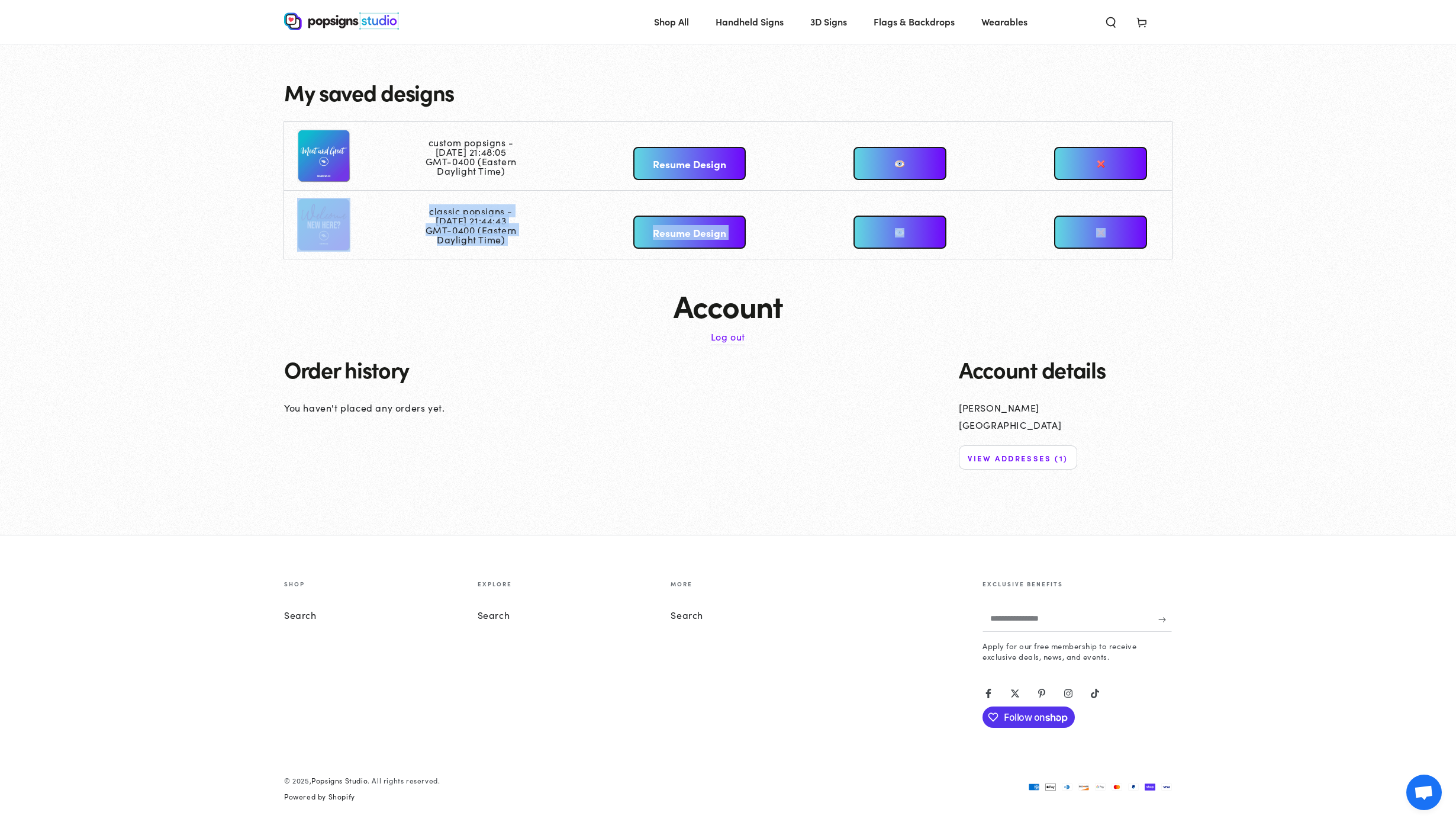
drag, startPoint x: 314, startPoint y: 223, endPoint x: 242, endPoint y: 262, distance: 81.9
click at [241, 264] on div "My saved designs custom popsigns - [DATE] 21:48:05 GMT-0400 (Eastern Daylight T…" at bounding box center [728, 289] width 1456 height 491
click at [600, 298] on h1 "Account" at bounding box center [728, 305] width 888 height 34
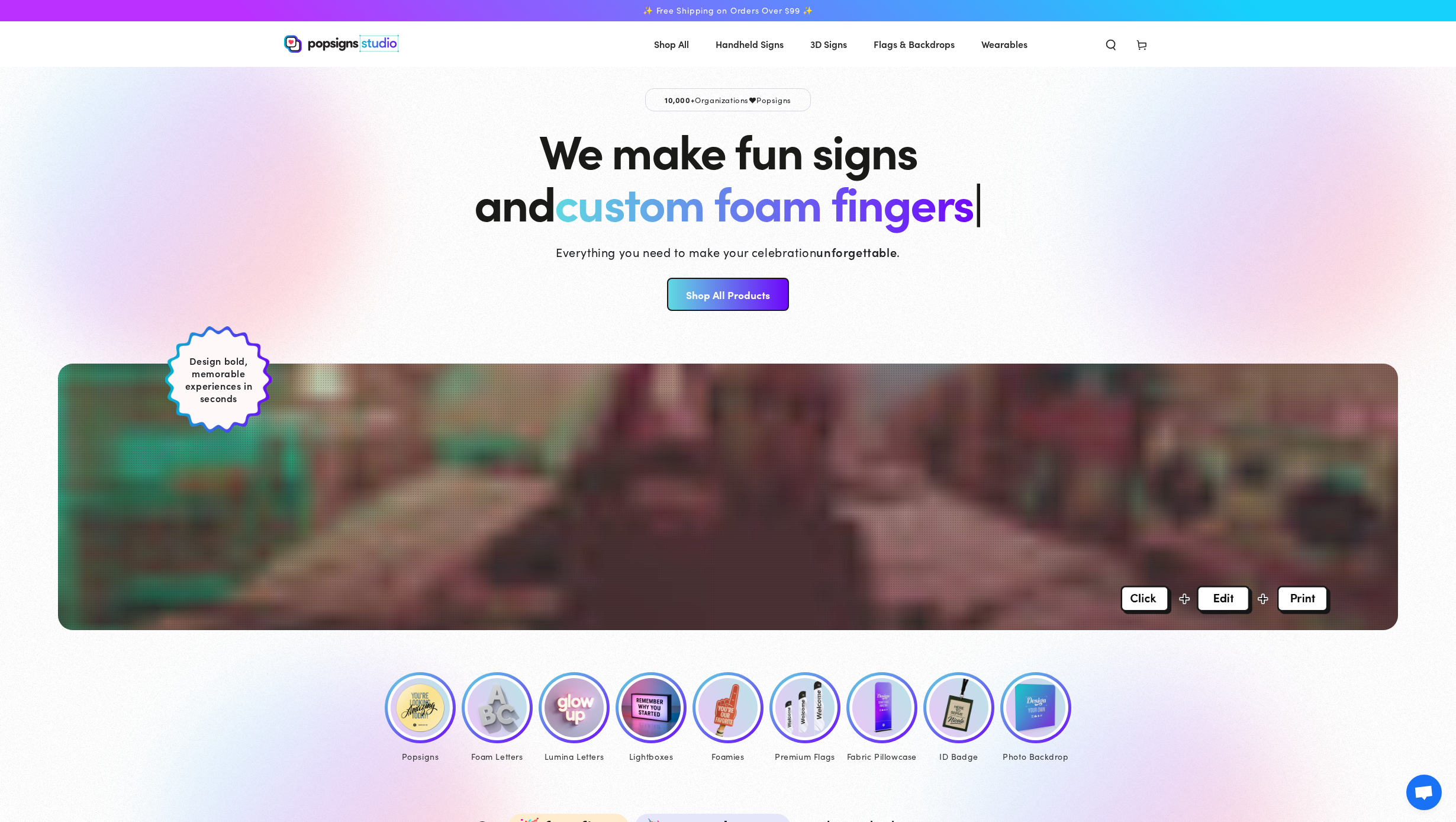
click at [1150, 44] on span "Cart" at bounding box center [1142, 43] width 30 height 26
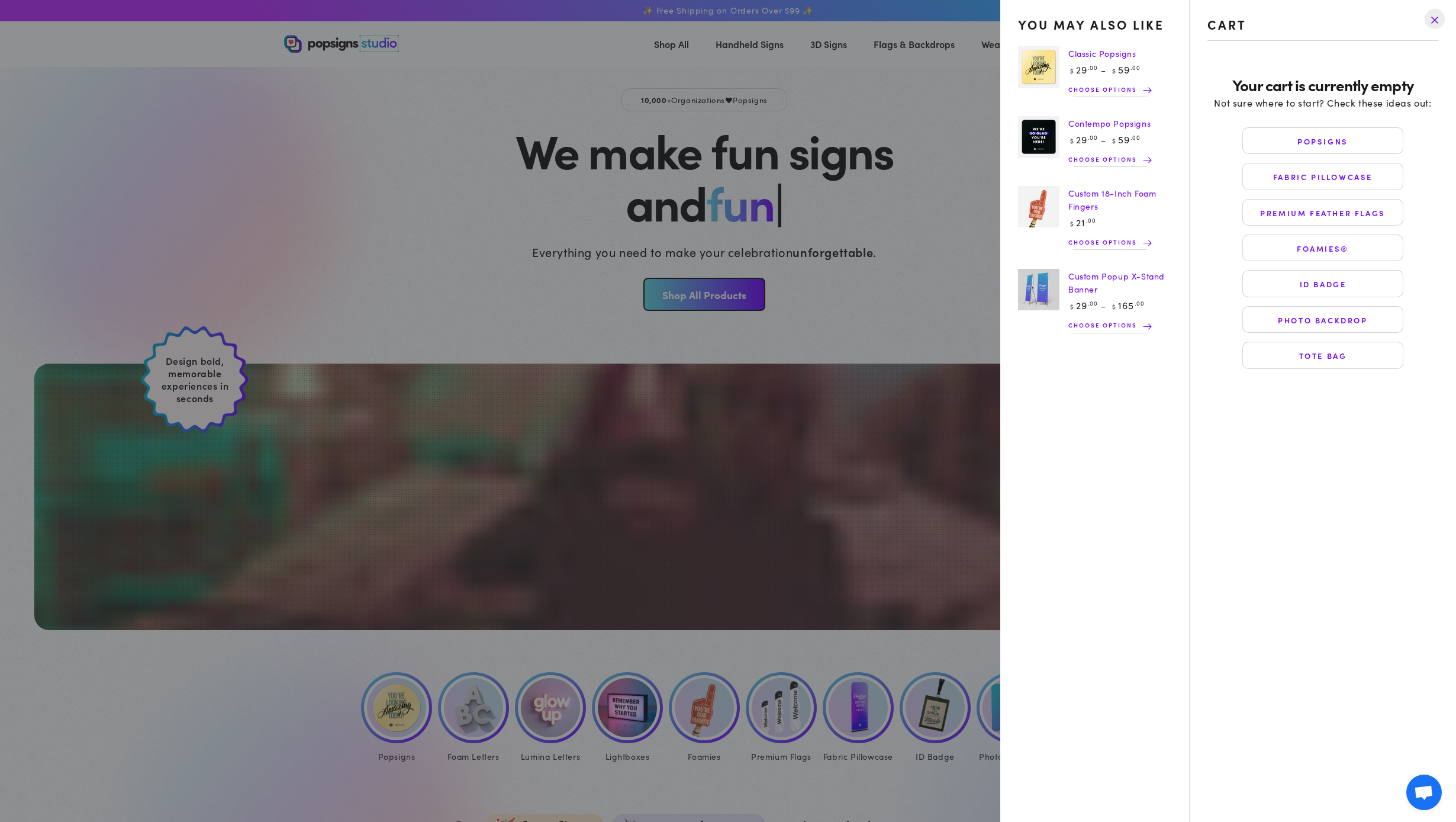
click at [1437, 16] on drawer-close-button at bounding box center [1434, 18] width 30 height 26
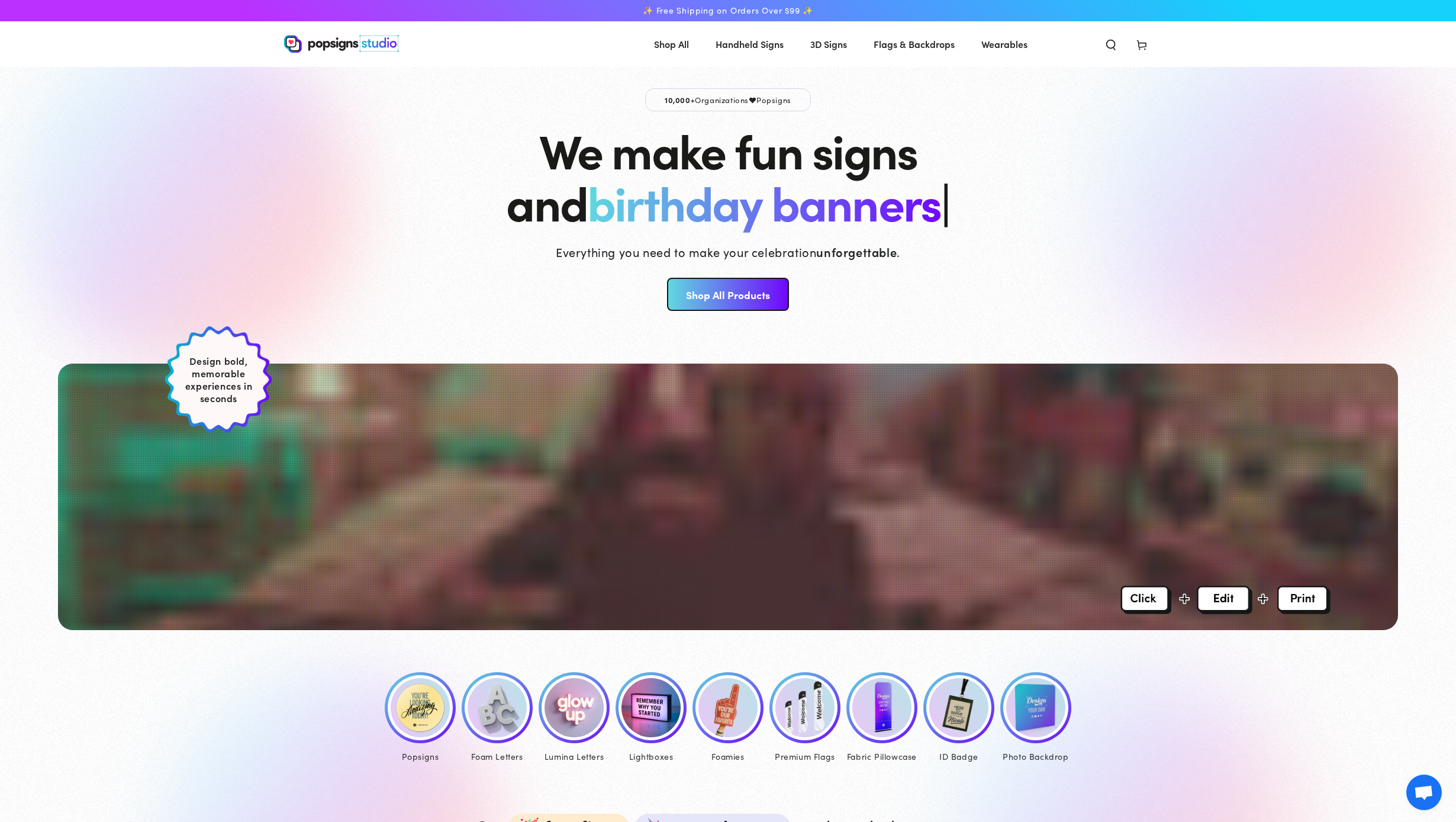
click at [1147, 47] on icon at bounding box center [1142, 44] width 12 height 12
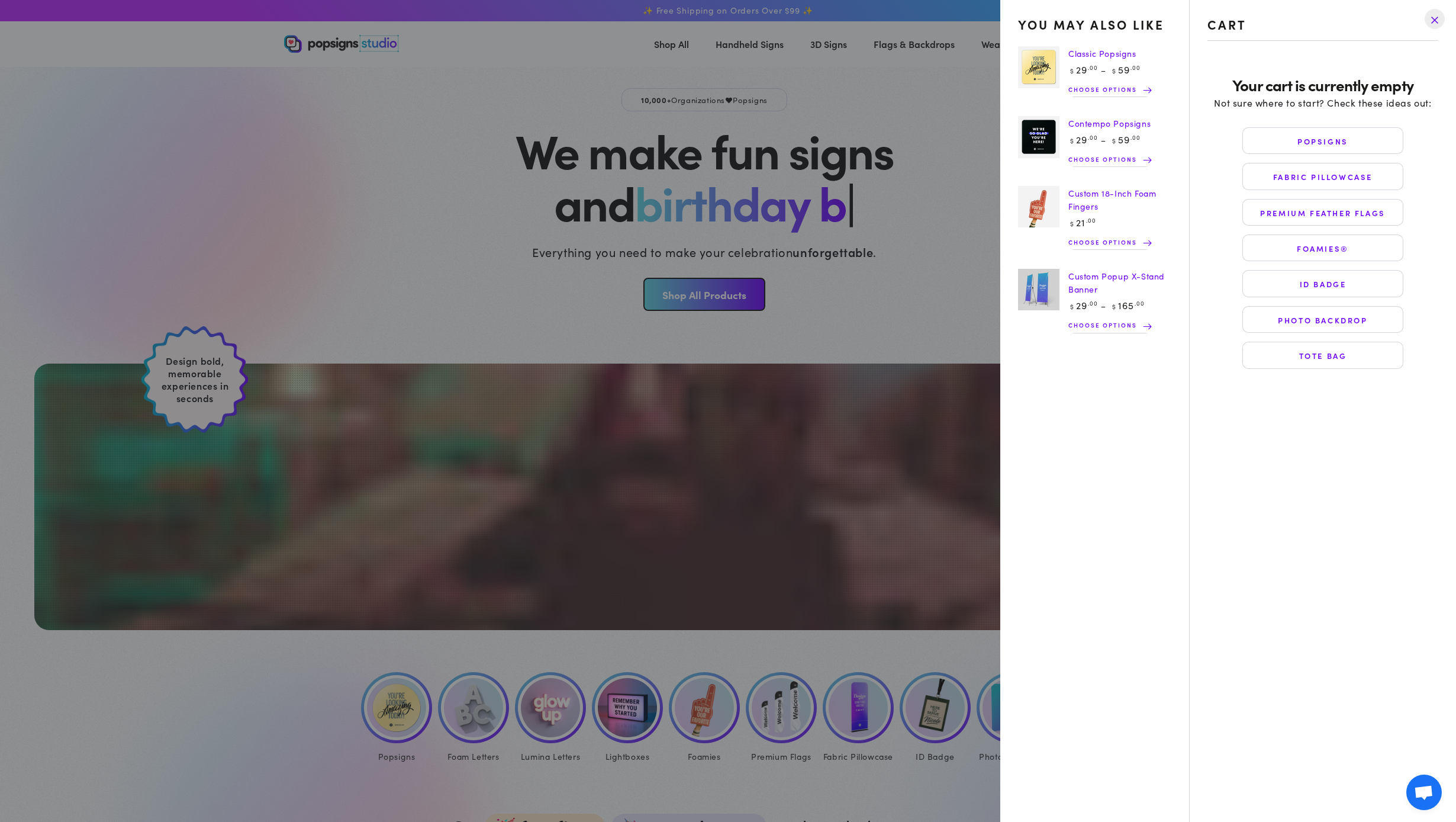
click at [1438, 18] on drawer-close-button at bounding box center [1434, 18] width 30 height 26
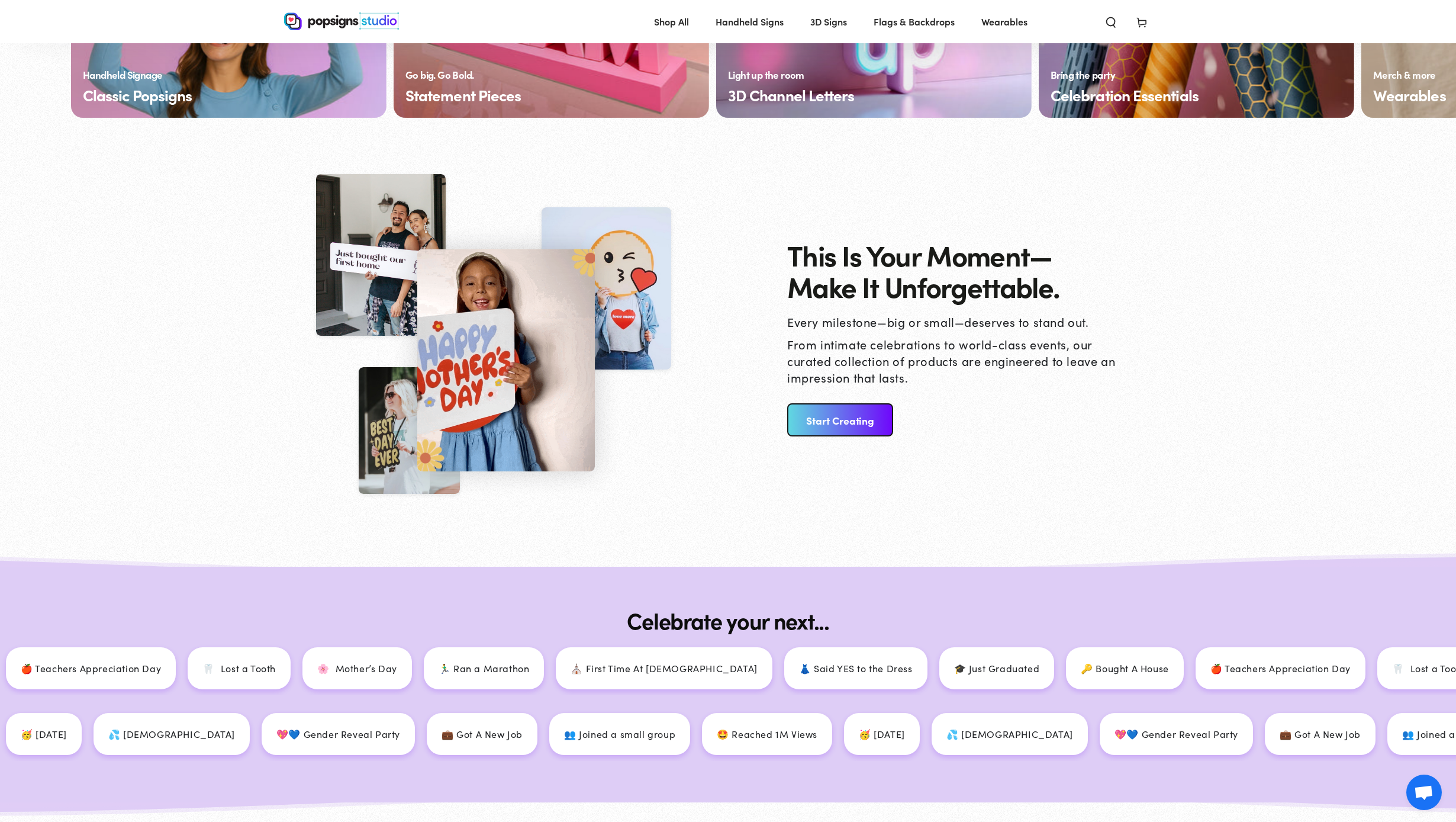
scroll to position [1098, 0]
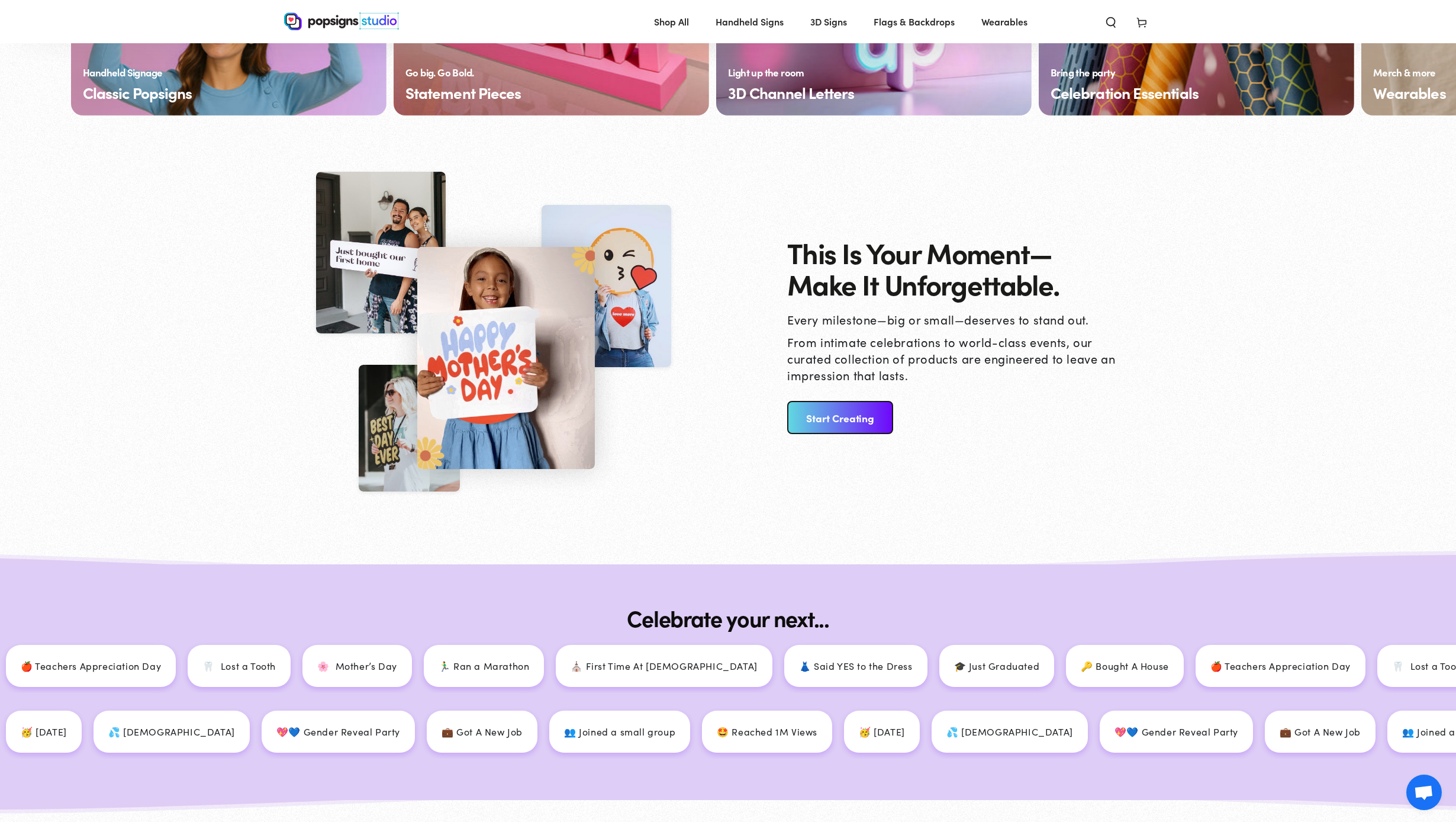
click at [860, 413] on link "Start Creating" at bounding box center [840, 417] width 106 height 33
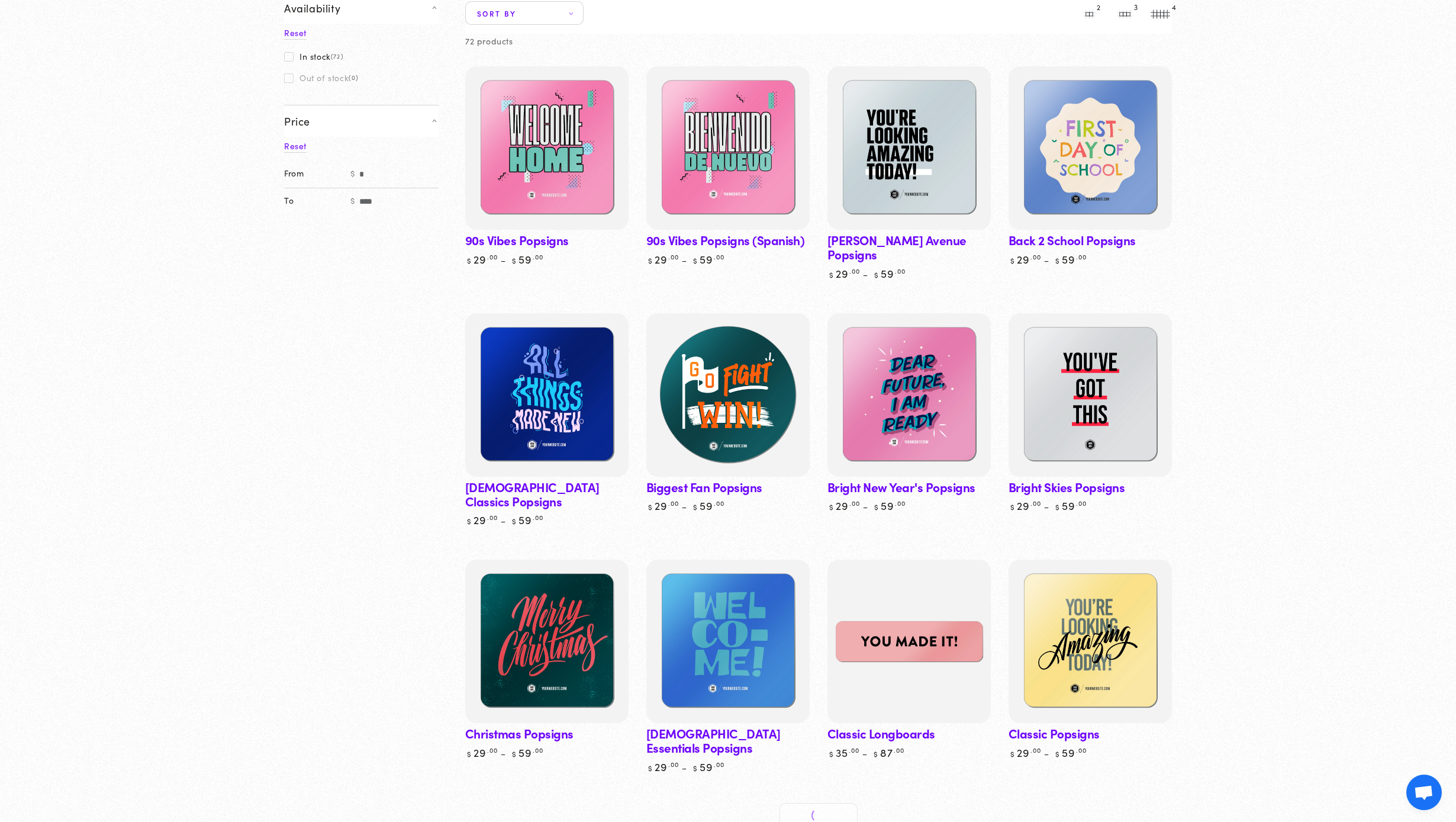
scroll to position [287, 0]
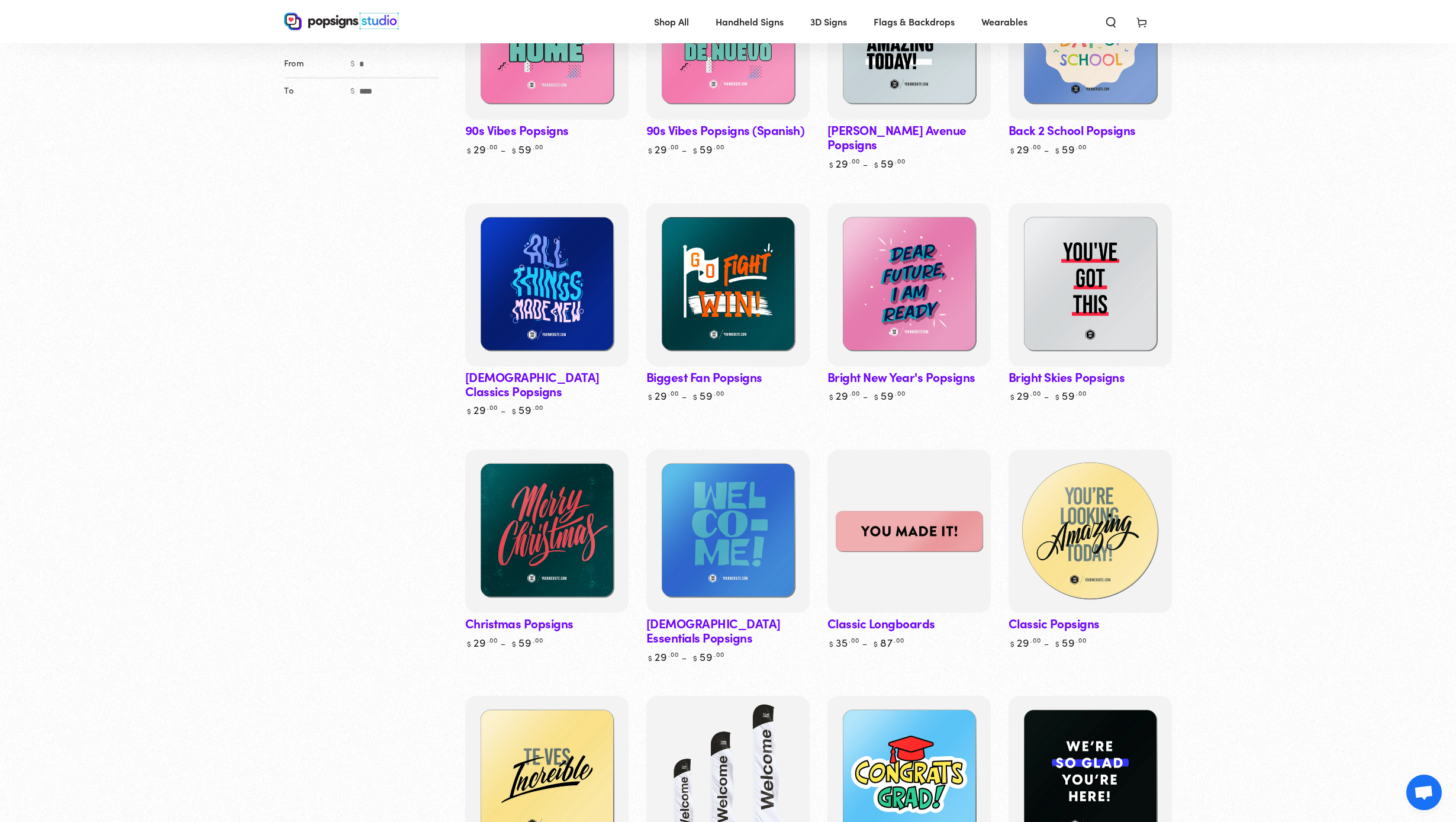
click at [1054, 499] on img at bounding box center [1090, 531] width 168 height 168
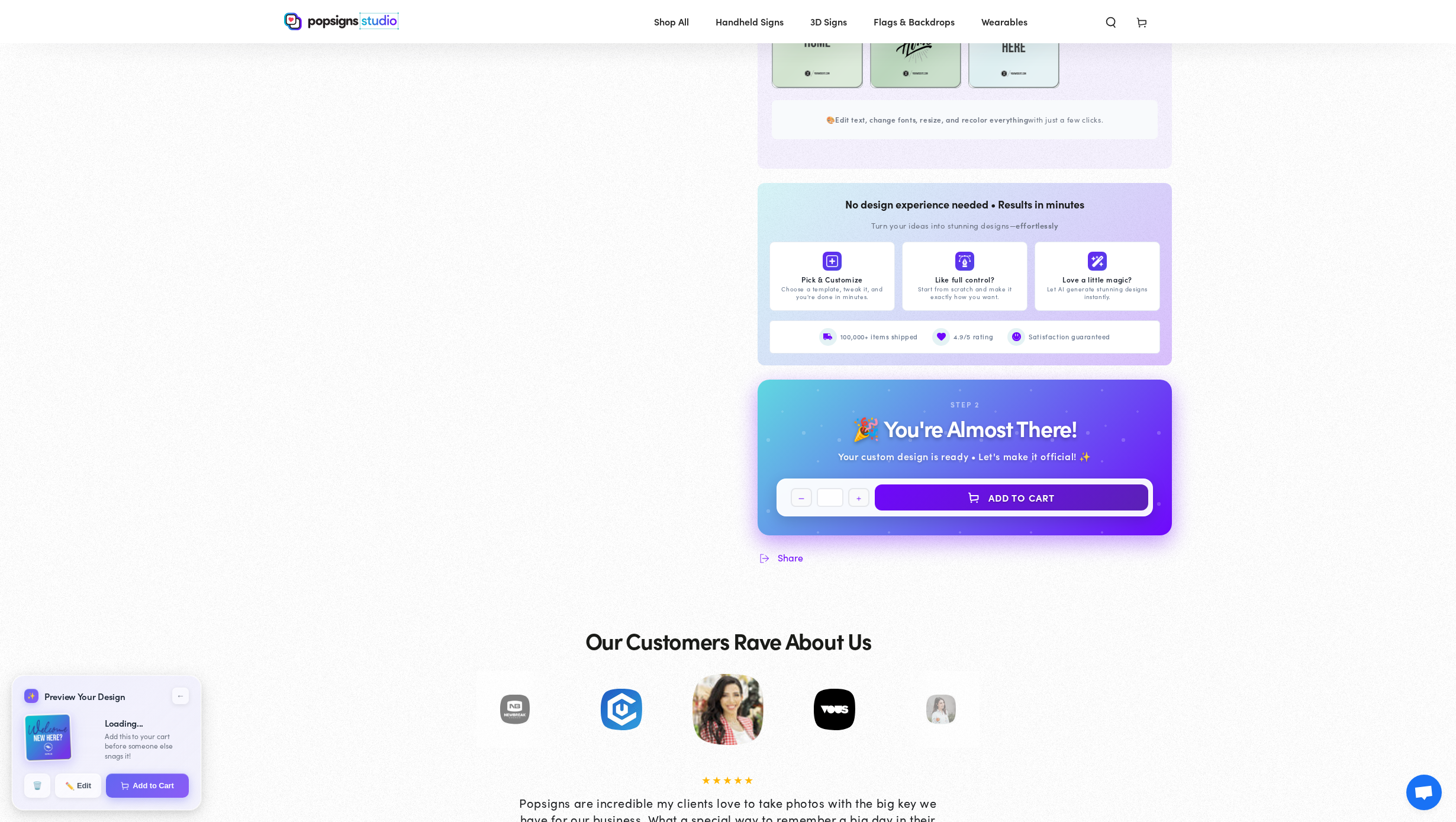
scroll to position [1113, 0]
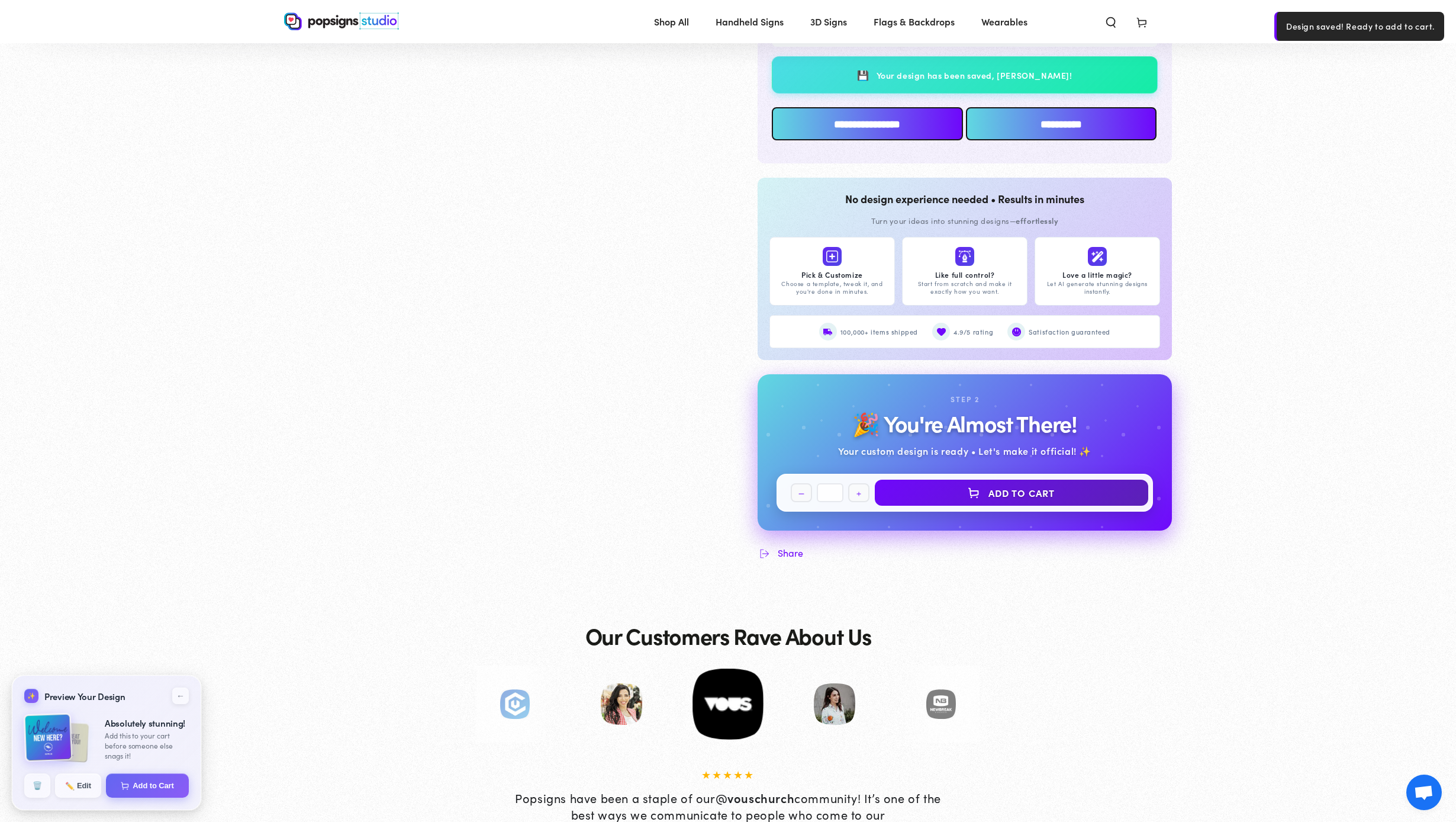
click at [855, 129] on input "**********" at bounding box center [867, 123] width 191 height 33
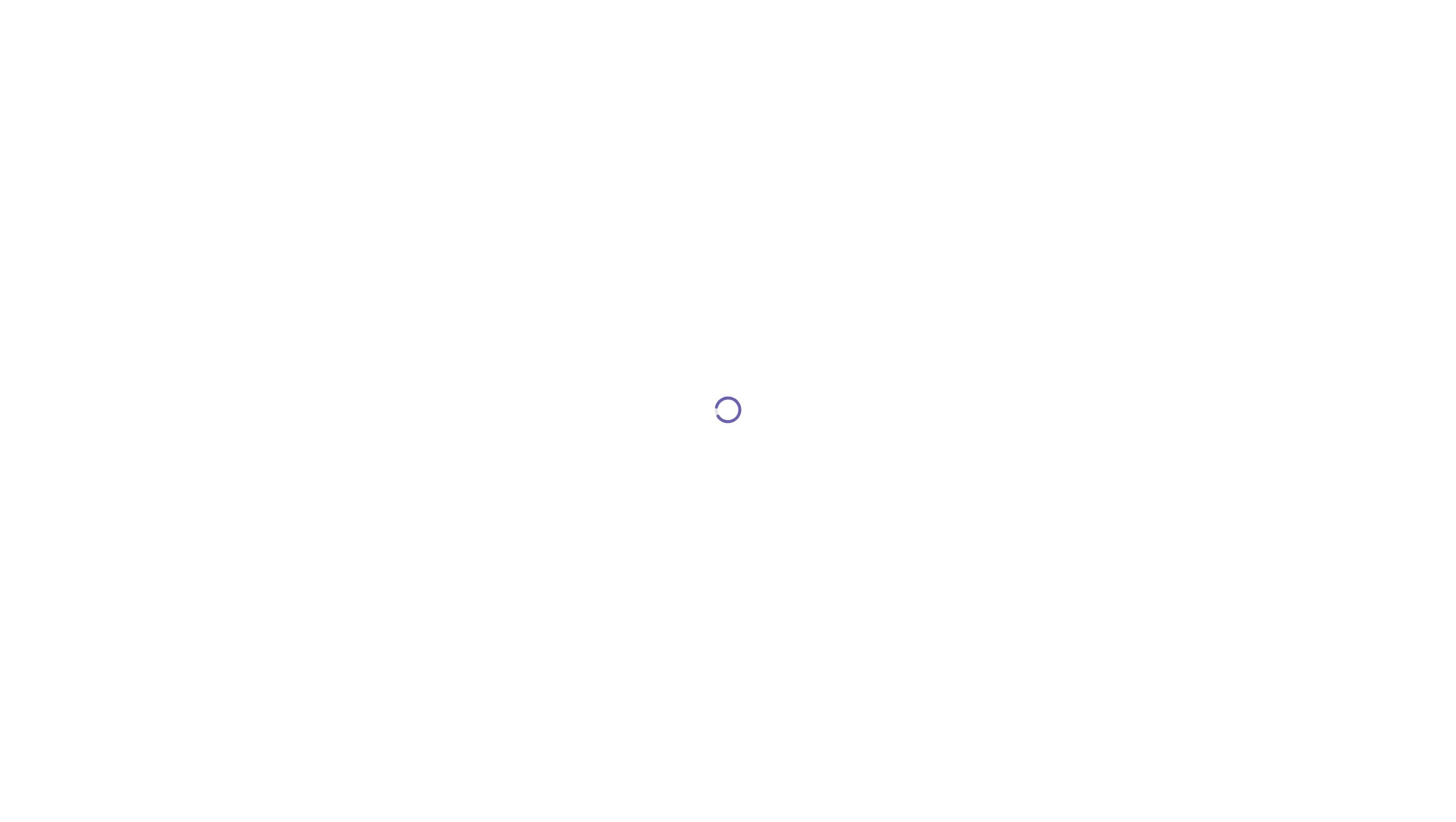
type textarea "An ancient tree with a door leading to a magical world"
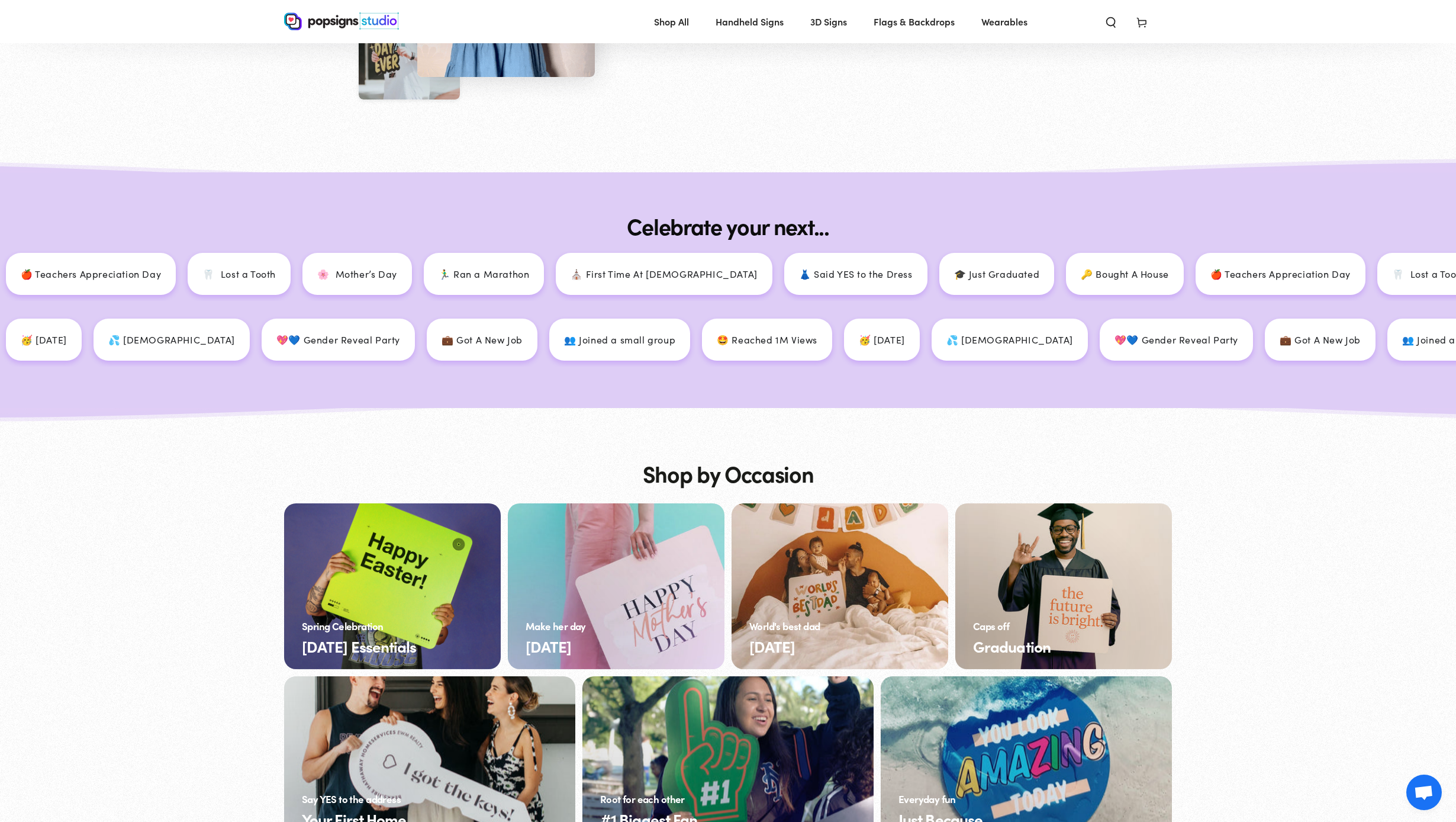
scroll to position [1387, 0]
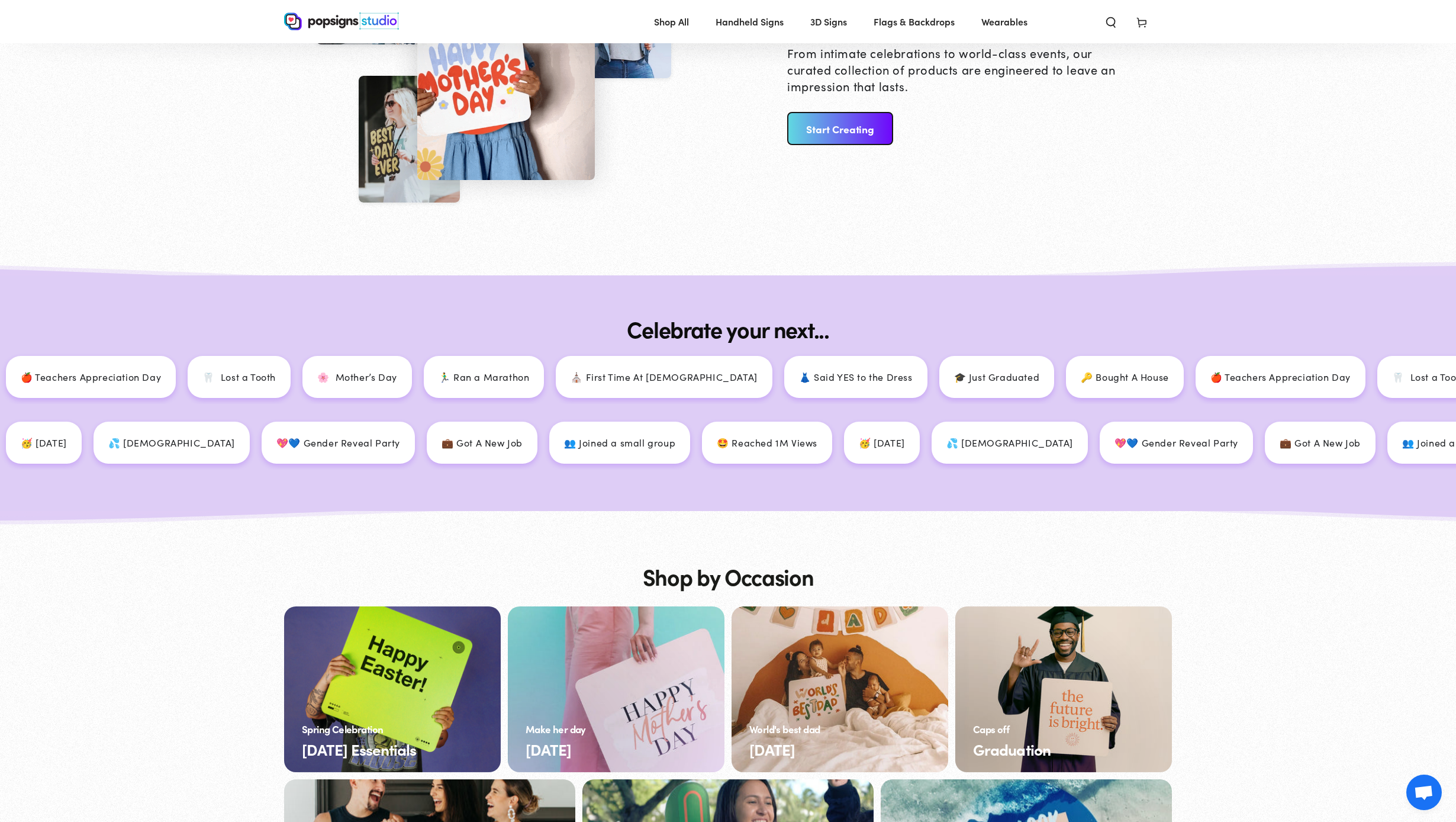
click at [875, 127] on link "Start Creating" at bounding box center [840, 128] width 106 height 33
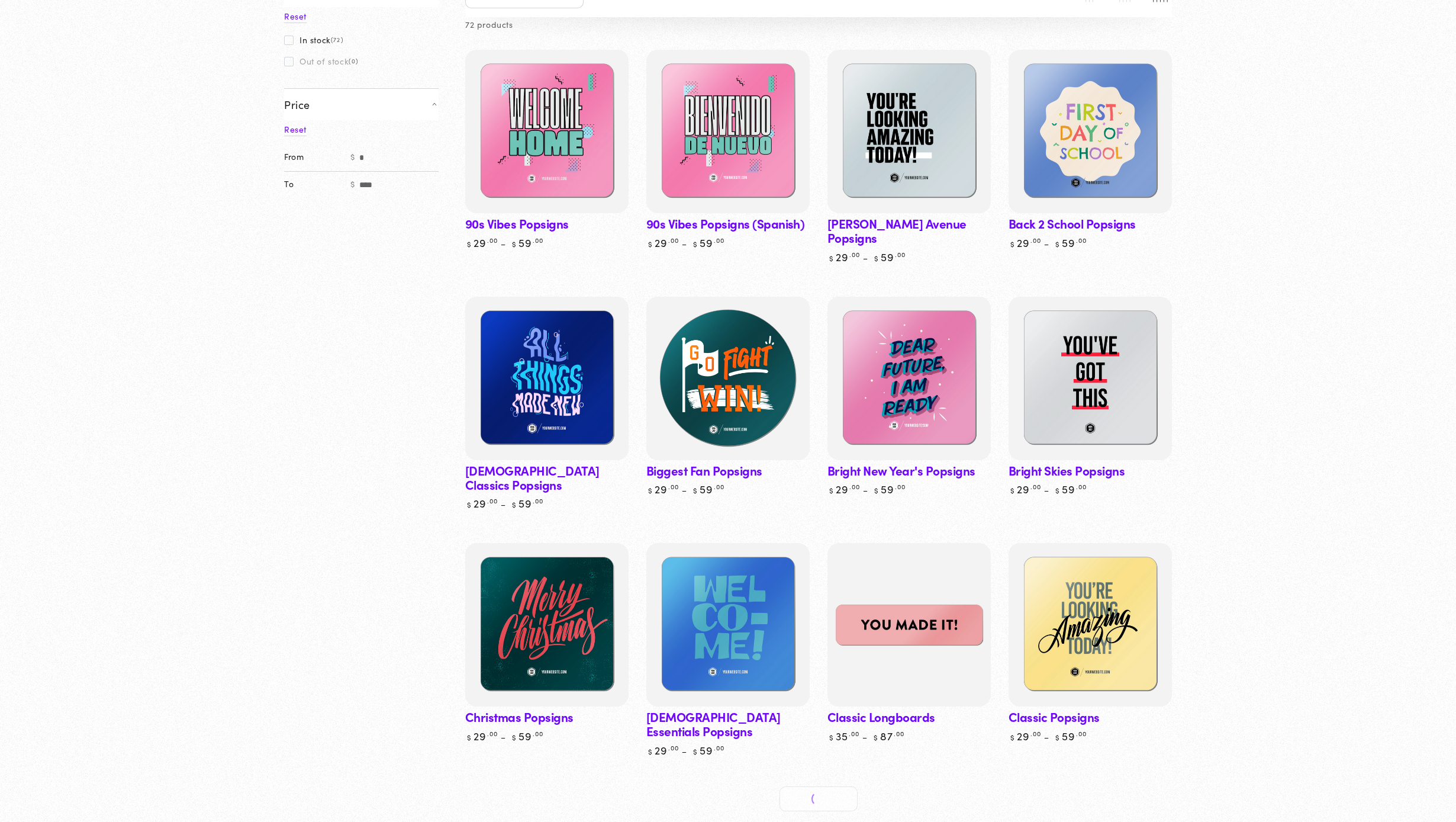
scroll to position [275, 0]
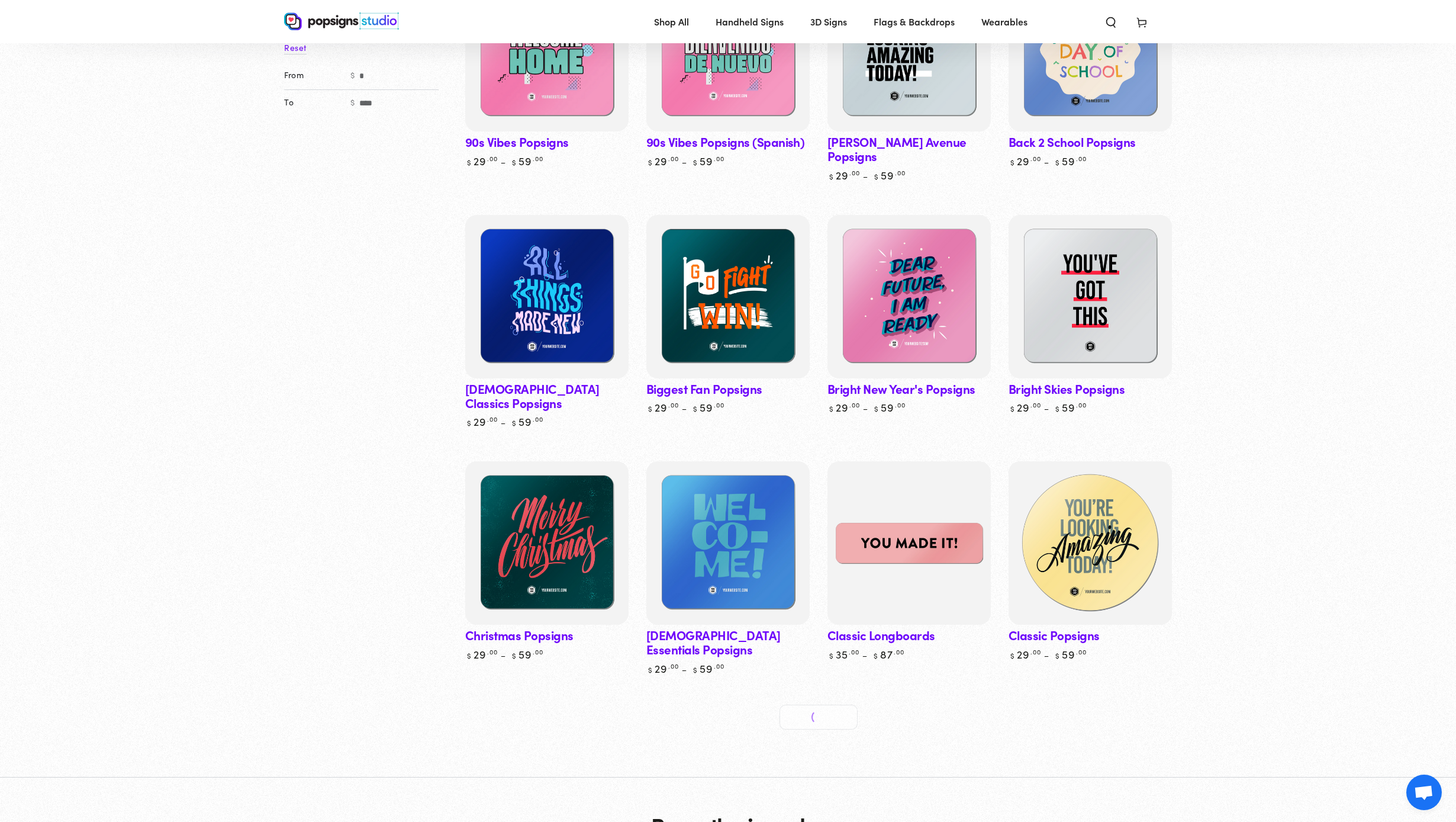
click at [1128, 513] on img at bounding box center [1090, 543] width 168 height 168
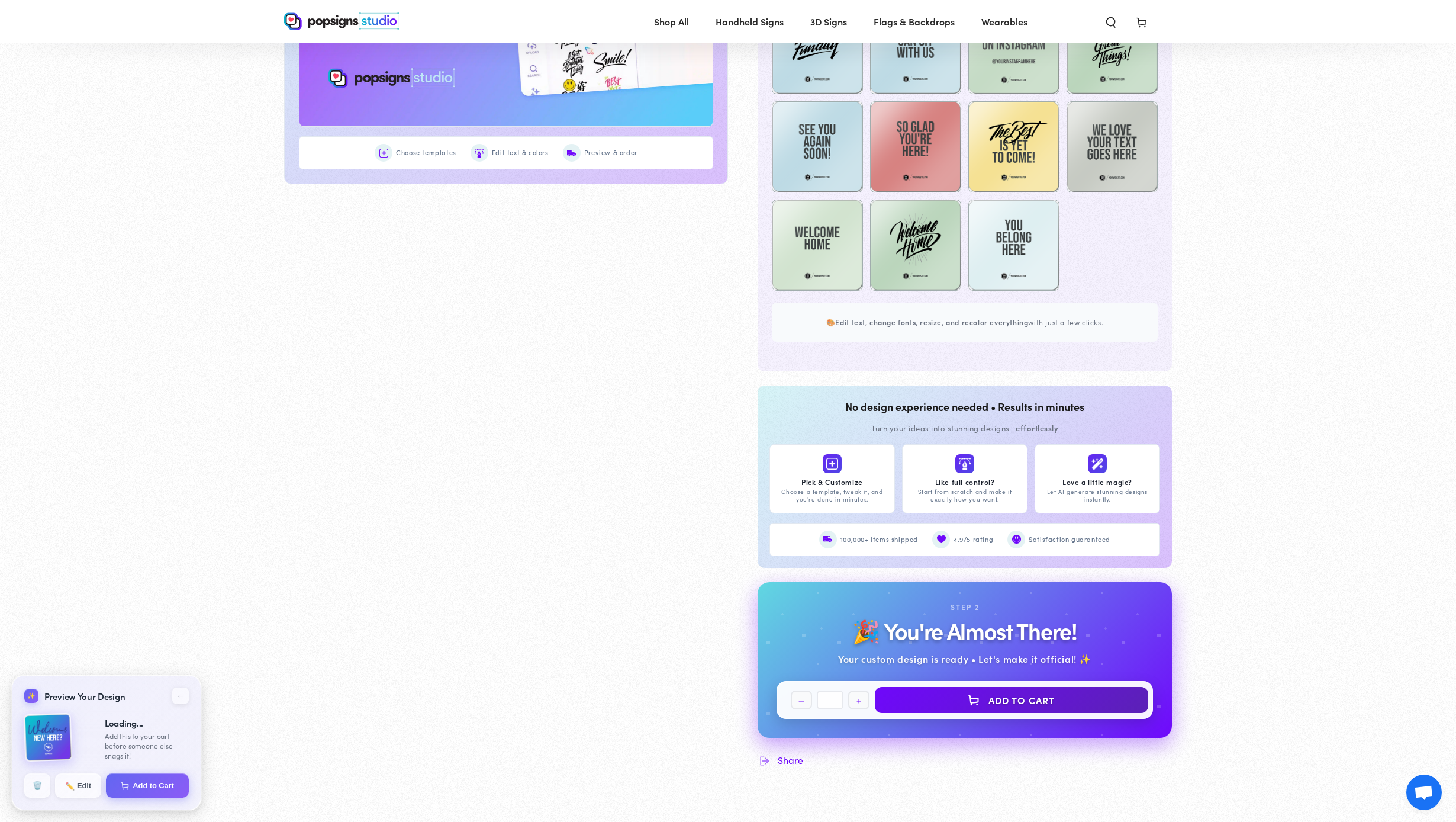
scroll to position [1015, 0]
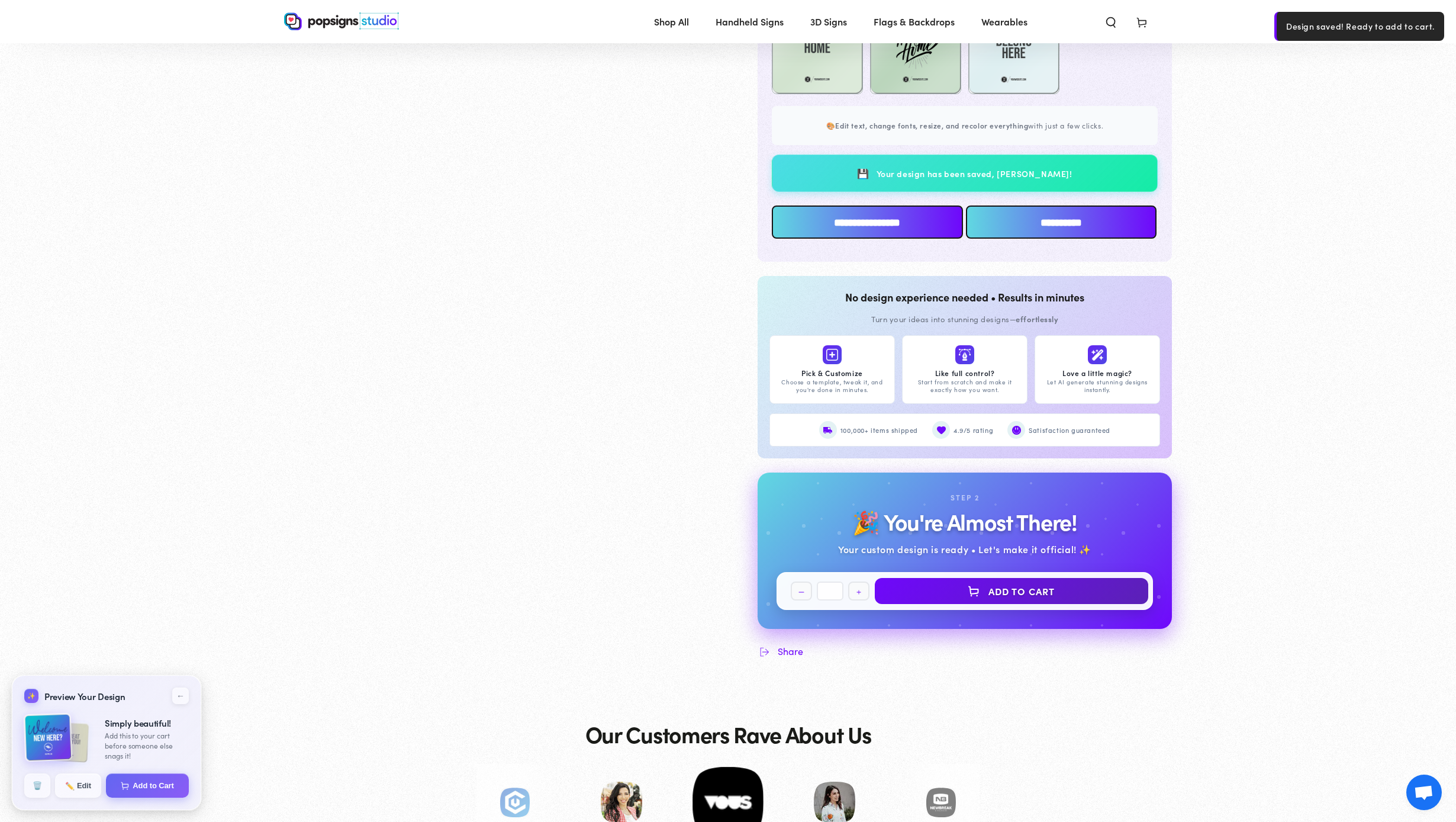
click at [904, 224] on input "**********" at bounding box center [867, 222] width 191 height 33
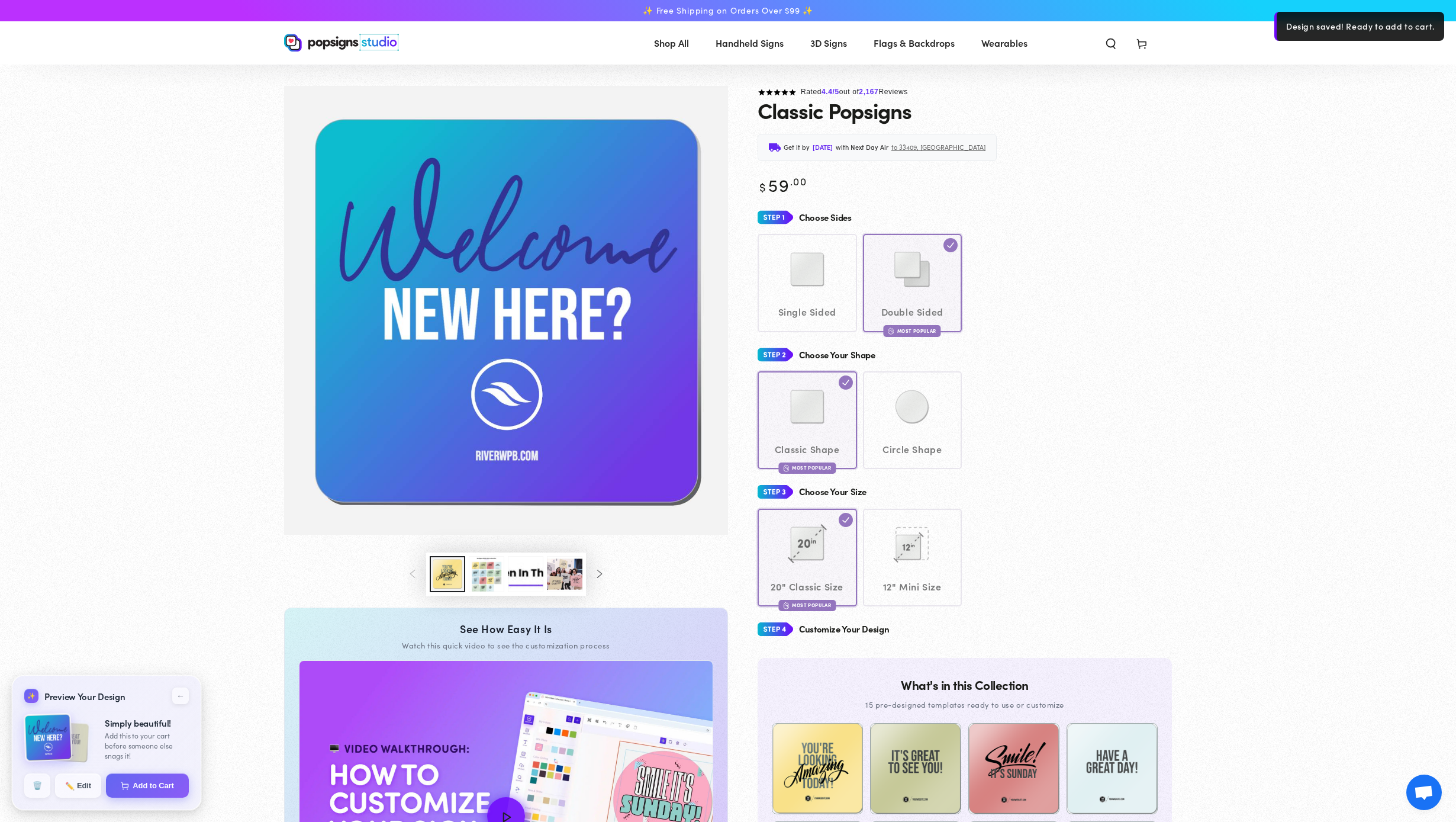
scroll to position [0, 0]
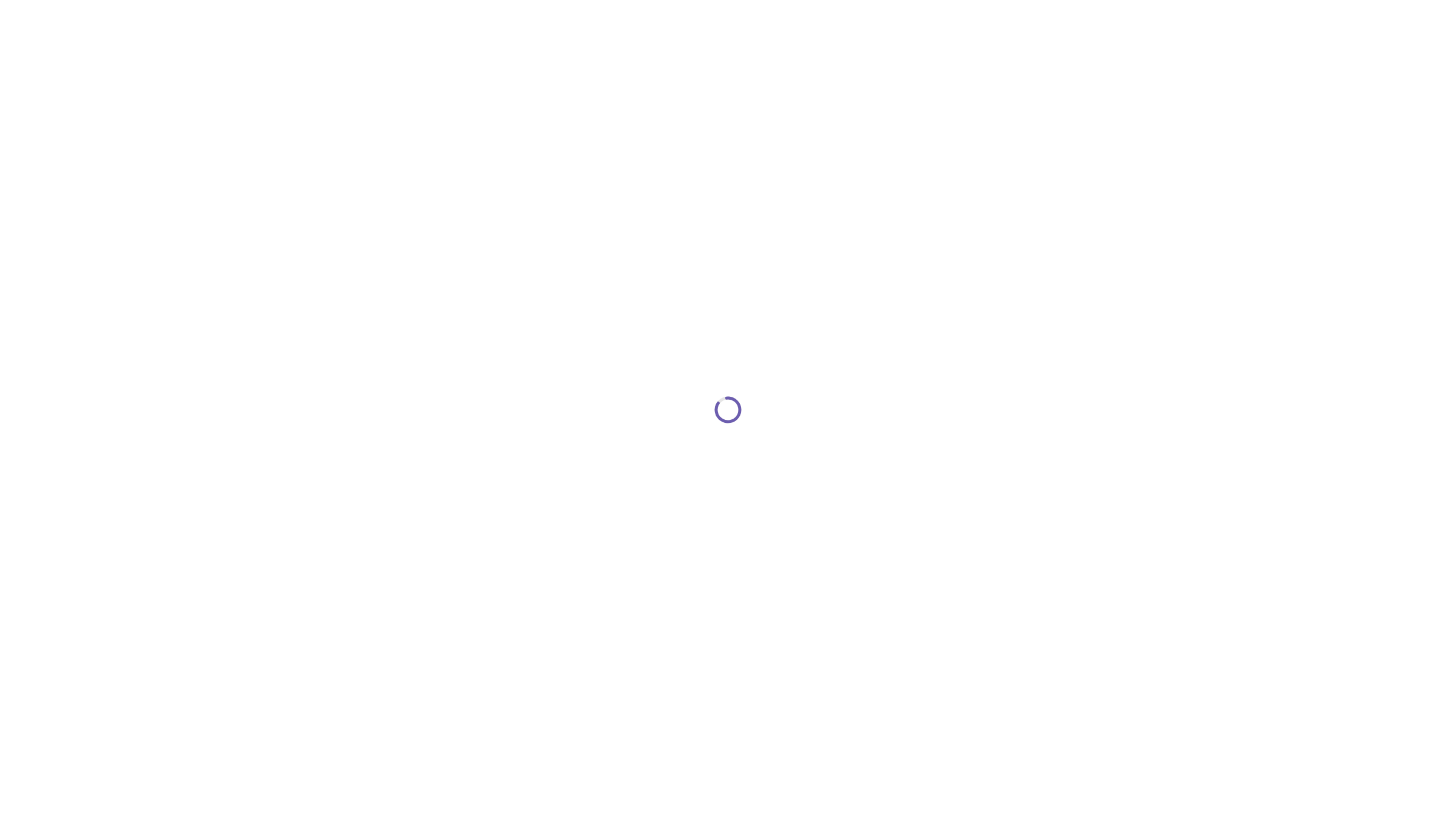
type textarea "An ancient tree with a door leading to a magical world"
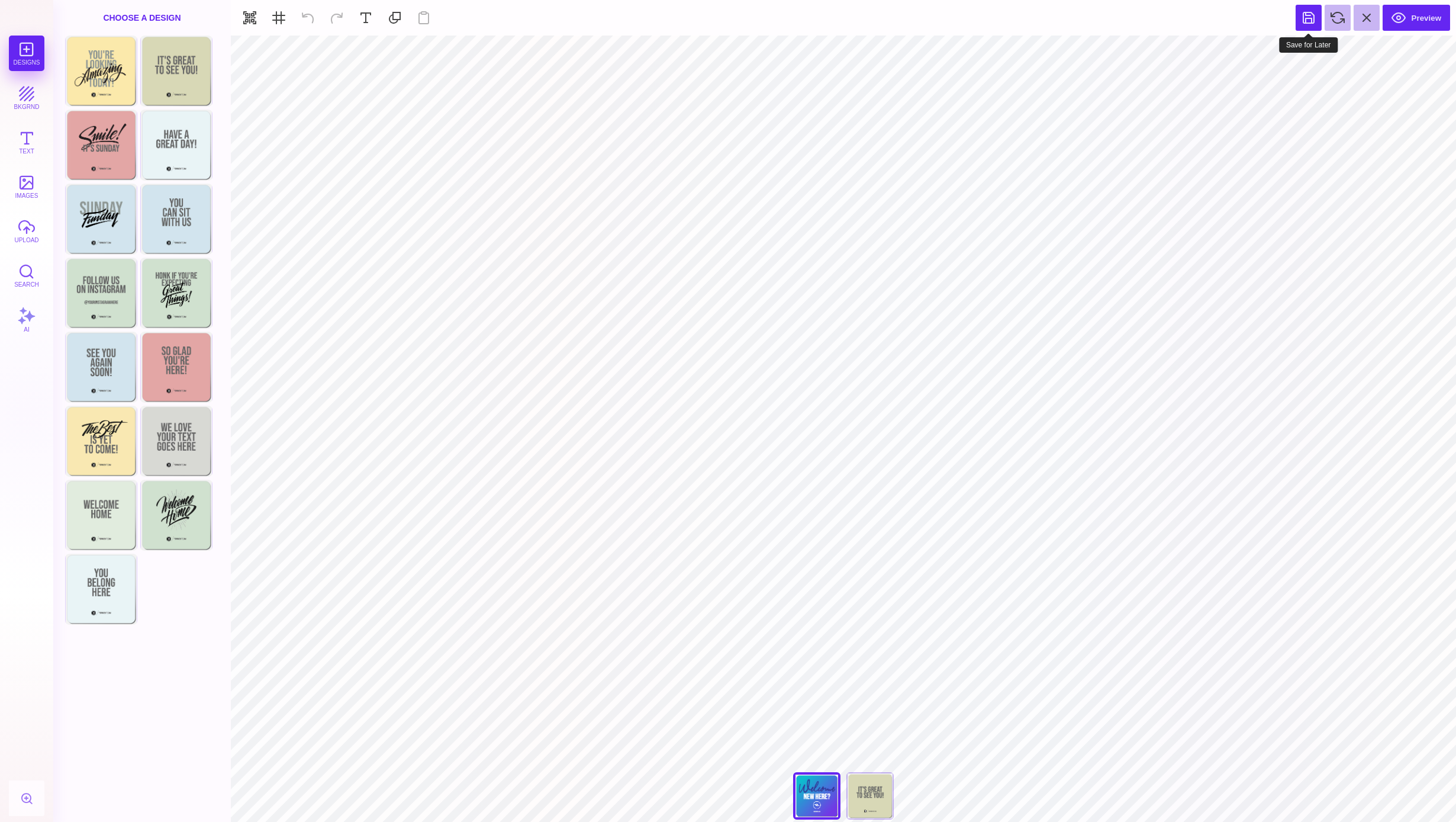
click at [1318, 19] on button at bounding box center [1309, 18] width 26 height 26
